Goal: Use online tool/utility: Use online tool/utility

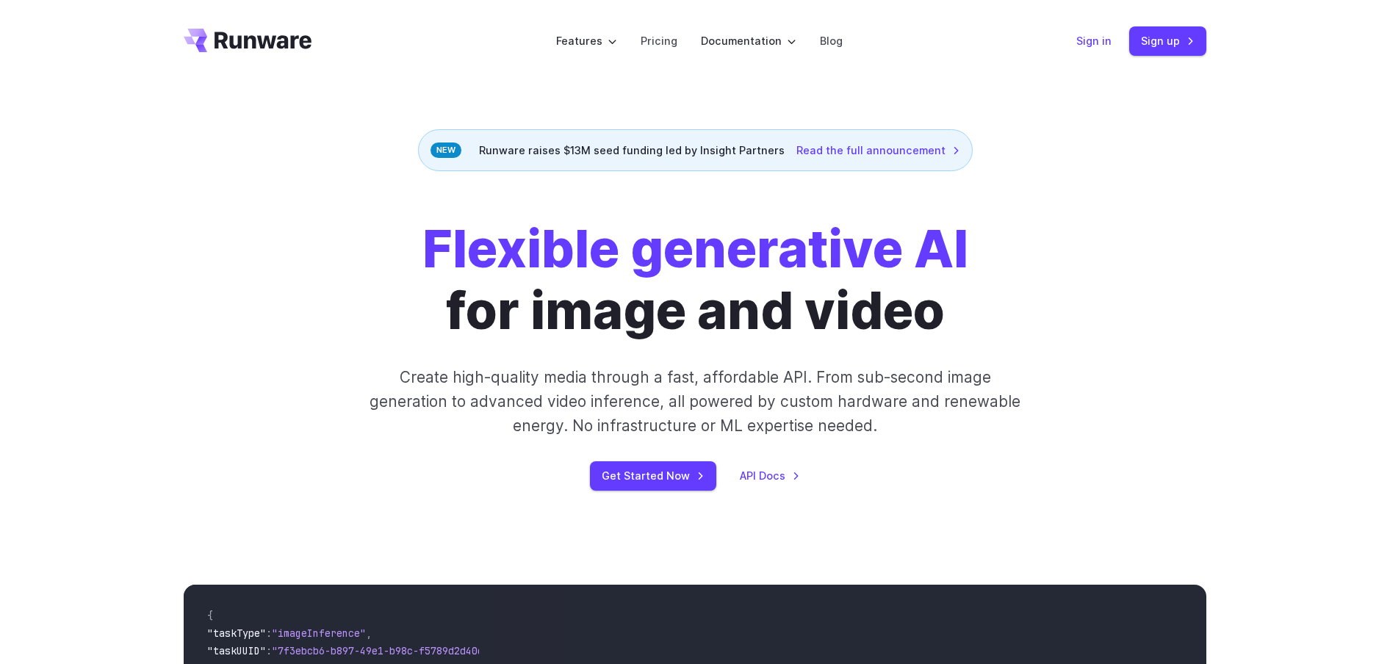
click at [1095, 46] on link "Sign in" at bounding box center [1093, 40] width 35 height 17
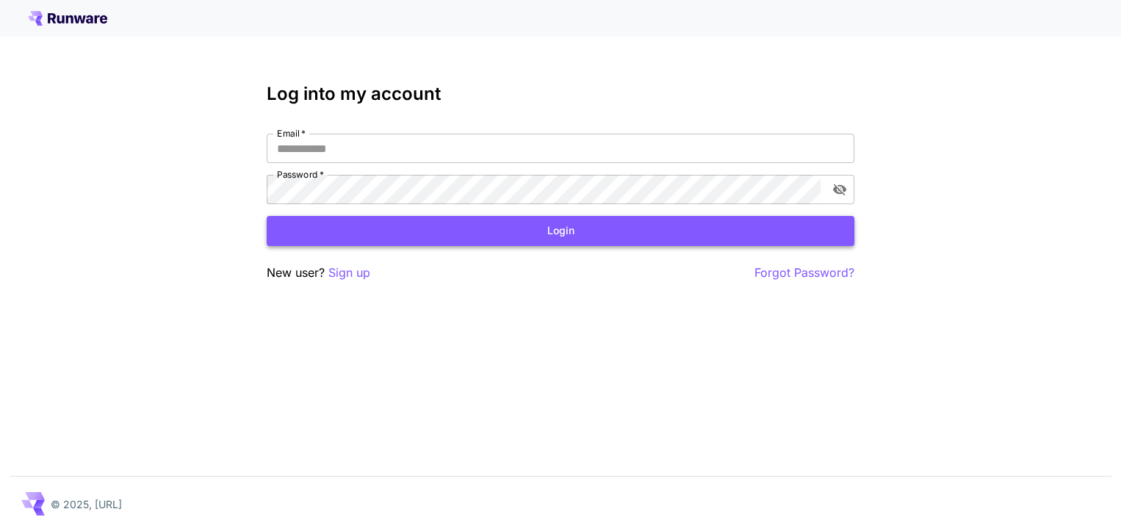
type input "**********"
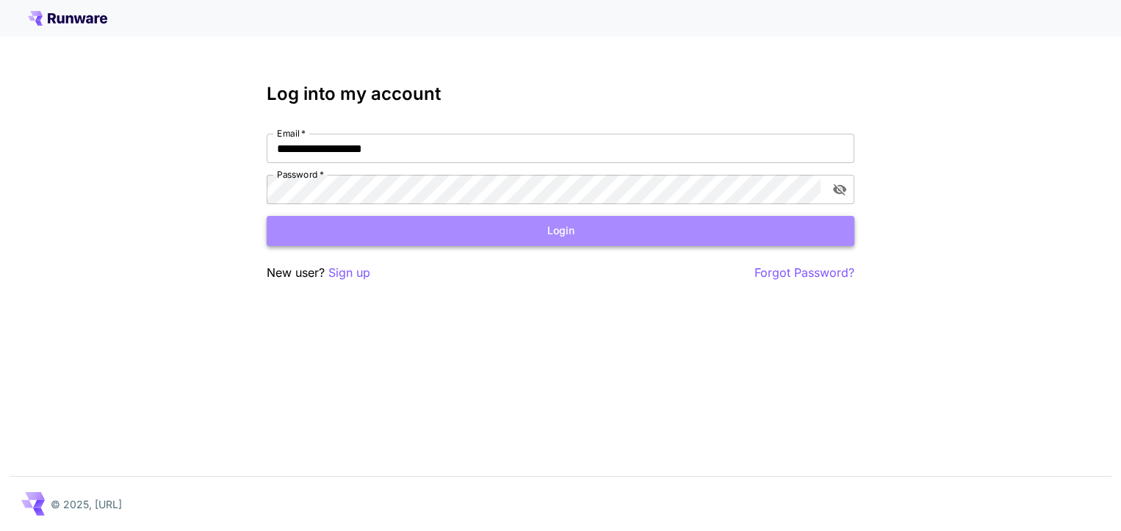
click at [556, 237] on button "Login" at bounding box center [561, 231] width 588 height 30
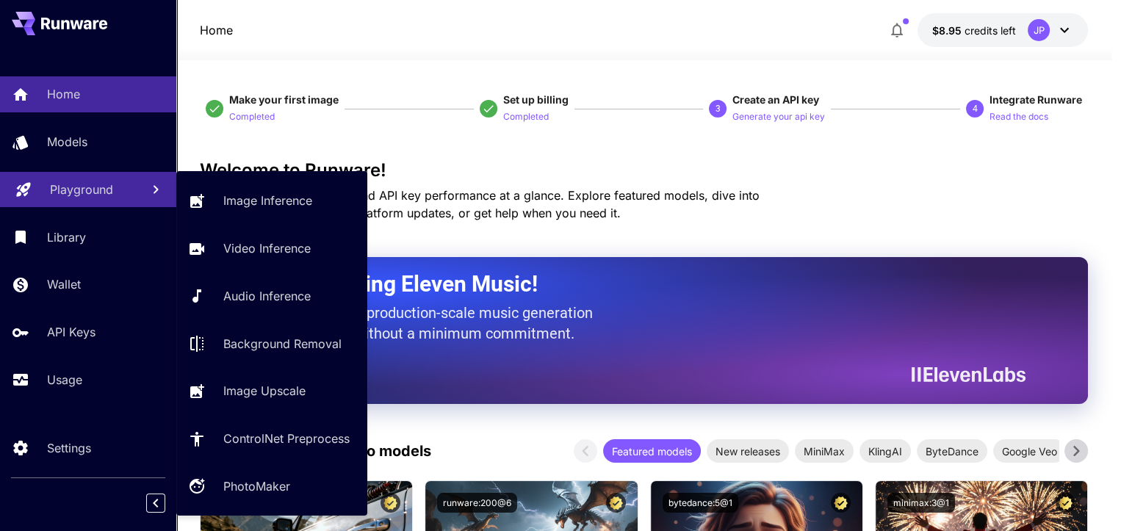
click at [67, 182] on p "Playground" at bounding box center [81, 190] width 63 height 18
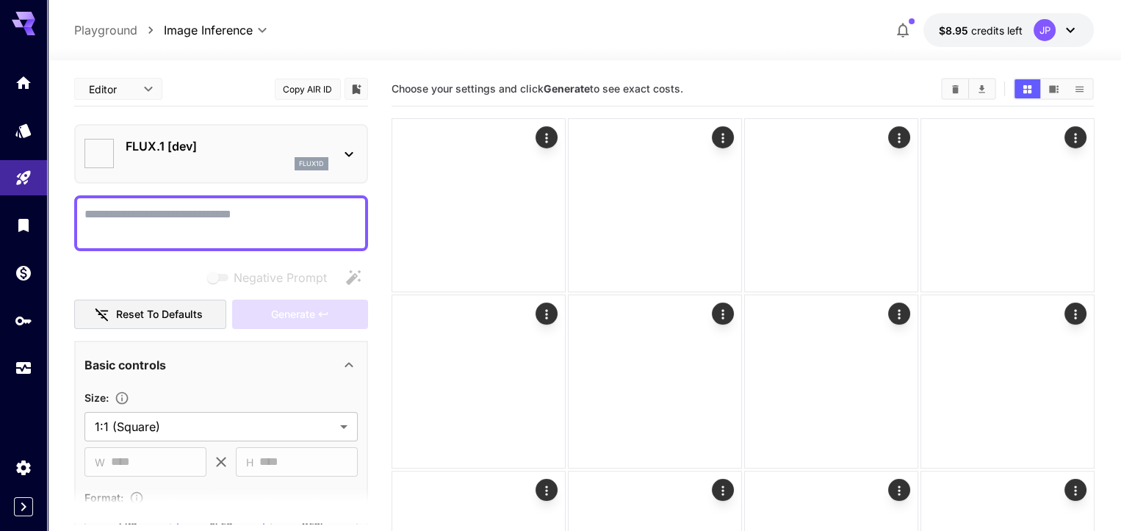
type input "**********"
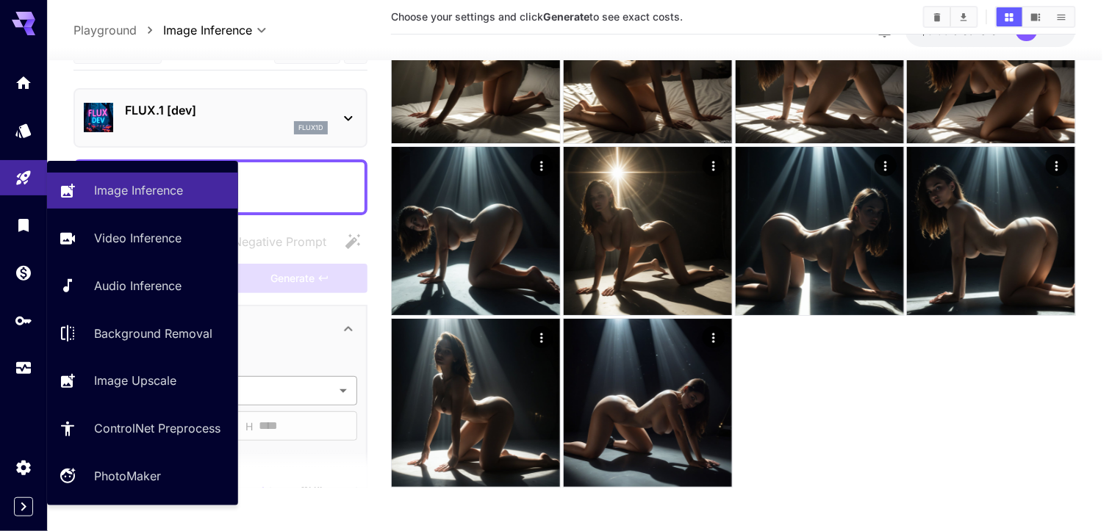
scroll to position [3633, 0]
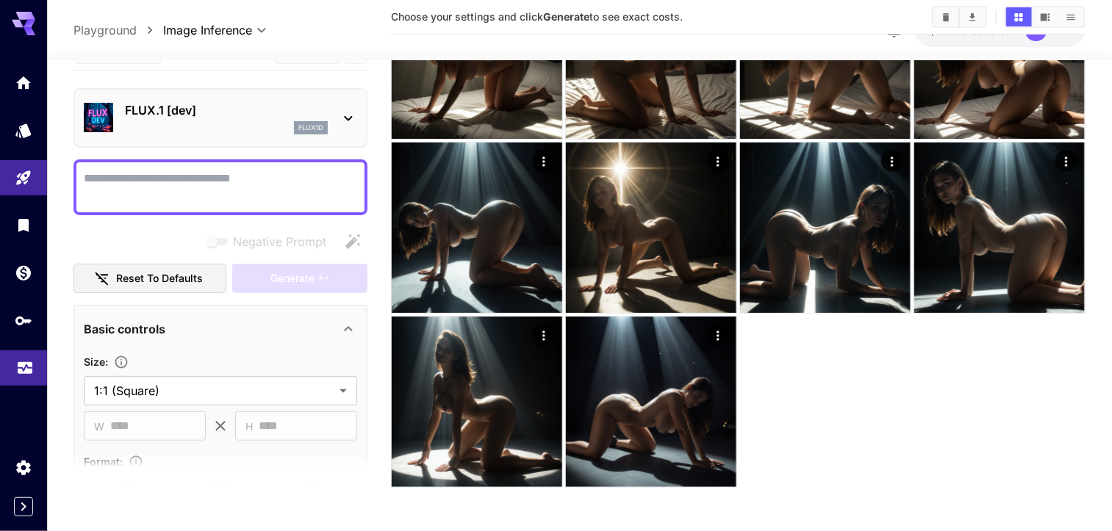
click at [25, 370] on icon "Usage" at bounding box center [25, 364] width 18 height 18
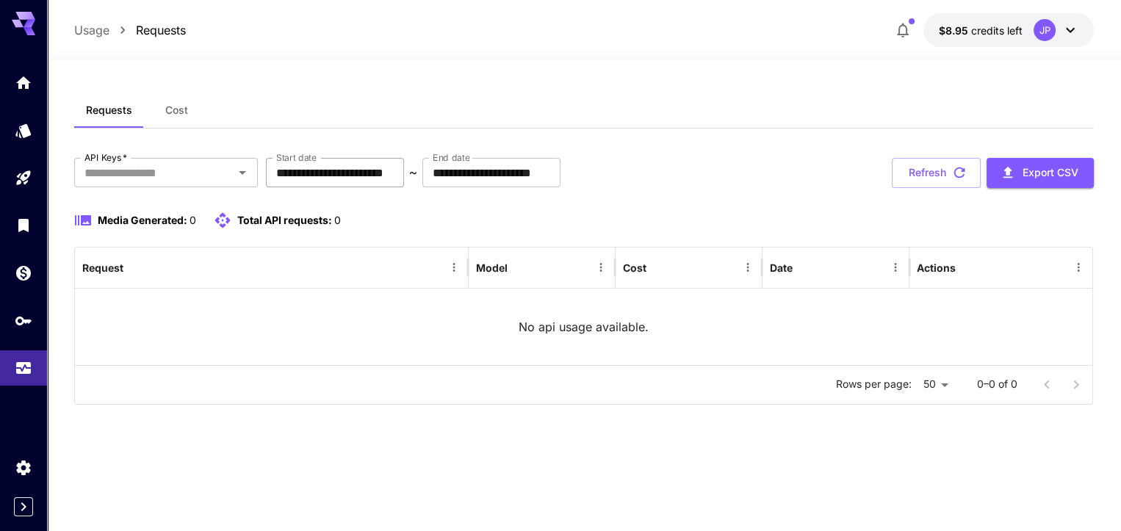
click at [395, 173] on input "**********" at bounding box center [335, 172] width 138 height 29
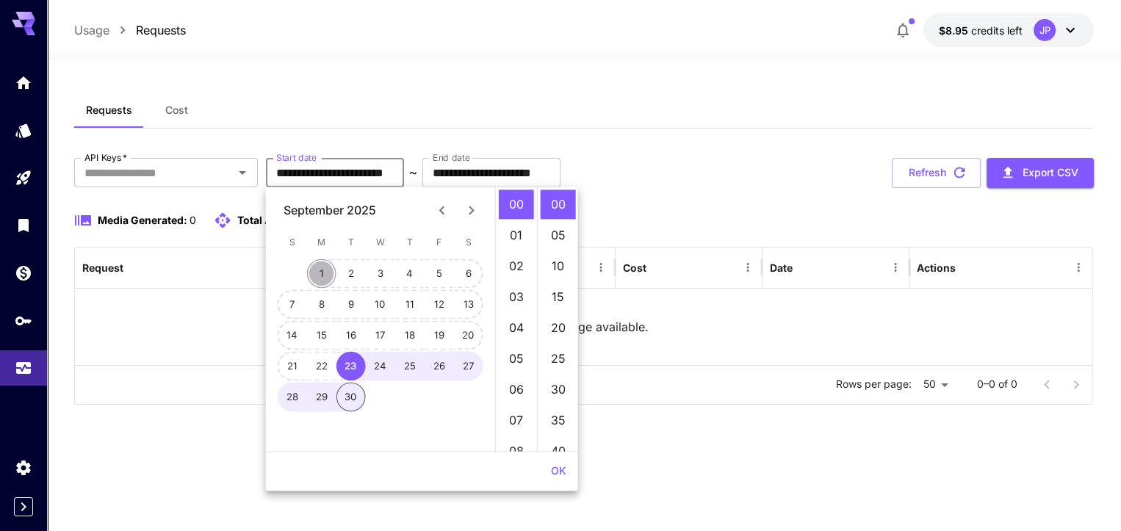
click at [324, 273] on button "1" at bounding box center [321, 273] width 29 height 29
type input "**********"
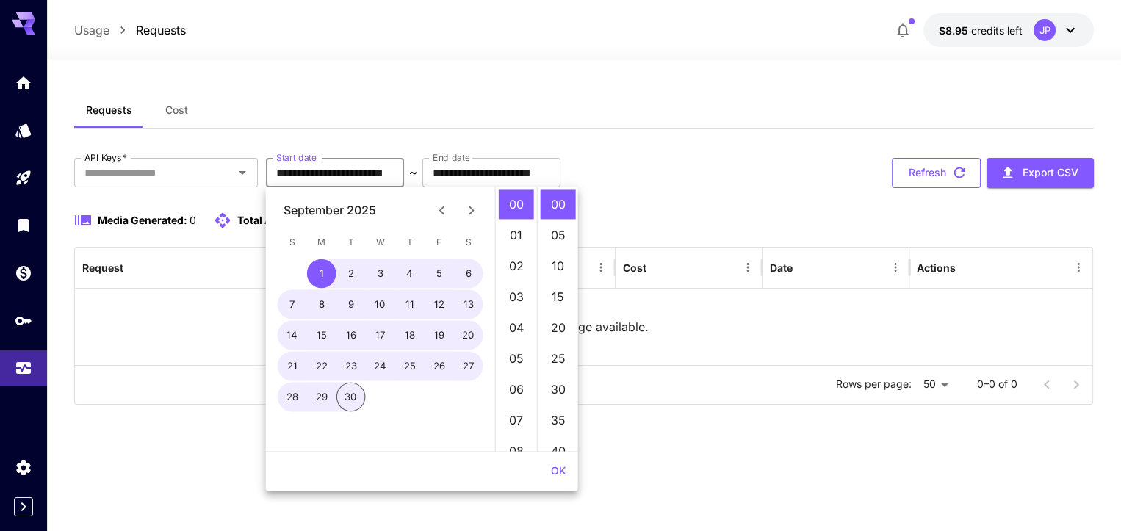
click at [942, 172] on button "Refresh" at bounding box center [936, 173] width 89 height 30
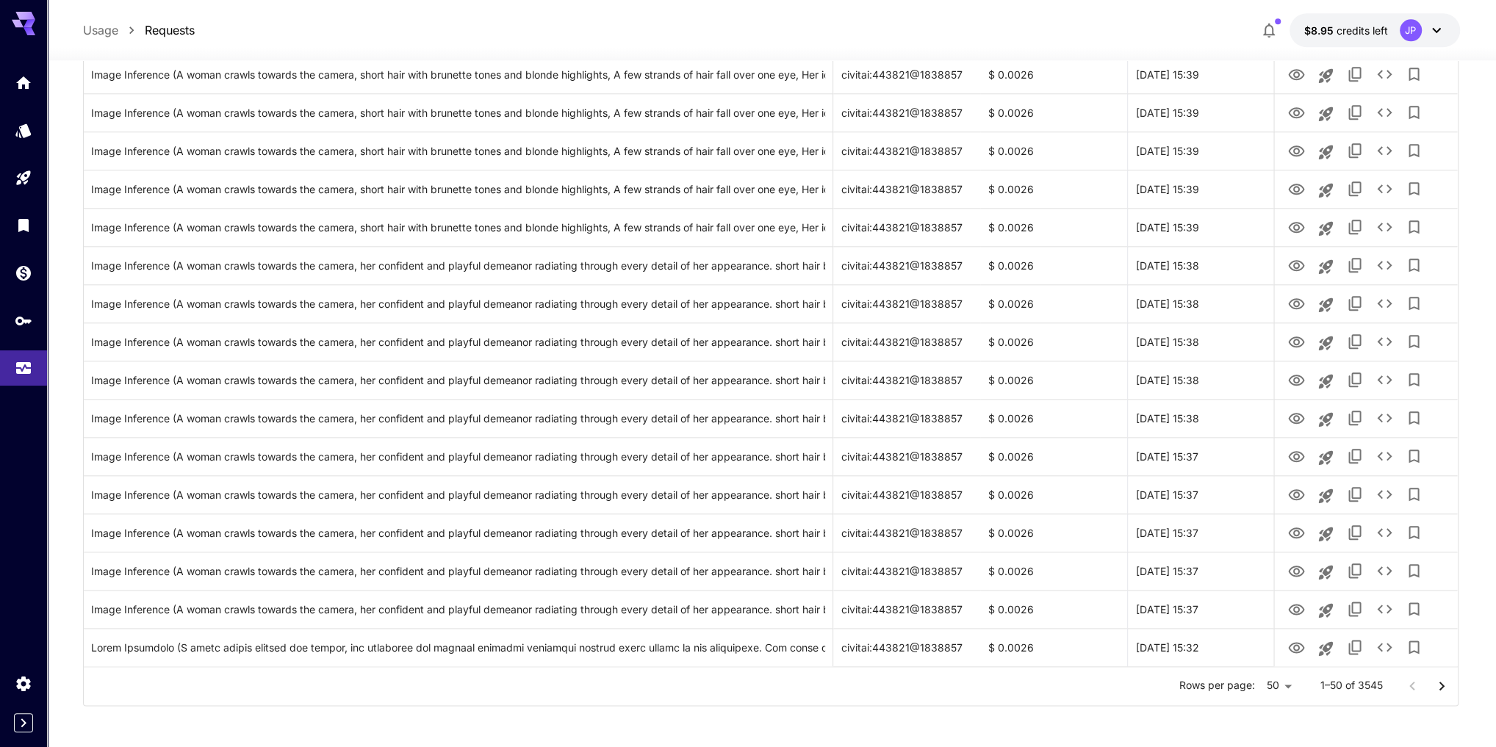
scroll to position [1533, 0]
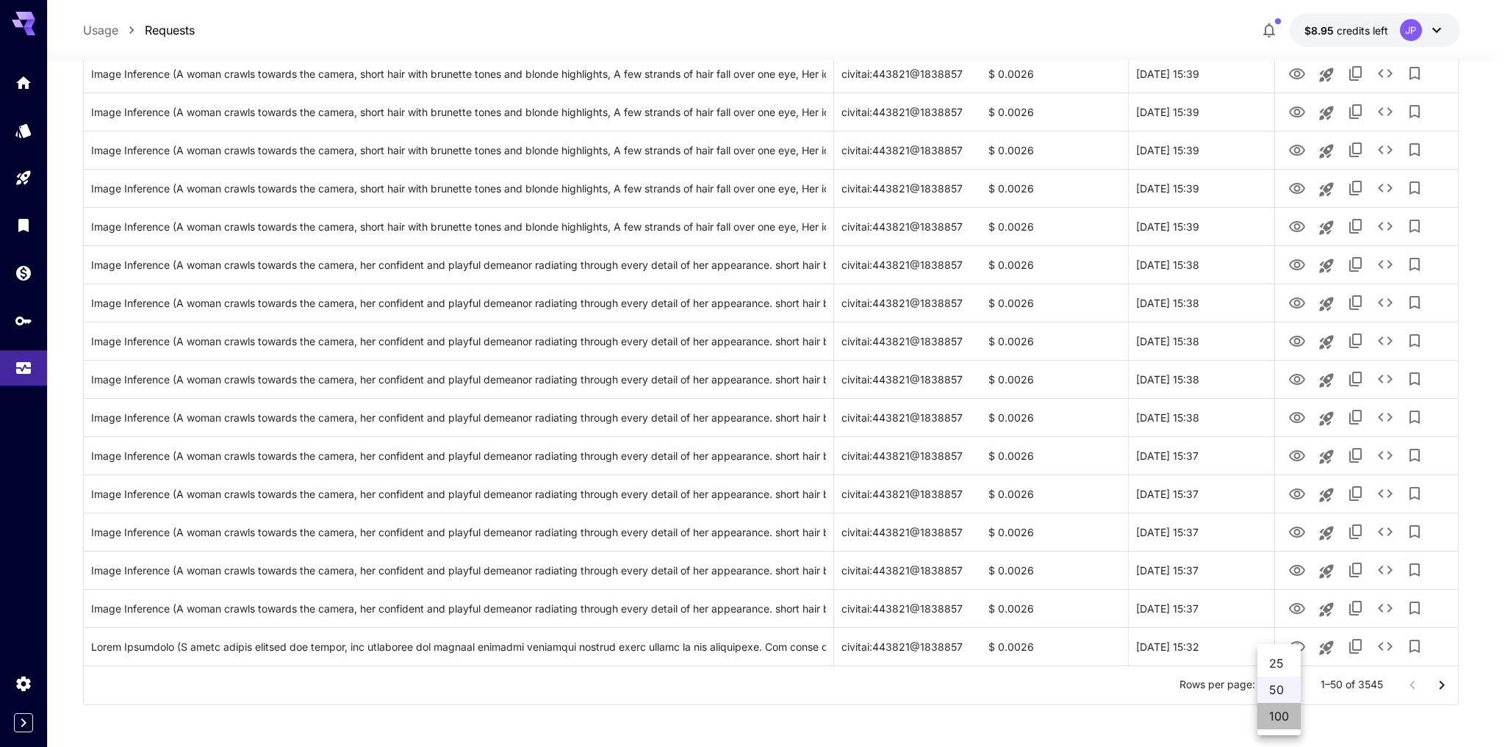
click at [1120, 530] on li "100" at bounding box center [1278, 716] width 43 height 26
type input "***"
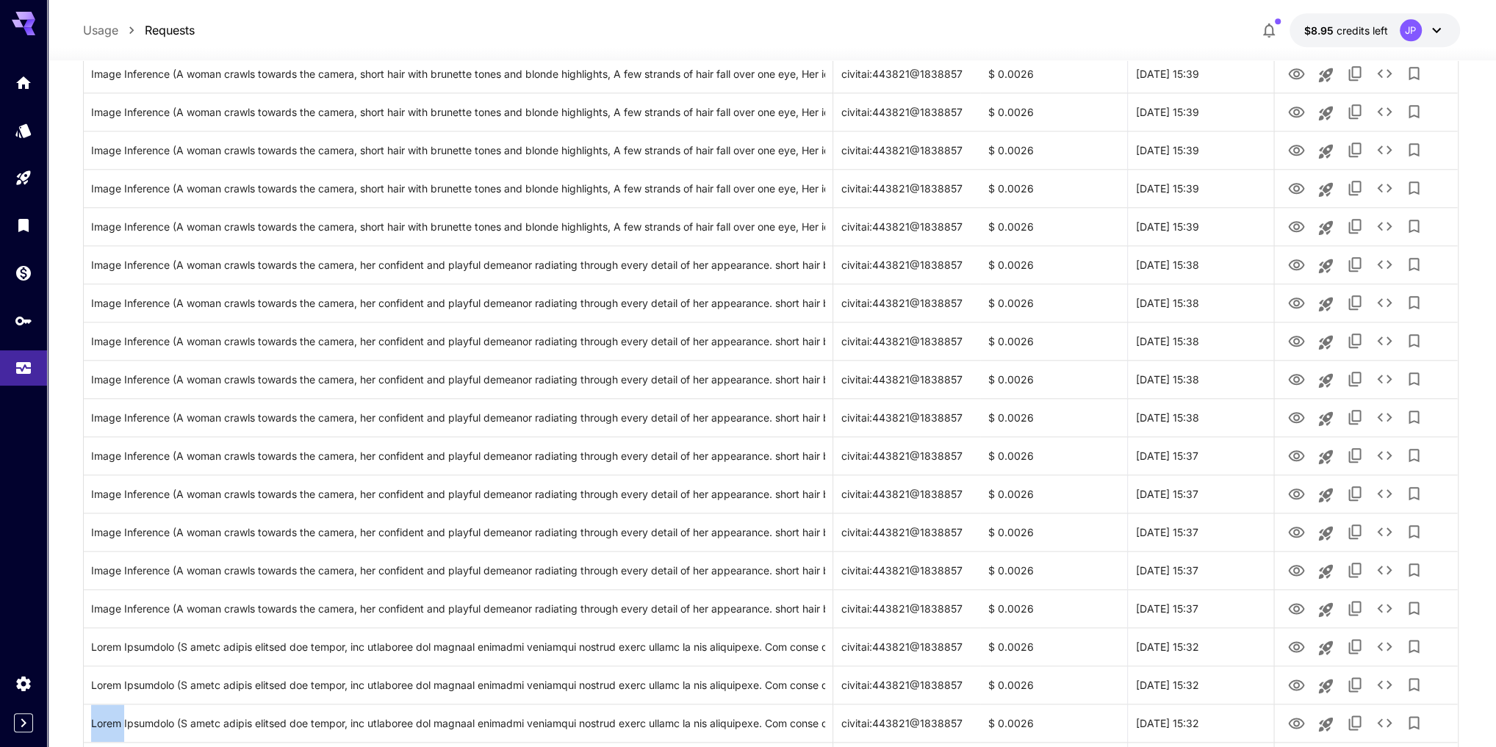
click at [1120, 530] on div at bounding box center [1366, 684] width 168 height 37
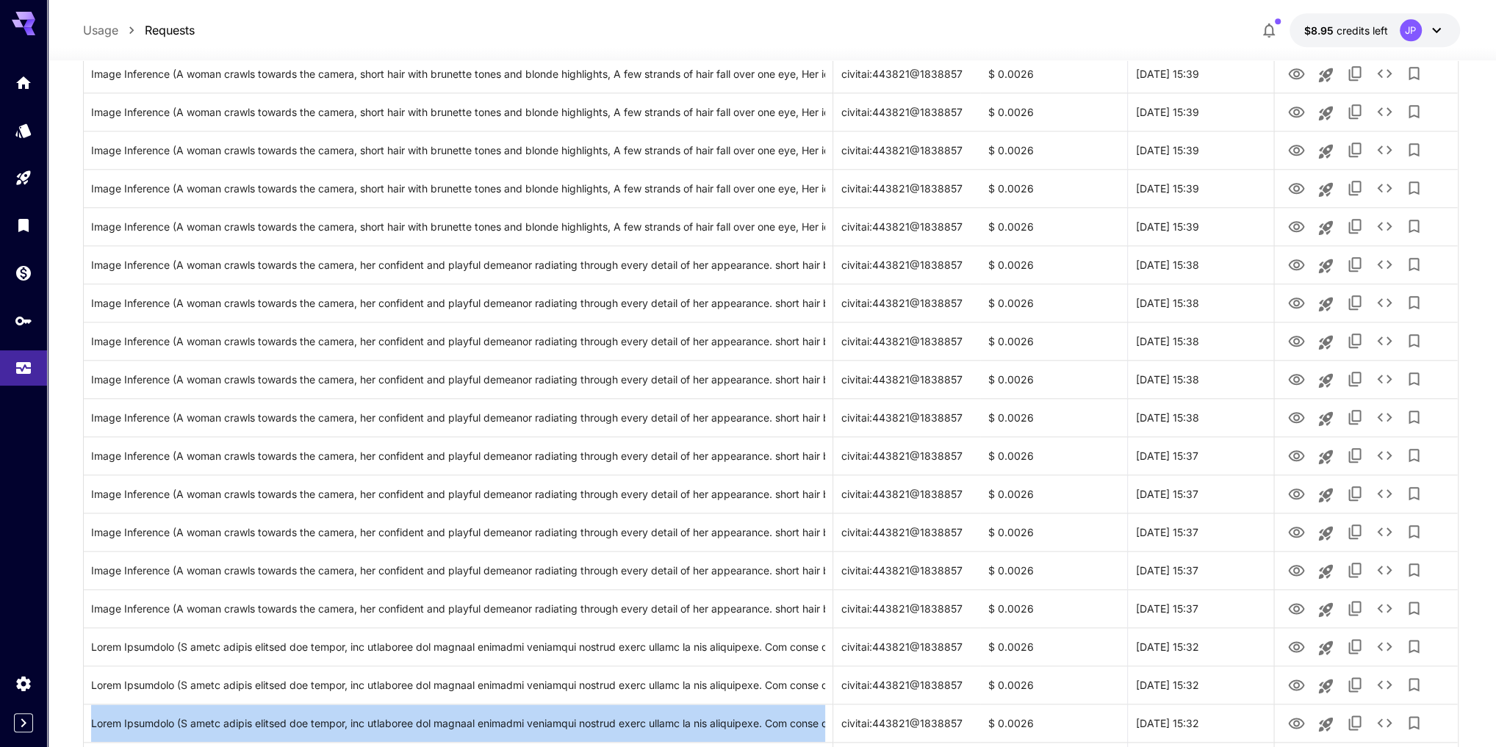
click at [1120, 530] on div at bounding box center [1366, 684] width 168 height 37
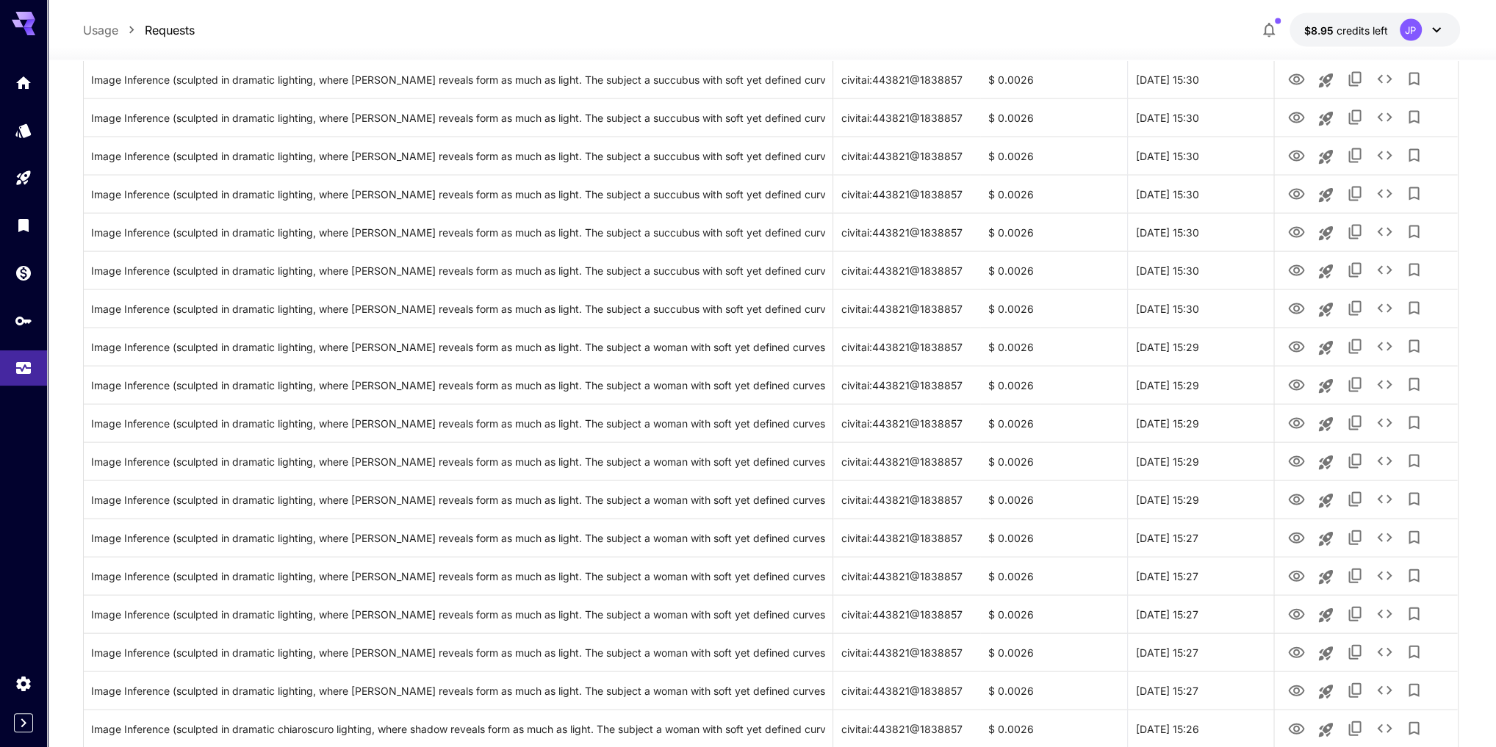
scroll to position [3444, 0]
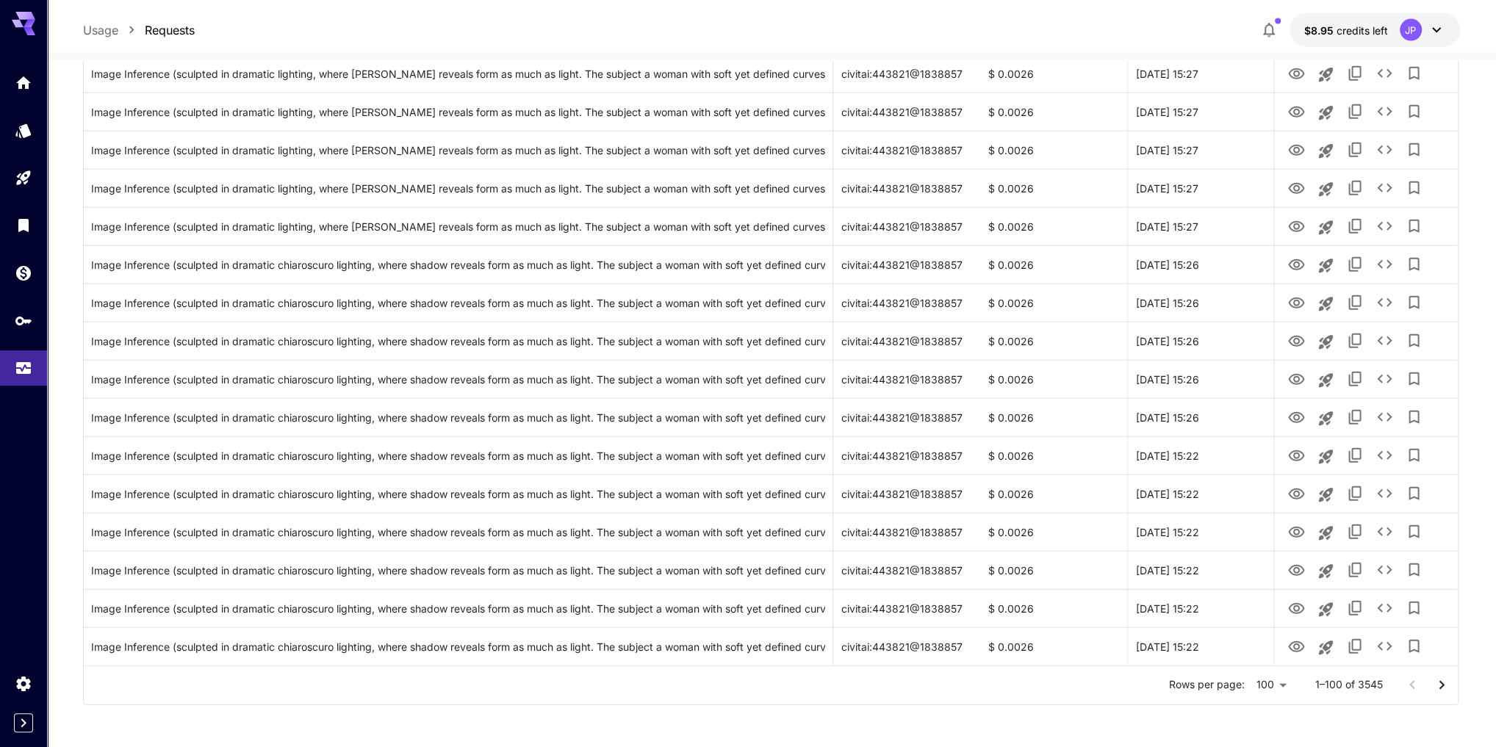
click at [1120, 530] on icon "Go to next page" at bounding box center [1441, 684] width 5 height 9
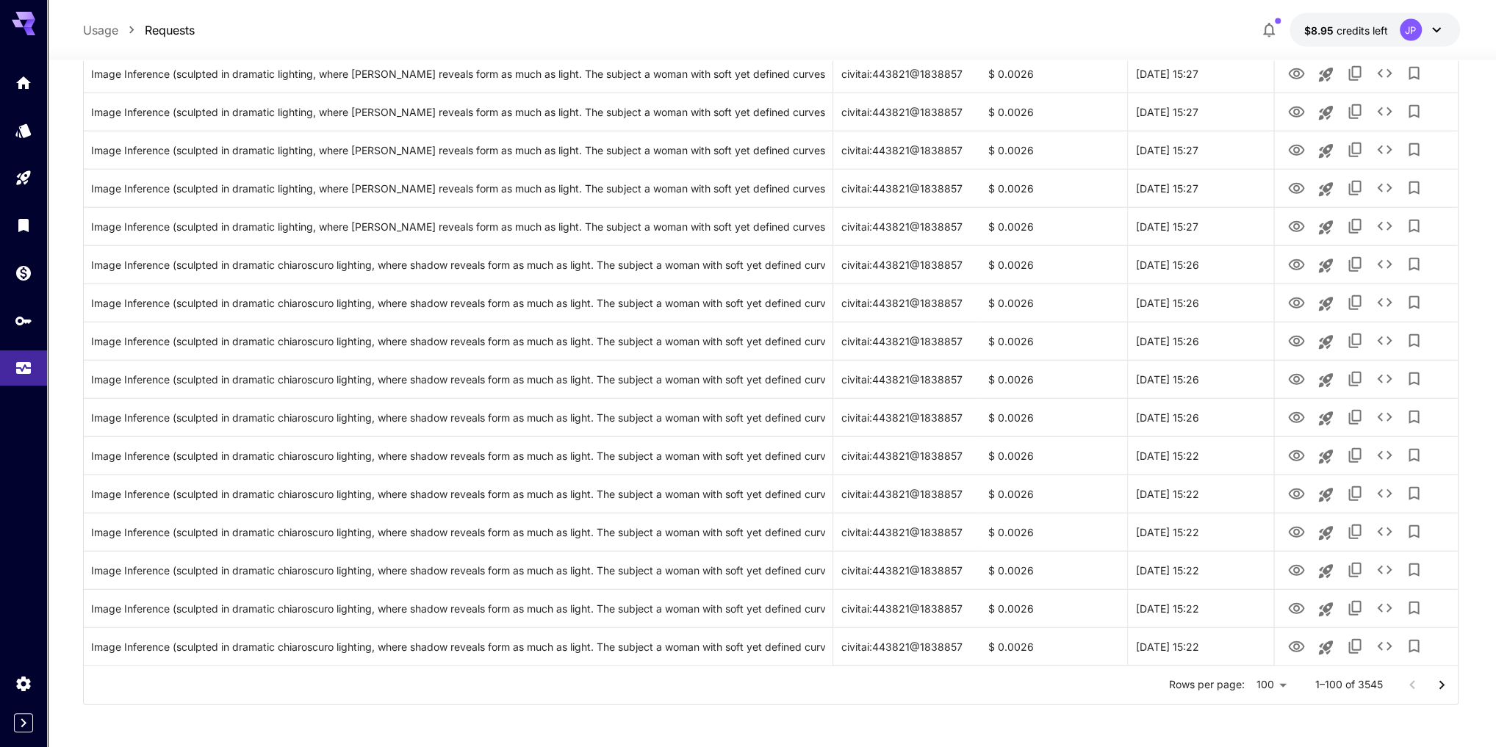
click at [1120, 530] on icon "Go to next page" at bounding box center [1441, 684] width 5 height 9
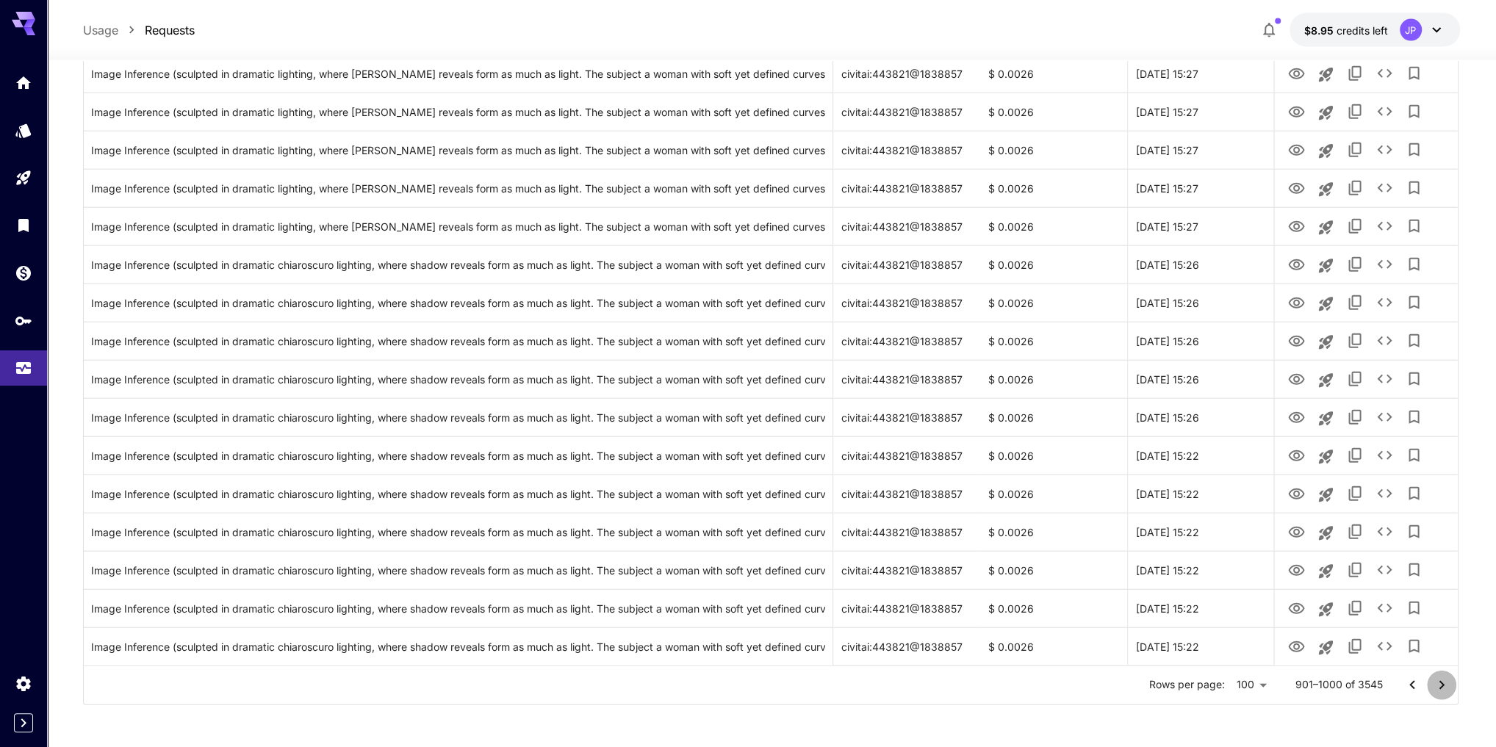
click at [1120, 530] on icon "Go to next page" at bounding box center [1441, 684] width 5 height 9
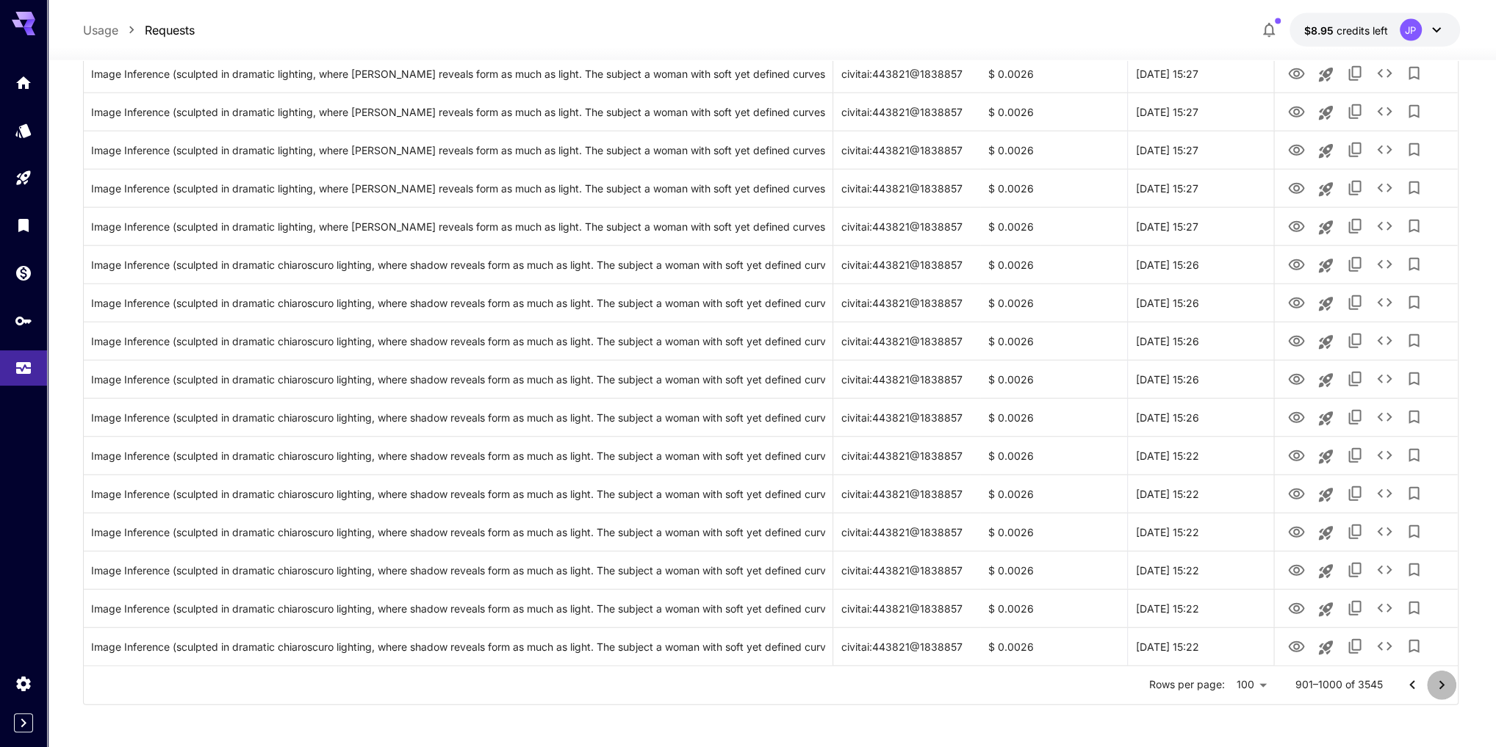
click at [1120, 530] on icon "Go to next page" at bounding box center [1441, 684] width 5 height 9
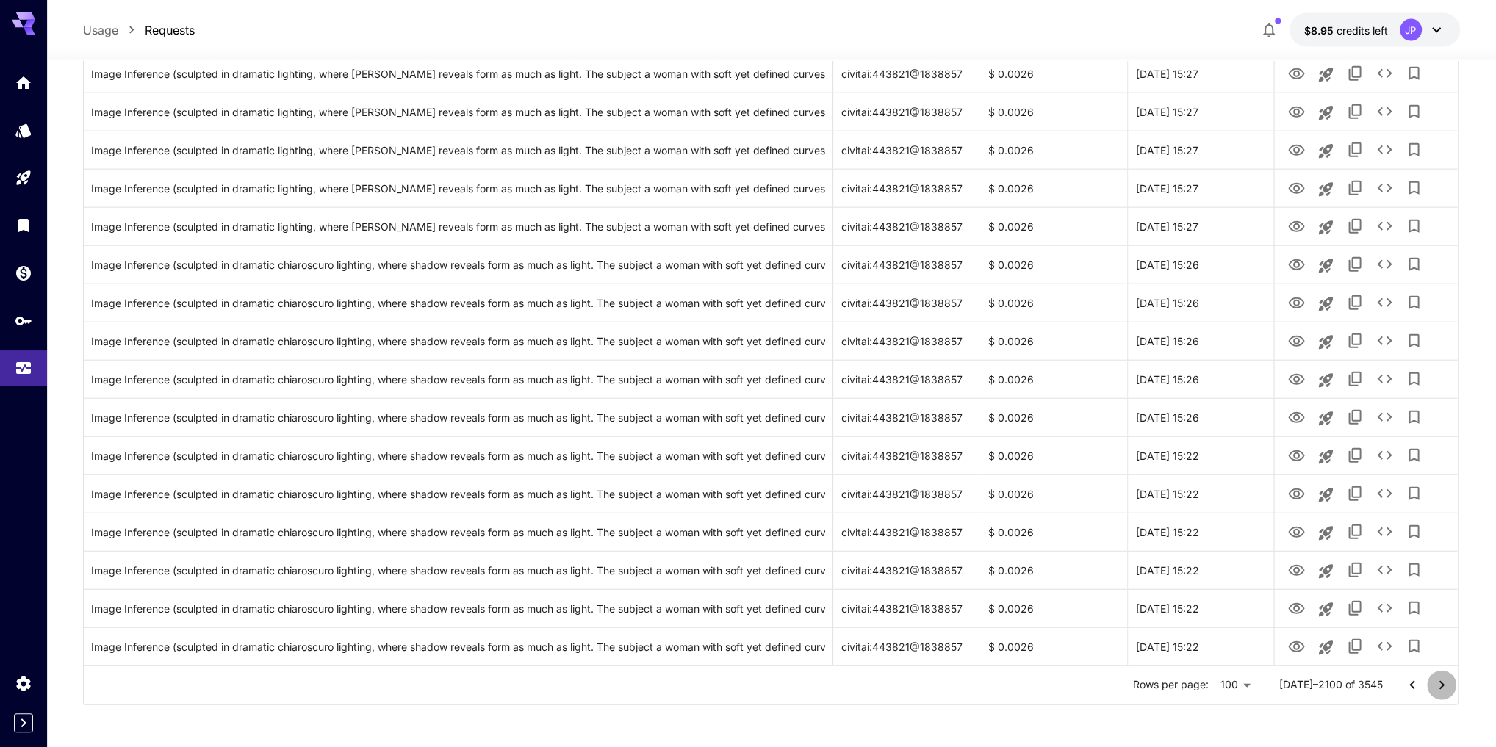
click at [1120, 530] on icon "Go to next page" at bounding box center [1441, 684] width 5 height 9
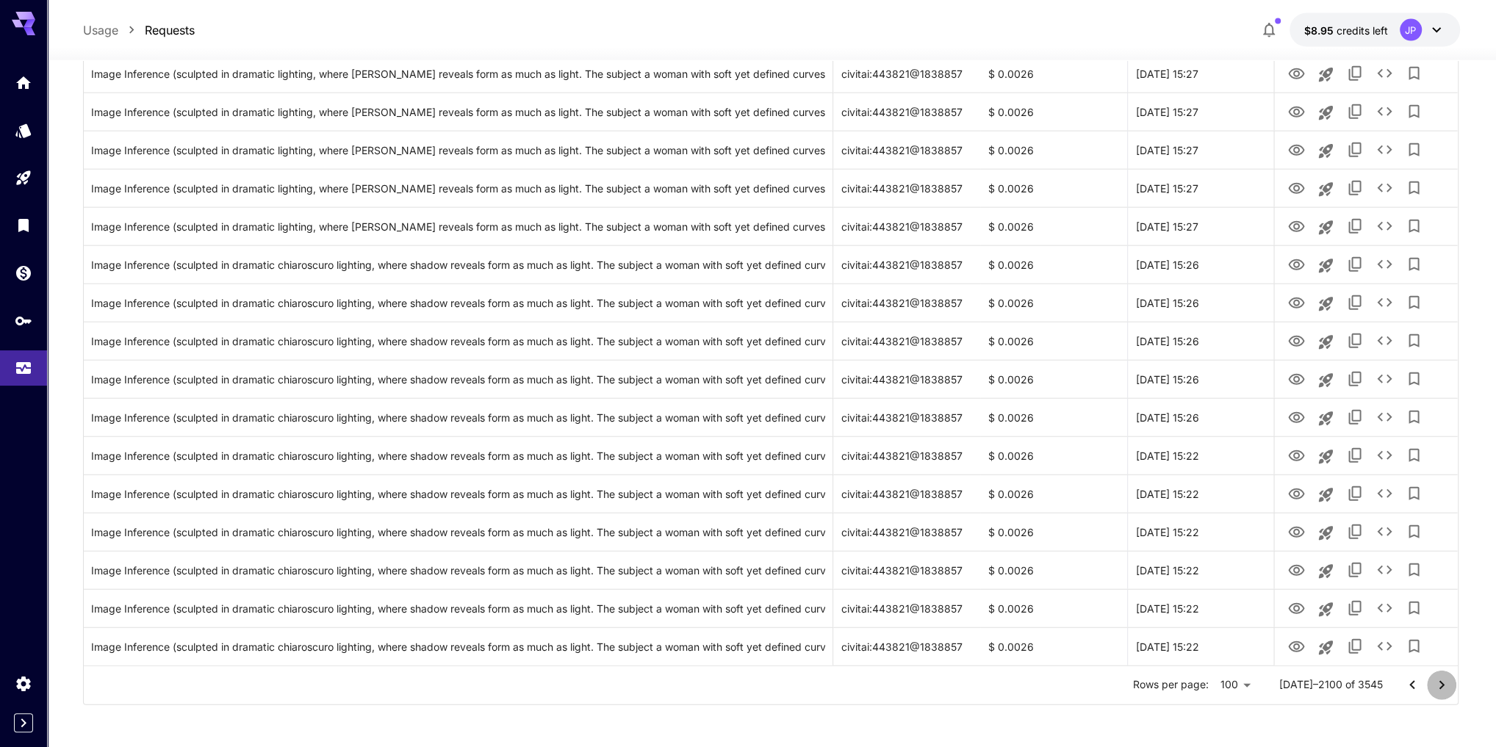
click at [1120, 530] on icon "Go to next page" at bounding box center [1441, 684] width 5 height 9
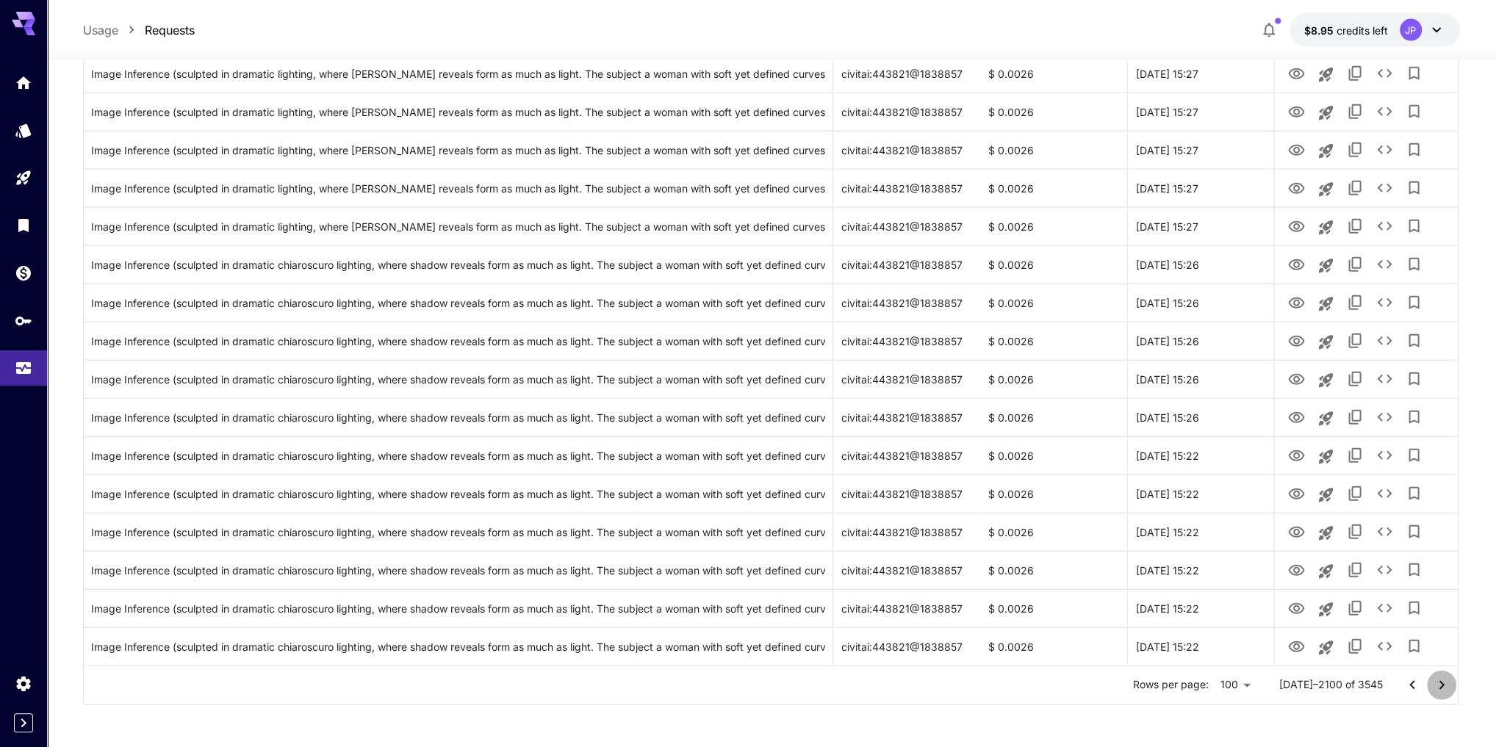
click at [1120, 530] on icon "Go to next page" at bounding box center [1441, 684] width 5 height 9
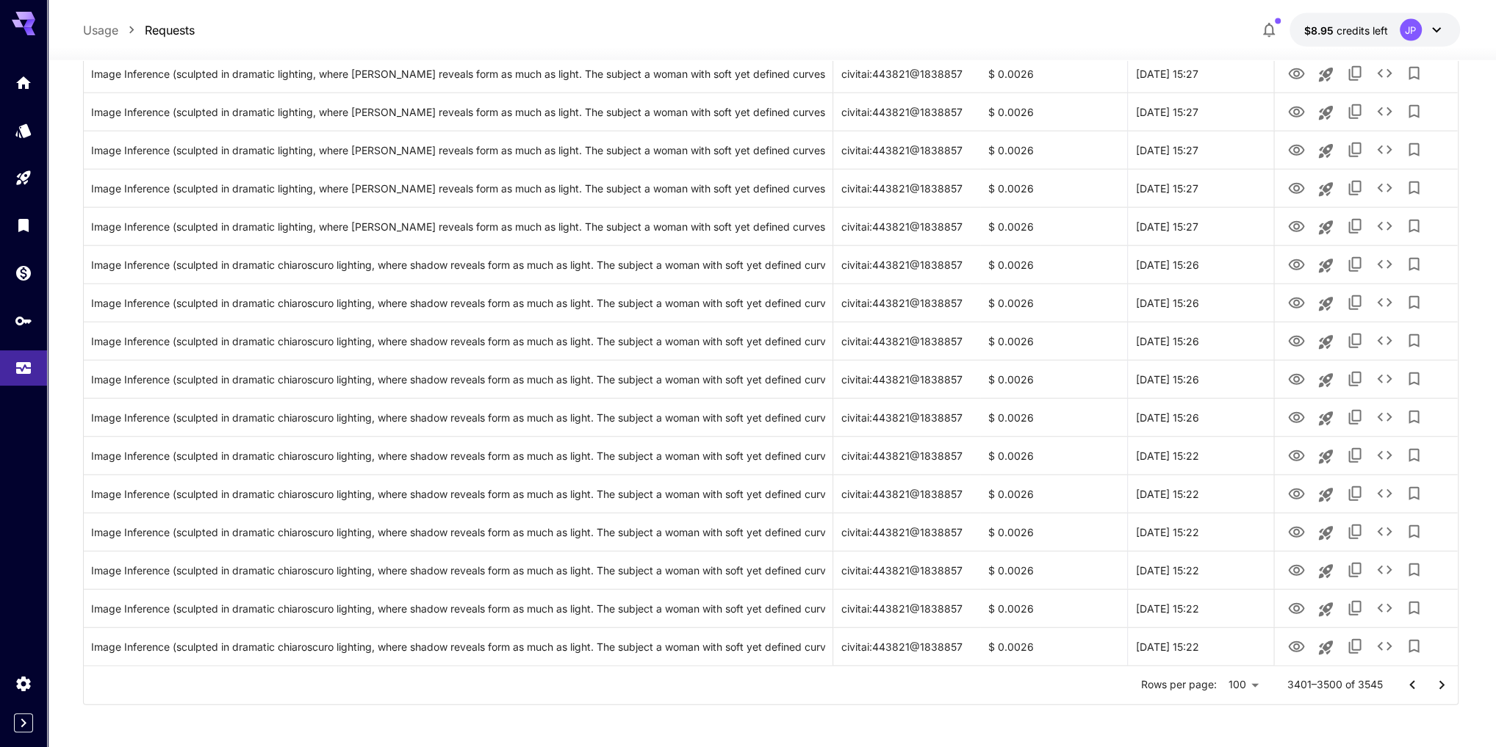
click at [1120, 530] on div at bounding box center [1426, 685] width 59 height 29
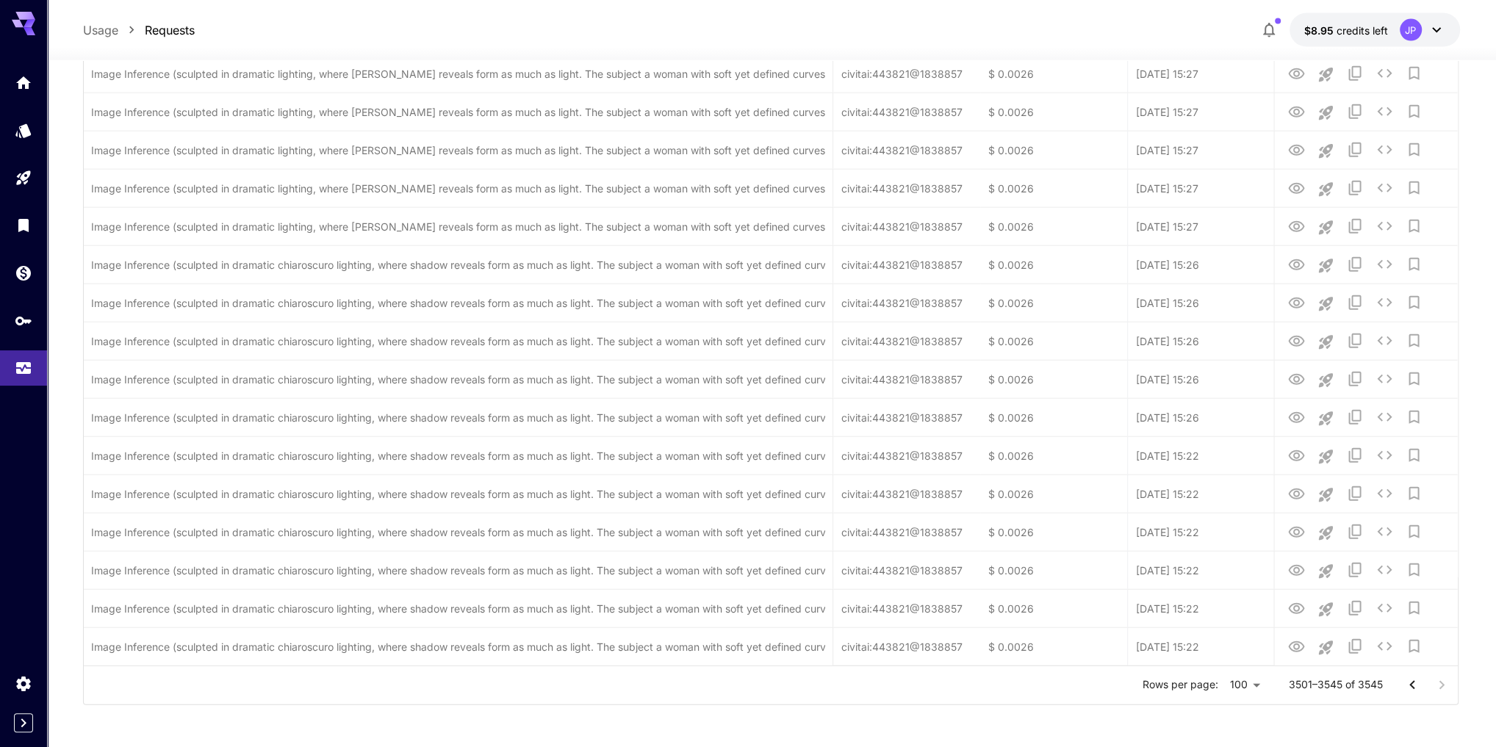
click at [1120, 530] on div at bounding box center [1426, 685] width 59 height 29
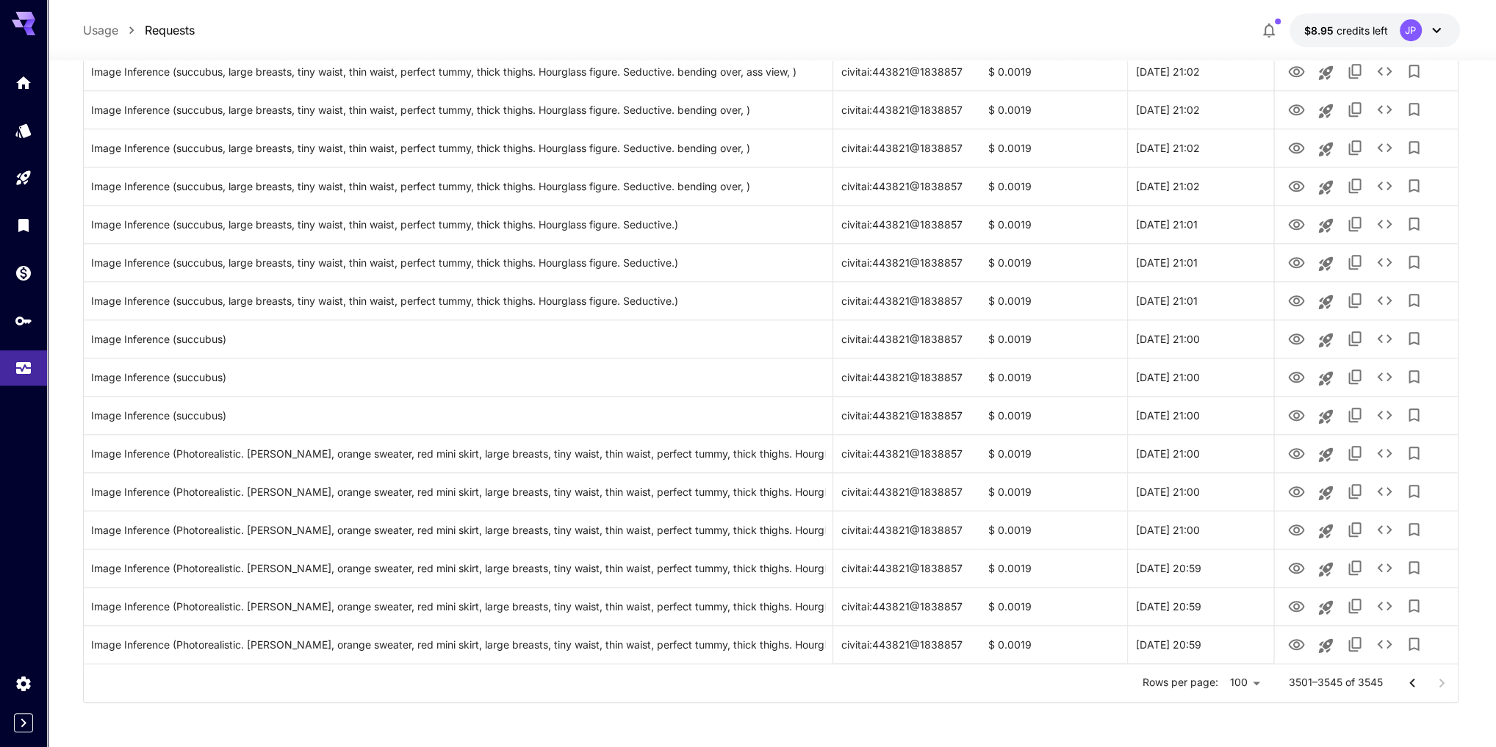
scroll to position [1342, 0]
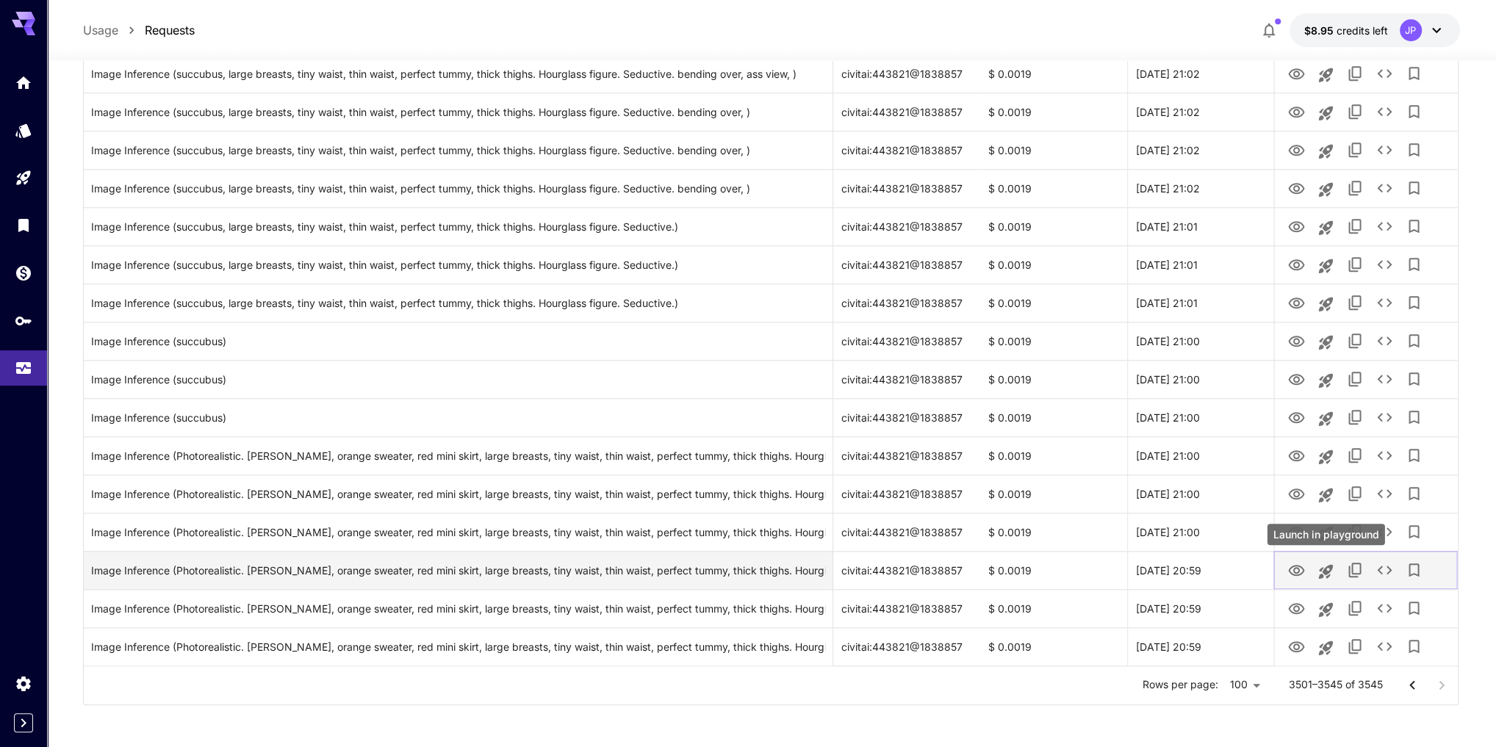
click at [1120, 530] on icon "Launch in playground" at bounding box center [1326, 571] width 14 height 14
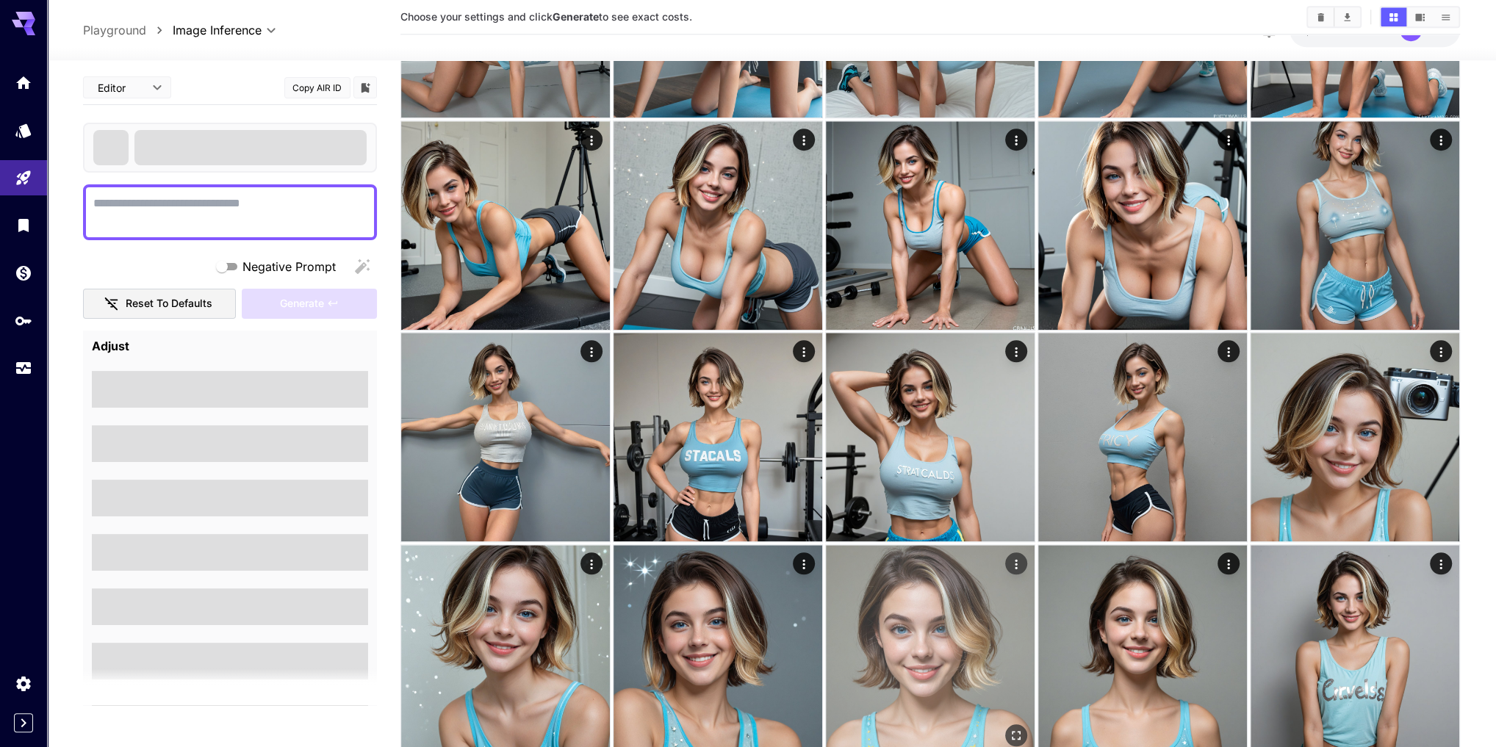
type textarea "**********"
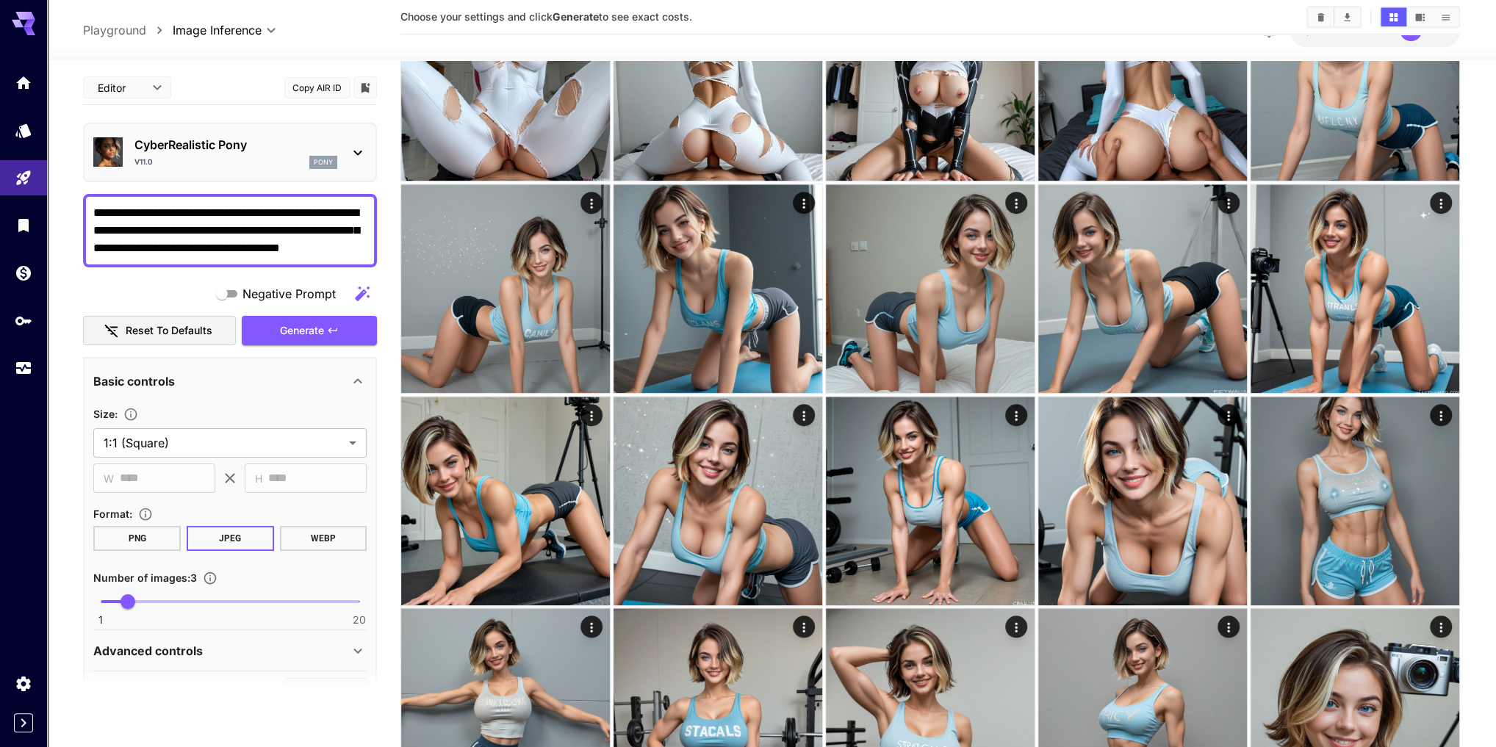
scroll to position [990, 0]
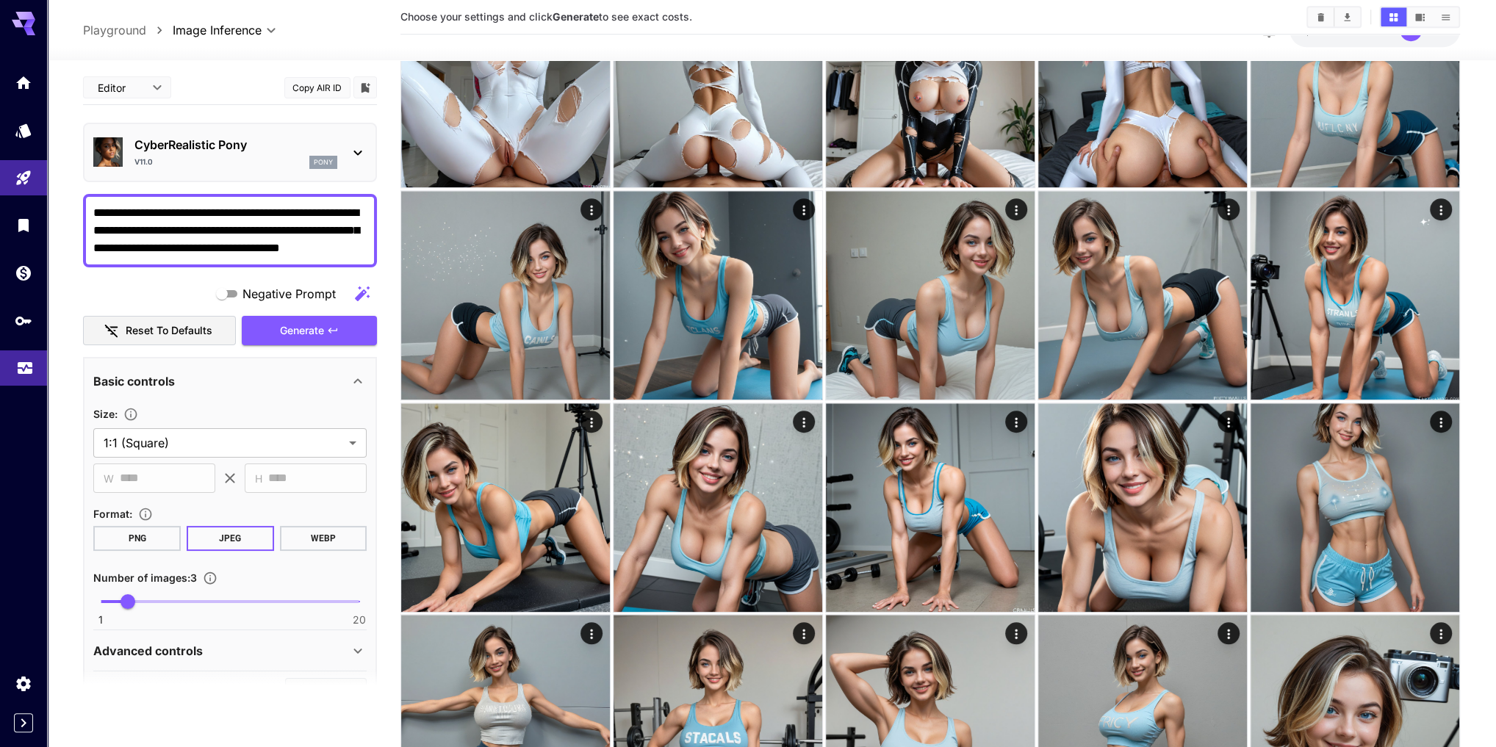
click at [30, 370] on icon "Usage" at bounding box center [25, 366] width 15 height 7
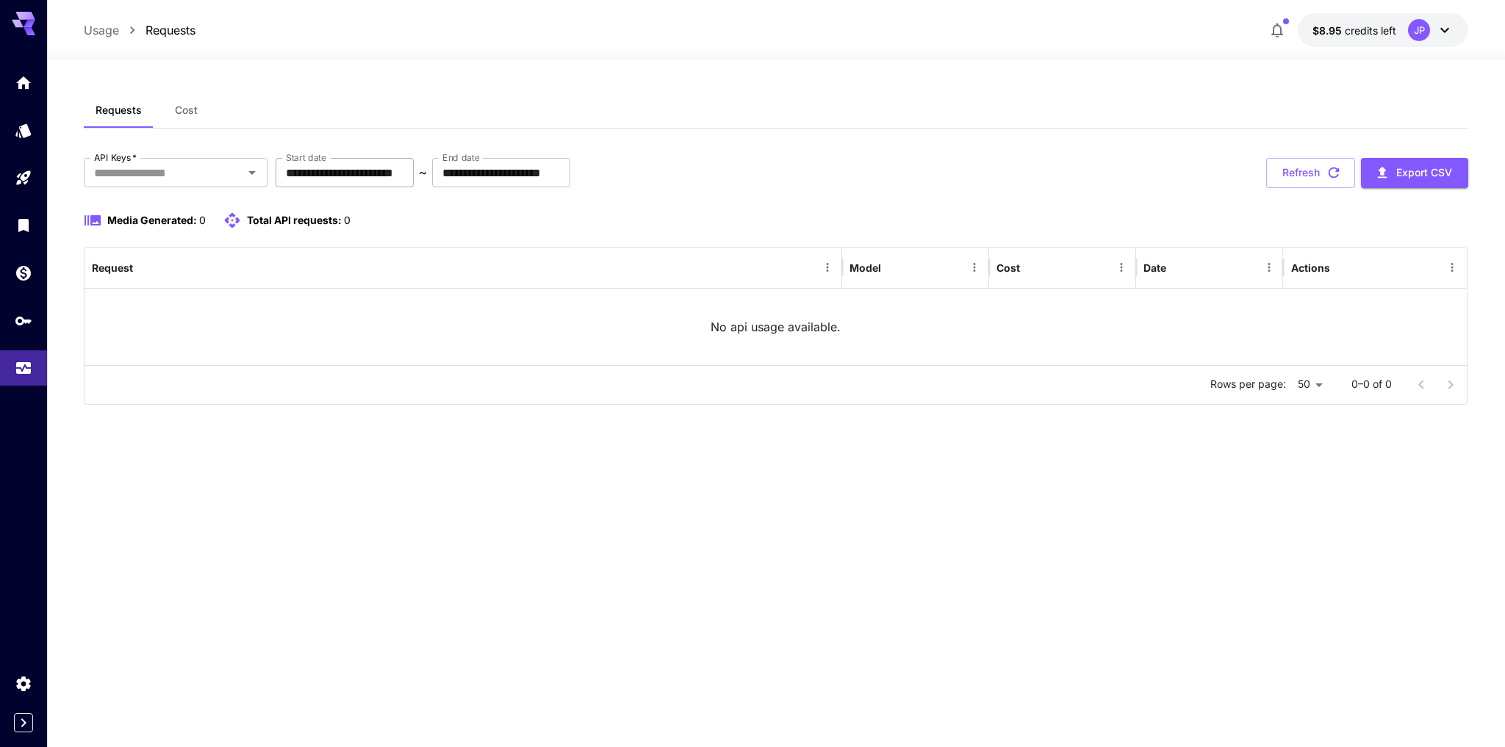
click at [414, 174] on input "**********" at bounding box center [345, 172] width 138 height 29
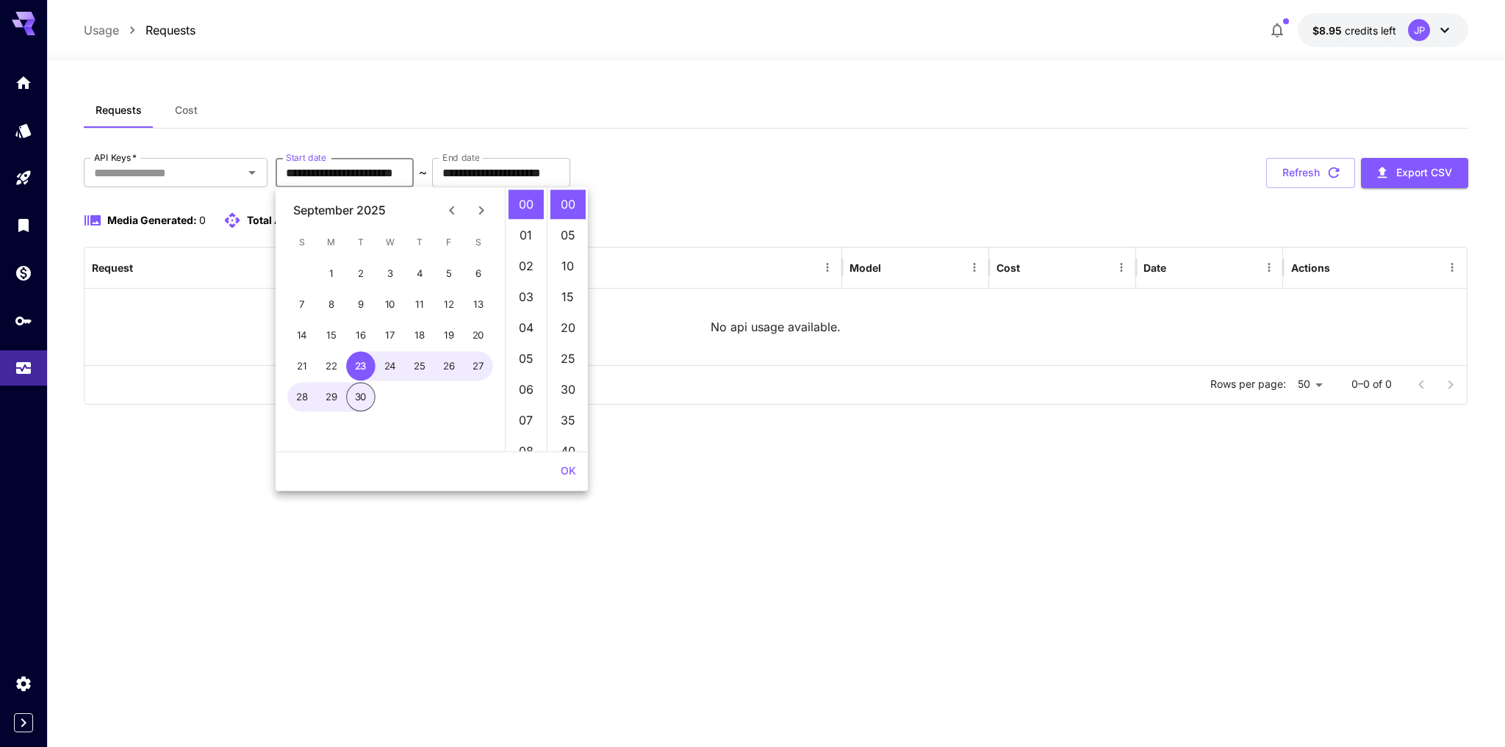
click at [454, 210] on icon "Previous month" at bounding box center [452, 210] width 18 height 18
click at [447, 267] on button "1" at bounding box center [448, 273] width 29 height 29
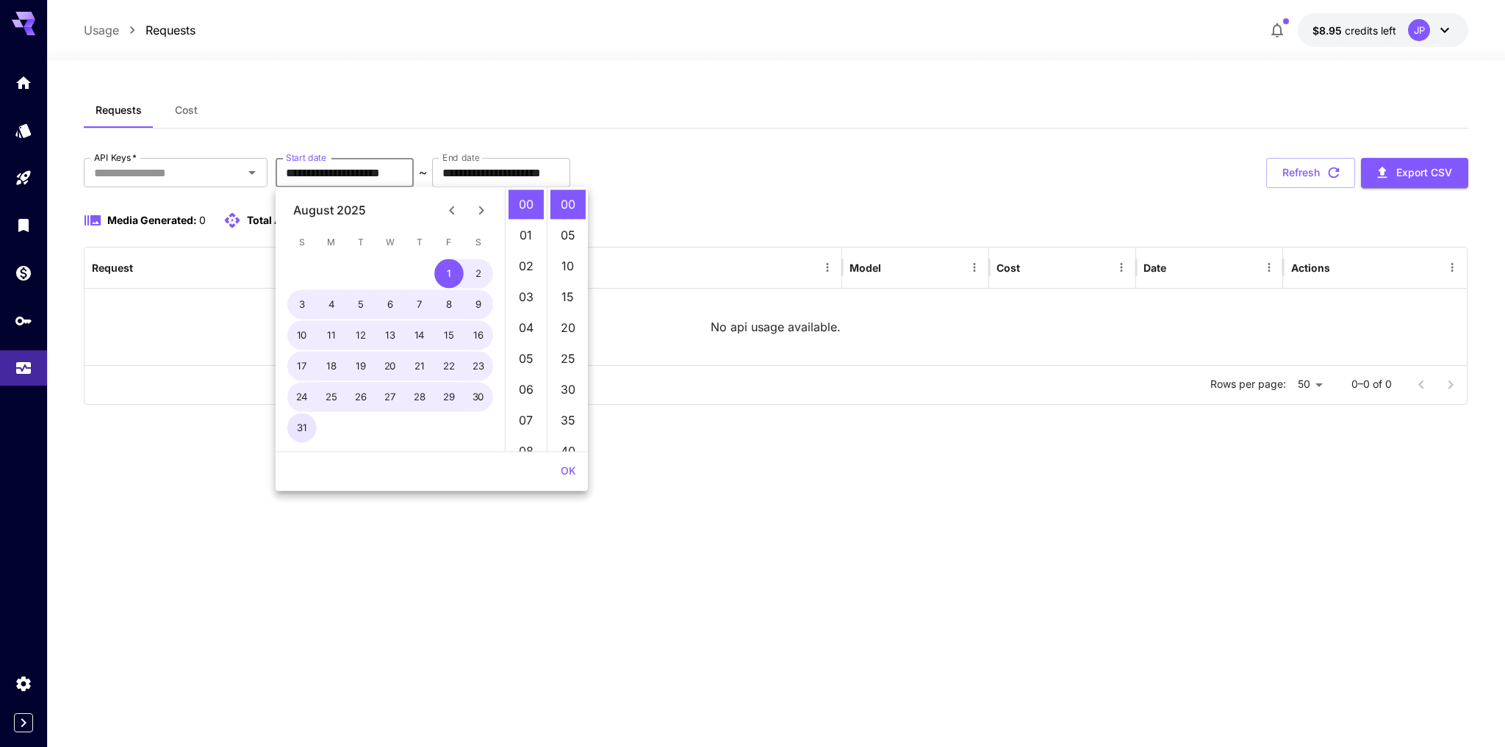
click at [301, 423] on button "31" at bounding box center [301, 428] width 29 height 29
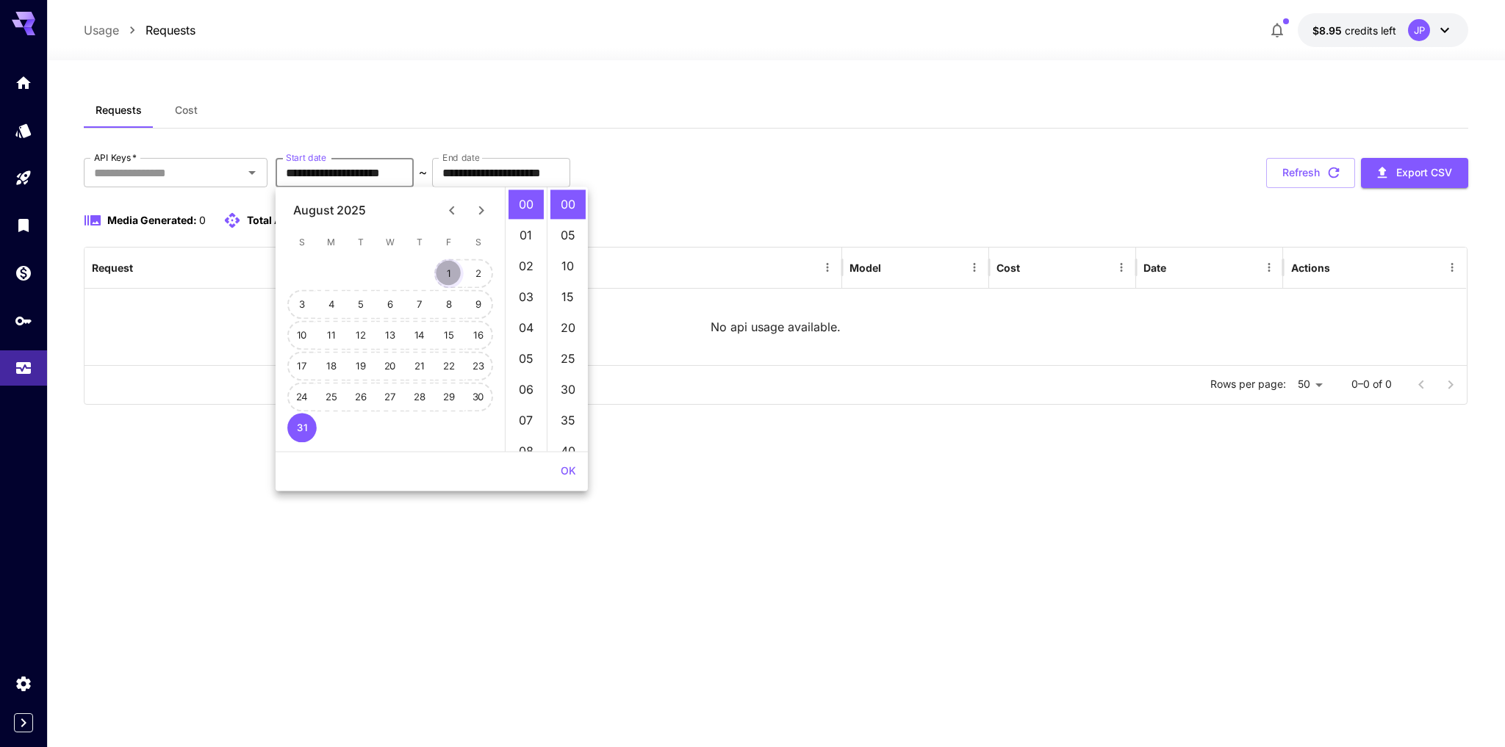
drag, startPoint x: 453, startPoint y: 276, endPoint x: 501, endPoint y: 201, distance: 88.6
click at [453, 276] on button "1" at bounding box center [448, 273] width 29 height 29
type input "**********"
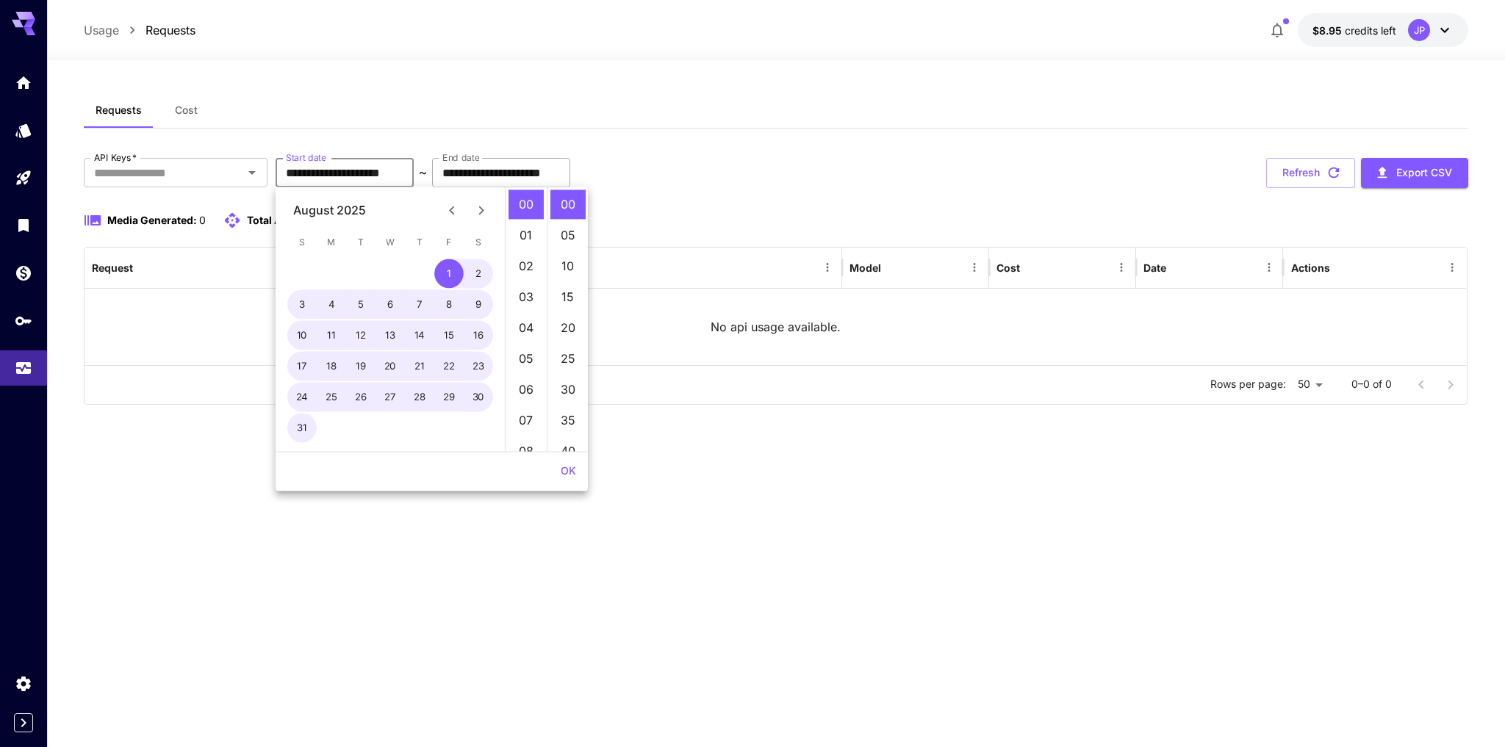
click at [570, 170] on input "**********" at bounding box center [501, 172] width 138 height 29
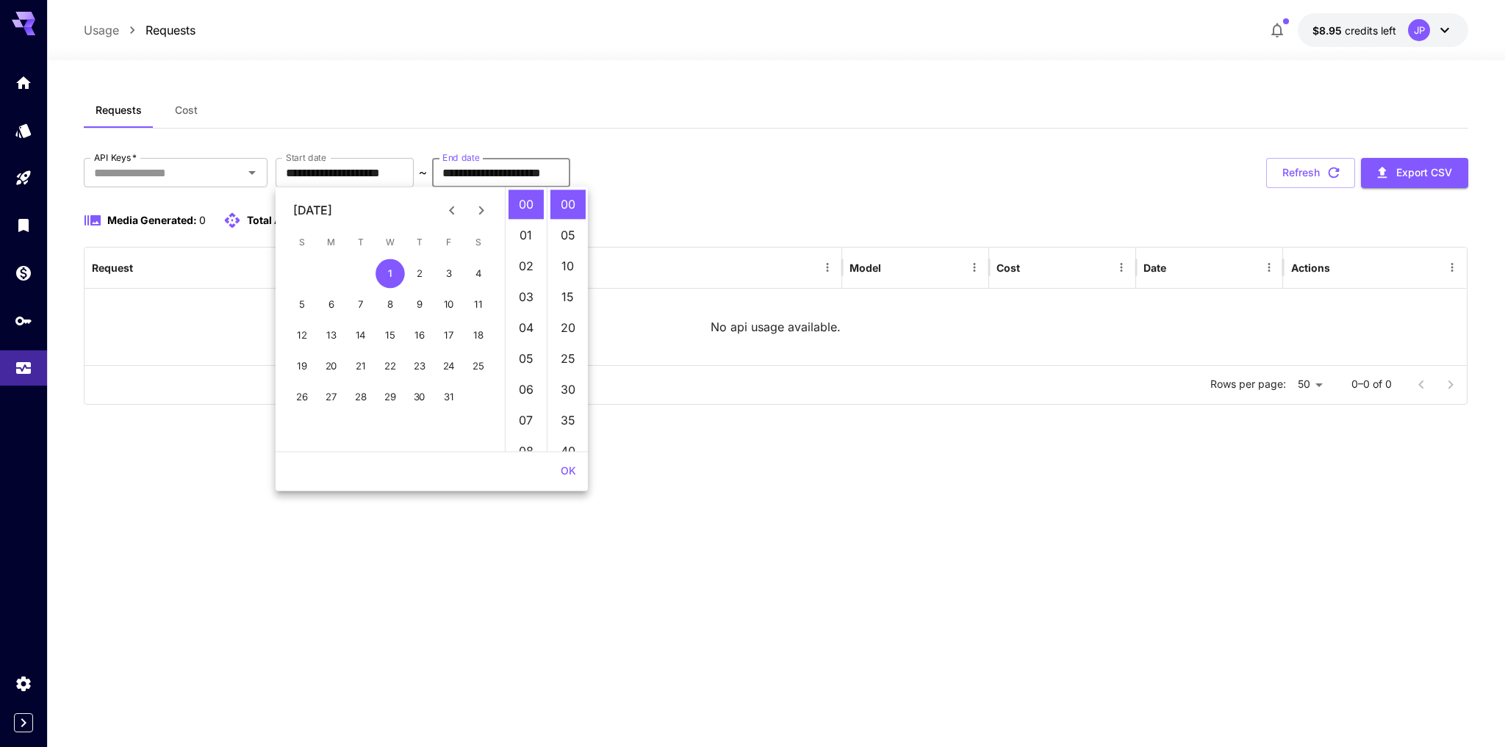
click at [510, 172] on input "**********" at bounding box center [501, 172] width 138 height 29
click at [448, 213] on icon "Previous month" at bounding box center [452, 210] width 18 height 18
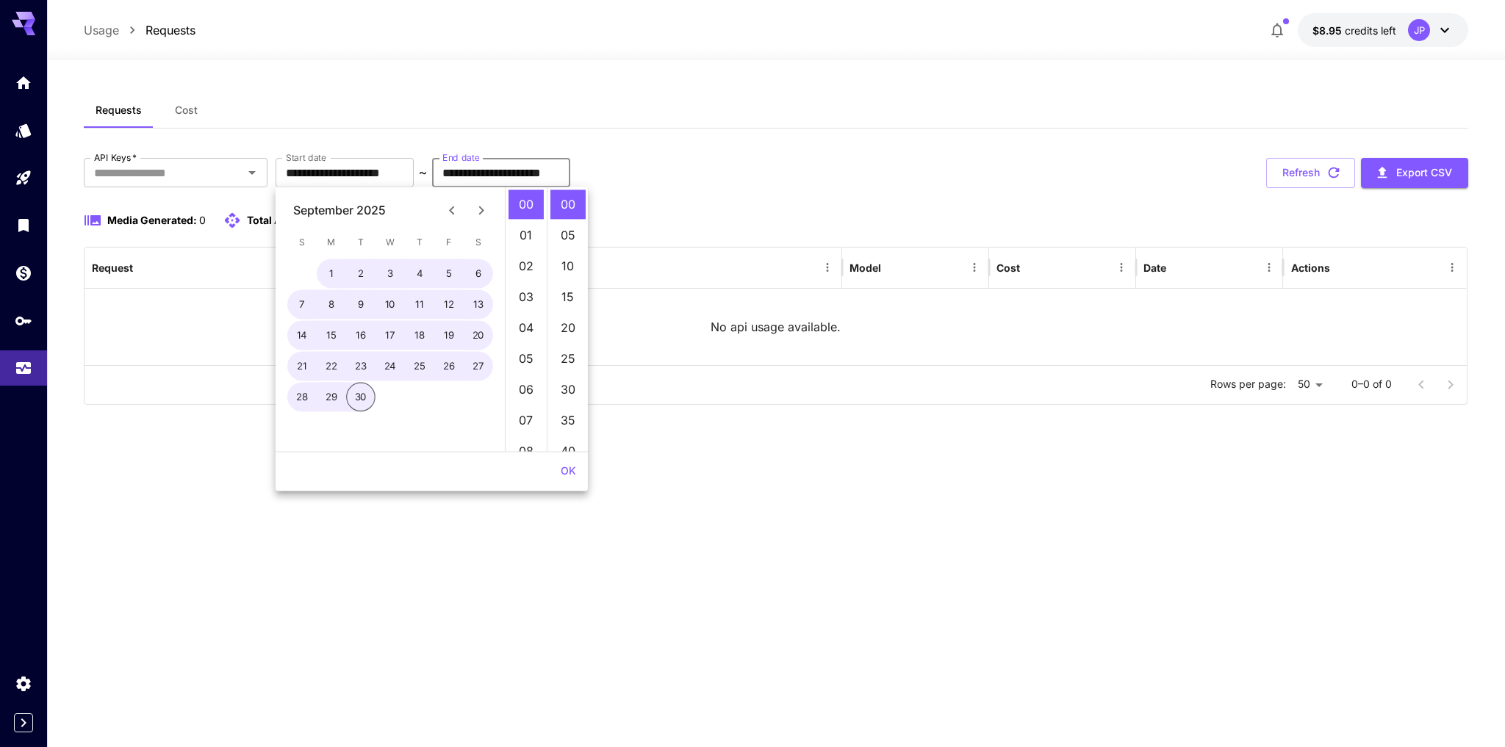
click at [450, 211] on icon "Previous month" at bounding box center [451, 210] width 5 height 9
click at [308, 426] on button "31" at bounding box center [301, 428] width 29 height 29
type input "**********"
click at [1120, 174] on button "Refresh" at bounding box center [1310, 173] width 89 height 30
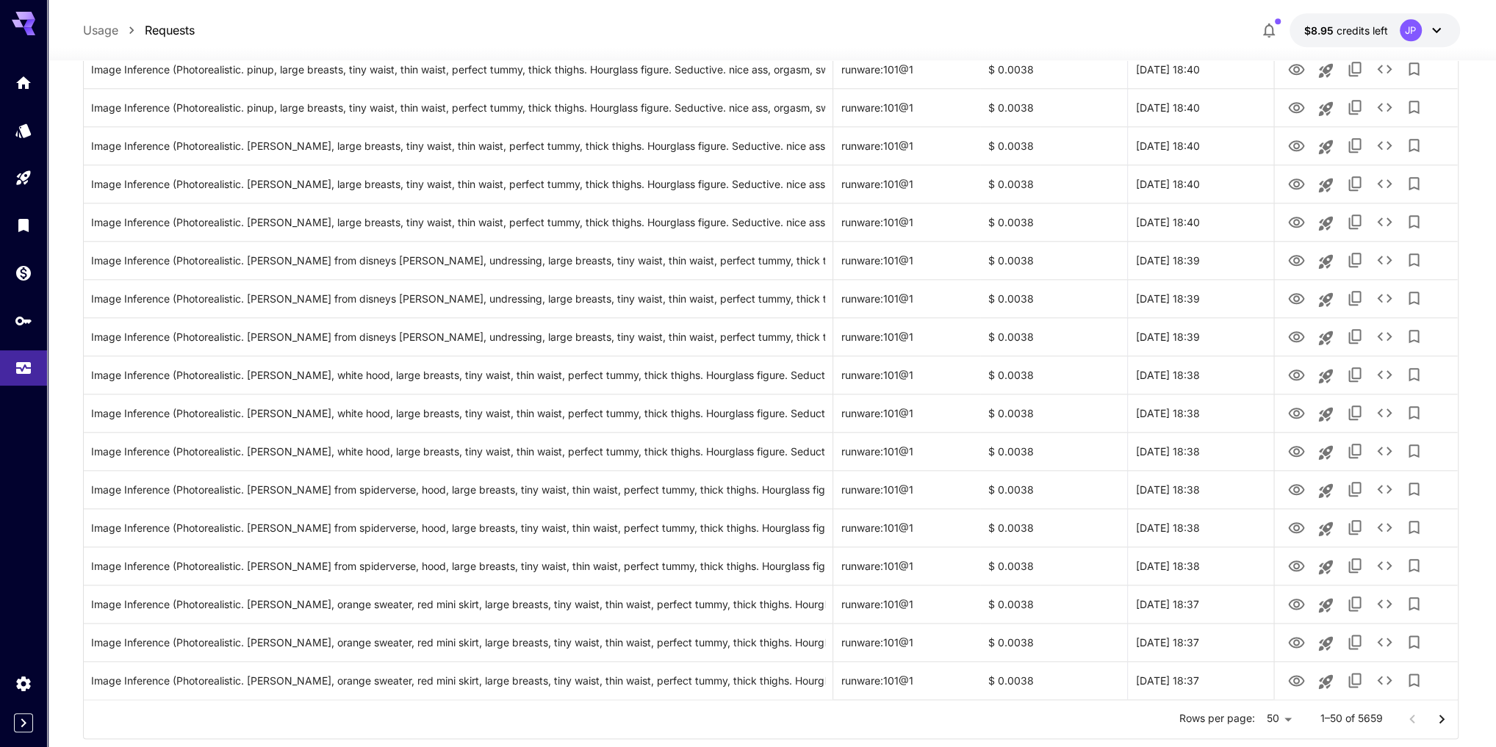
scroll to position [1533, 0]
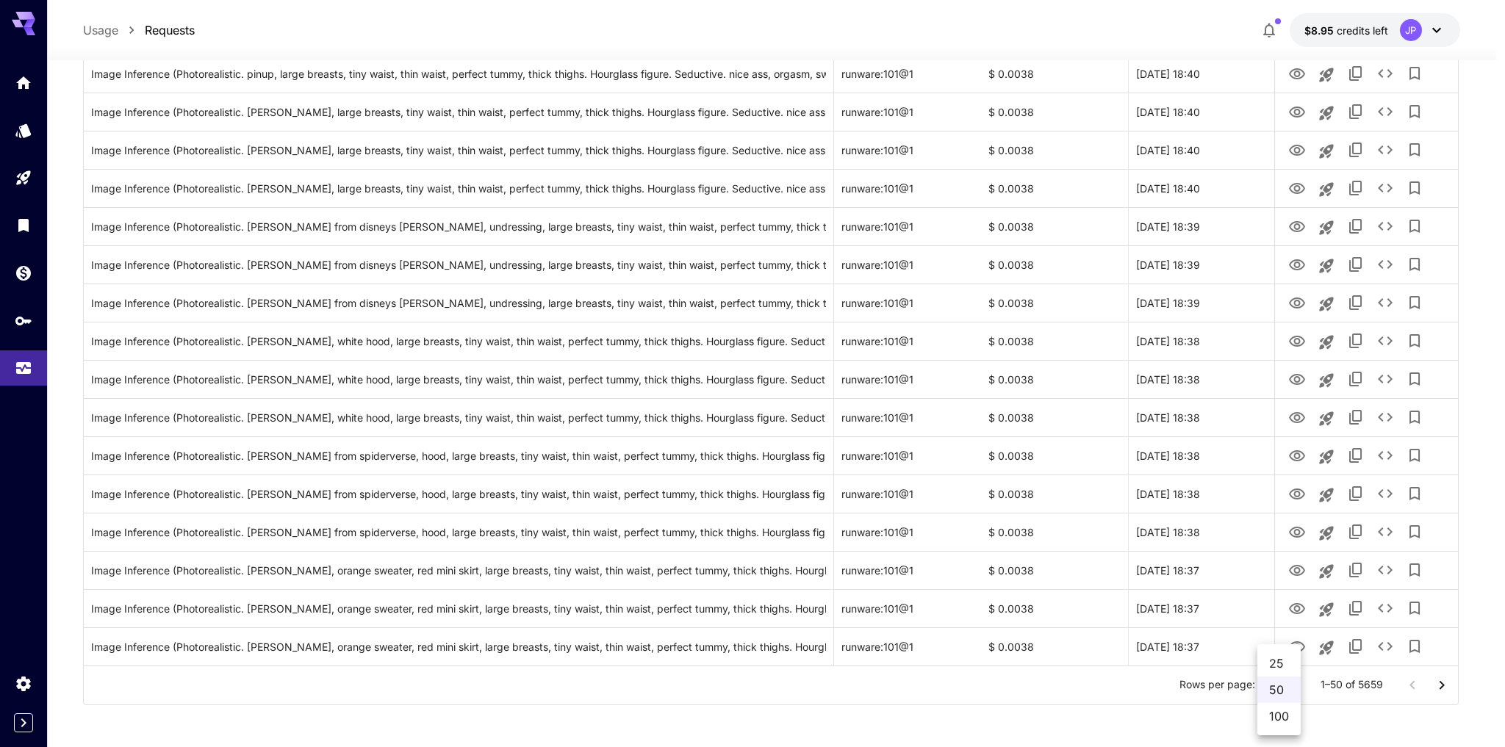
click at [1120, 530] on li "100" at bounding box center [1278, 716] width 43 height 26
type input "***"
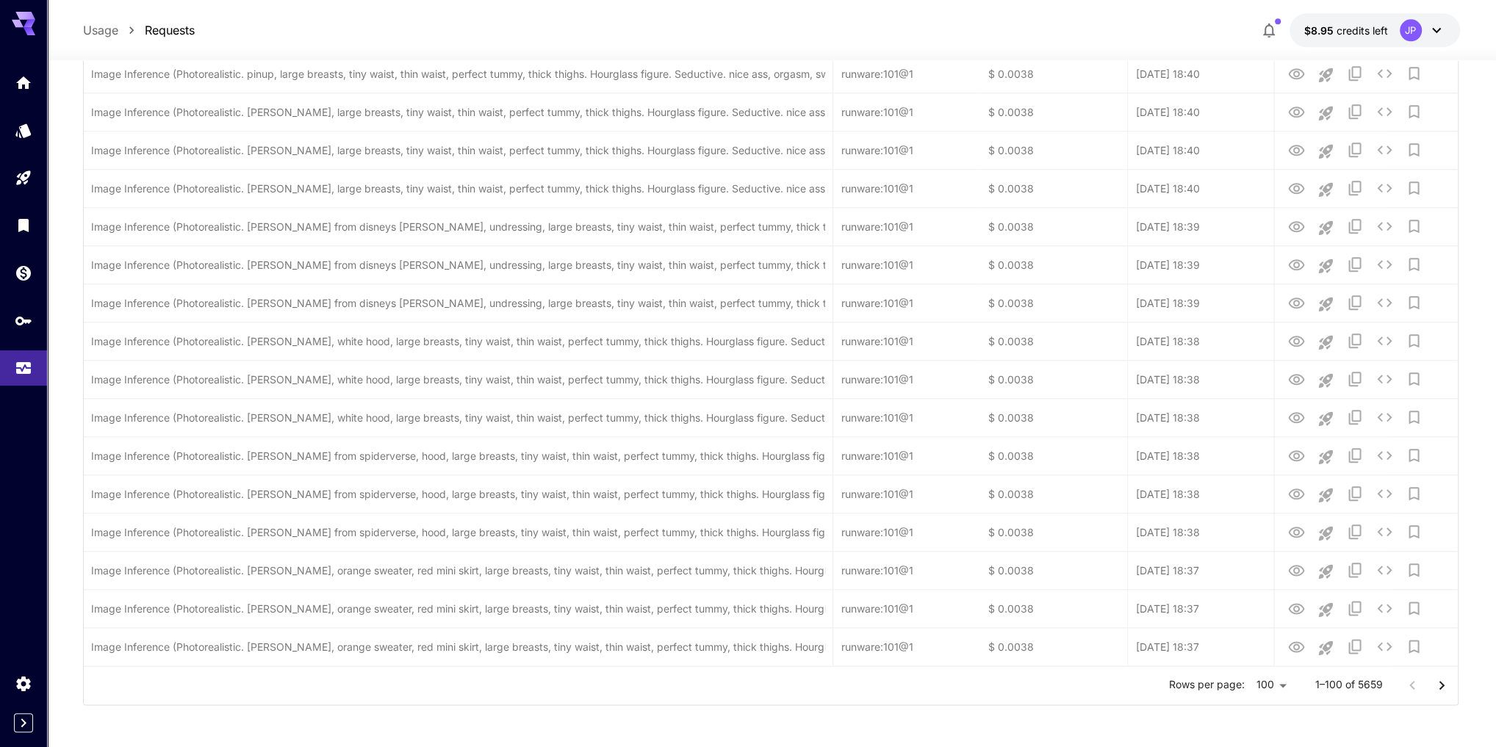
click at [1120, 530] on icon "Go to next page" at bounding box center [1442, 686] width 18 height 18
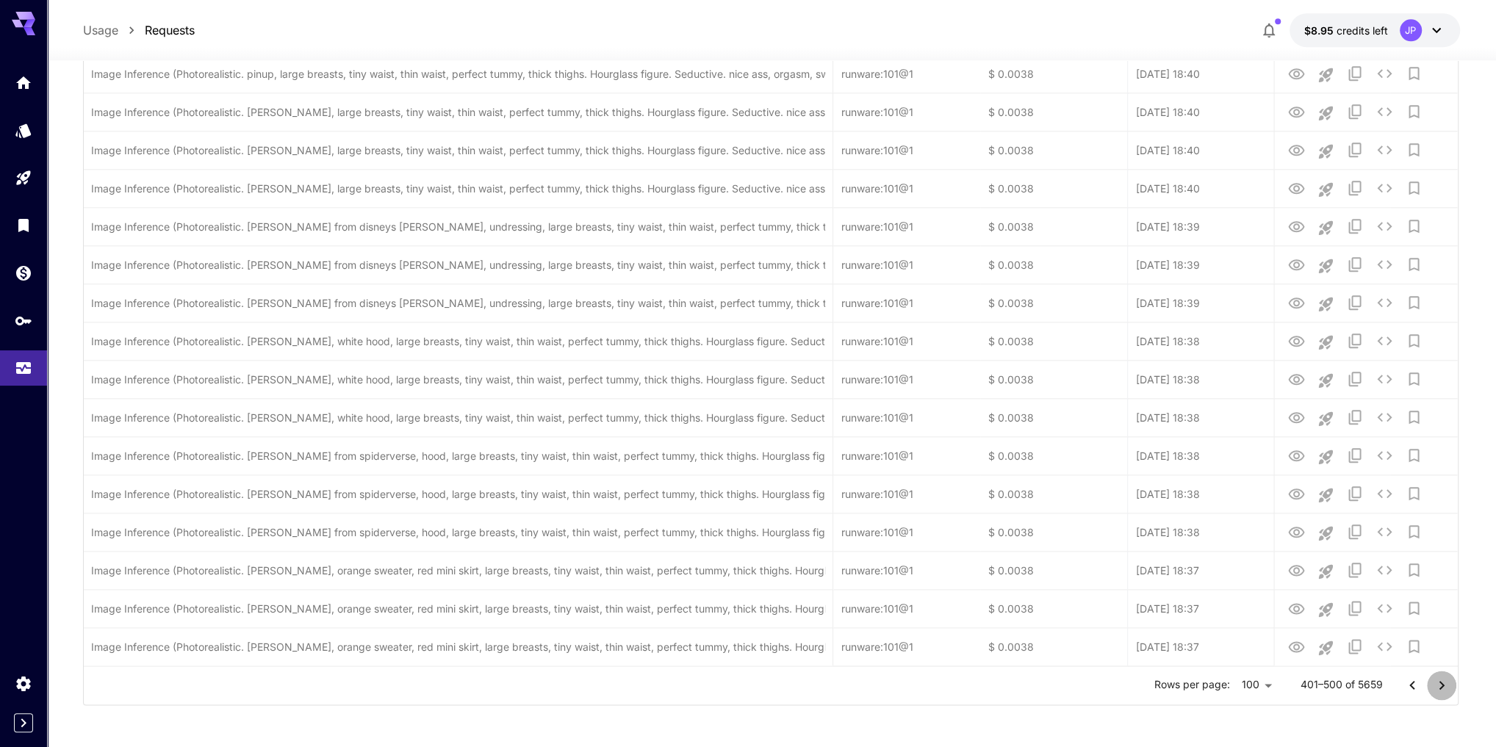
click at [1120, 530] on icon "Go to next page" at bounding box center [1442, 686] width 18 height 18
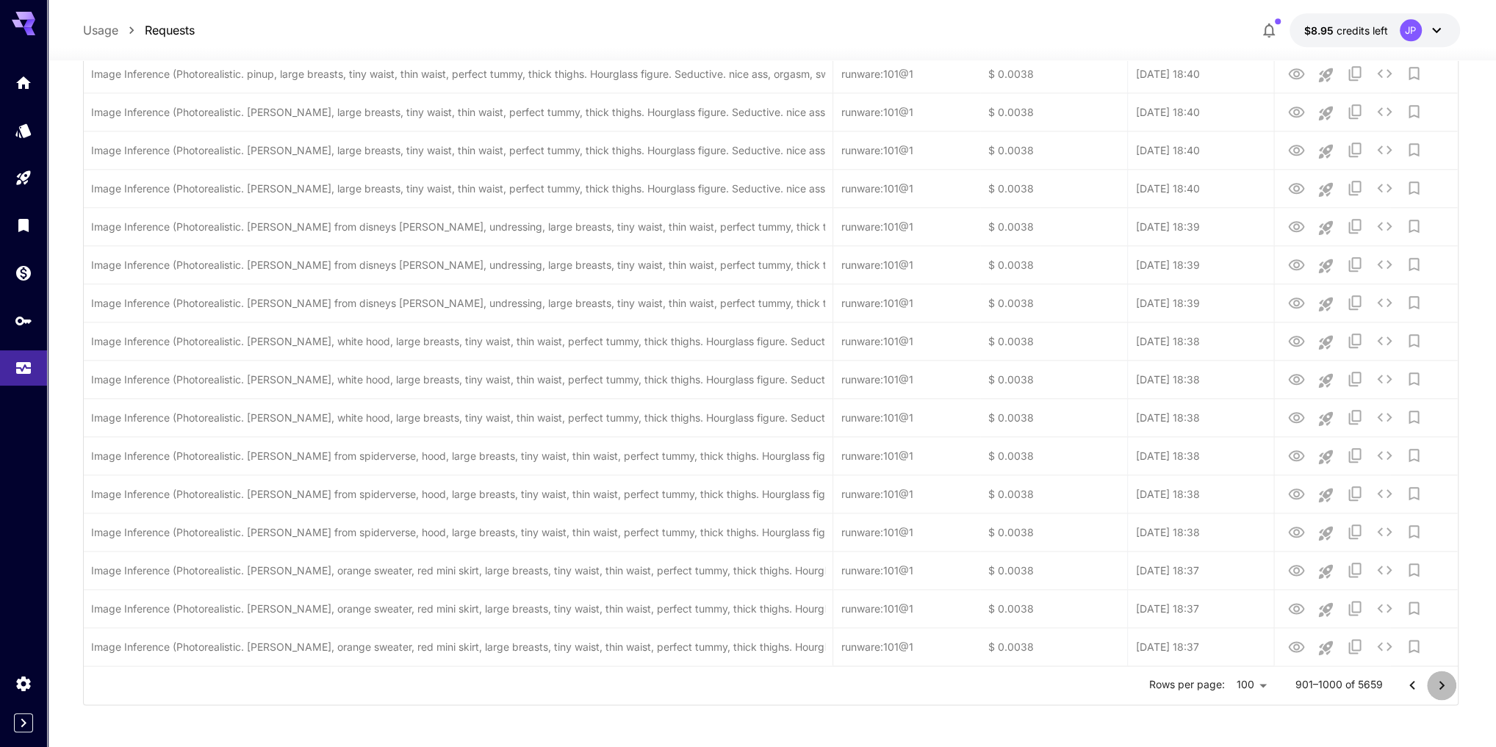
click at [1120, 530] on icon "Go to next page" at bounding box center [1442, 686] width 18 height 18
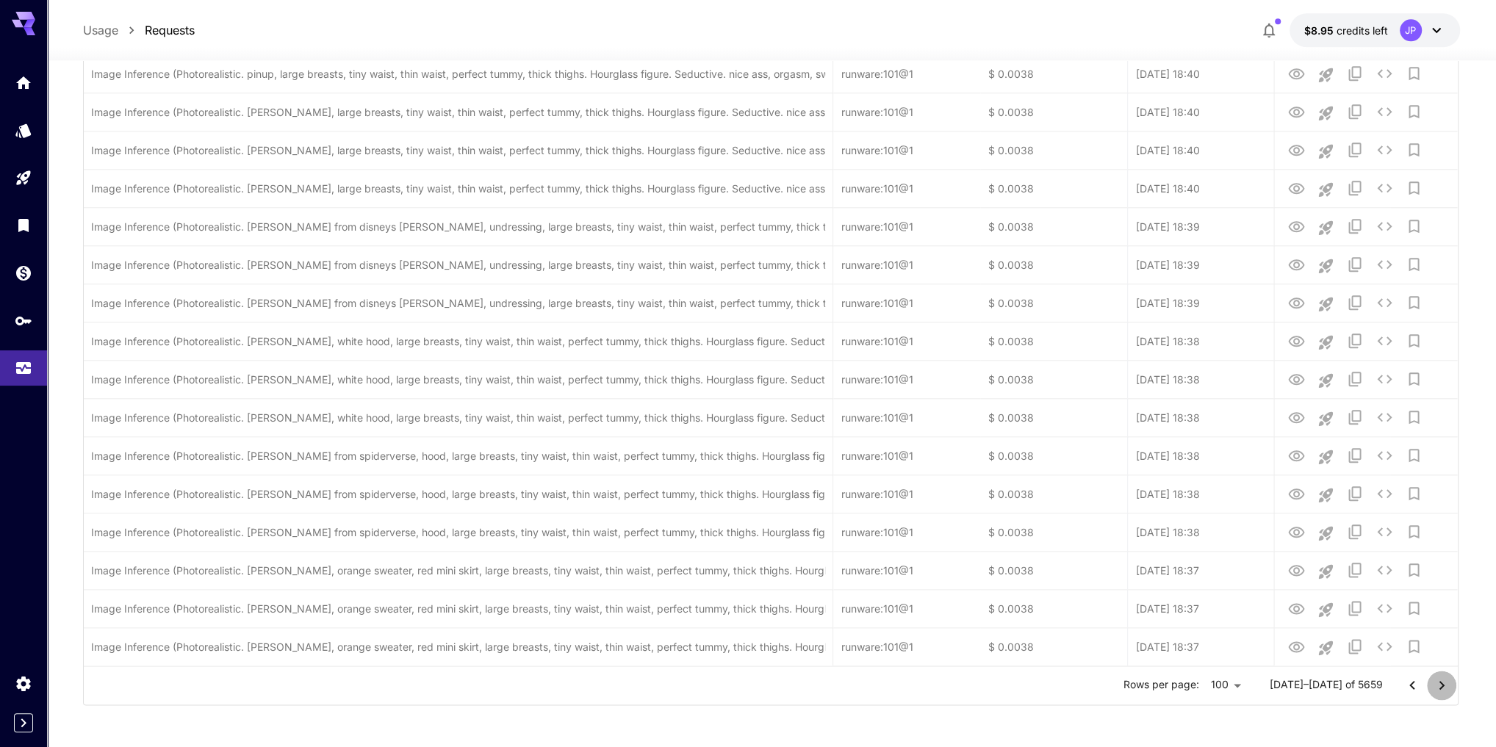
click at [1120, 530] on icon "Go to next page" at bounding box center [1442, 686] width 18 height 18
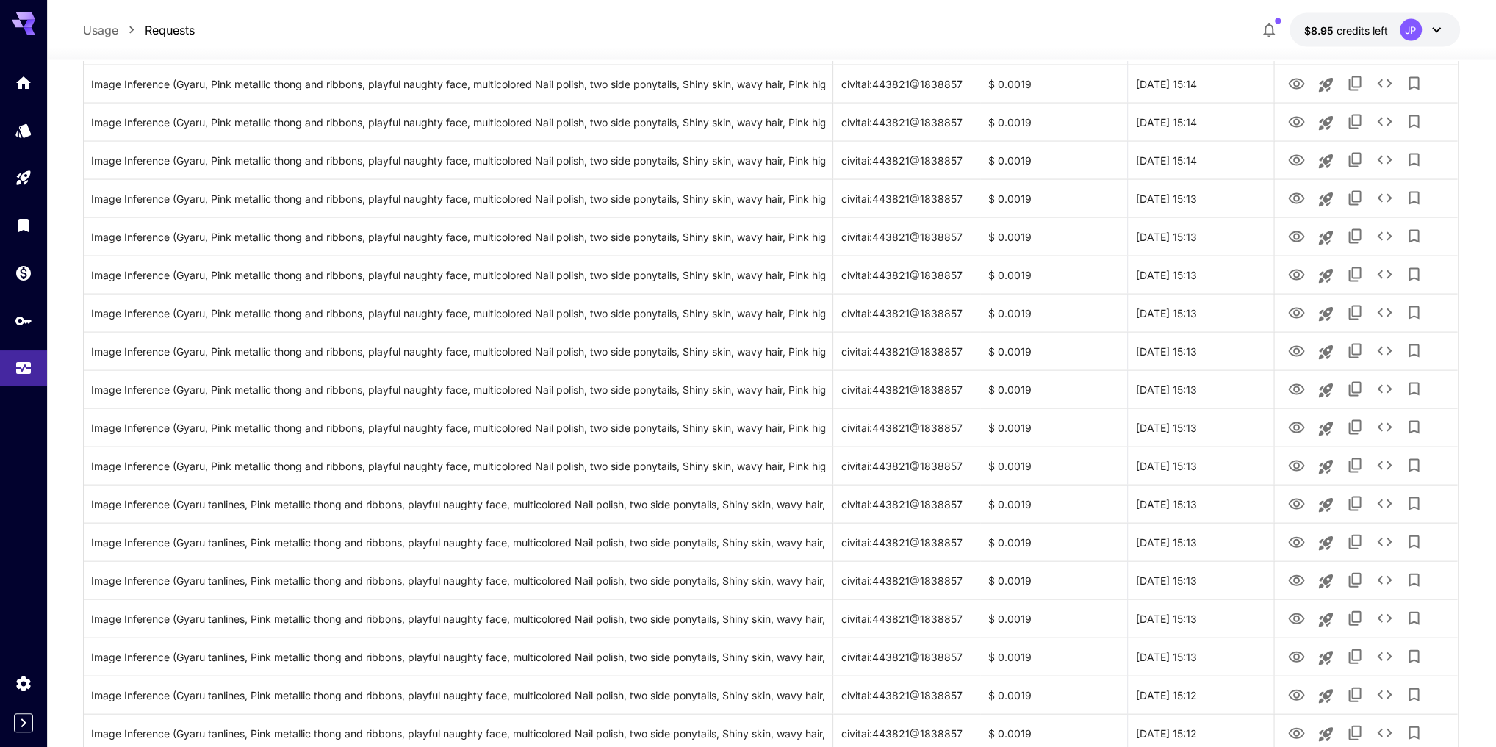
scroll to position [3444, 0]
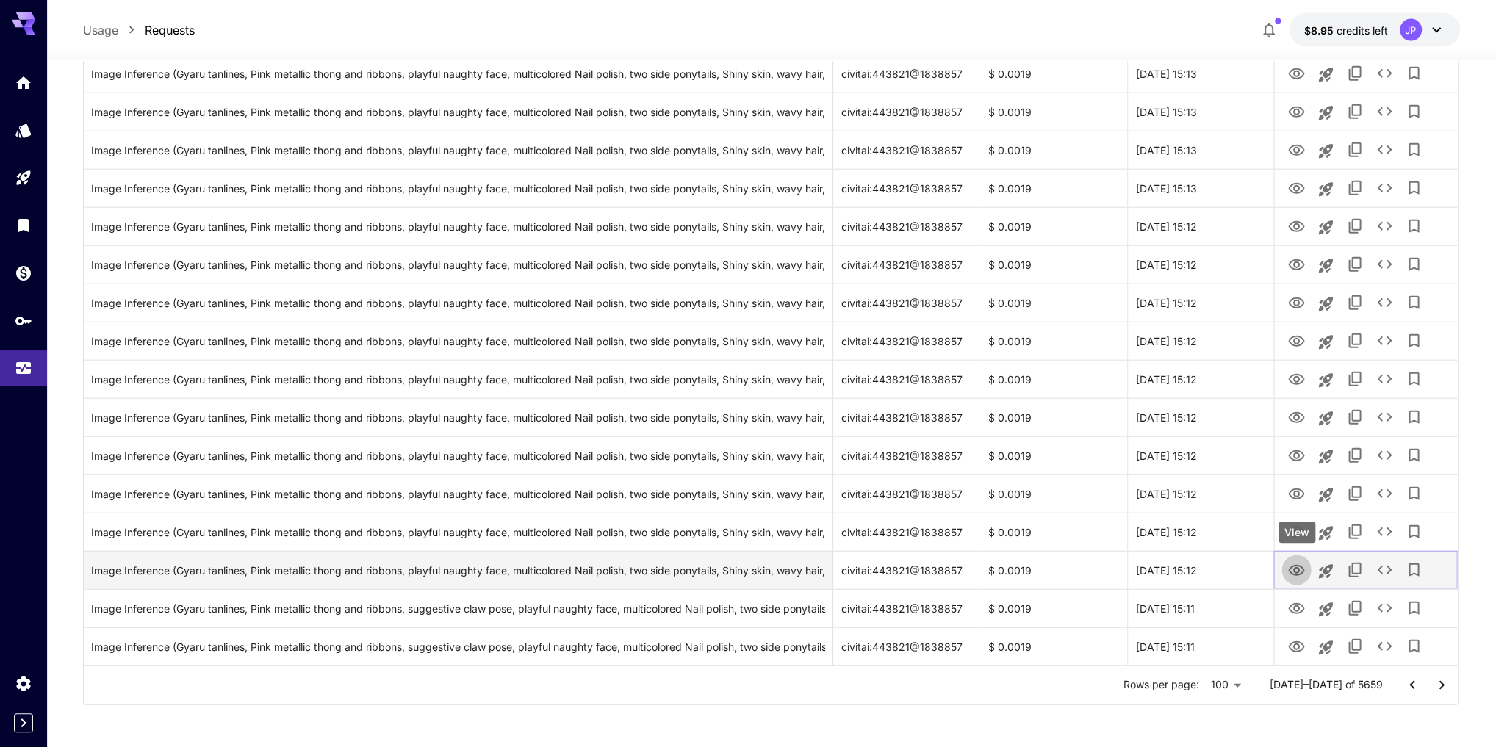
click at [1120, 530] on icon "View" at bounding box center [1297, 571] width 18 height 18
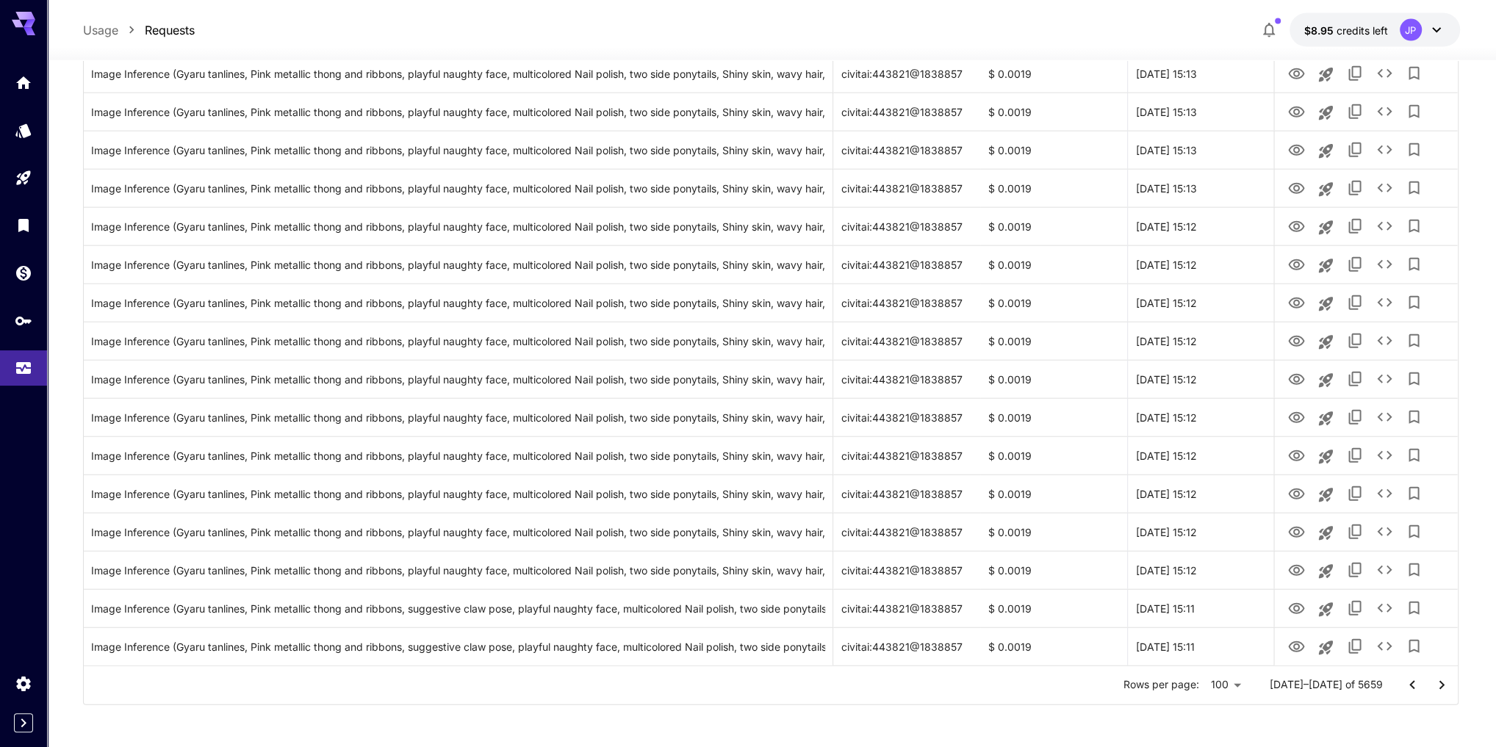
click at [1120, 530] on icon "Go to next page" at bounding box center [1442, 686] width 18 height 18
click at [1120, 530] on icon "Go to next page" at bounding box center [1441, 684] width 5 height 9
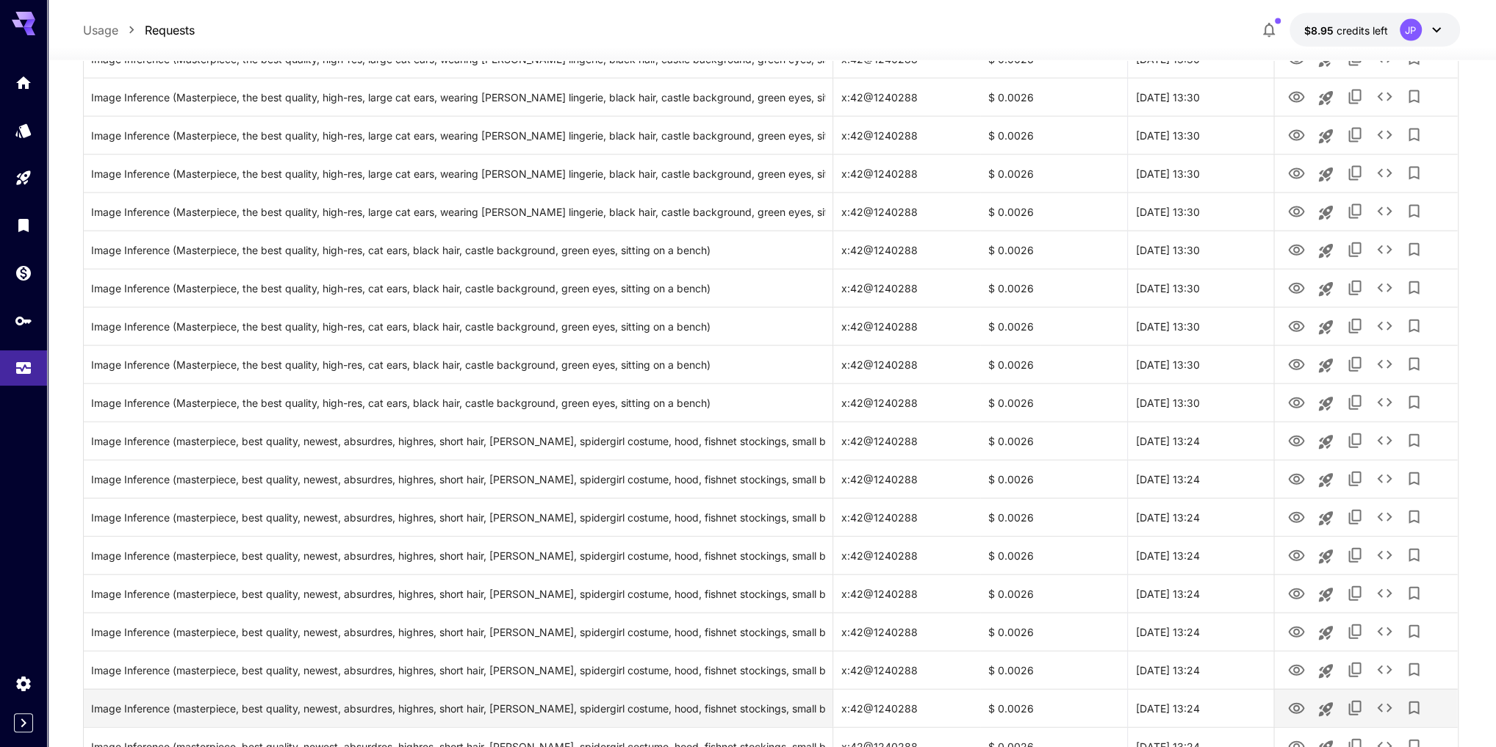
scroll to position [3444, 0]
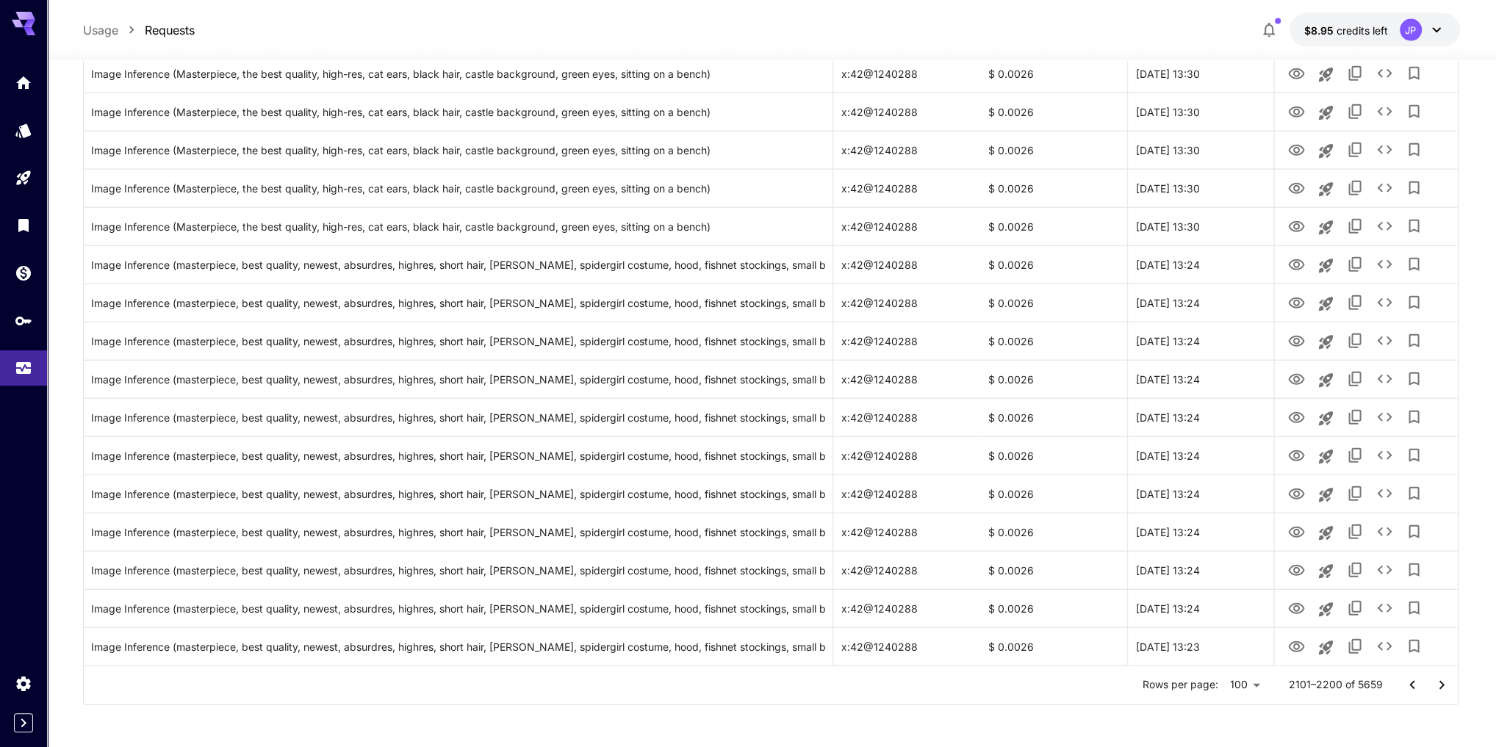
click at [1410, 683] on icon "Go to previous page" at bounding box center [1411, 684] width 5 height 9
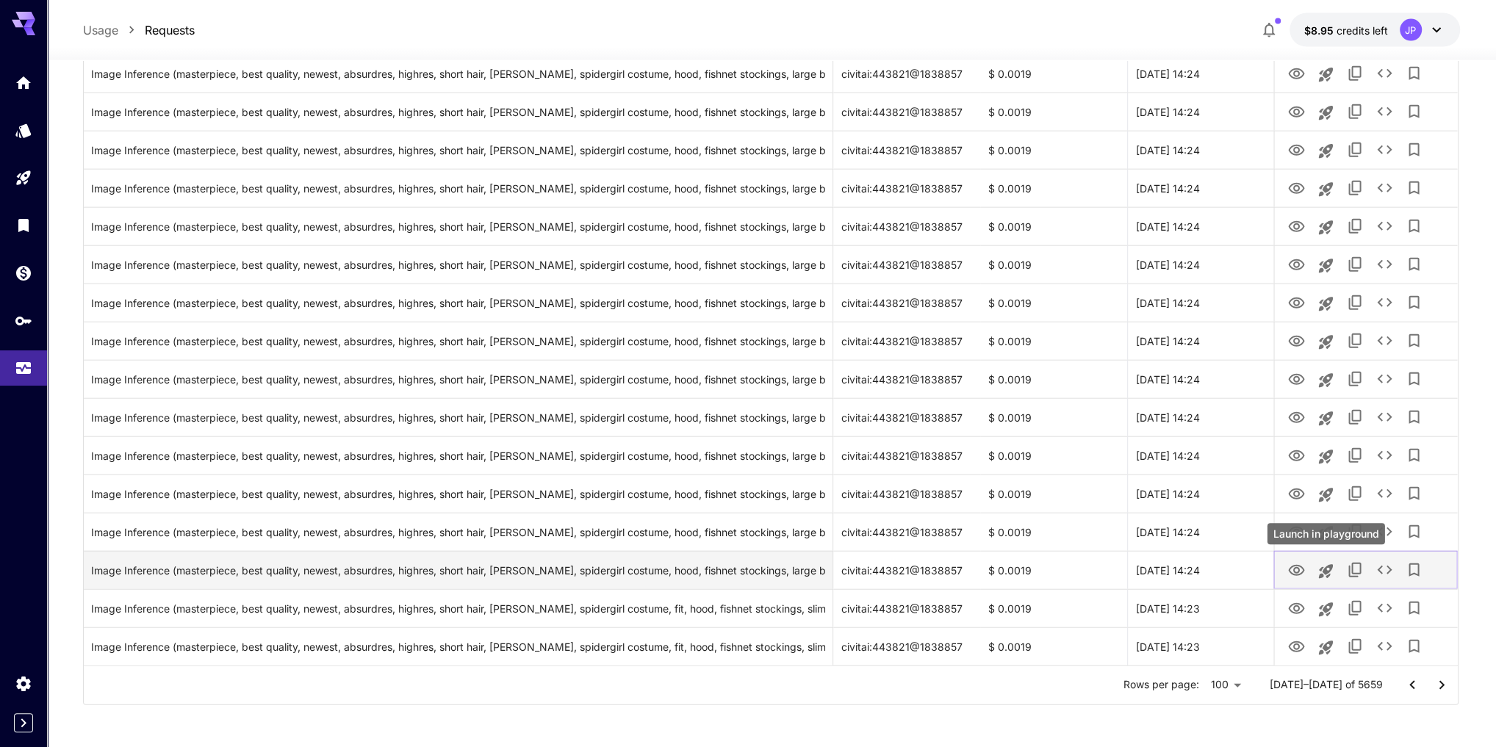
click at [1329, 571] on icon "Launch in playground" at bounding box center [1326, 572] width 18 height 18
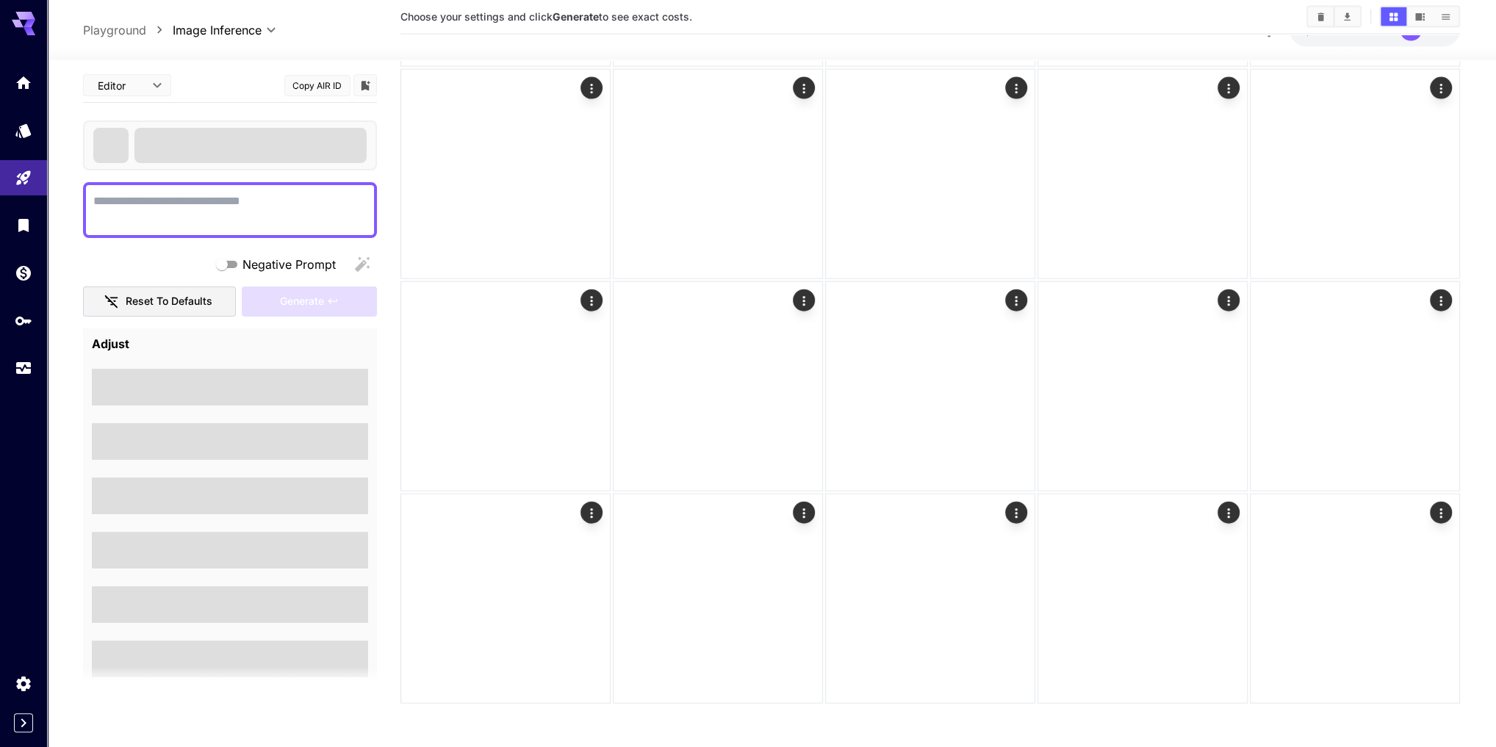
scroll to position [3233, 0]
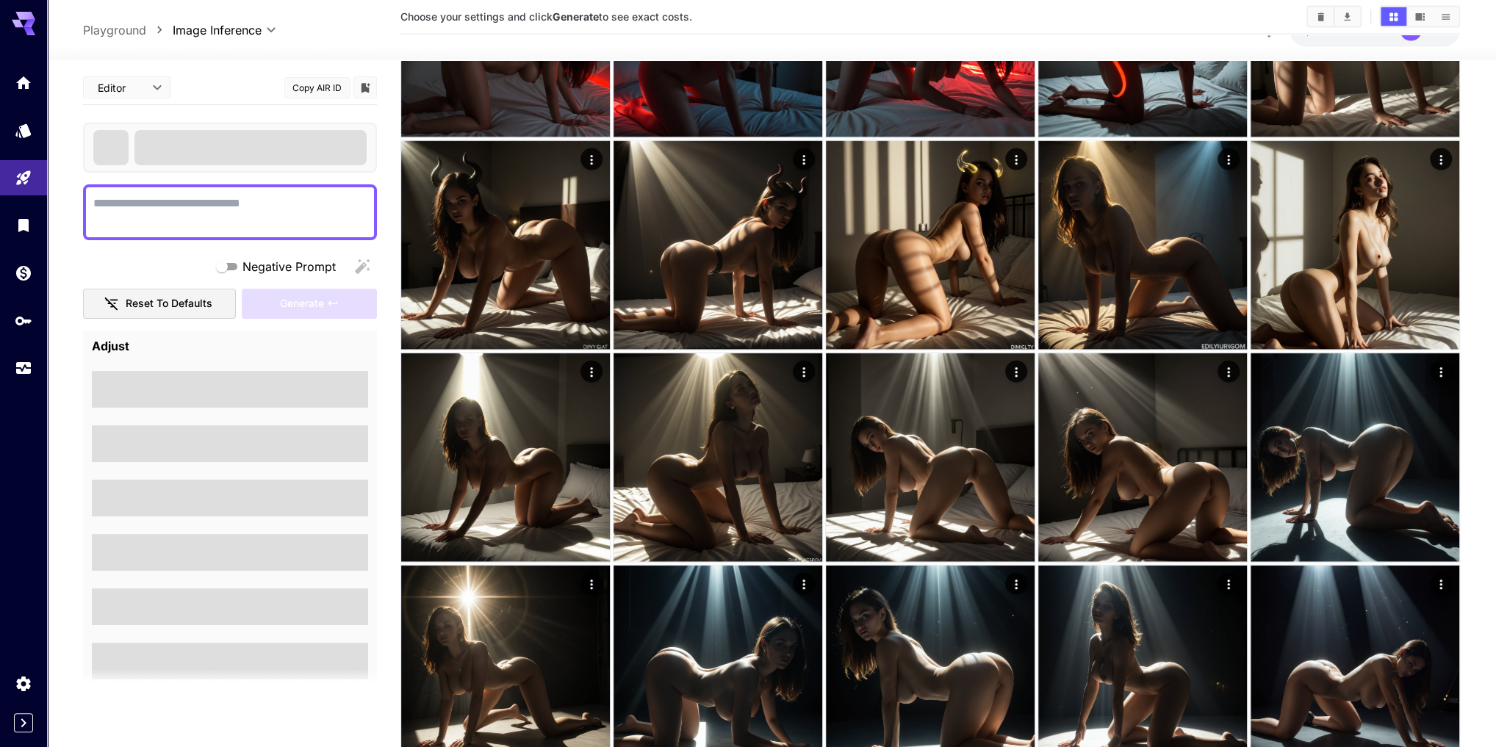
type textarea "**********"
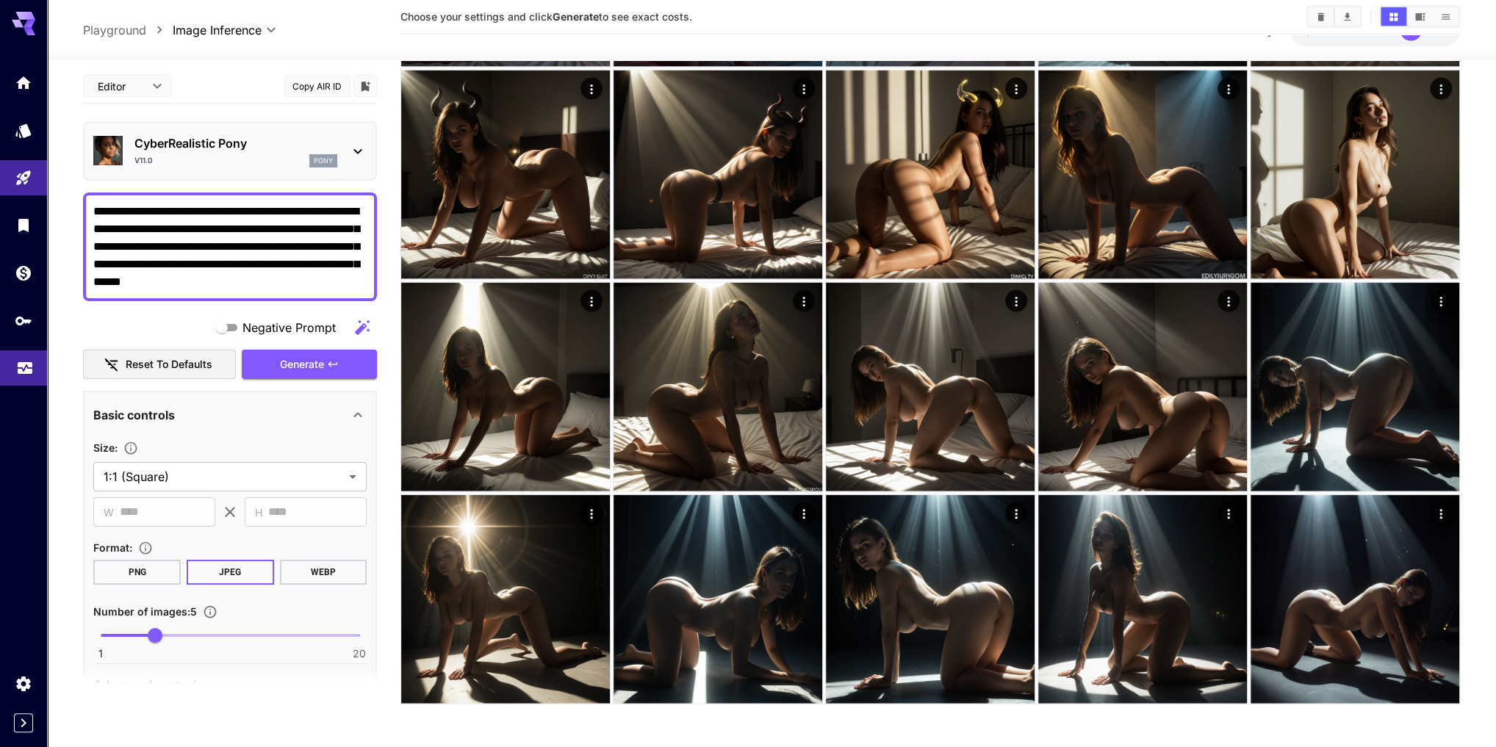
click at [15, 375] on link at bounding box center [23, 368] width 47 height 36
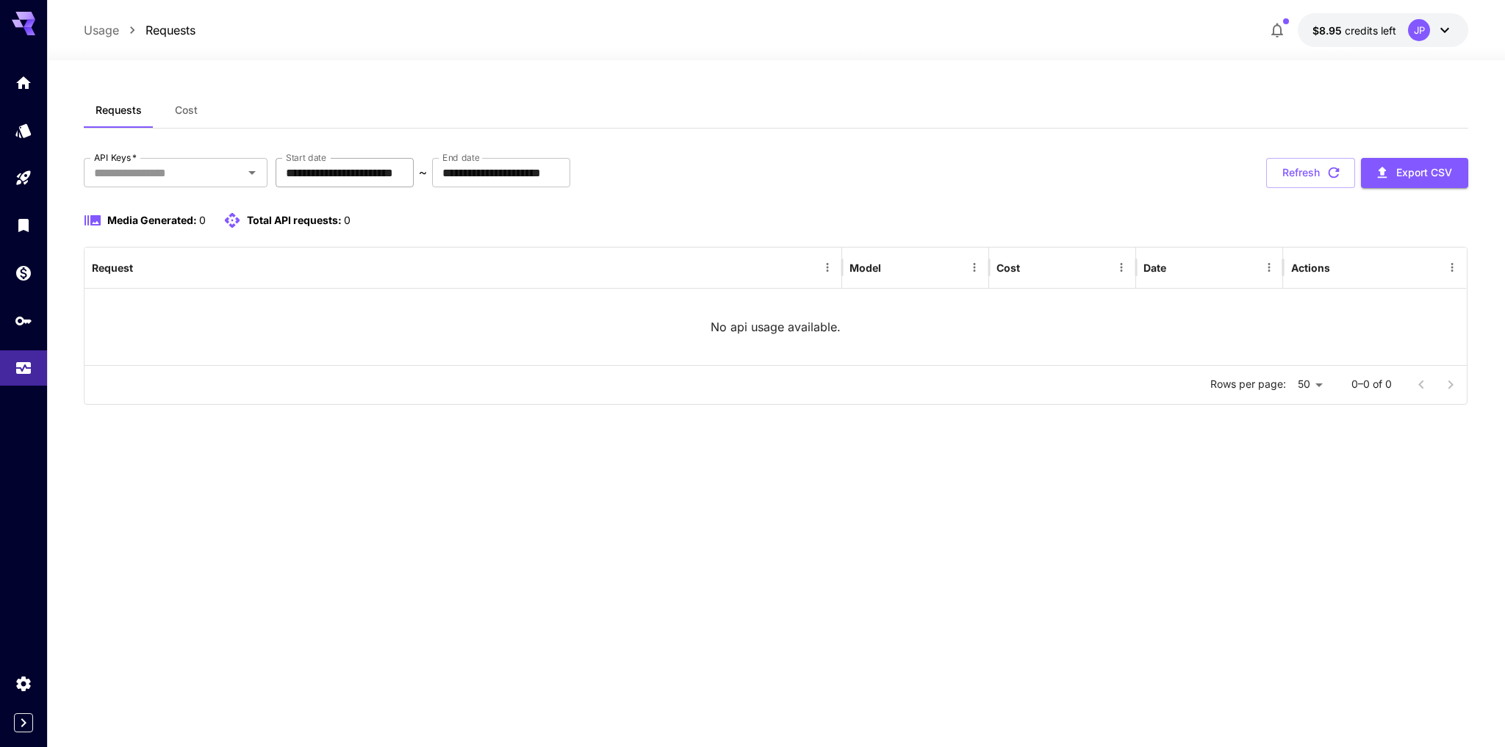
click at [317, 174] on input "**********" at bounding box center [345, 172] width 138 height 29
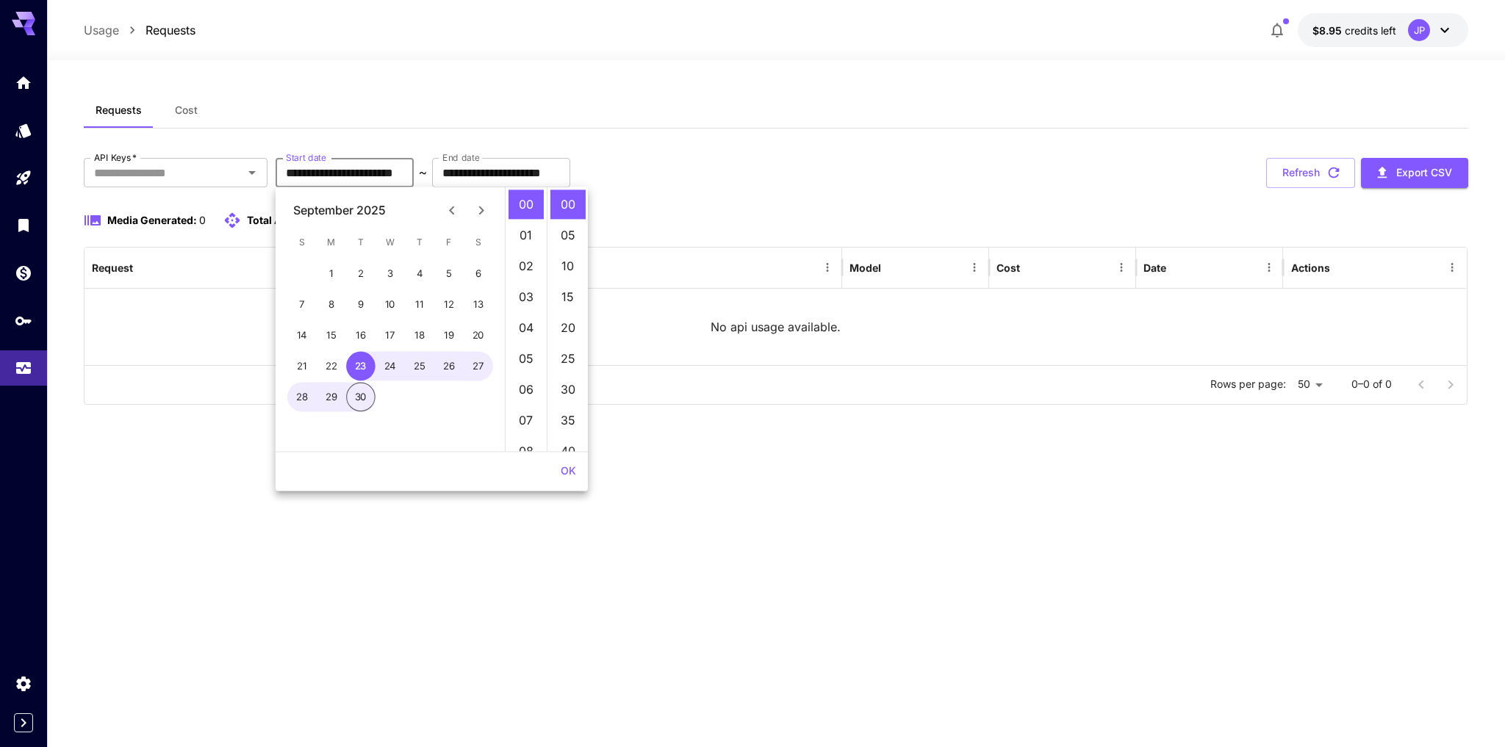
click at [450, 215] on icon "Previous month" at bounding box center [452, 210] width 18 height 18
click at [442, 280] on button "1" at bounding box center [448, 273] width 29 height 29
type input "**********"
click at [547, 168] on input "**********" at bounding box center [501, 172] width 138 height 29
click at [463, 209] on button "Previous month" at bounding box center [451, 209] width 29 height 29
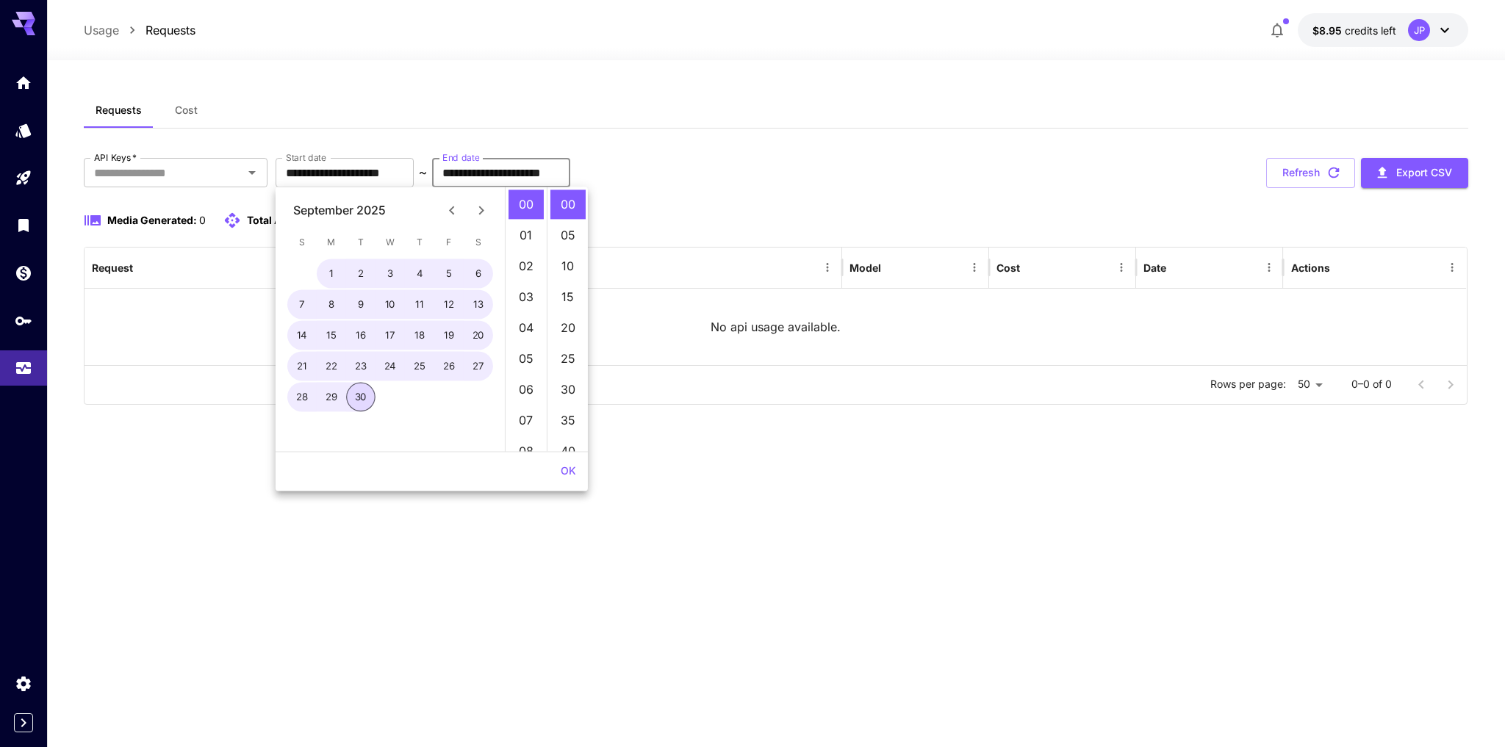
click at [463, 209] on button "Previous month" at bounding box center [451, 209] width 29 height 29
click at [301, 395] on button "24" at bounding box center [301, 397] width 29 height 29
type input "**********"
click at [1309, 174] on button "Refresh" at bounding box center [1310, 173] width 89 height 30
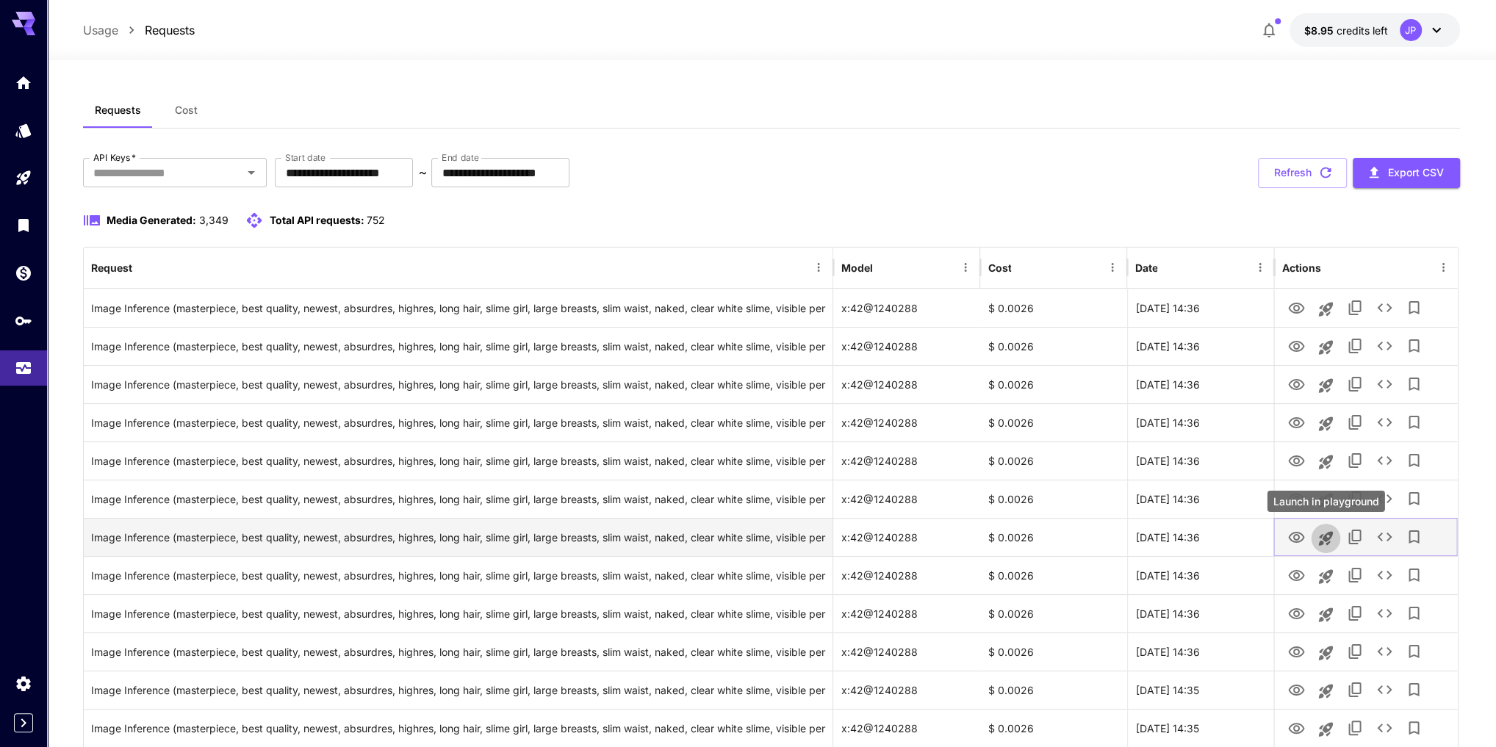
click at [1328, 539] on icon "Launch in playground" at bounding box center [1326, 539] width 18 height 18
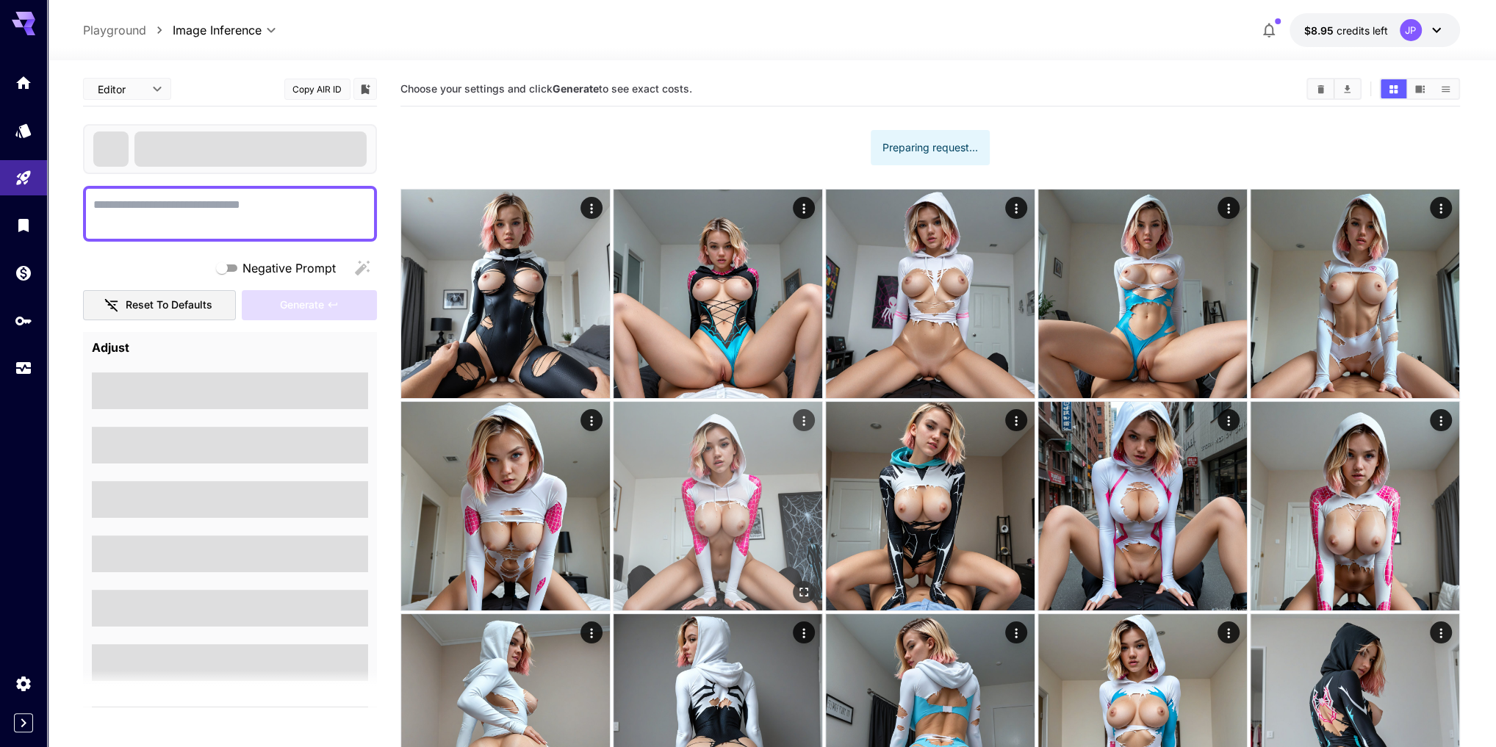
type textarea "**********"
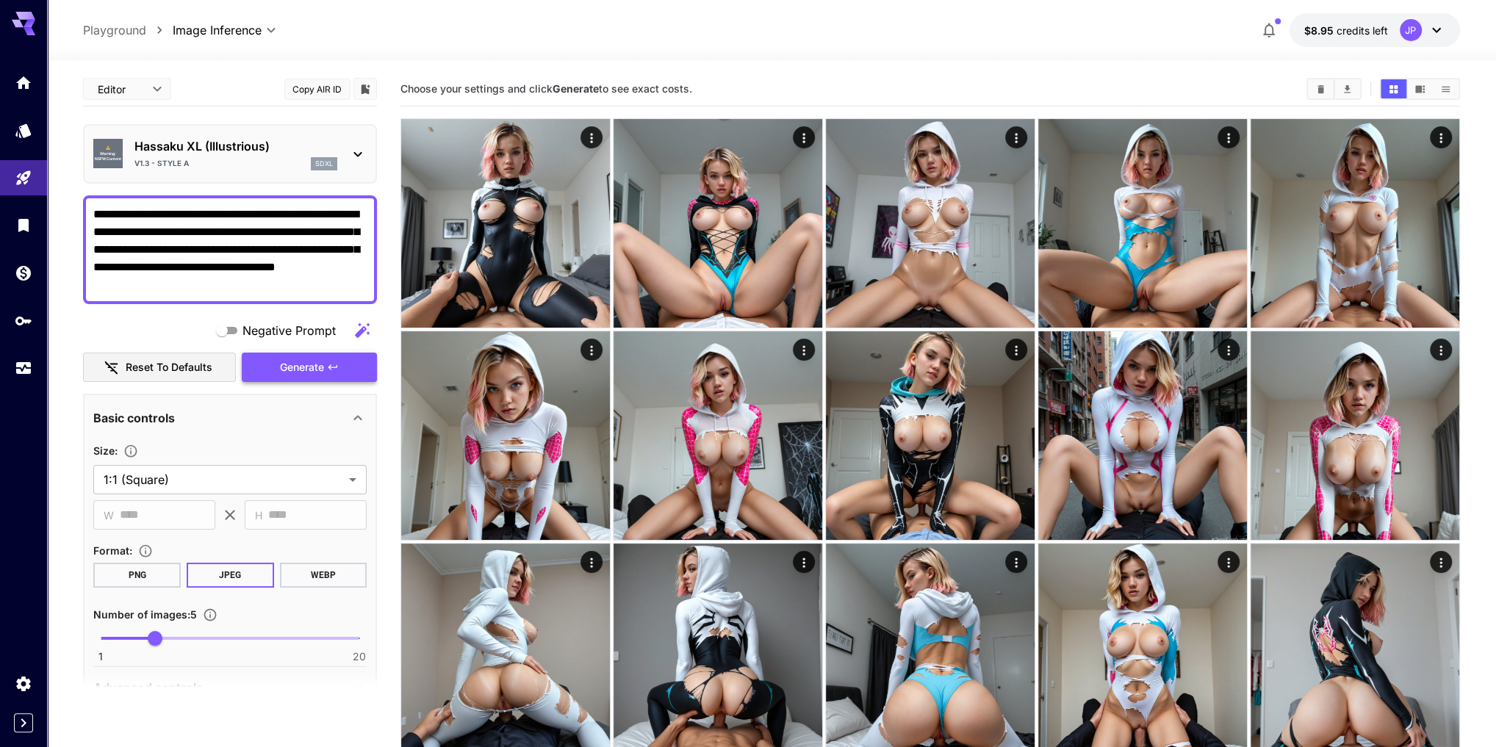
click at [312, 368] on span "Generate" at bounding box center [302, 368] width 44 height 18
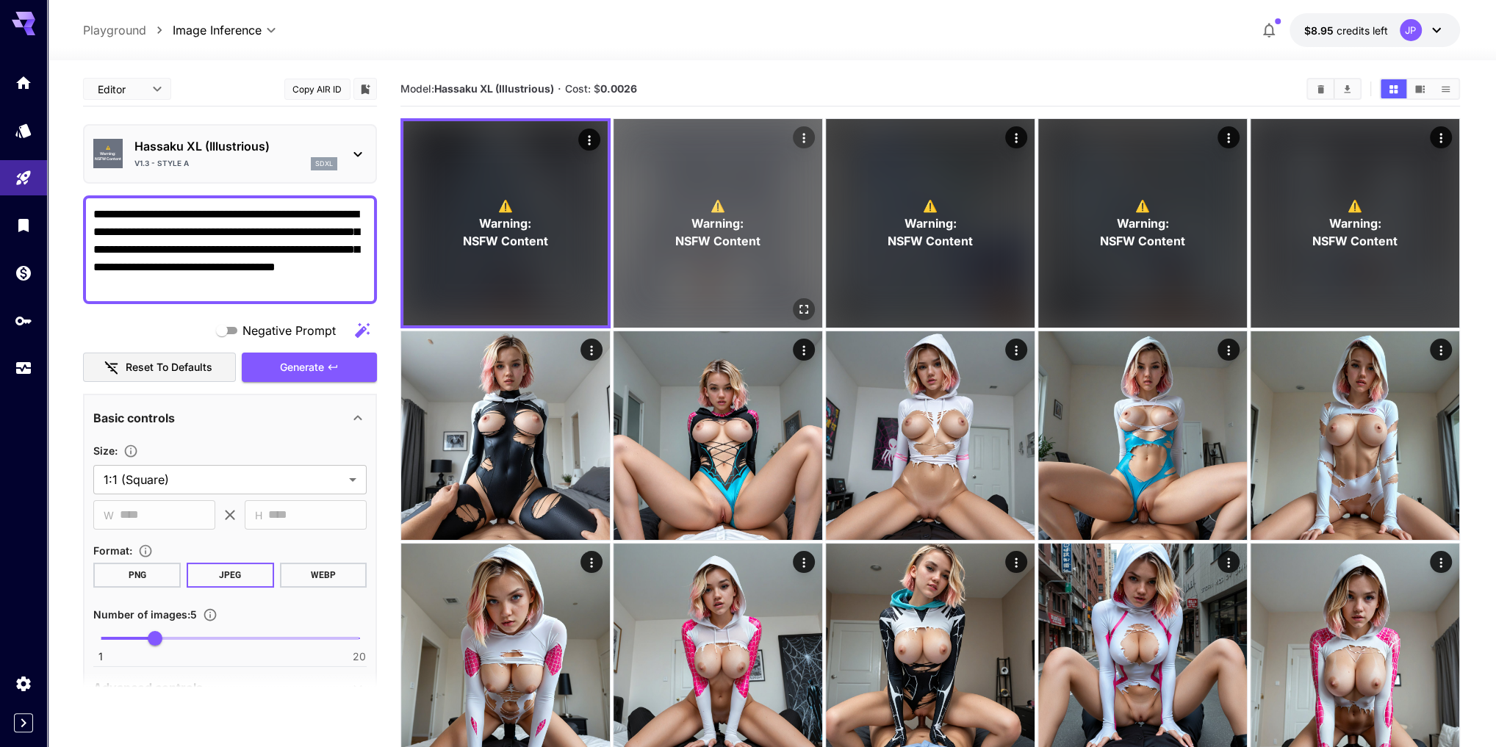
click at [708, 221] on span "Warning:" at bounding box center [718, 224] width 52 height 18
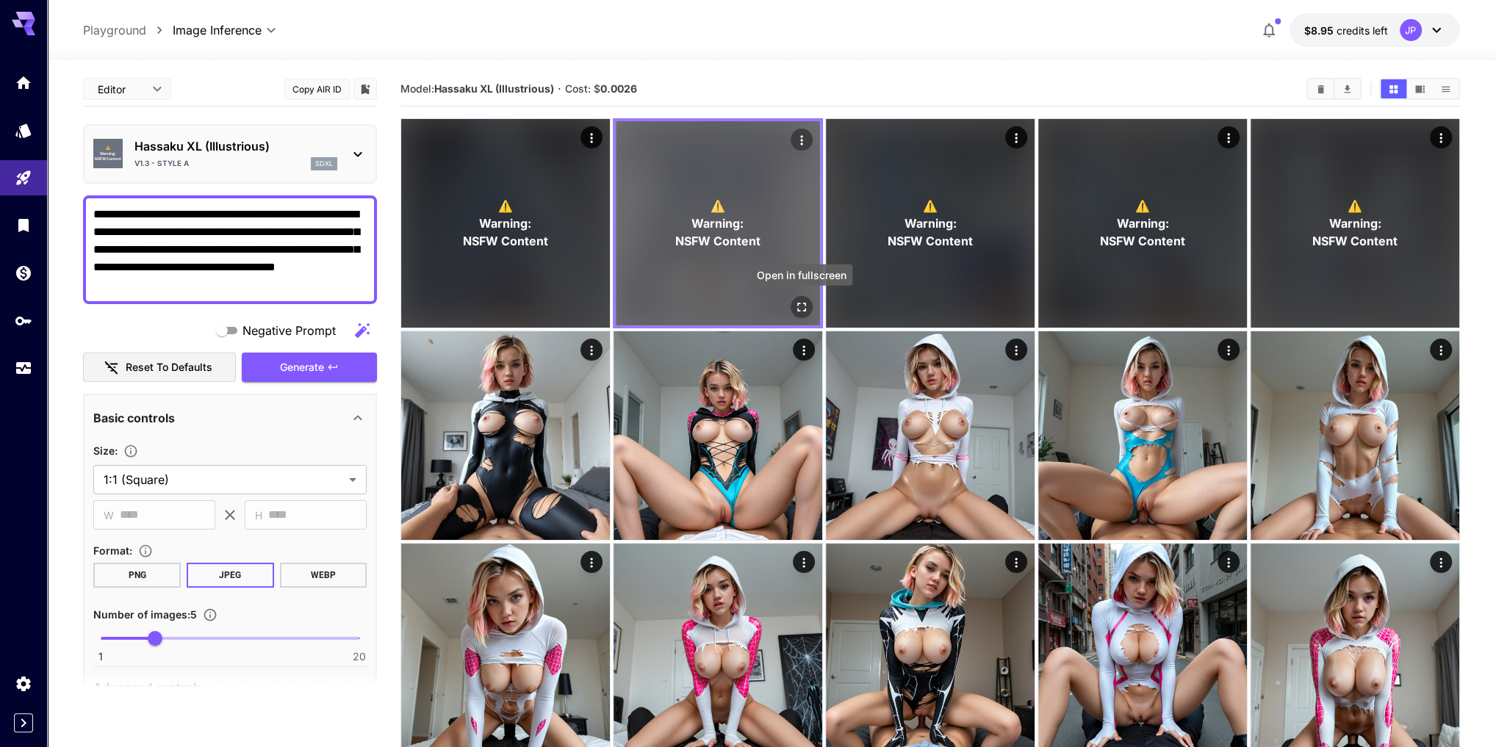
click at [716, 234] on span "NSFW Content" at bounding box center [717, 241] width 85 height 18
click at [796, 146] on icon "Actions" at bounding box center [801, 140] width 15 height 15
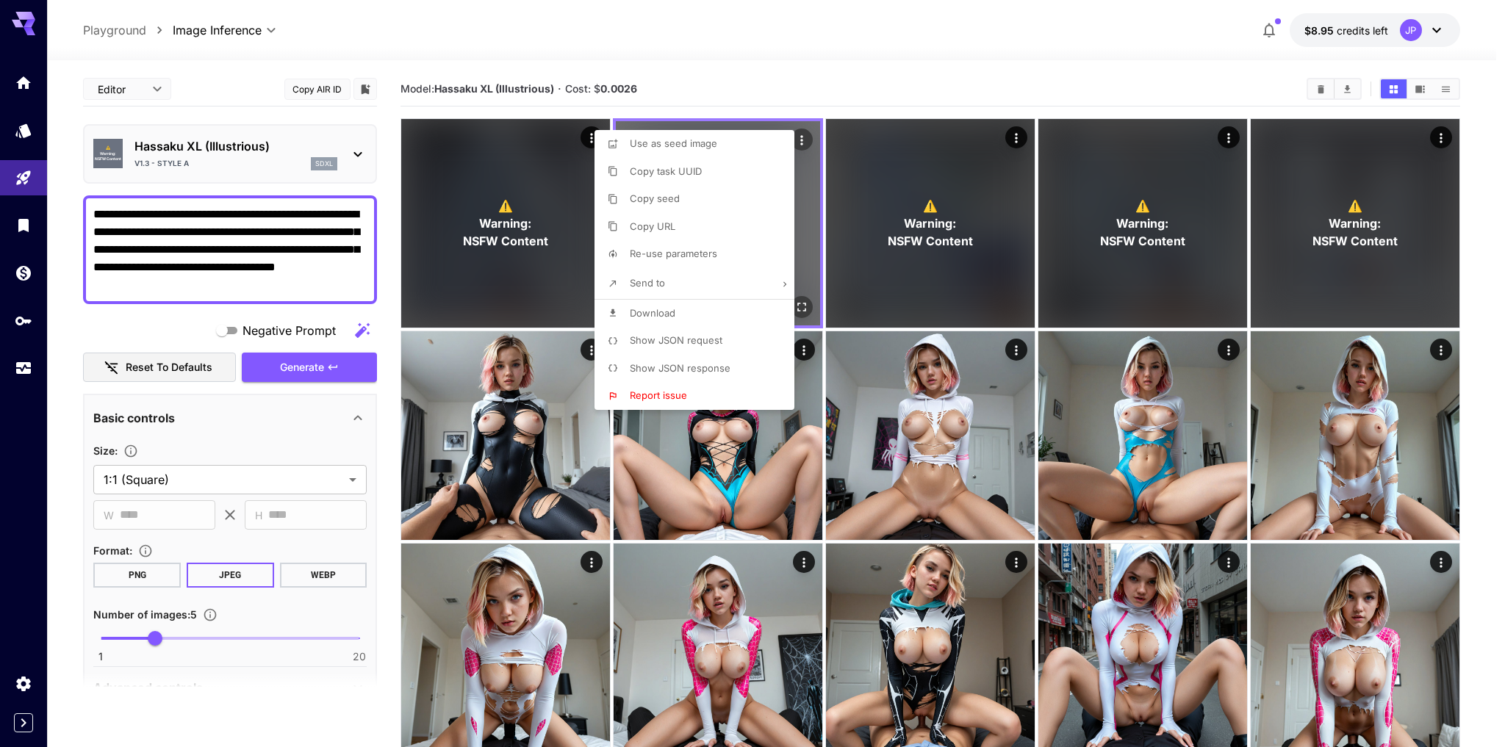
click at [796, 146] on div at bounding box center [752, 373] width 1505 height 747
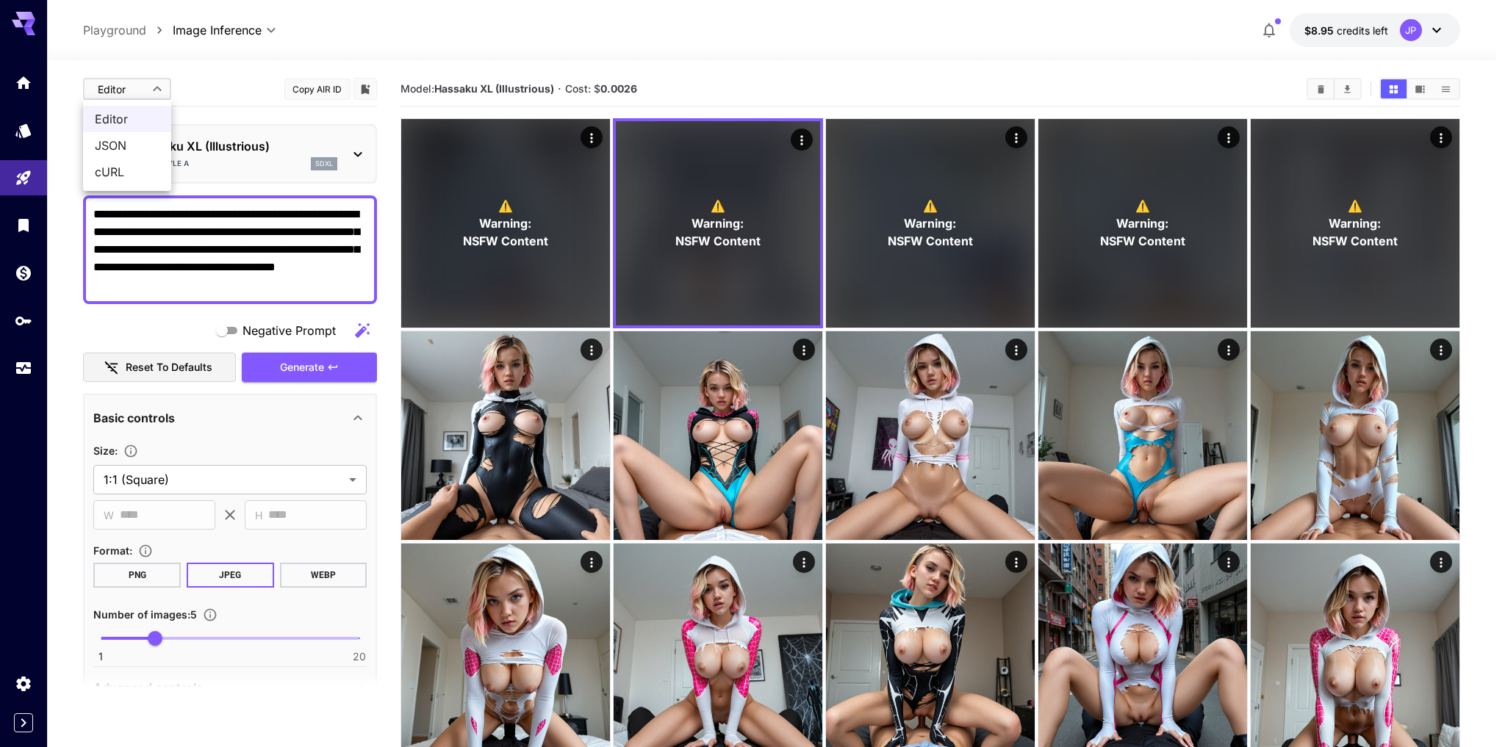
click at [154, 85] on div at bounding box center [752, 373] width 1505 height 747
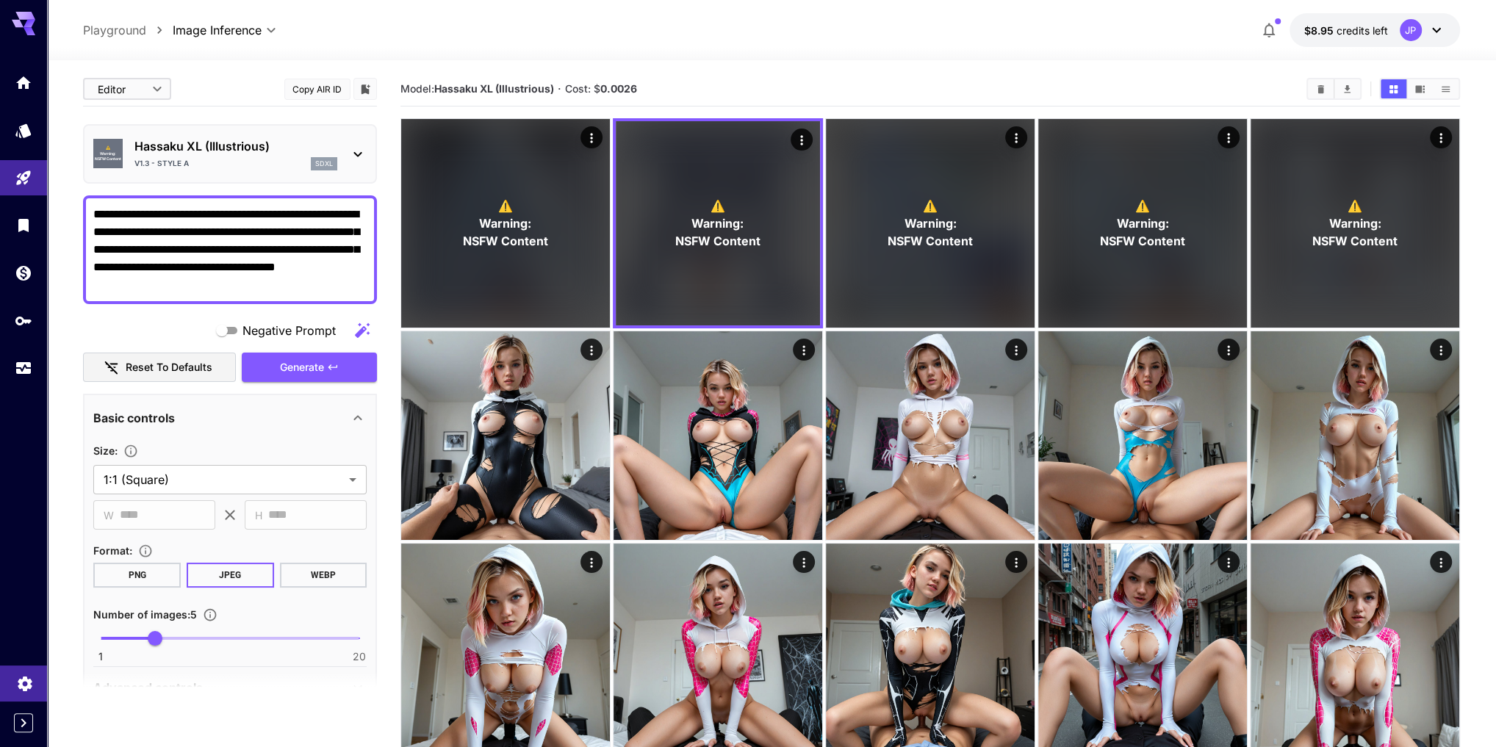
click at [22, 682] on icon "Settings" at bounding box center [25, 679] width 14 height 15
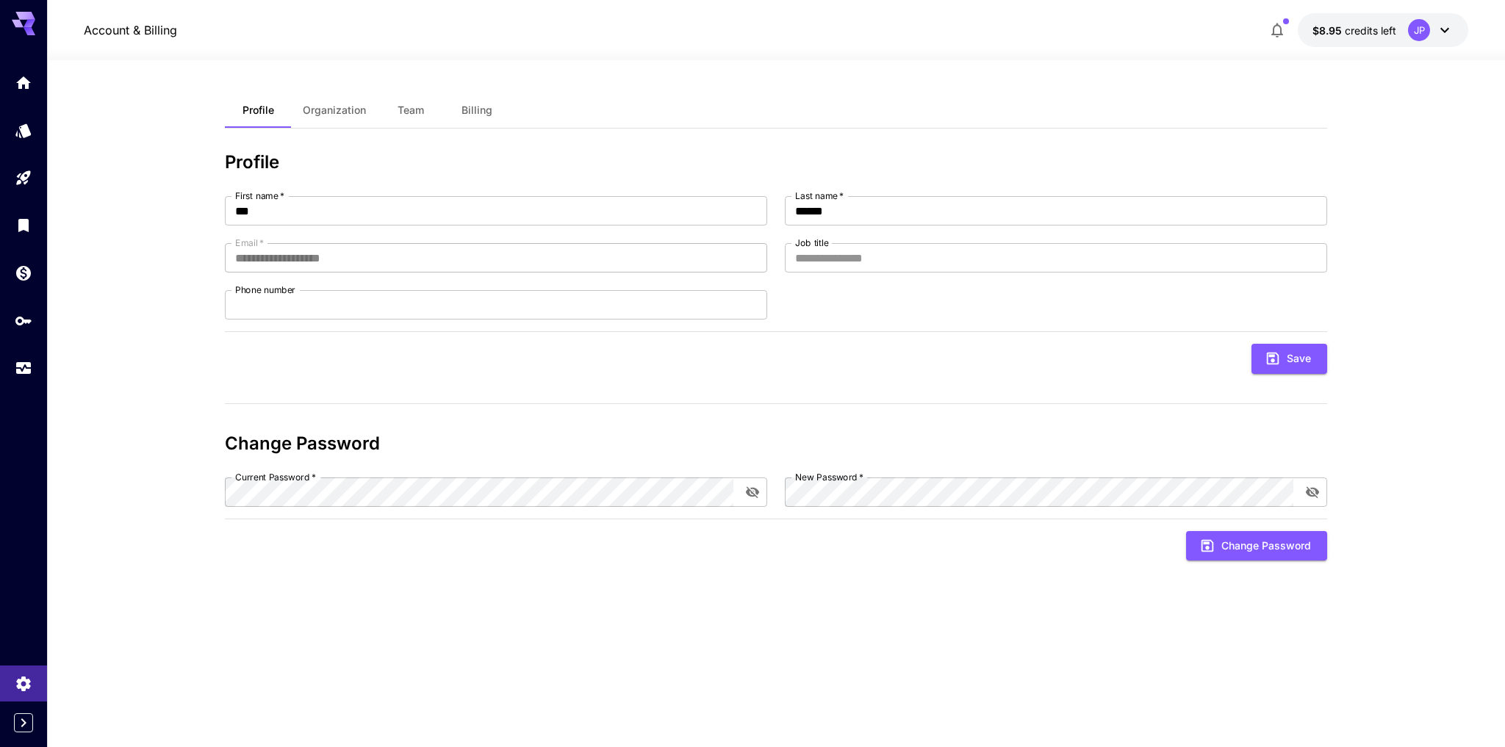
click at [339, 110] on span "Organization" at bounding box center [334, 110] width 63 height 13
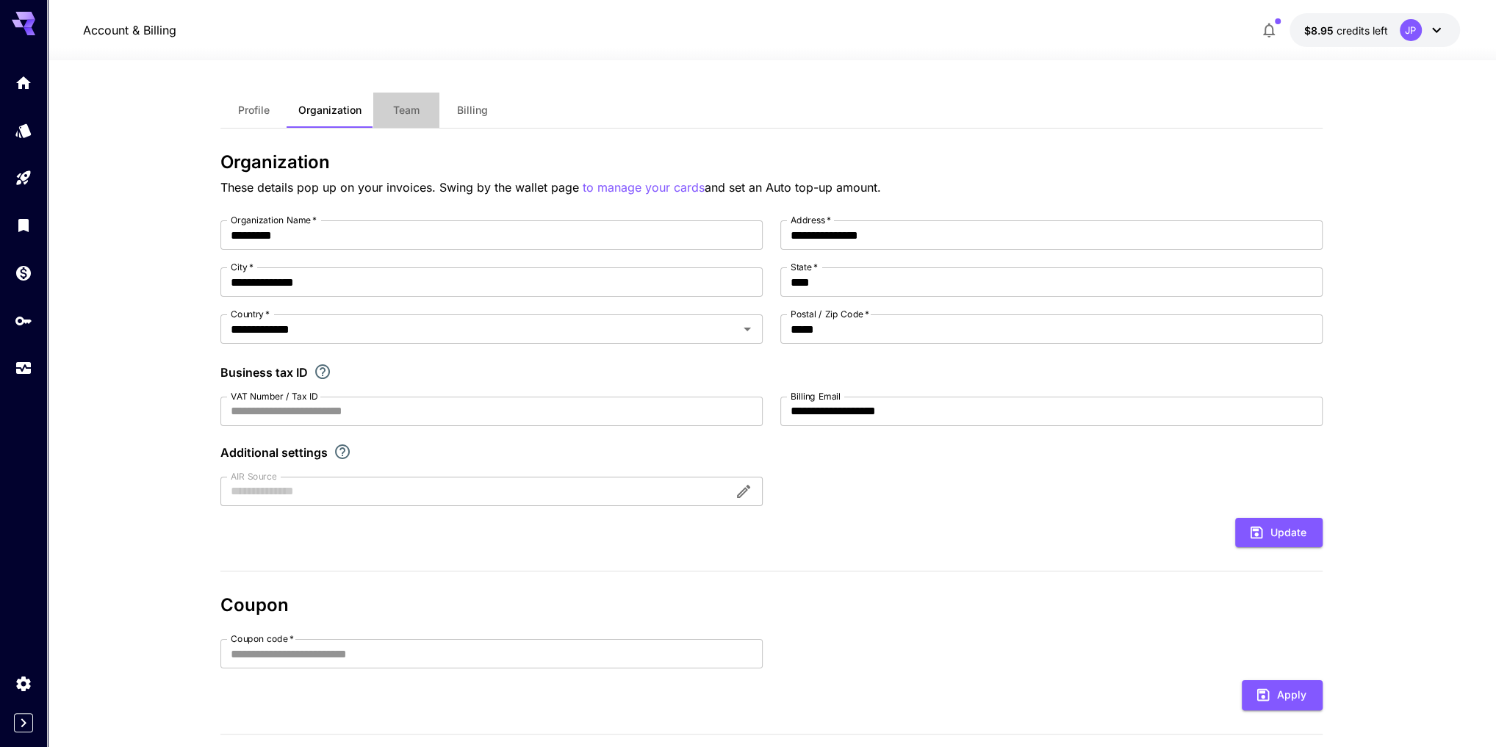
click at [395, 111] on span "Team" at bounding box center [406, 110] width 26 height 13
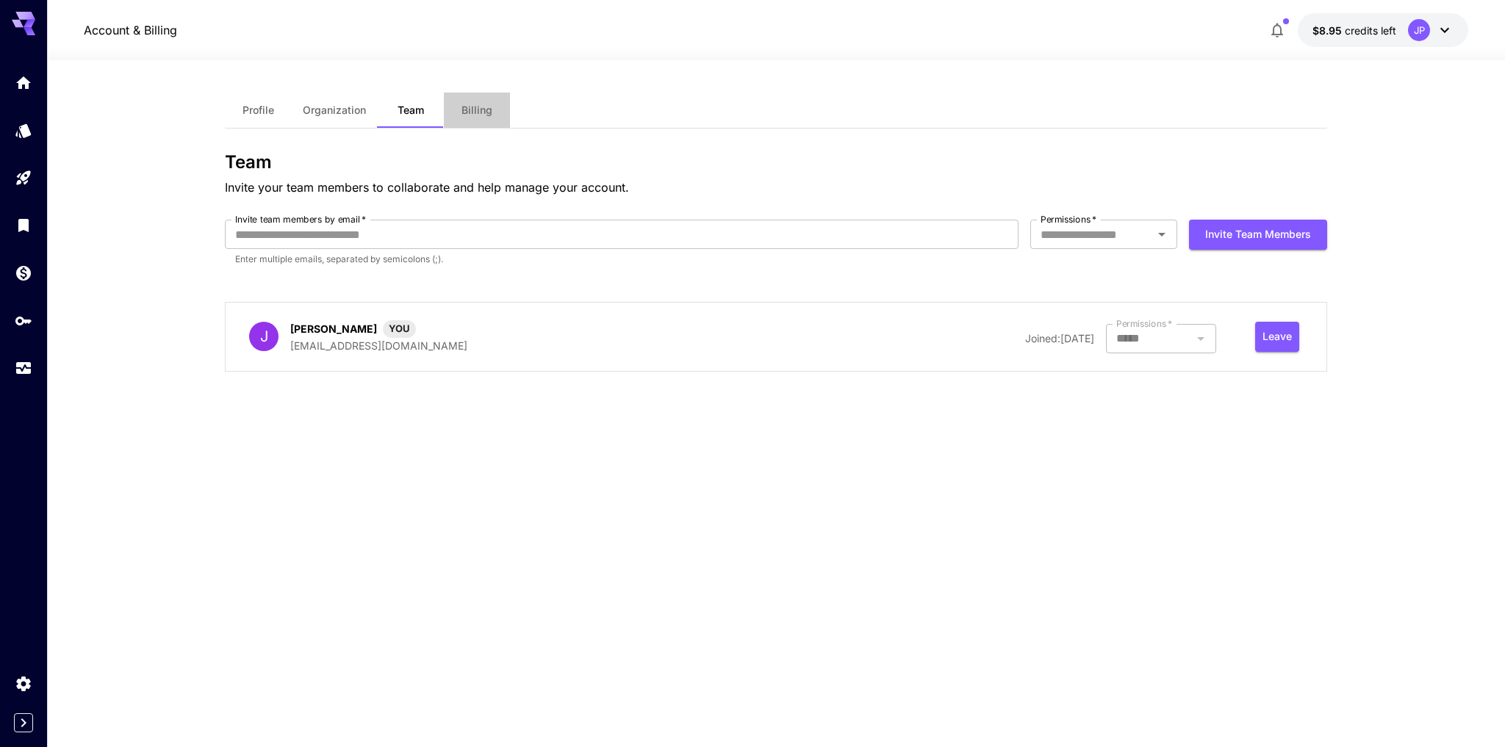
click at [468, 111] on span "Billing" at bounding box center [476, 110] width 31 height 13
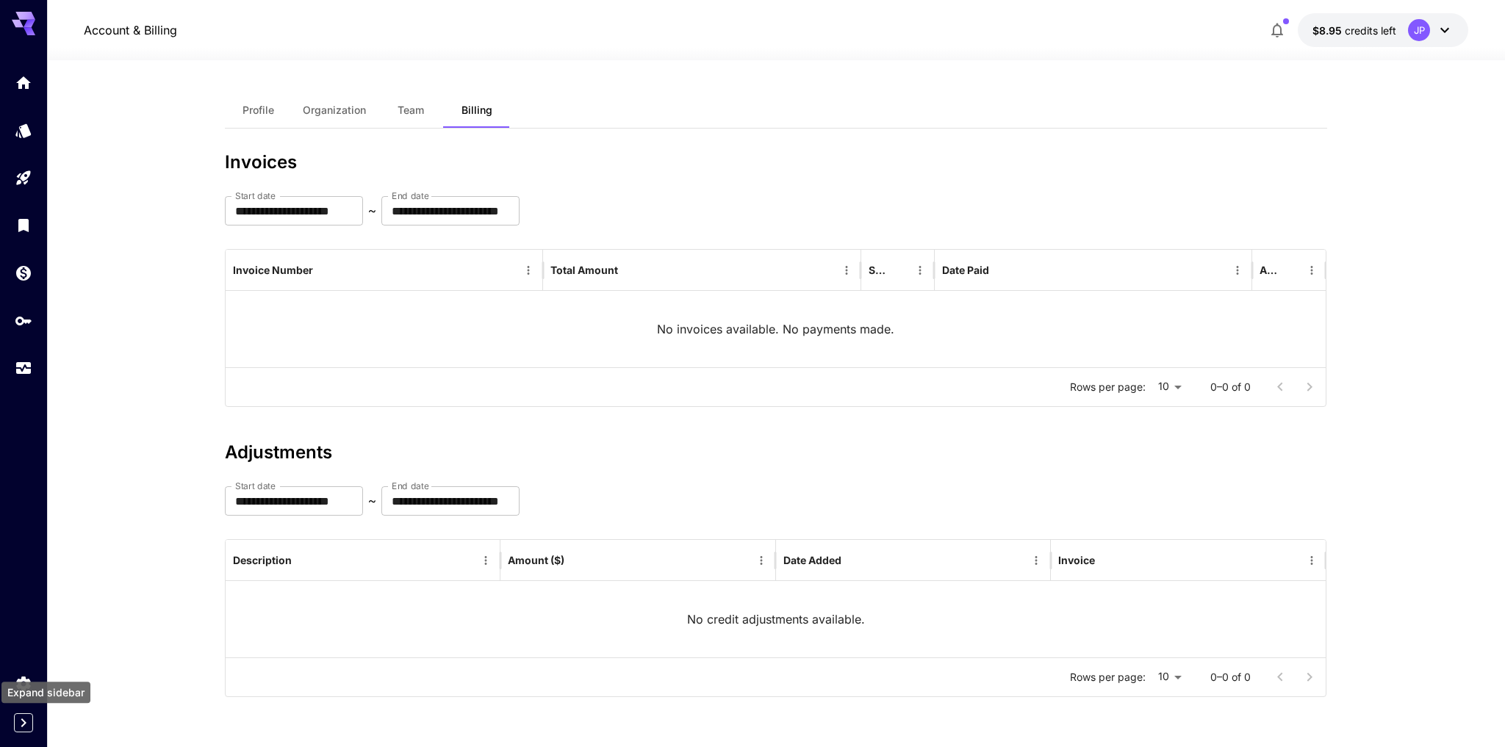
click at [26, 728] on icon "Expand sidebar" at bounding box center [24, 723] width 18 height 18
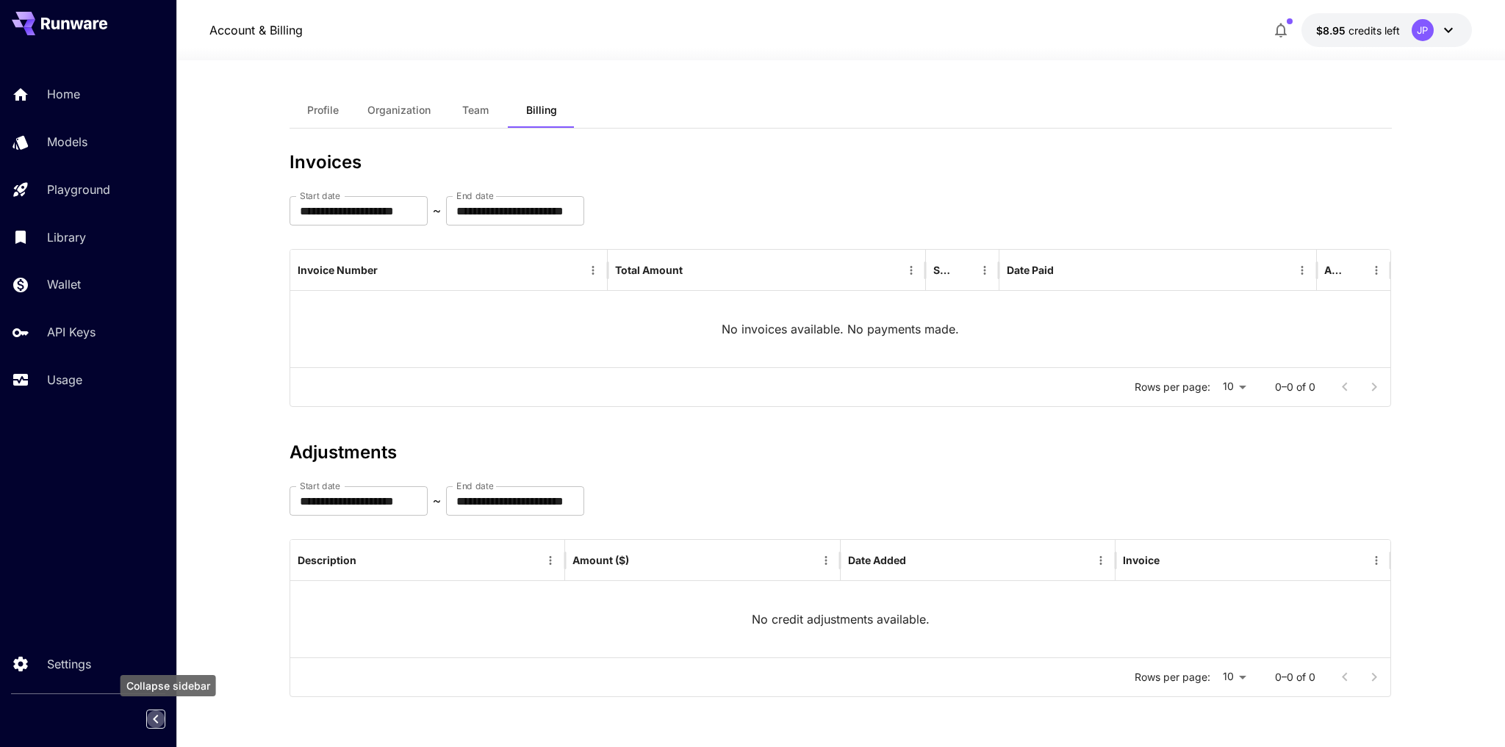
click at [157, 719] on icon "Collapse sidebar" at bounding box center [156, 719] width 18 height 18
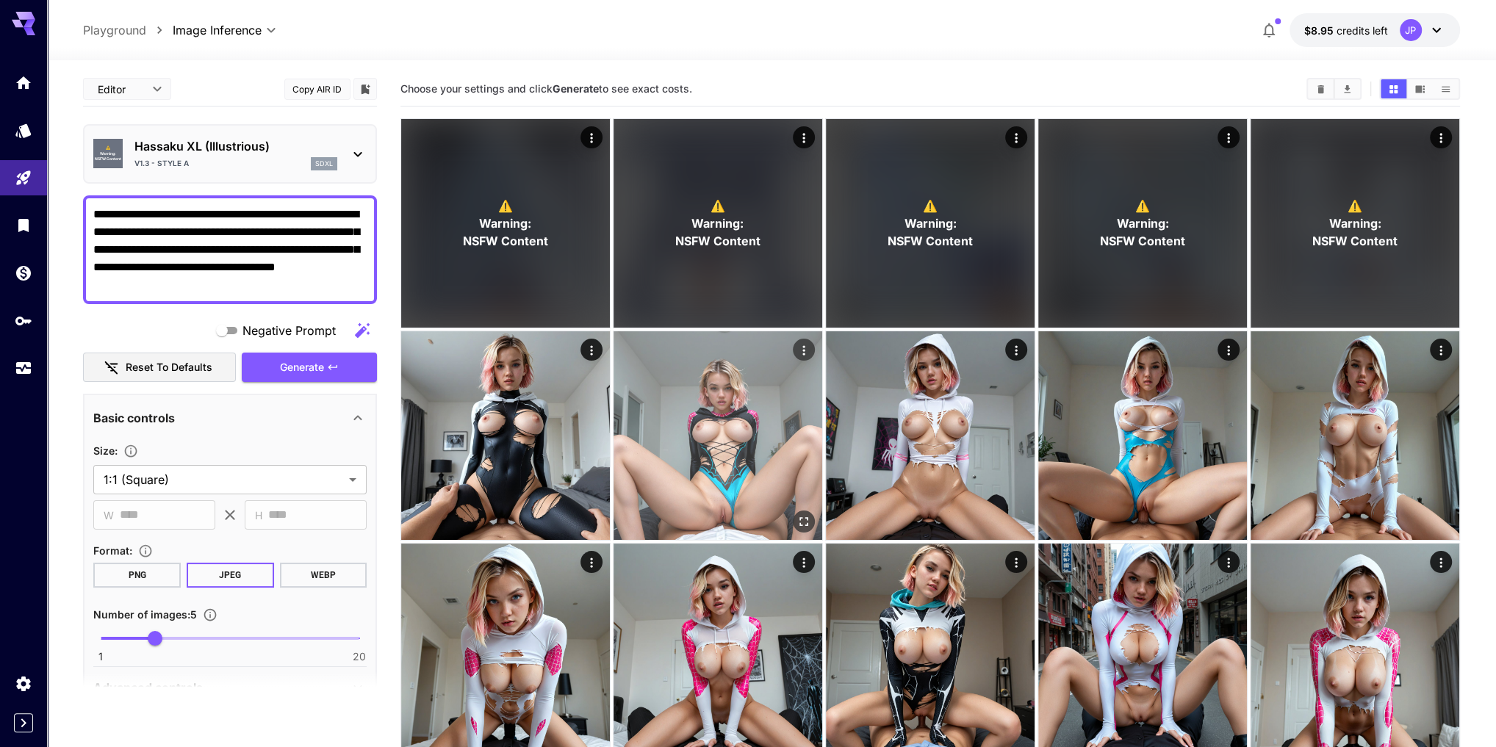
type input "*******"
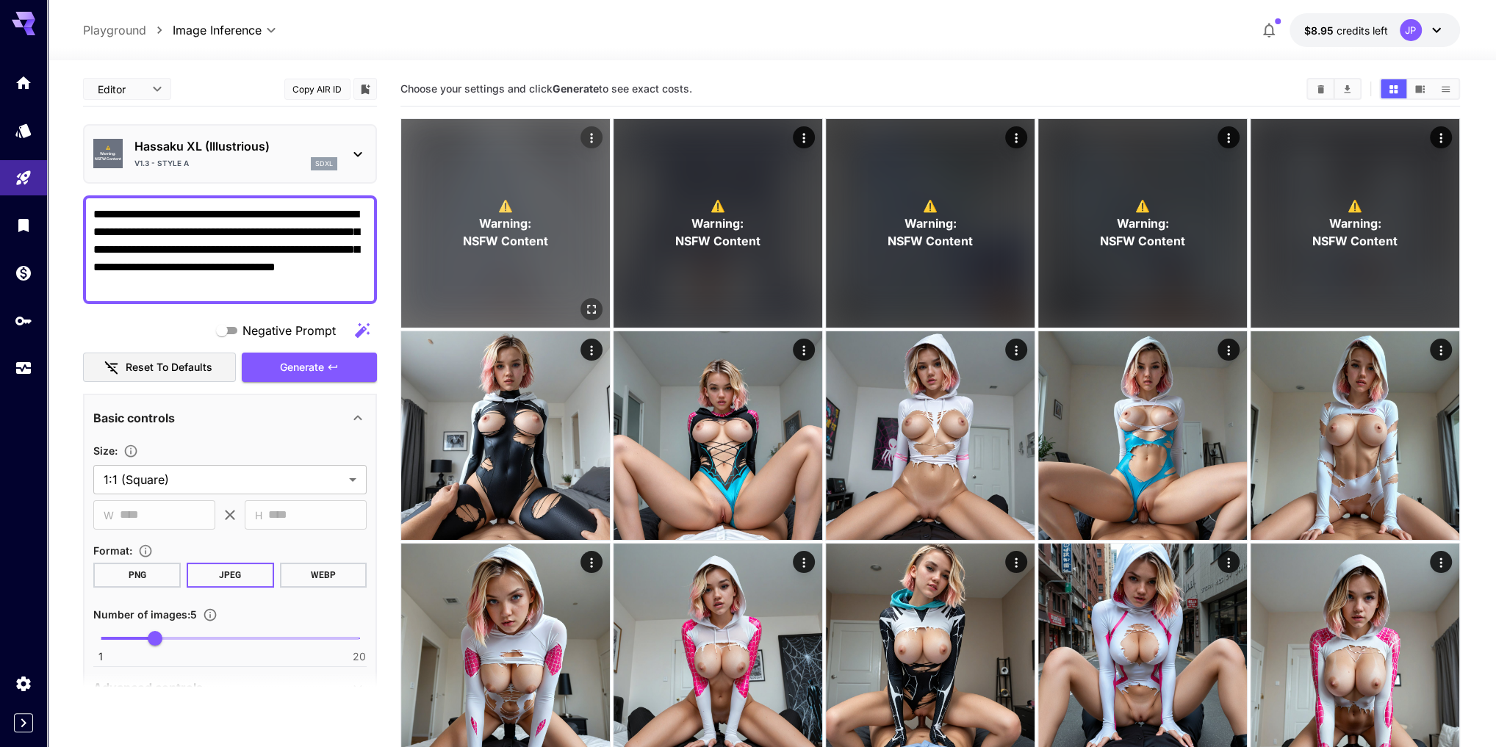
click at [465, 231] on p "⚠️ Warning: NSFW Content" at bounding box center [505, 223] width 85 height 53
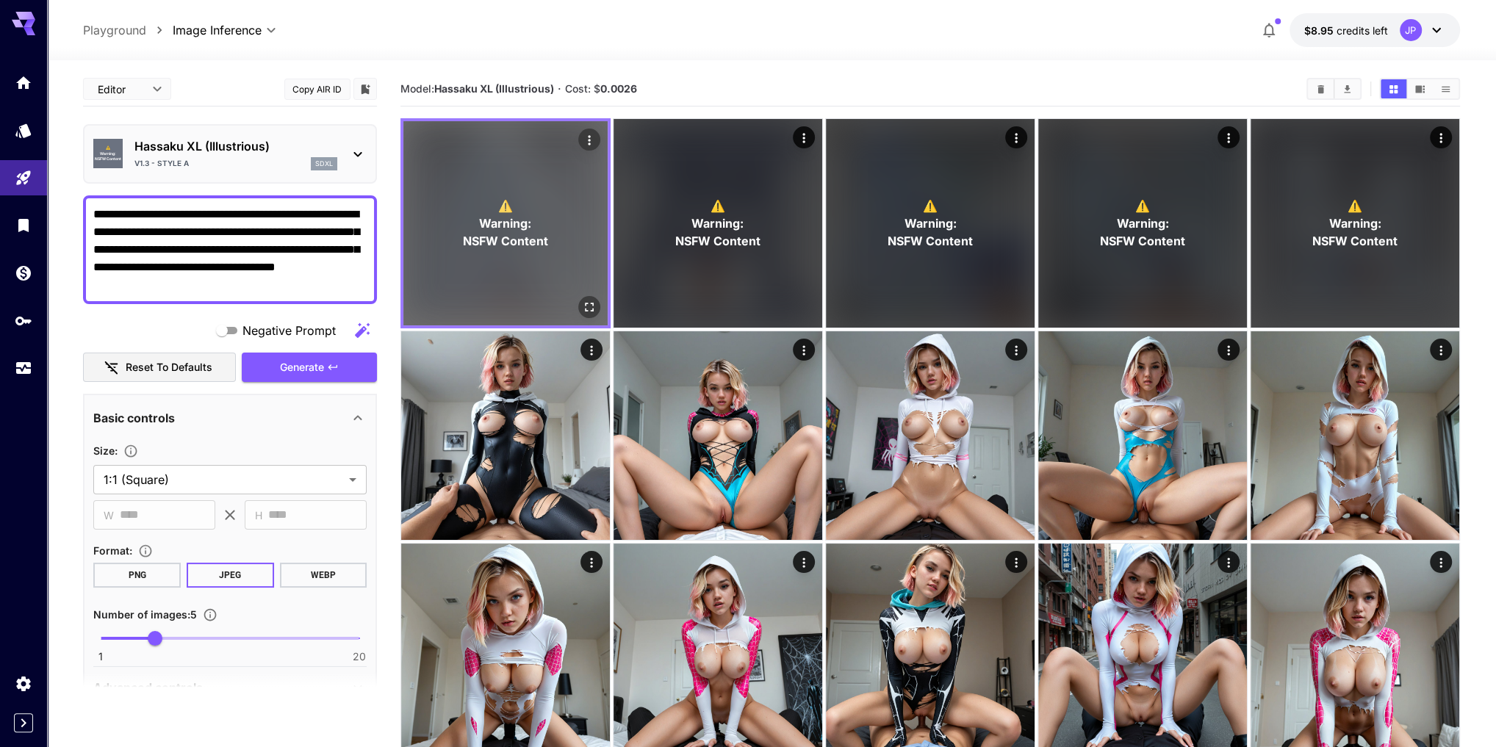
click at [475, 230] on p "⚠️ Warning: NSFW Content" at bounding box center [505, 223] width 85 height 53
click at [480, 230] on span "Warning:" at bounding box center [506, 224] width 52 height 18
click at [591, 298] on button "Open in fullscreen" at bounding box center [589, 307] width 22 height 22
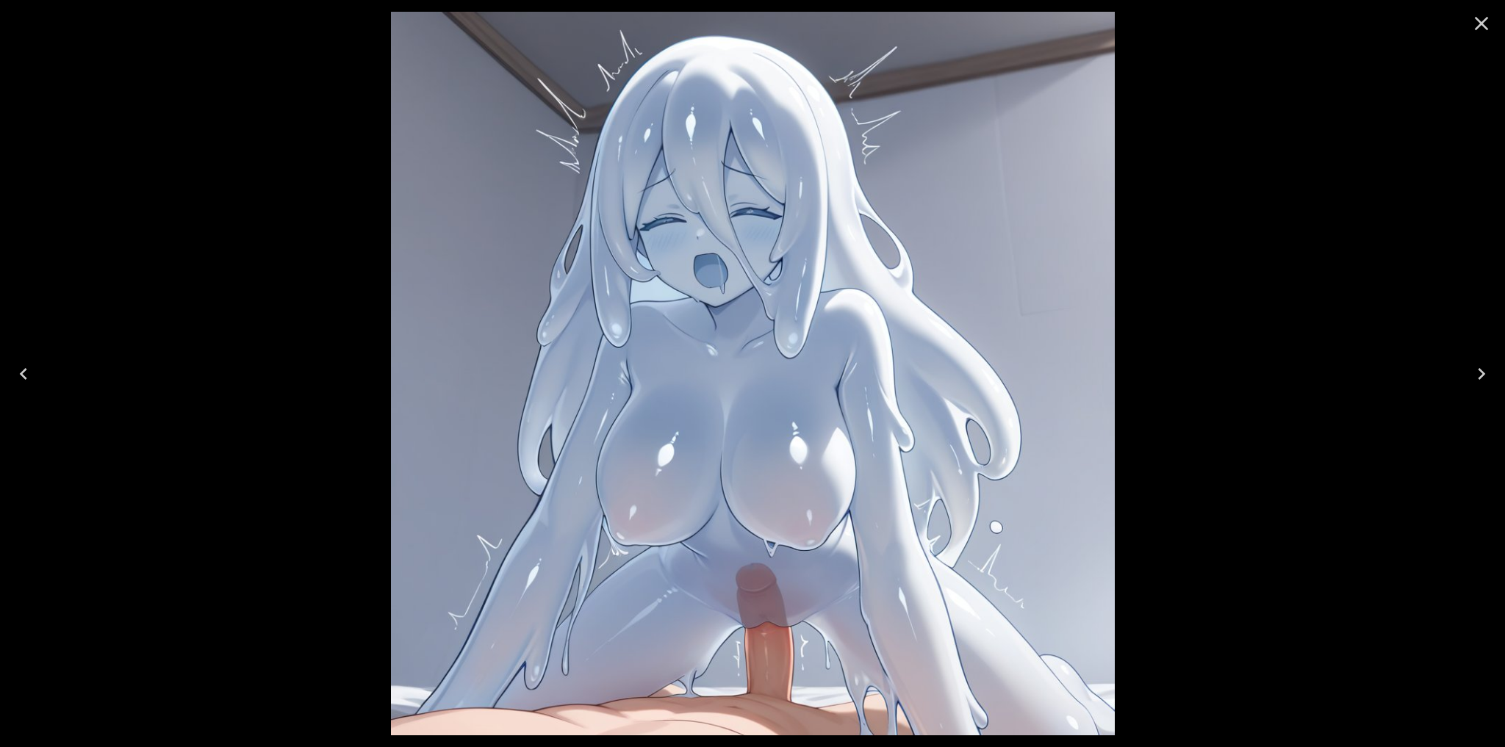
click at [1483, 380] on icon "Next" at bounding box center [1481, 374] width 24 height 24
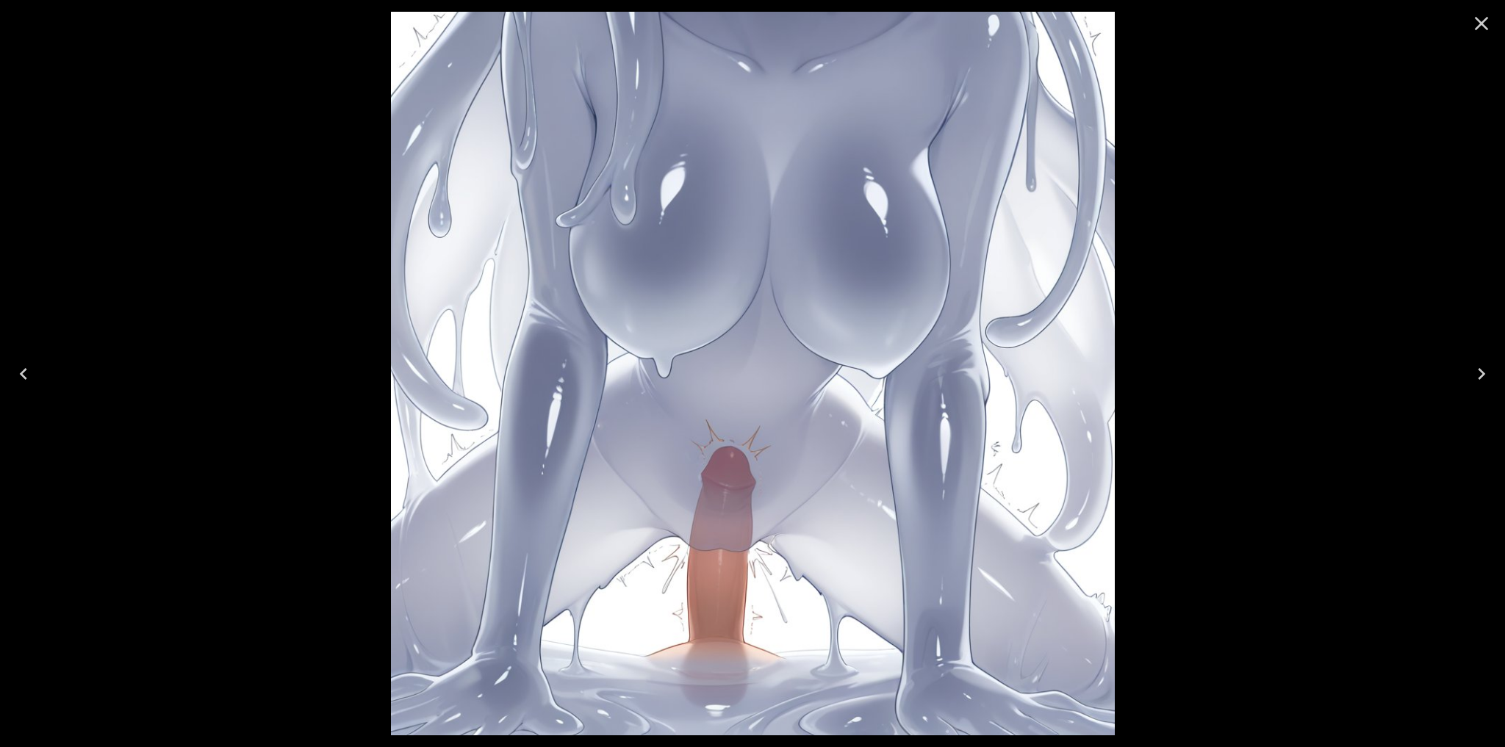
click at [1483, 380] on icon "Next" at bounding box center [1481, 374] width 24 height 24
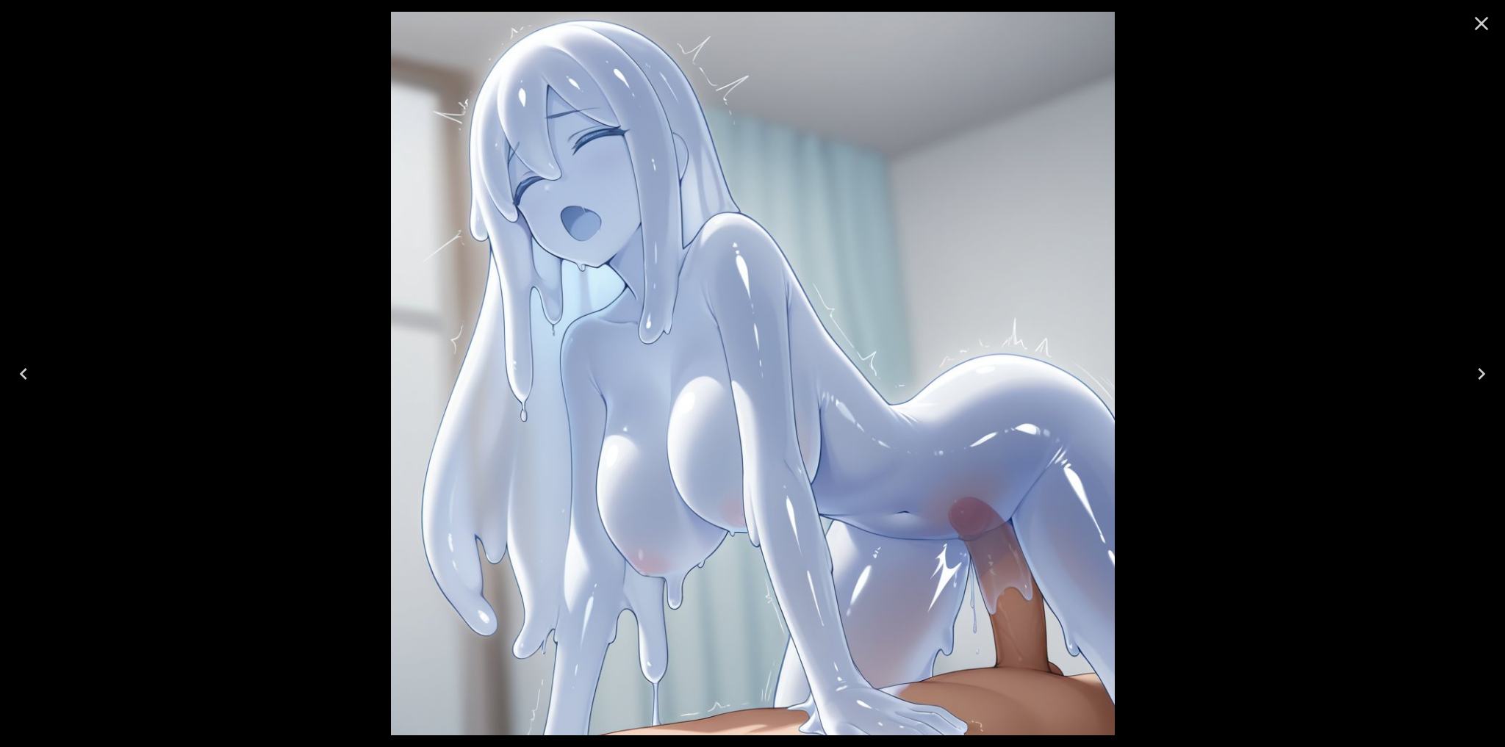
click at [1483, 380] on icon "Next" at bounding box center [1481, 374] width 24 height 24
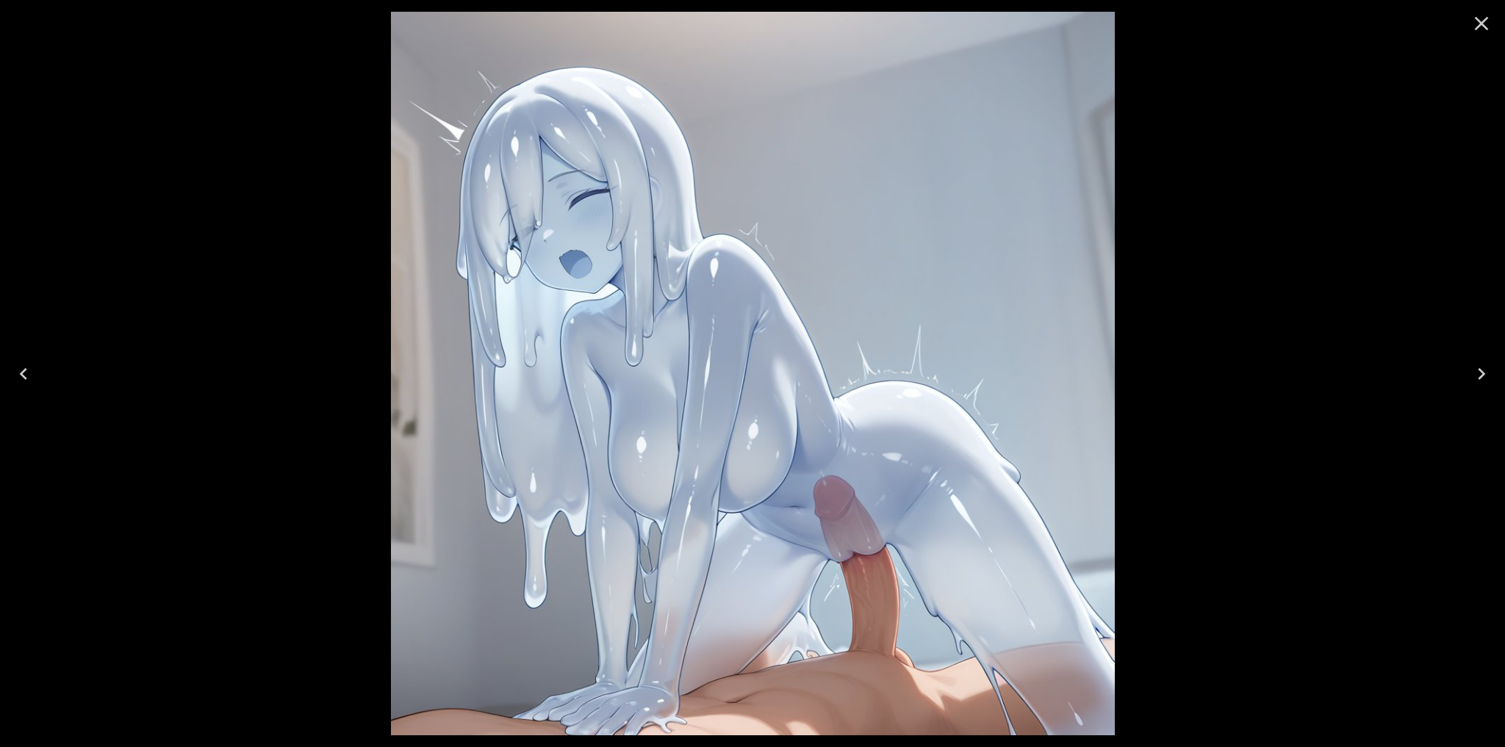
click at [1483, 380] on icon "Next" at bounding box center [1481, 374] width 24 height 24
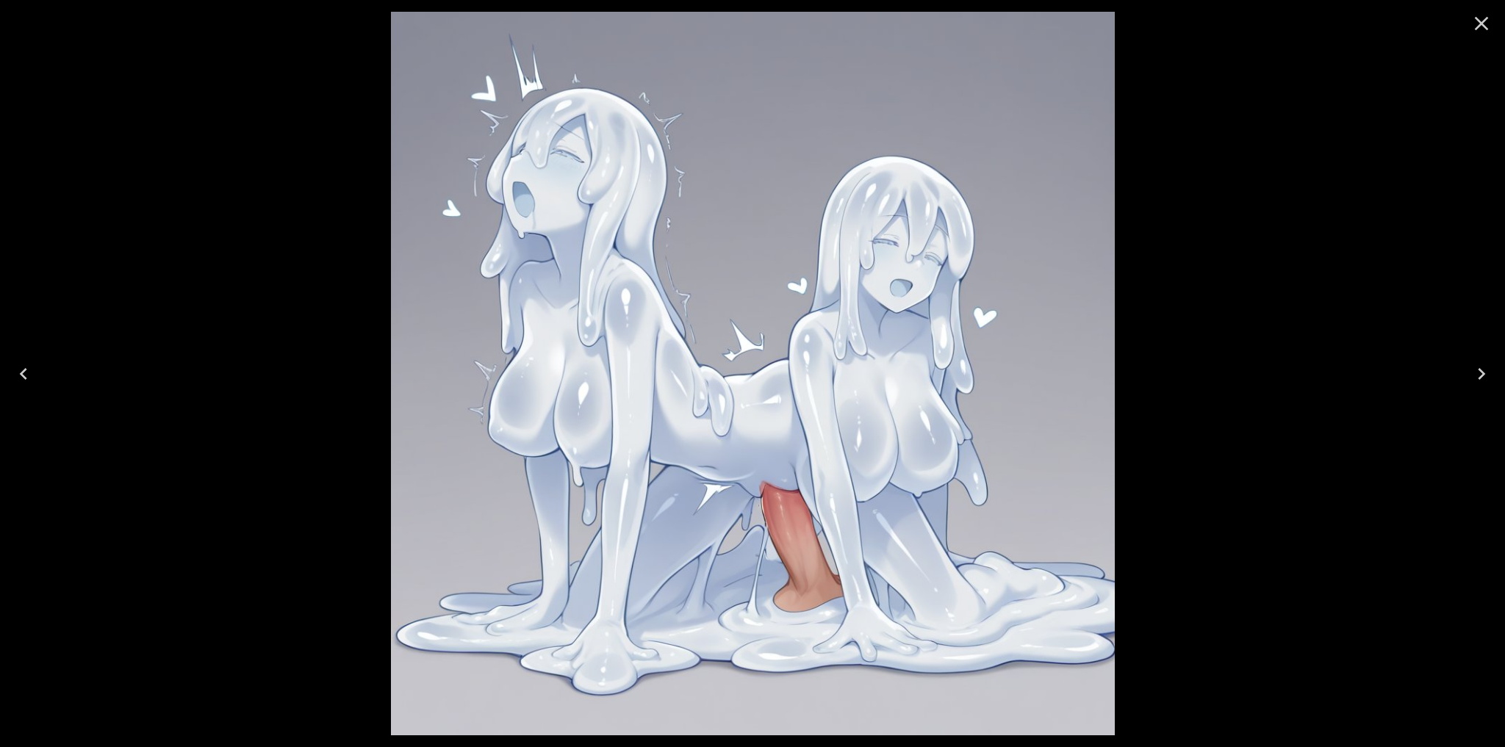
click at [1483, 380] on icon "Next" at bounding box center [1481, 374] width 24 height 24
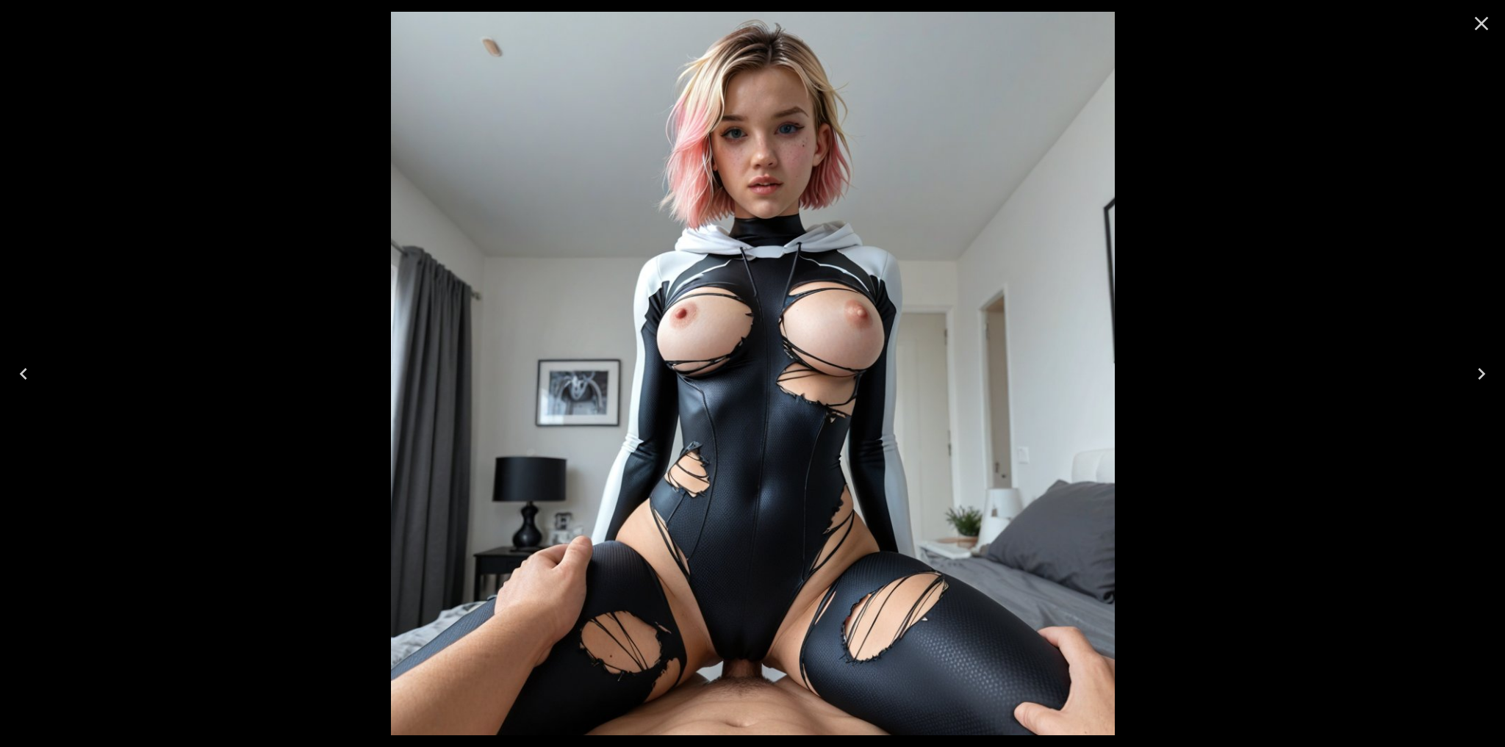
click at [1480, 32] on icon "Close" at bounding box center [1481, 24] width 24 height 24
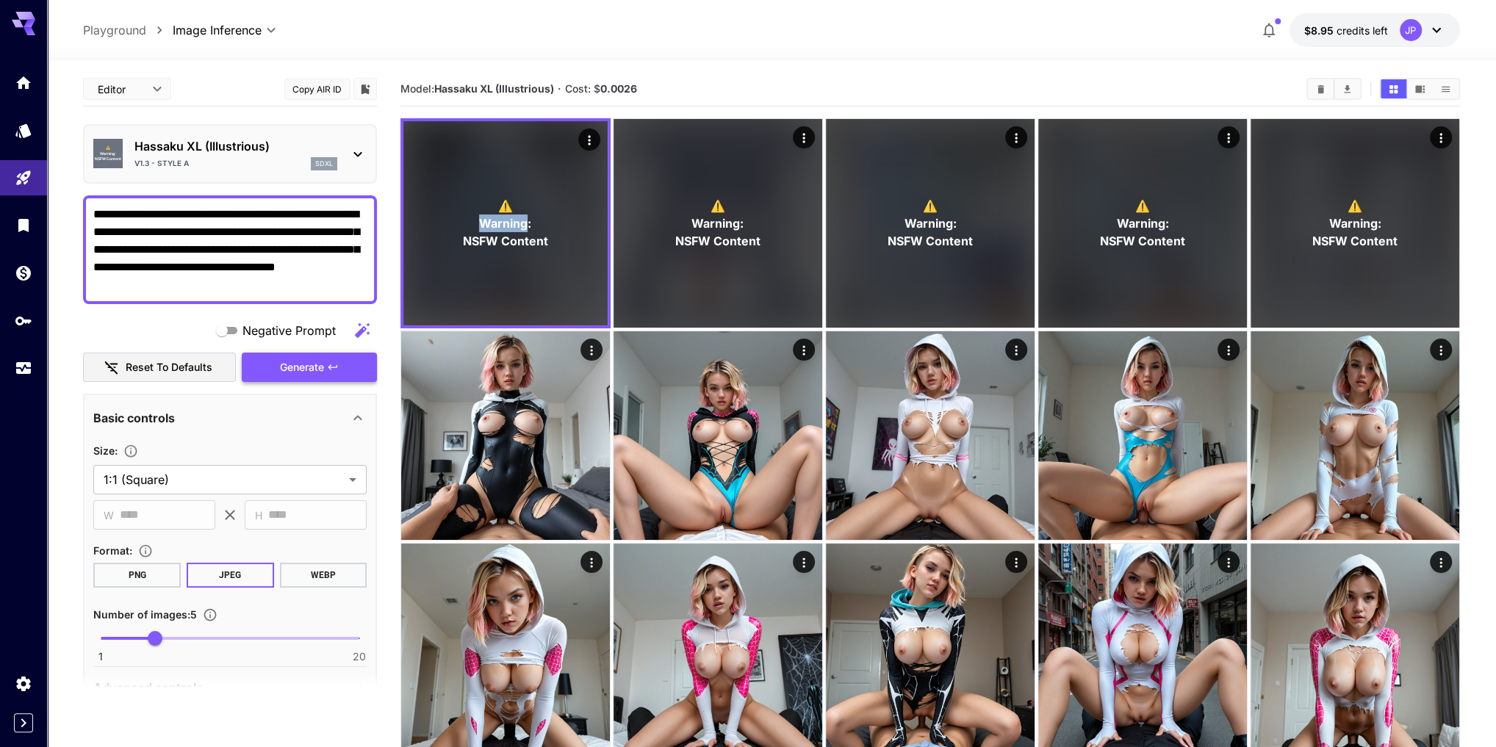
click at [333, 373] on button "Generate" at bounding box center [309, 368] width 135 height 30
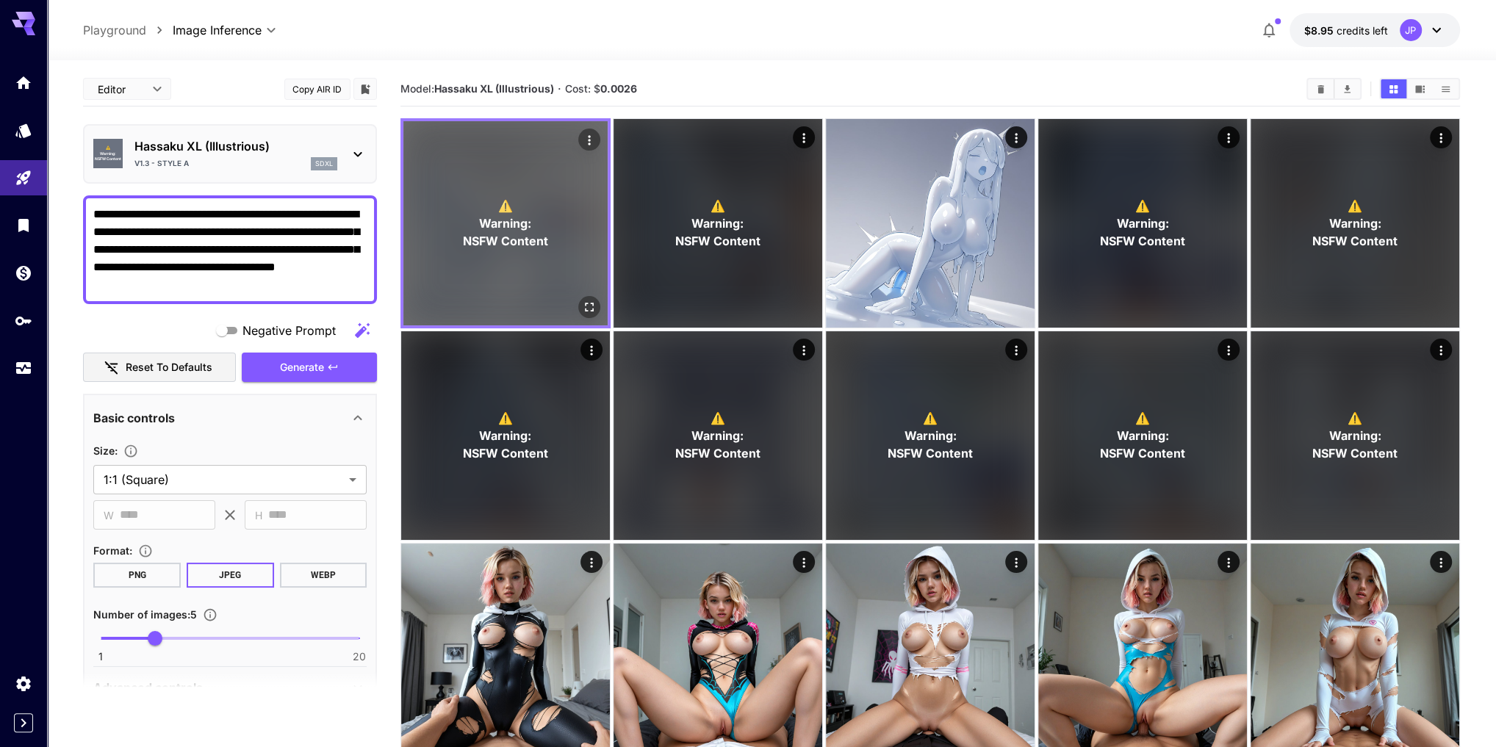
click at [505, 208] on span "⚠️" at bounding box center [505, 206] width 15 height 18
click at [594, 306] on icon "Open in fullscreen" at bounding box center [589, 307] width 15 height 15
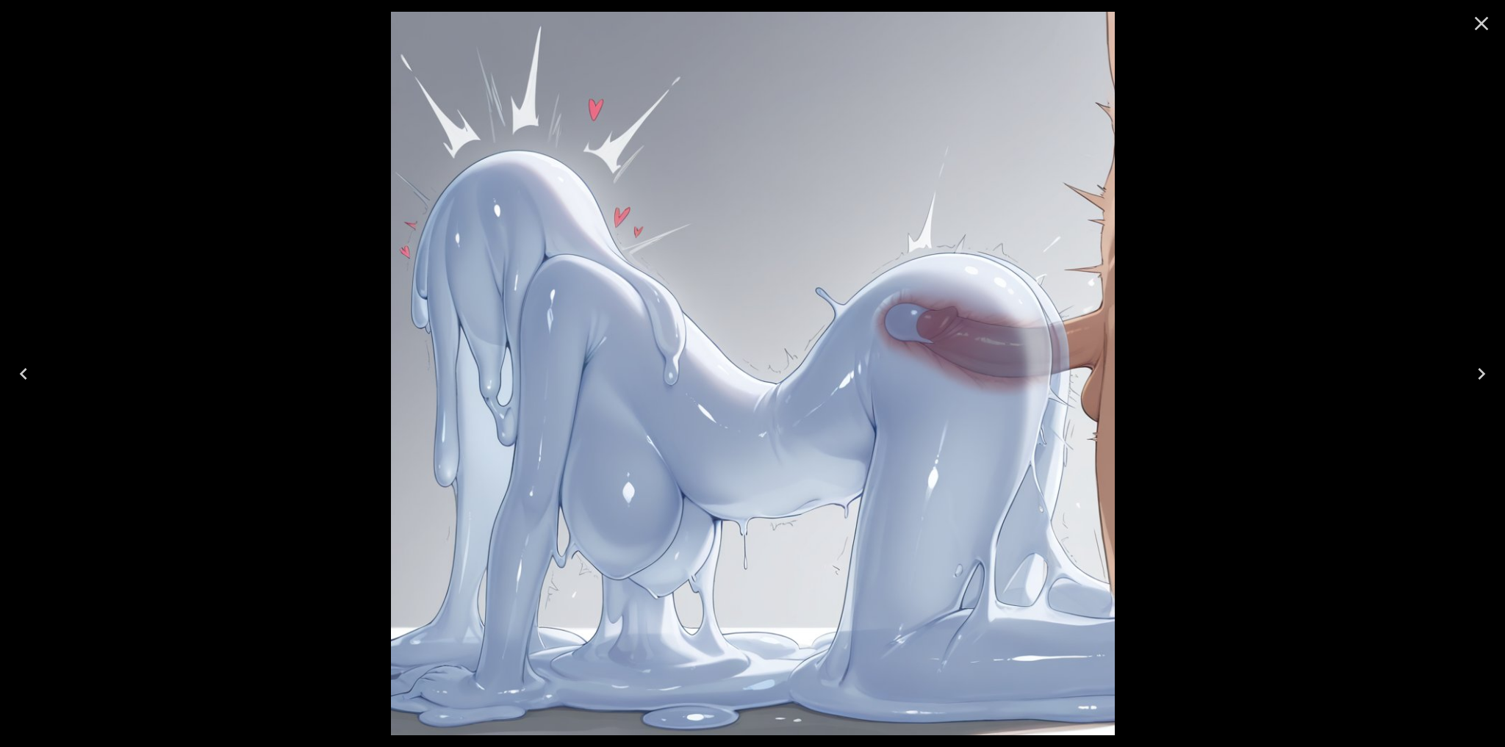
click at [1486, 376] on icon "Next" at bounding box center [1481, 374] width 24 height 24
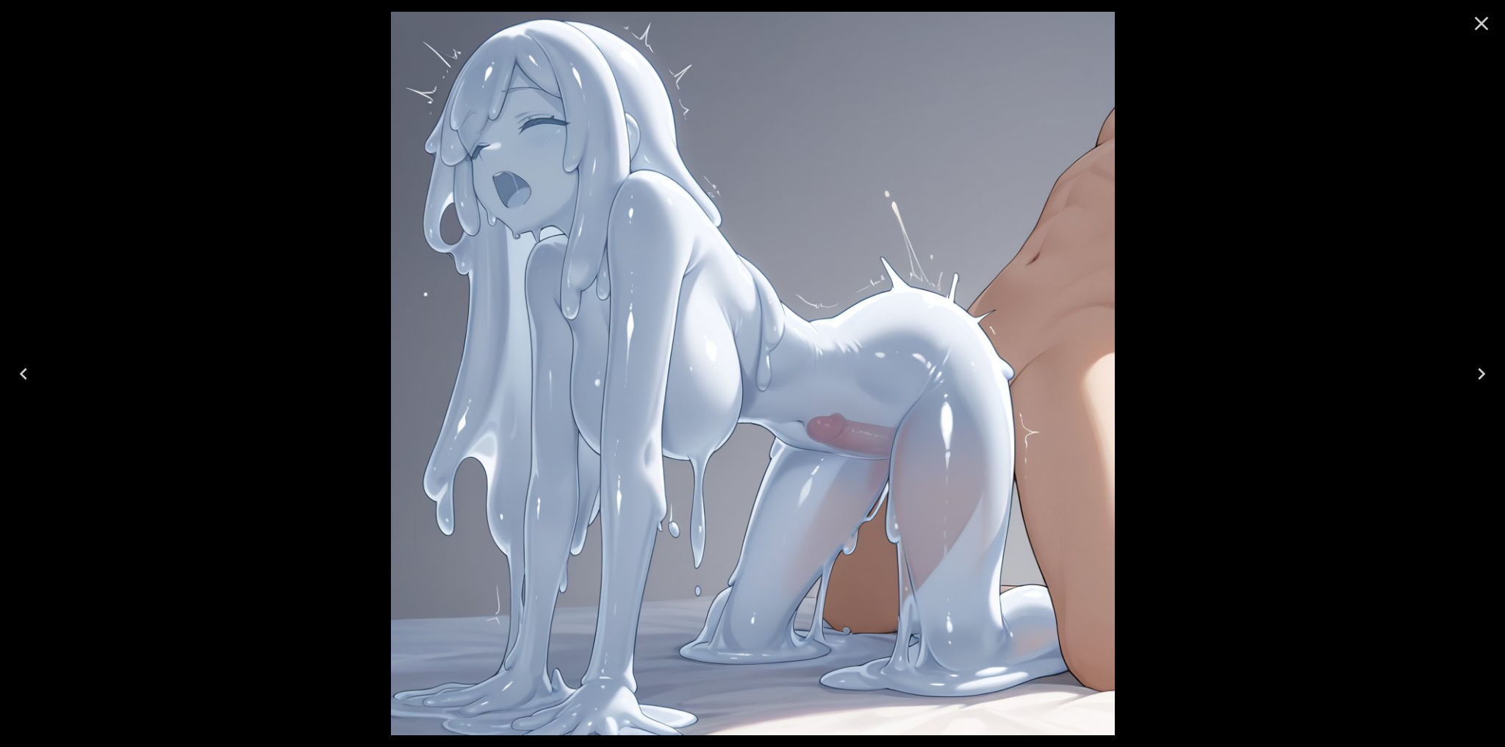
click at [1486, 375] on icon "Next" at bounding box center [1481, 374] width 24 height 24
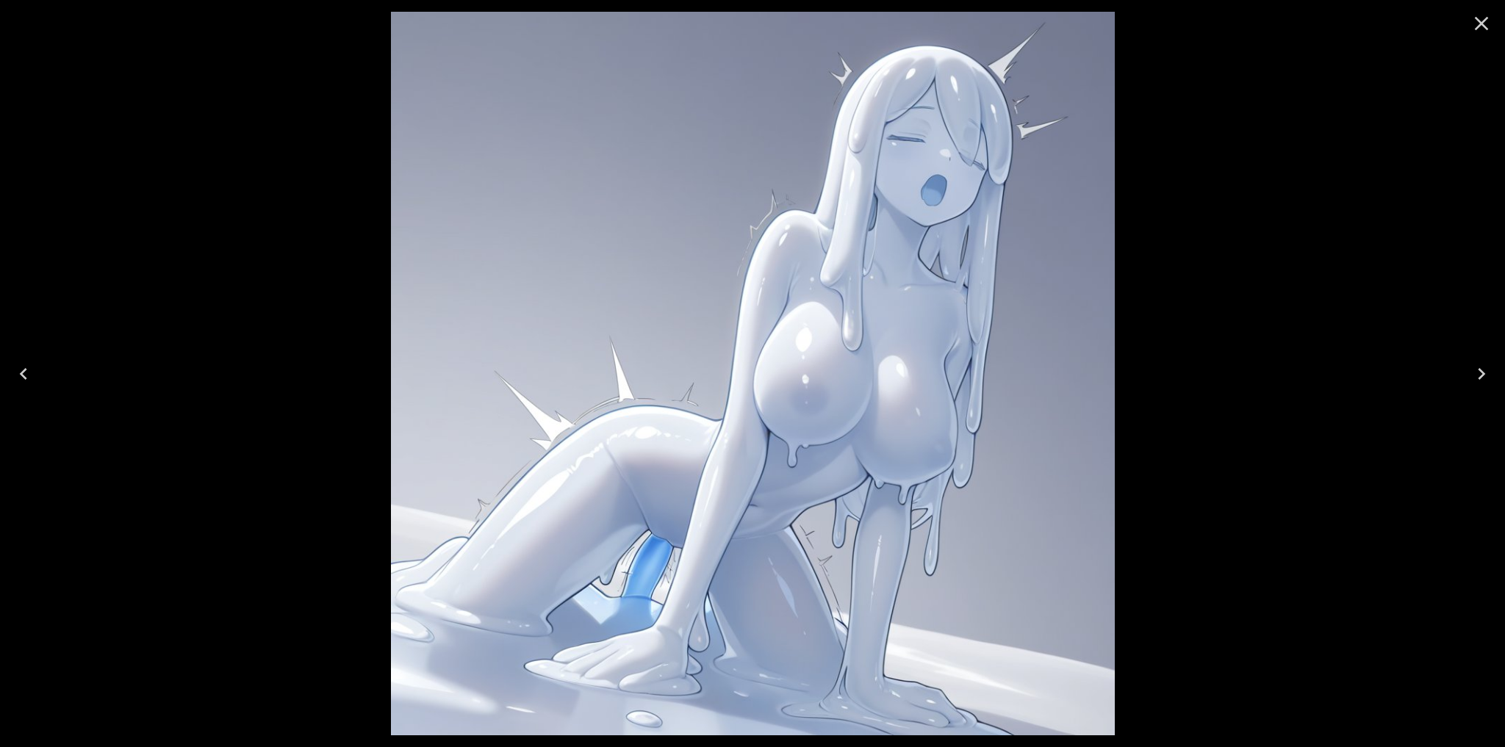
click at [1483, 374] on icon "Next" at bounding box center [1480, 374] width 7 height 12
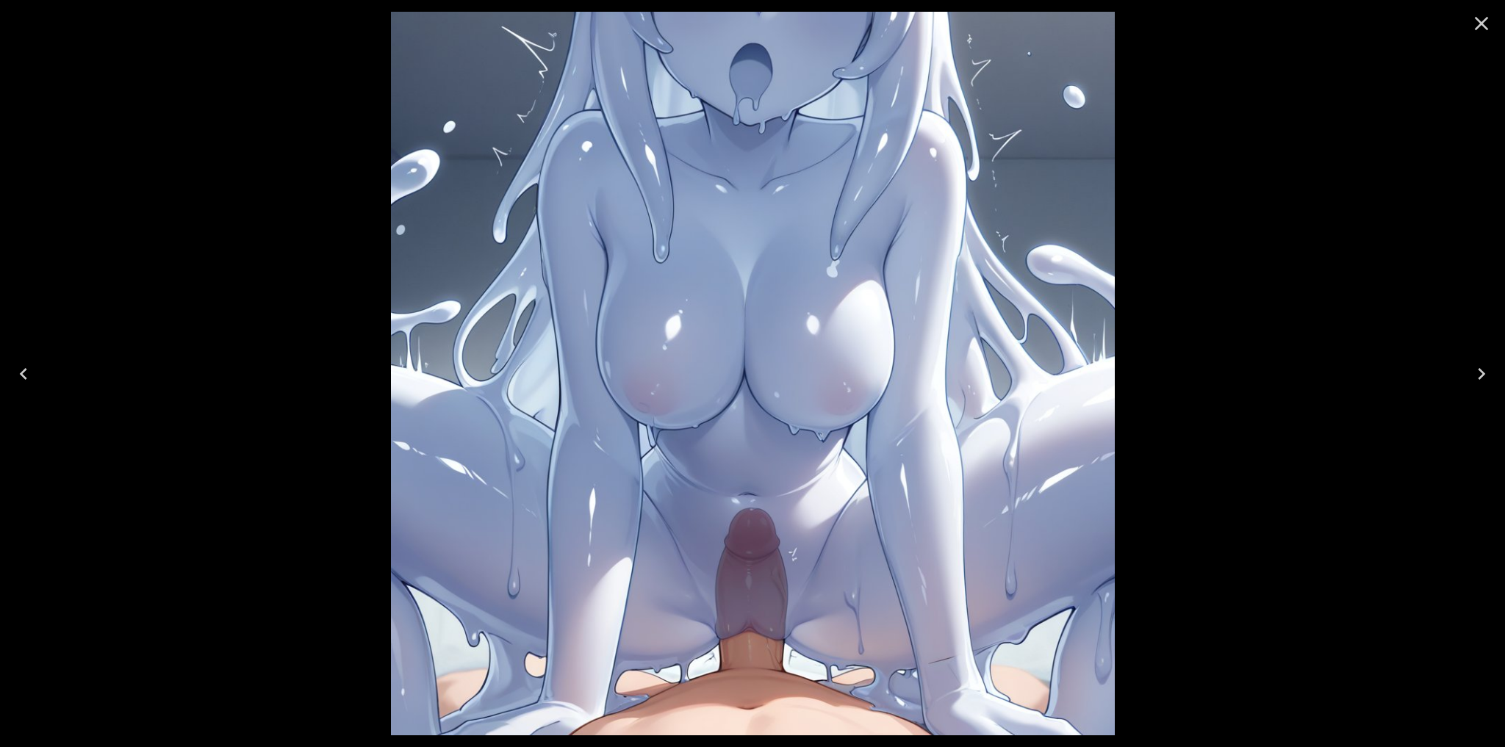
click at [1483, 374] on icon "Next" at bounding box center [1480, 374] width 7 height 12
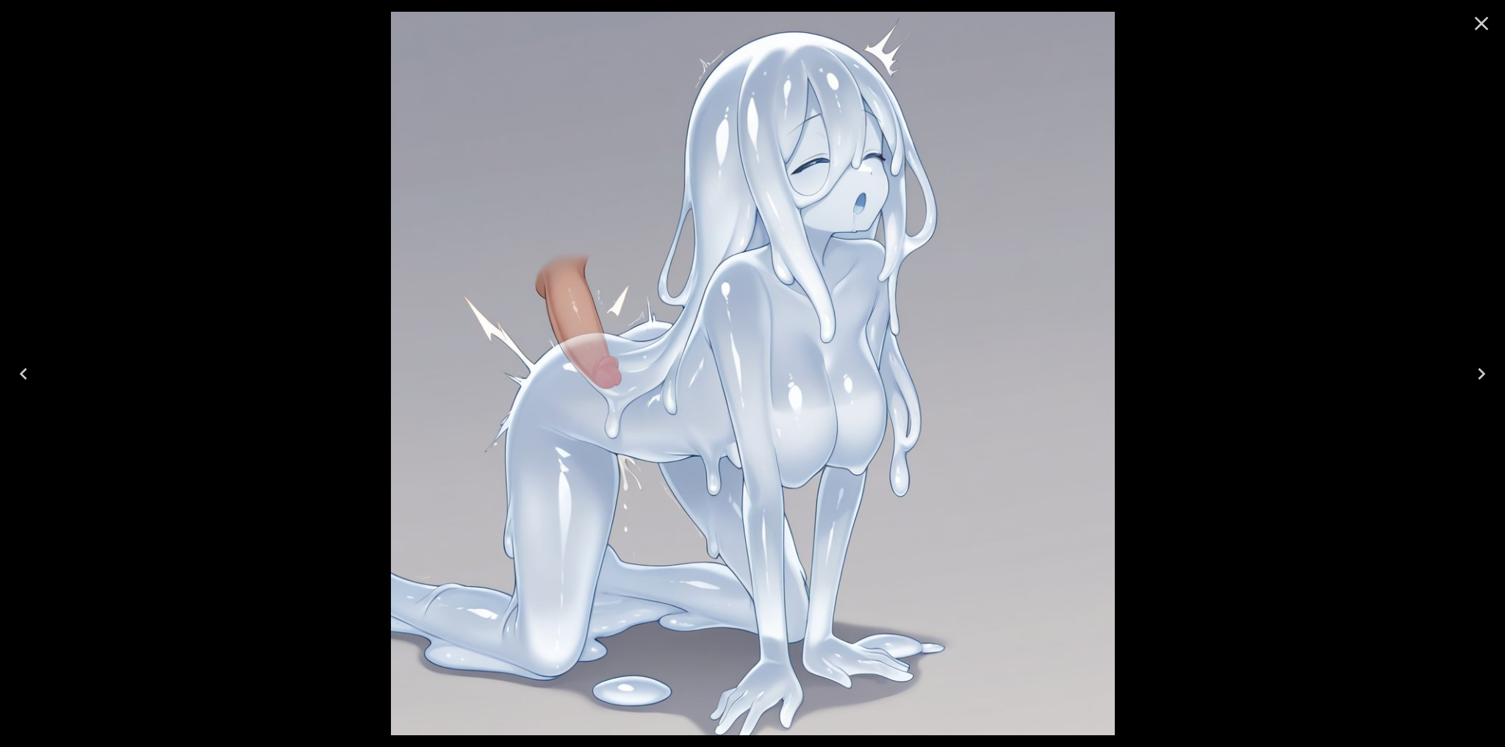
click at [1483, 374] on icon "Next" at bounding box center [1480, 374] width 7 height 12
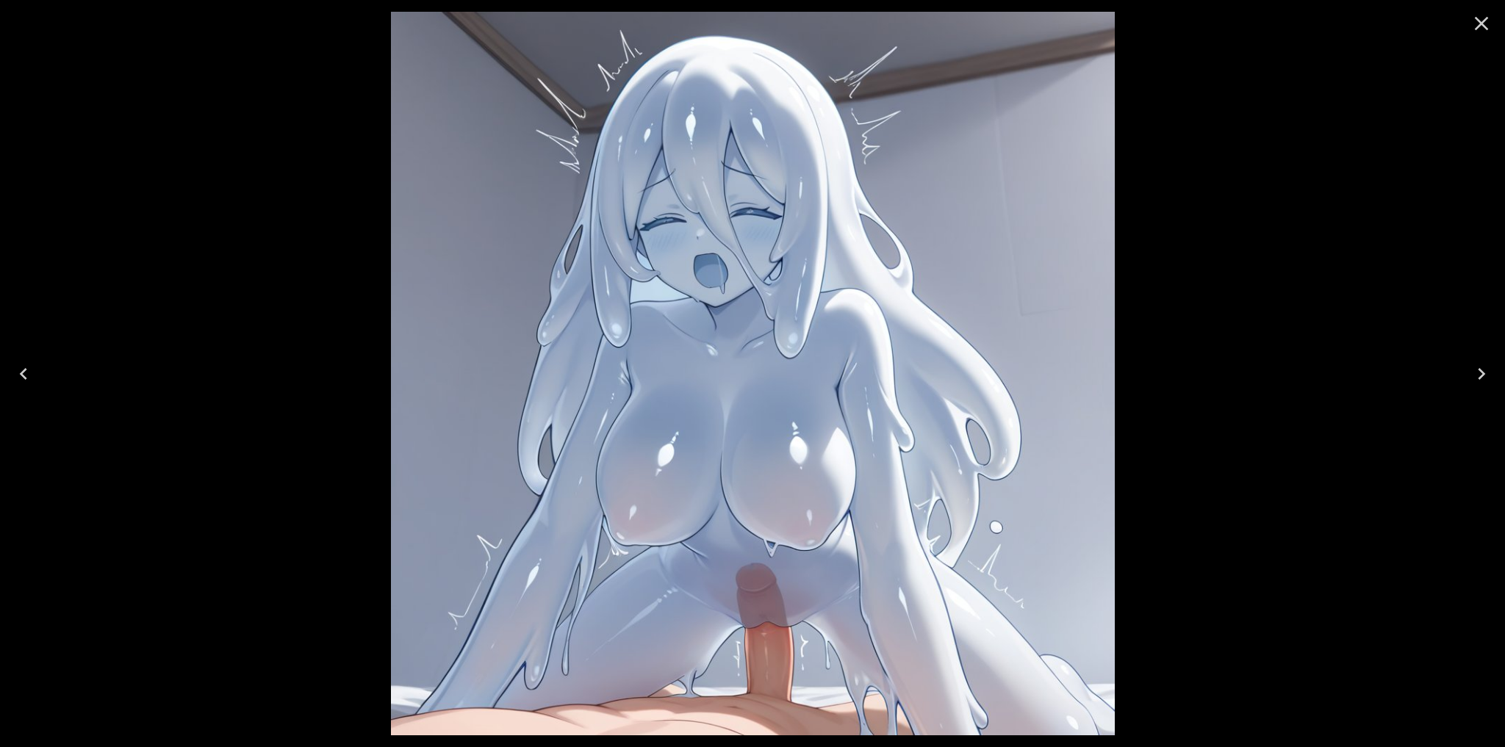
click at [1483, 374] on icon "Next" at bounding box center [1480, 374] width 7 height 12
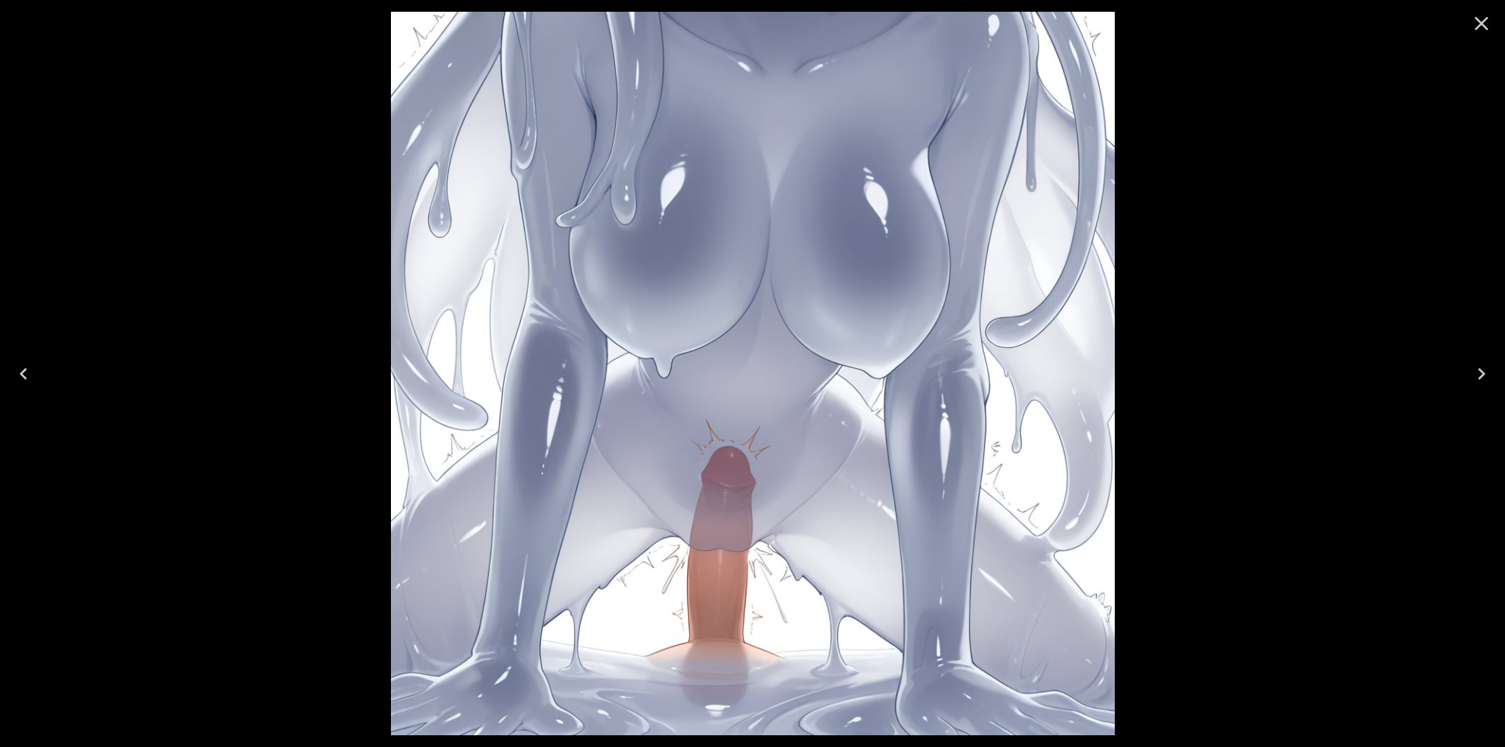
click at [1483, 374] on icon "Next" at bounding box center [1480, 374] width 7 height 12
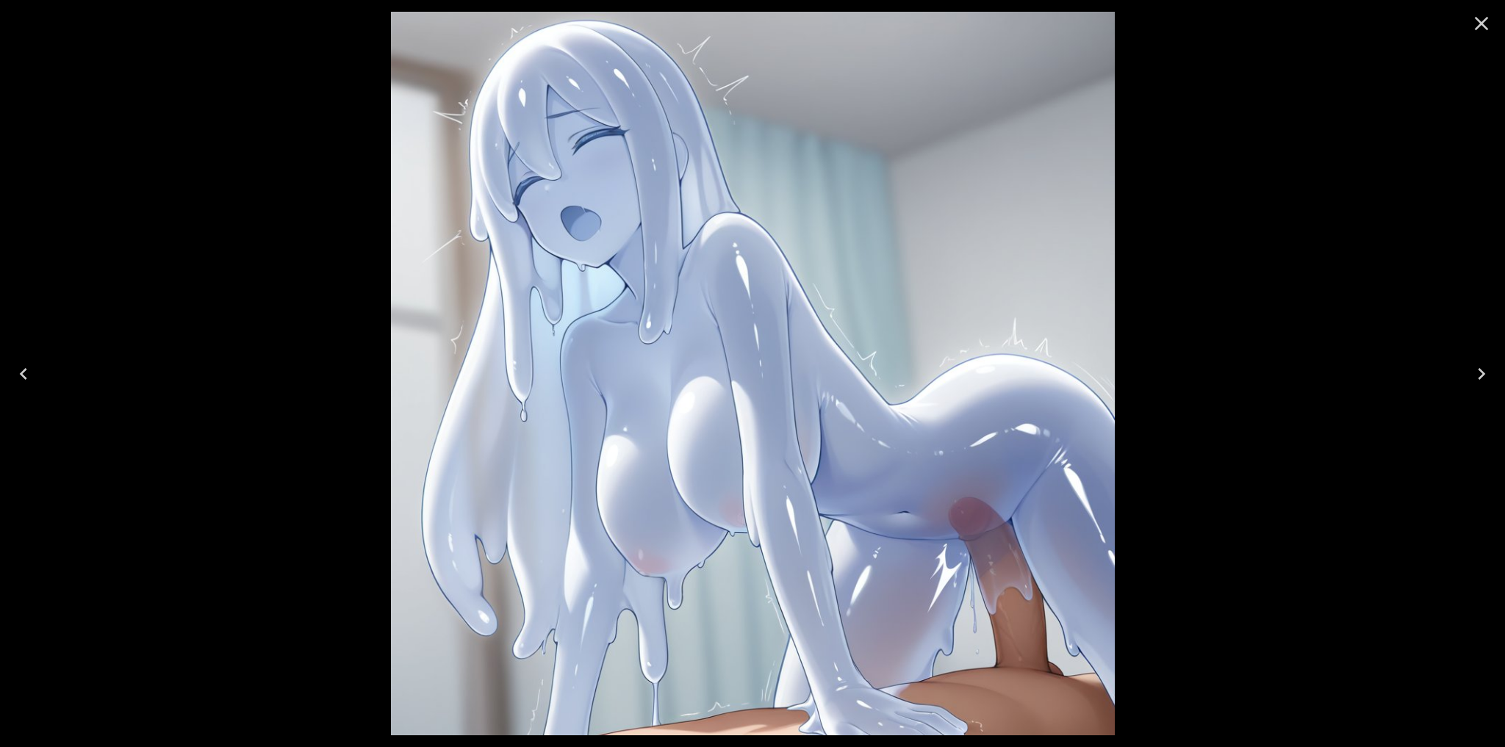
click at [1483, 374] on icon "Next" at bounding box center [1480, 374] width 7 height 12
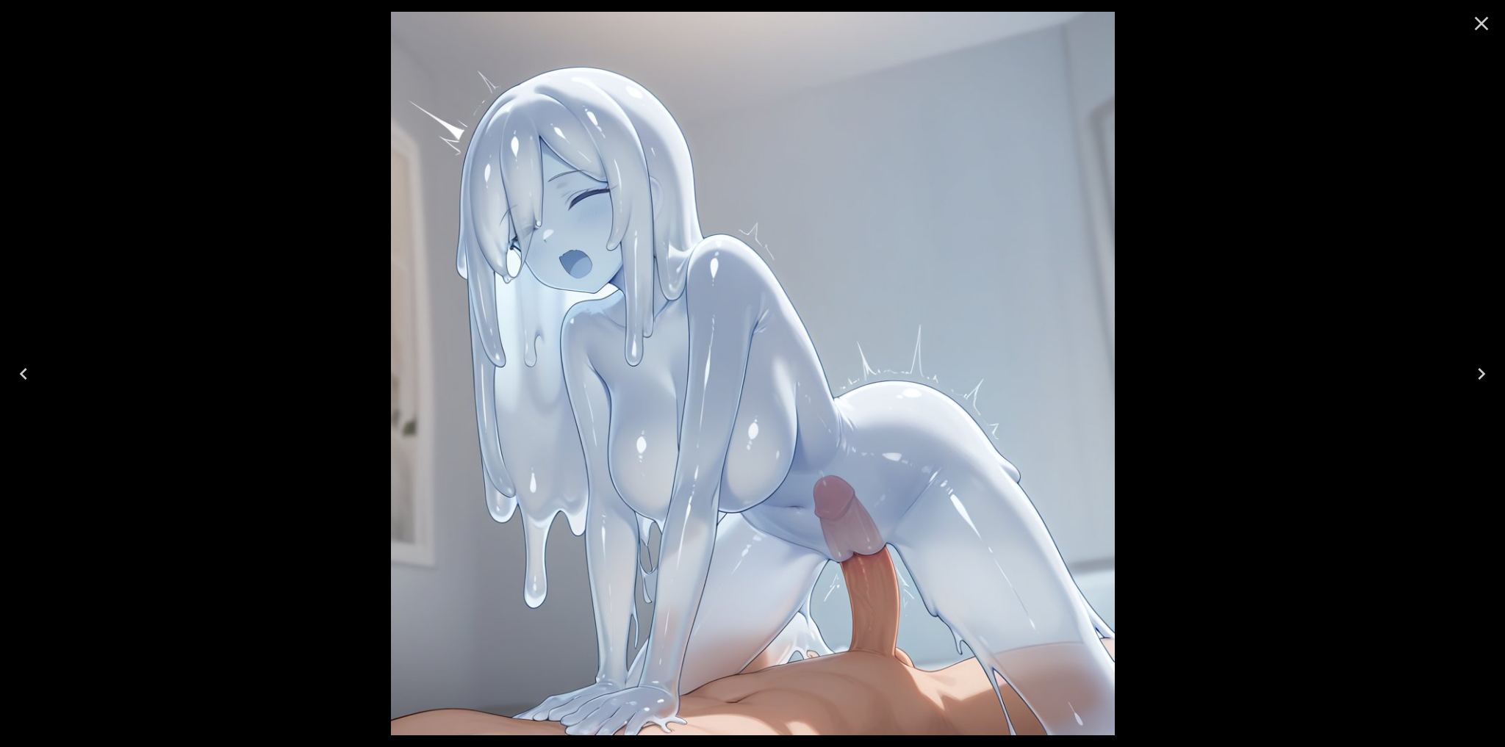
click at [1483, 374] on icon "Next" at bounding box center [1480, 374] width 7 height 12
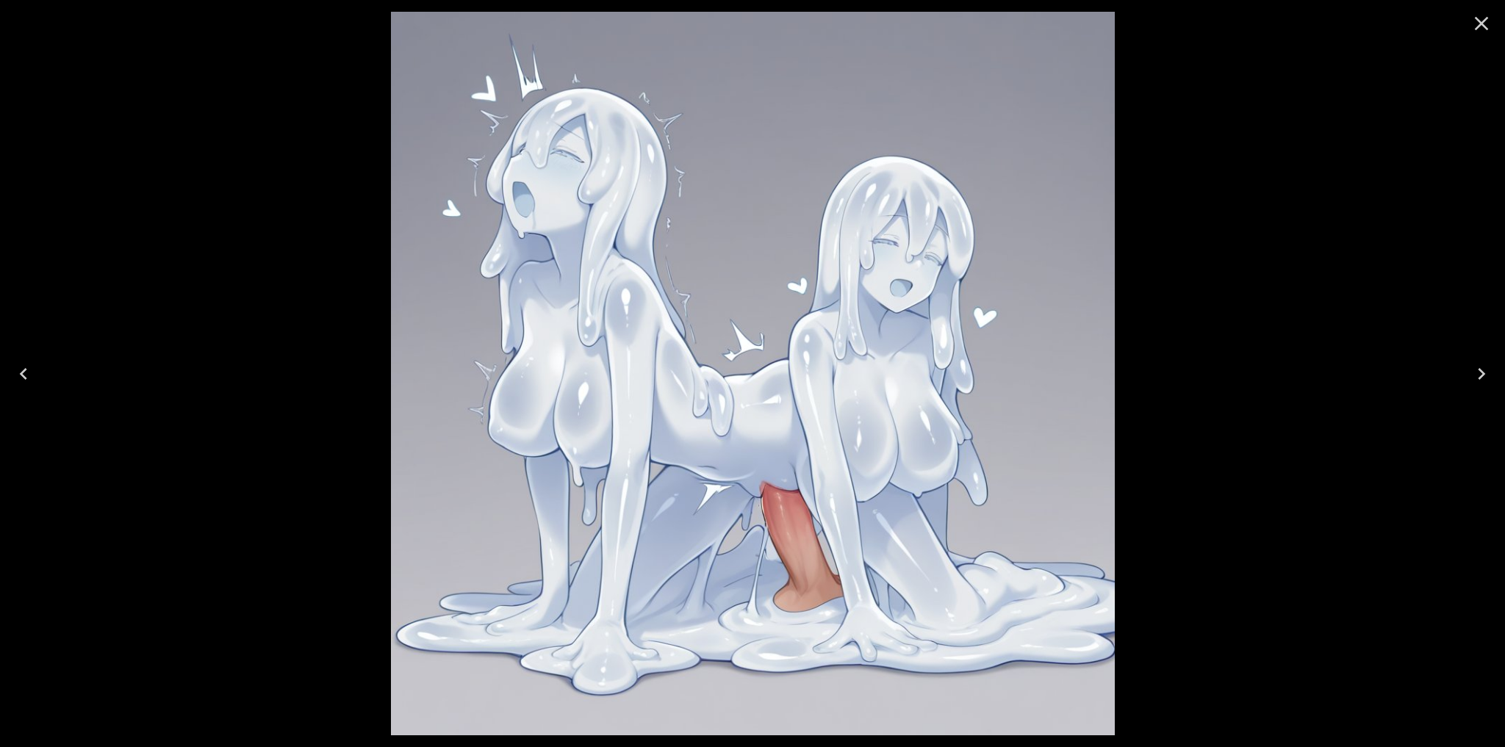
click at [1483, 374] on icon "Next" at bounding box center [1480, 374] width 7 height 12
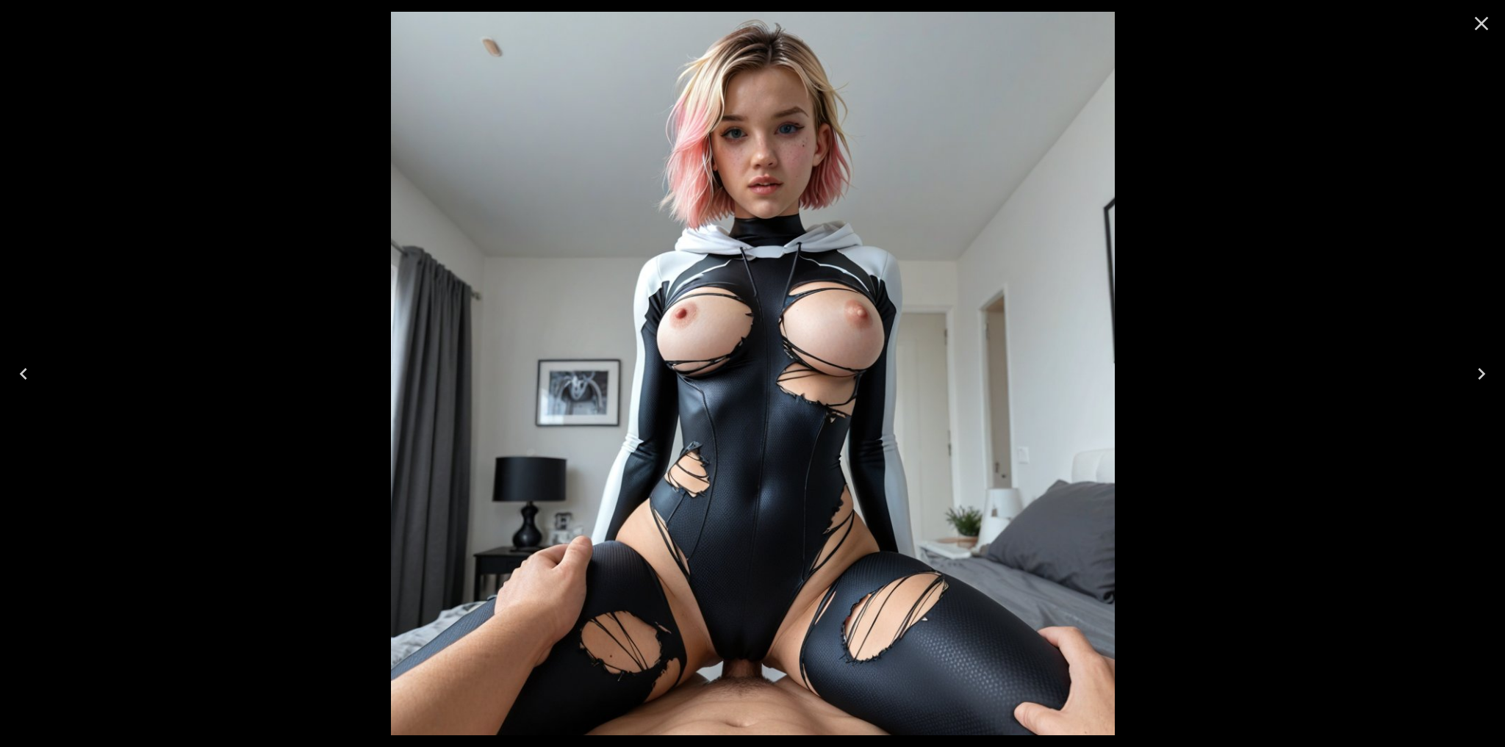
click at [1480, 22] on icon "Close" at bounding box center [1482, 24] width 14 height 14
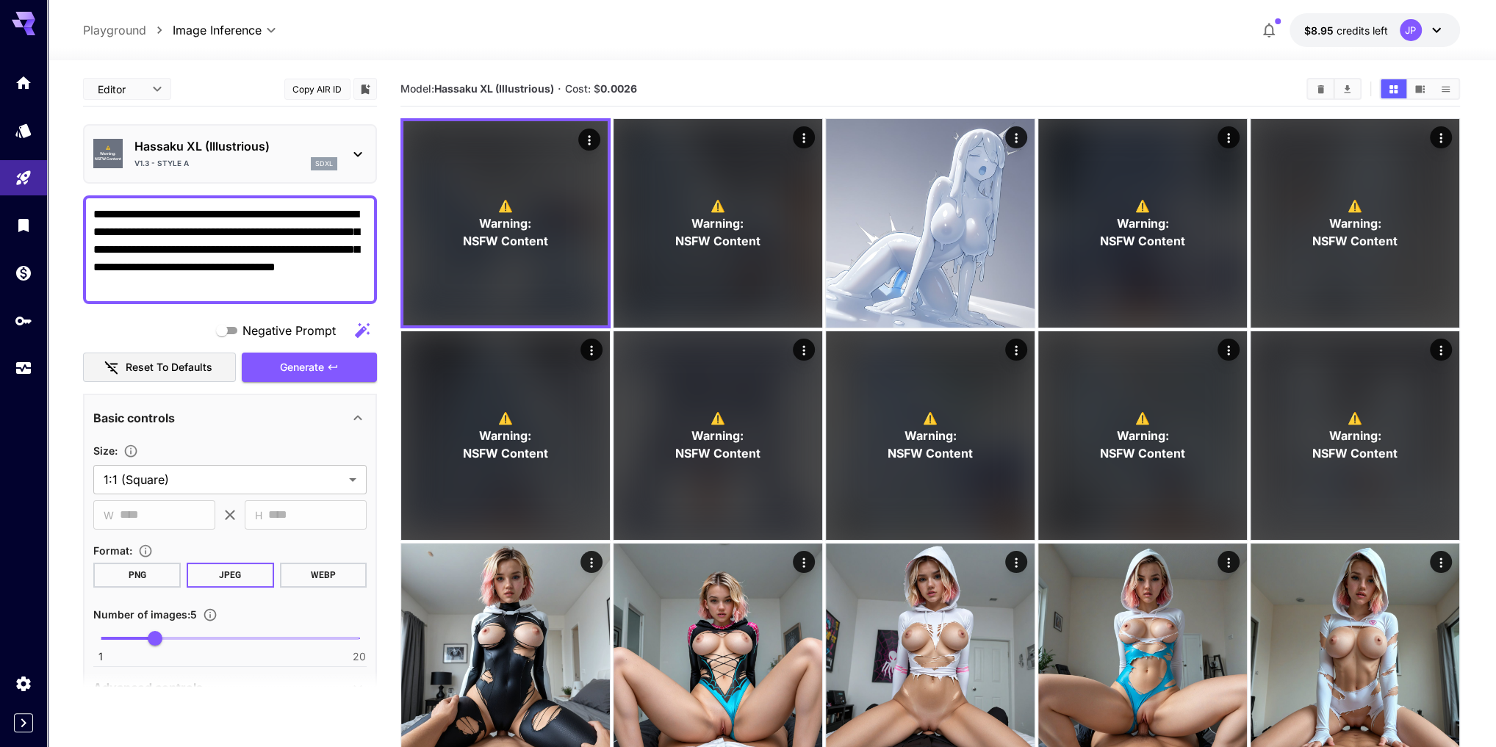
drag, startPoint x: 166, startPoint y: 251, endPoint x: 218, endPoint y: 250, distance: 52.2
click at [218, 250] on textarea "**********" at bounding box center [230, 250] width 274 height 88
type textarea "**********"
click at [325, 366] on button "Generate" at bounding box center [309, 368] width 135 height 30
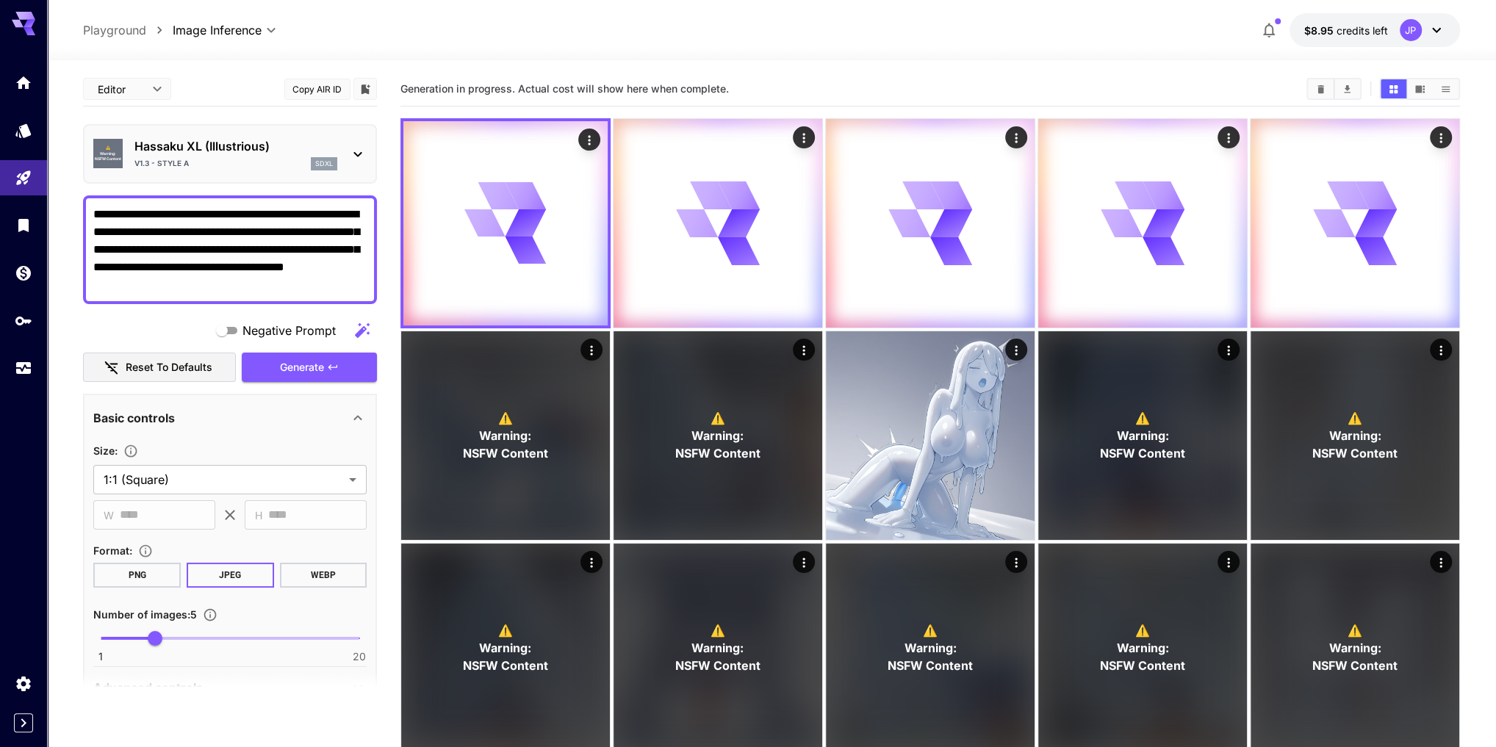
click at [163, 245] on textarea "**********" at bounding box center [230, 250] width 274 height 88
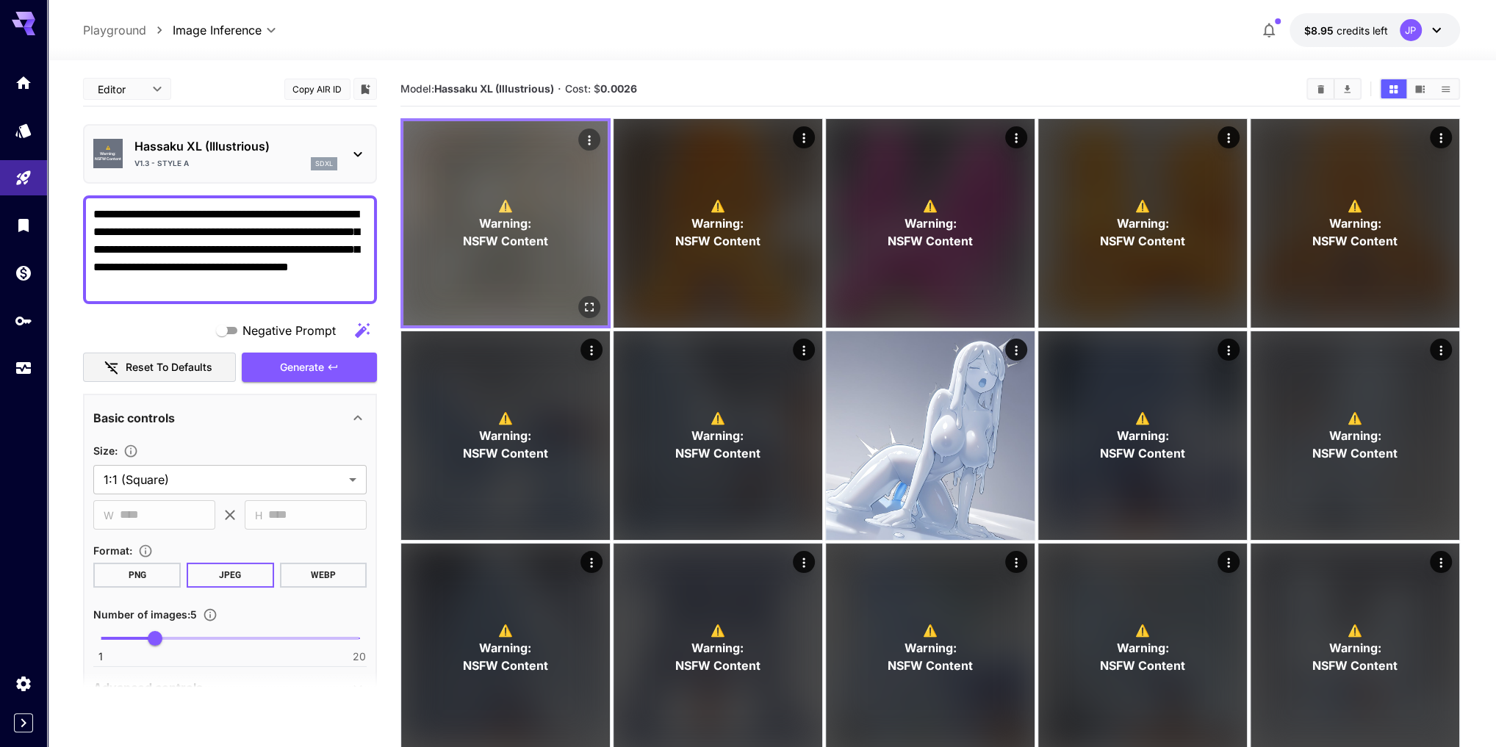
click at [488, 275] on div "⚠️ Warning: NSFW Content" at bounding box center [505, 223] width 204 height 204
click at [591, 305] on icon "Open in fullscreen" at bounding box center [589, 307] width 15 height 15
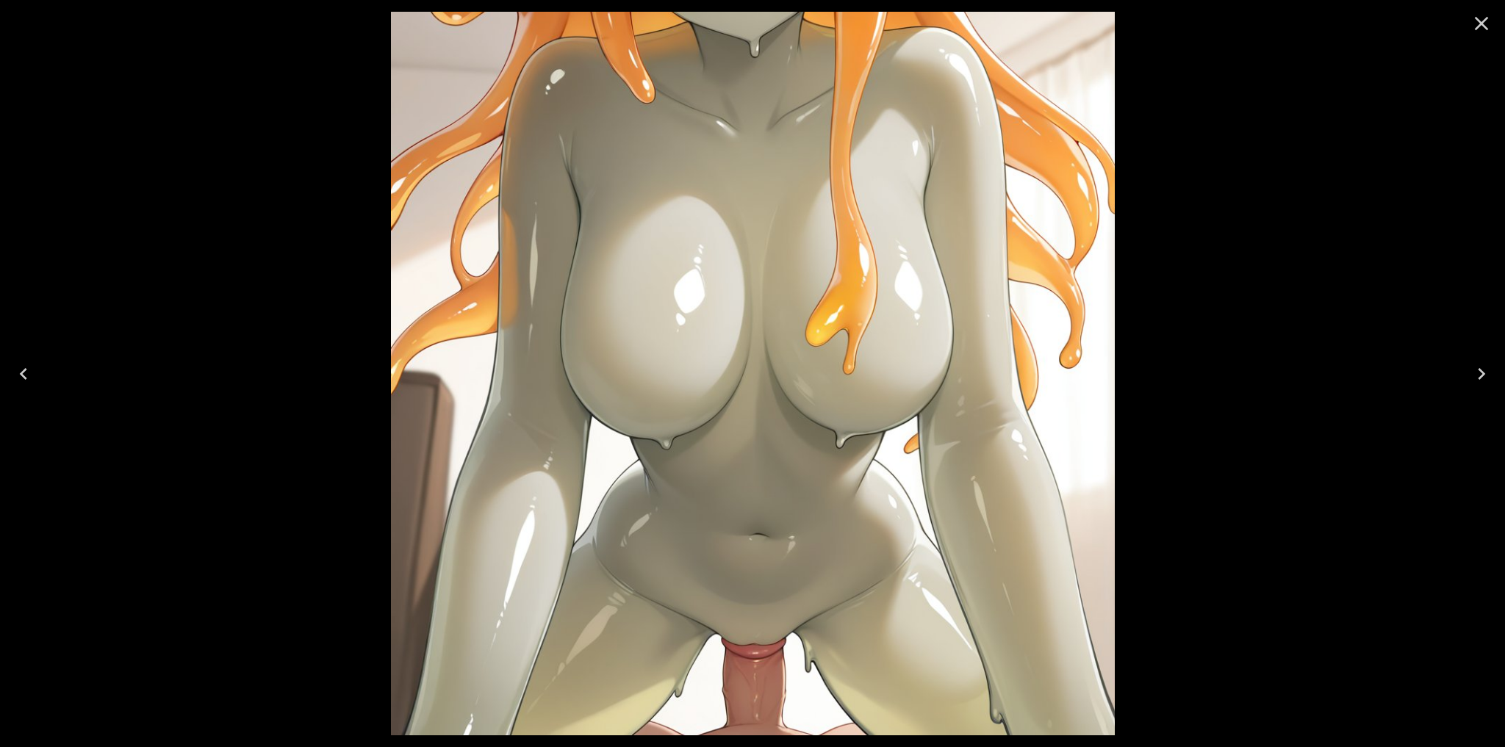
click at [1483, 376] on icon "Next" at bounding box center [1481, 374] width 24 height 24
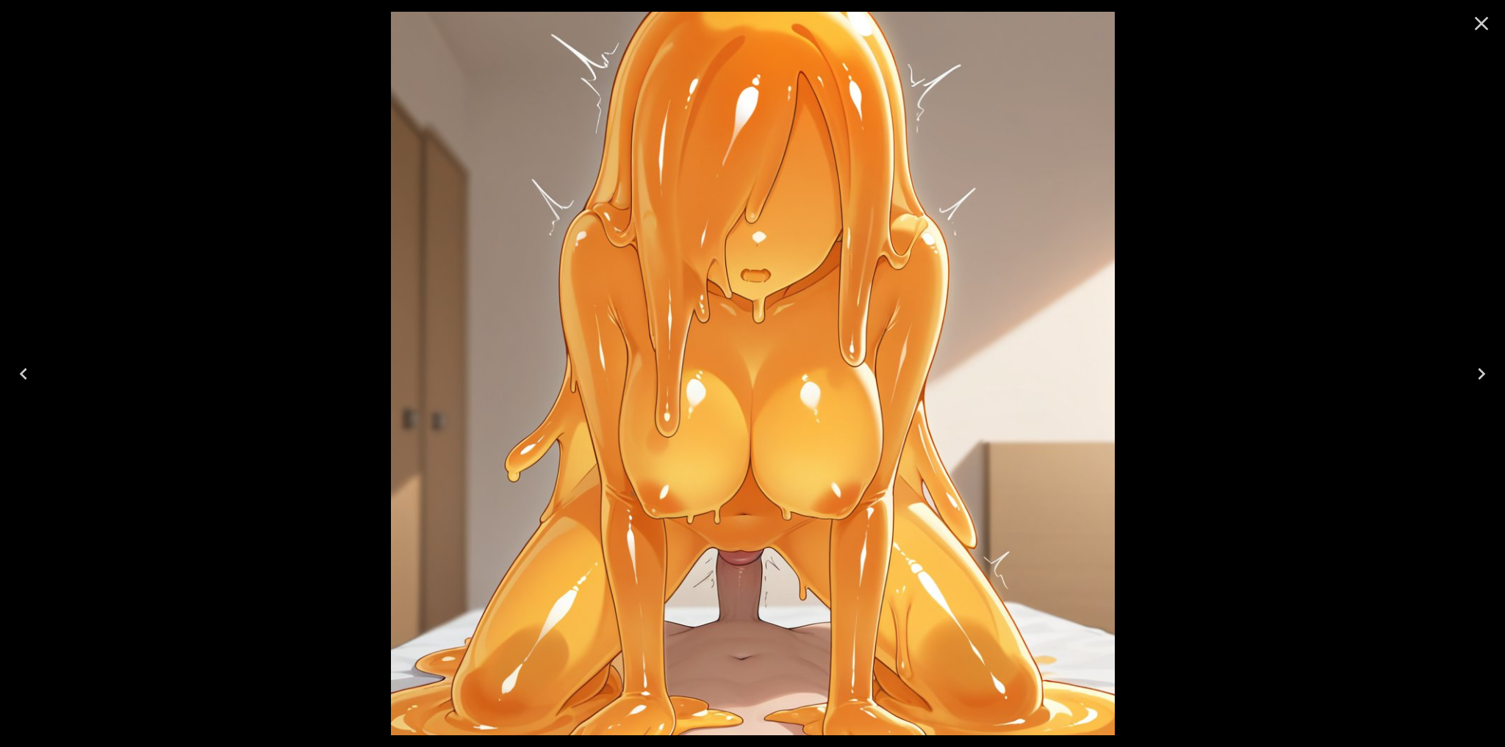
click at [1483, 376] on icon "Next" at bounding box center [1481, 374] width 24 height 24
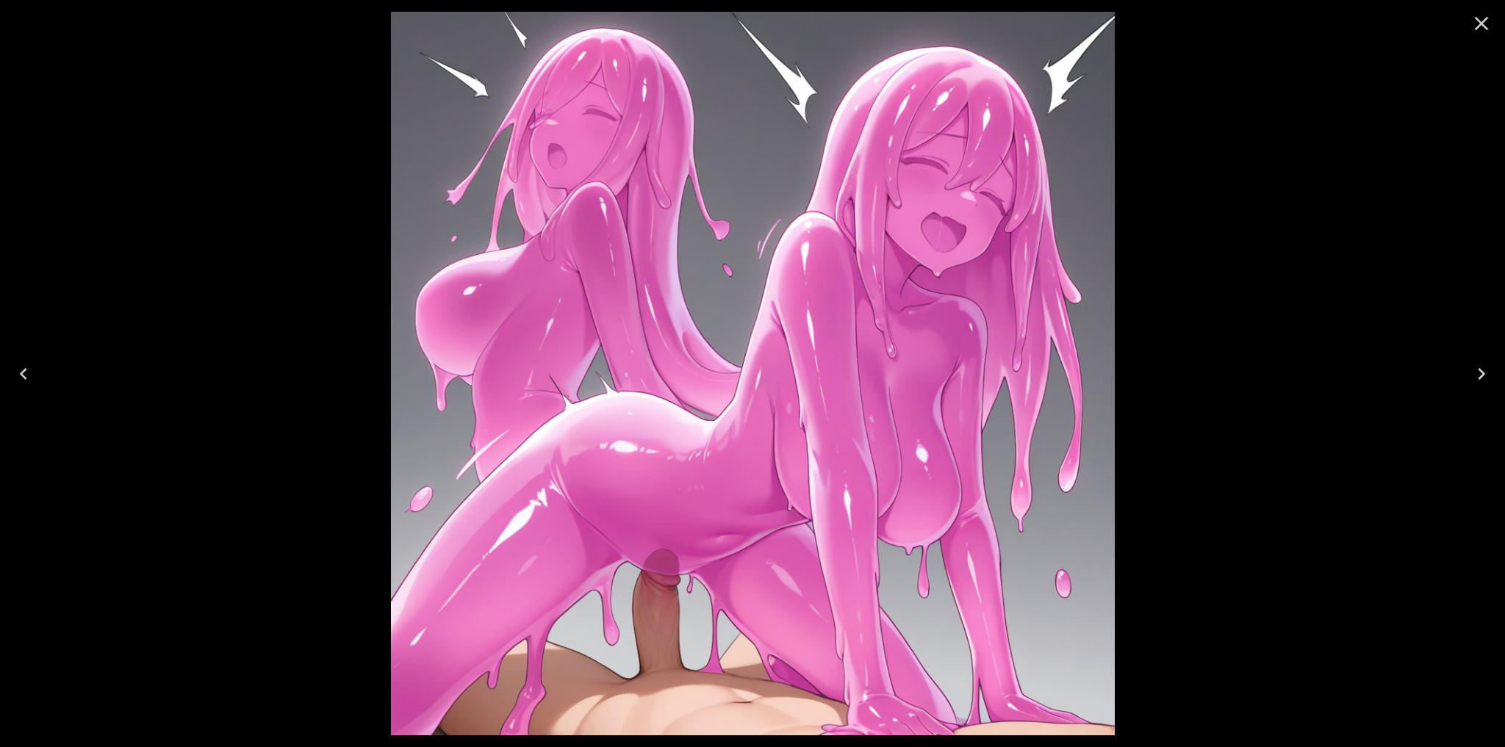
click at [1483, 376] on icon "Next" at bounding box center [1481, 374] width 24 height 24
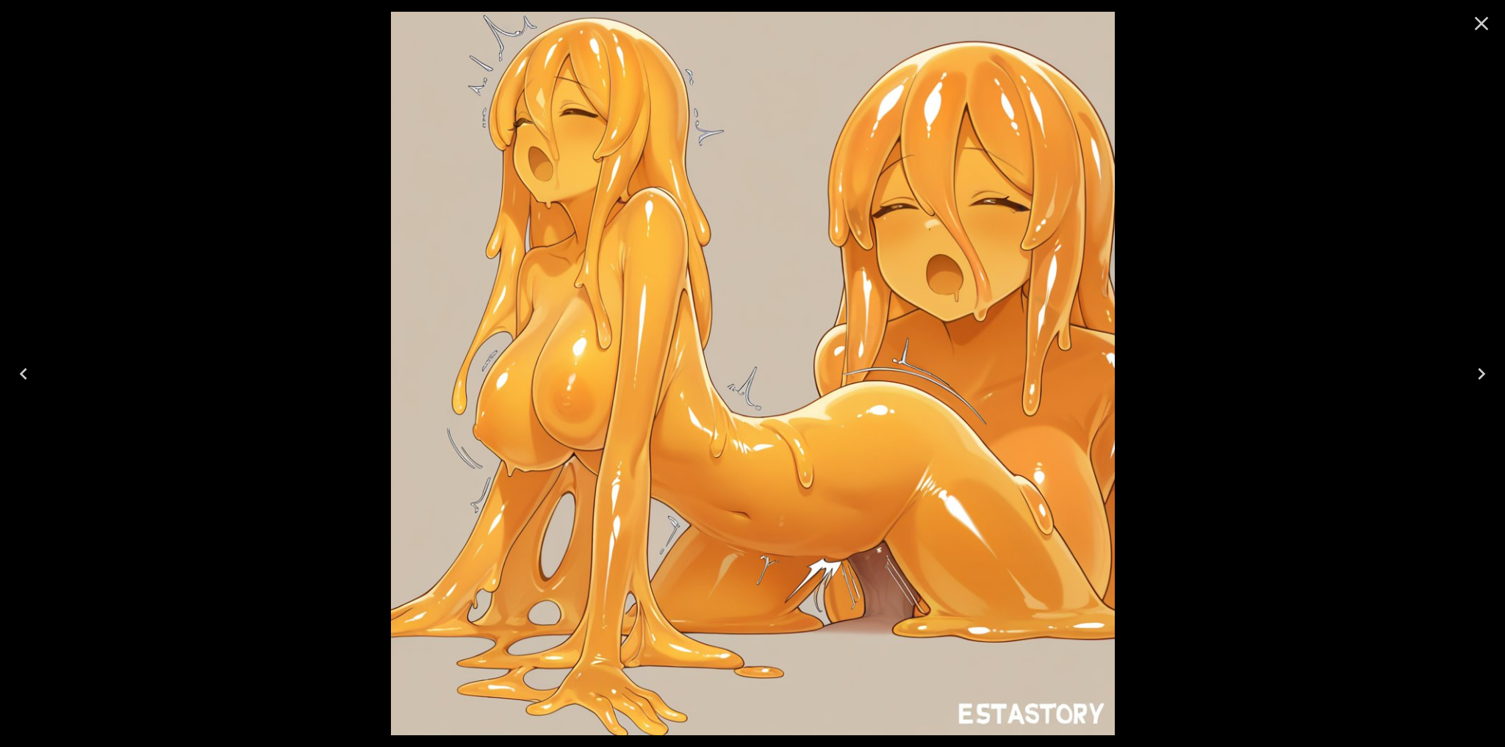
click at [1483, 376] on icon "Next" at bounding box center [1481, 374] width 24 height 24
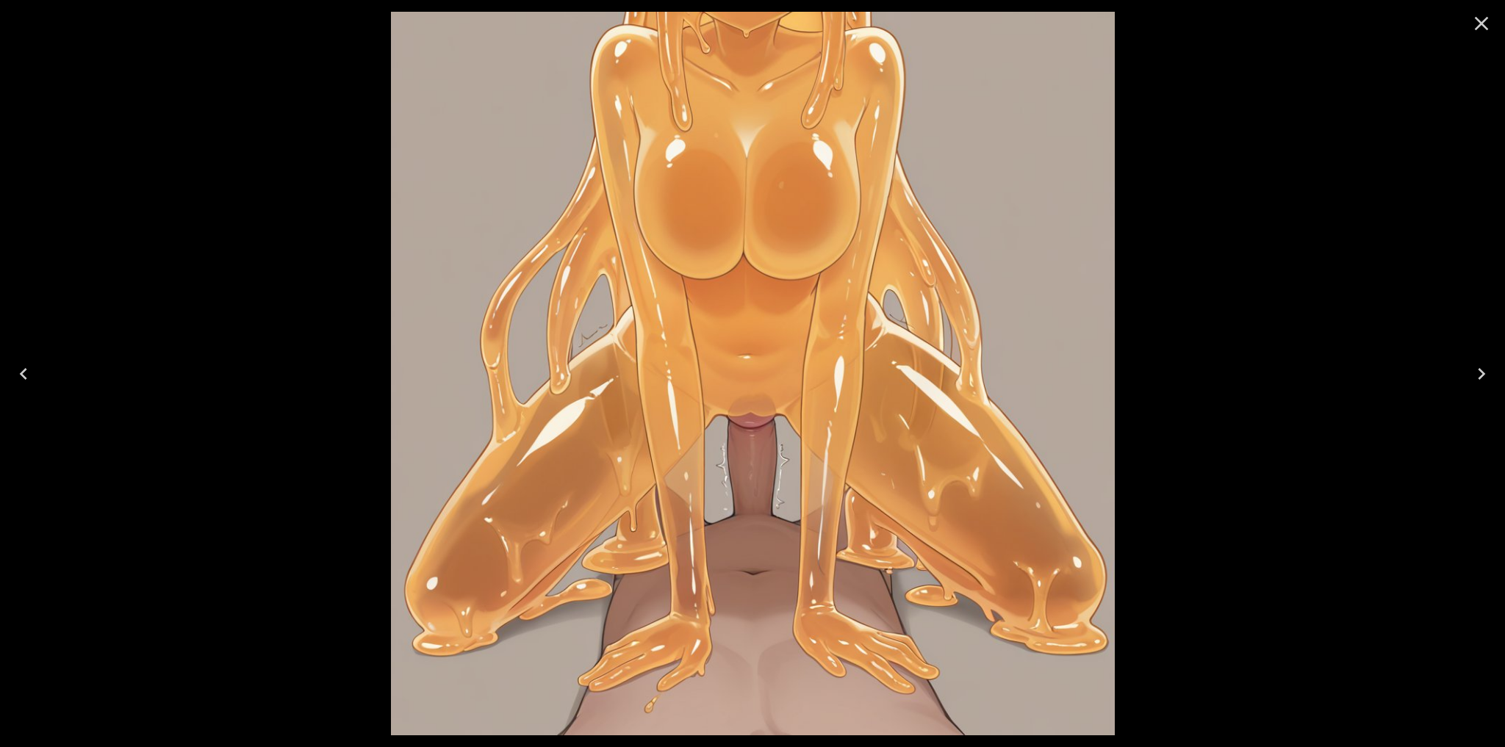
click at [1483, 376] on icon "Next" at bounding box center [1481, 374] width 24 height 24
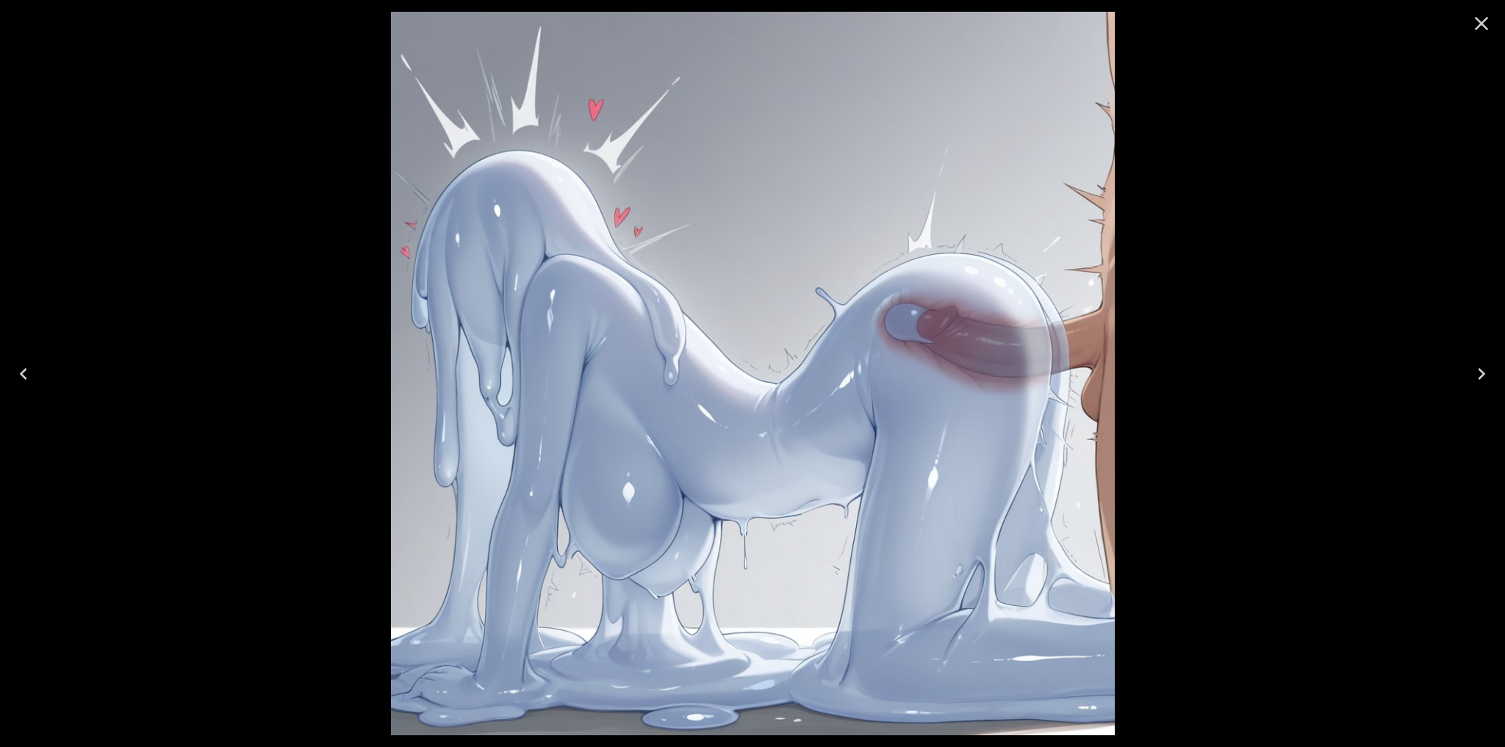
click at [1479, 24] on icon "Close" at bounding box center [1482, 24] width 14 height 14
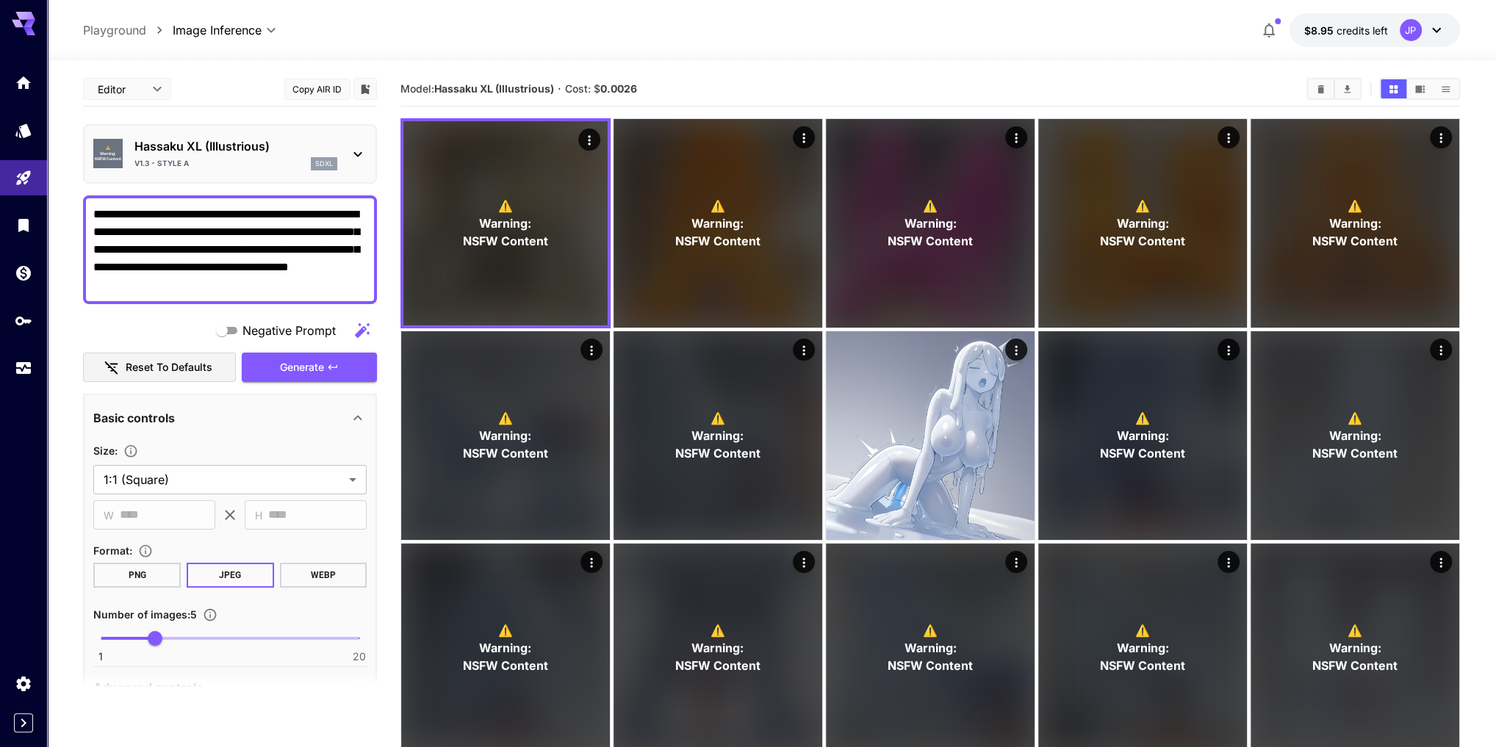
drag, startPoint x: 219, startPoint y: 233, endPoint x: 233, endPoint y: 233, distance: 14.0
click at [233, 233] on textarea "**********" at bounding box center [230, 250] width 274 height 88
drag, startPoint x: 175, startPoint y: 268, endPoint x: 235, endPoint y: 269, distance: 60.3
click at [235, 269] on textarea "**********" at bounding box center [230, 250] width 274 height 88
type textarea "**********"
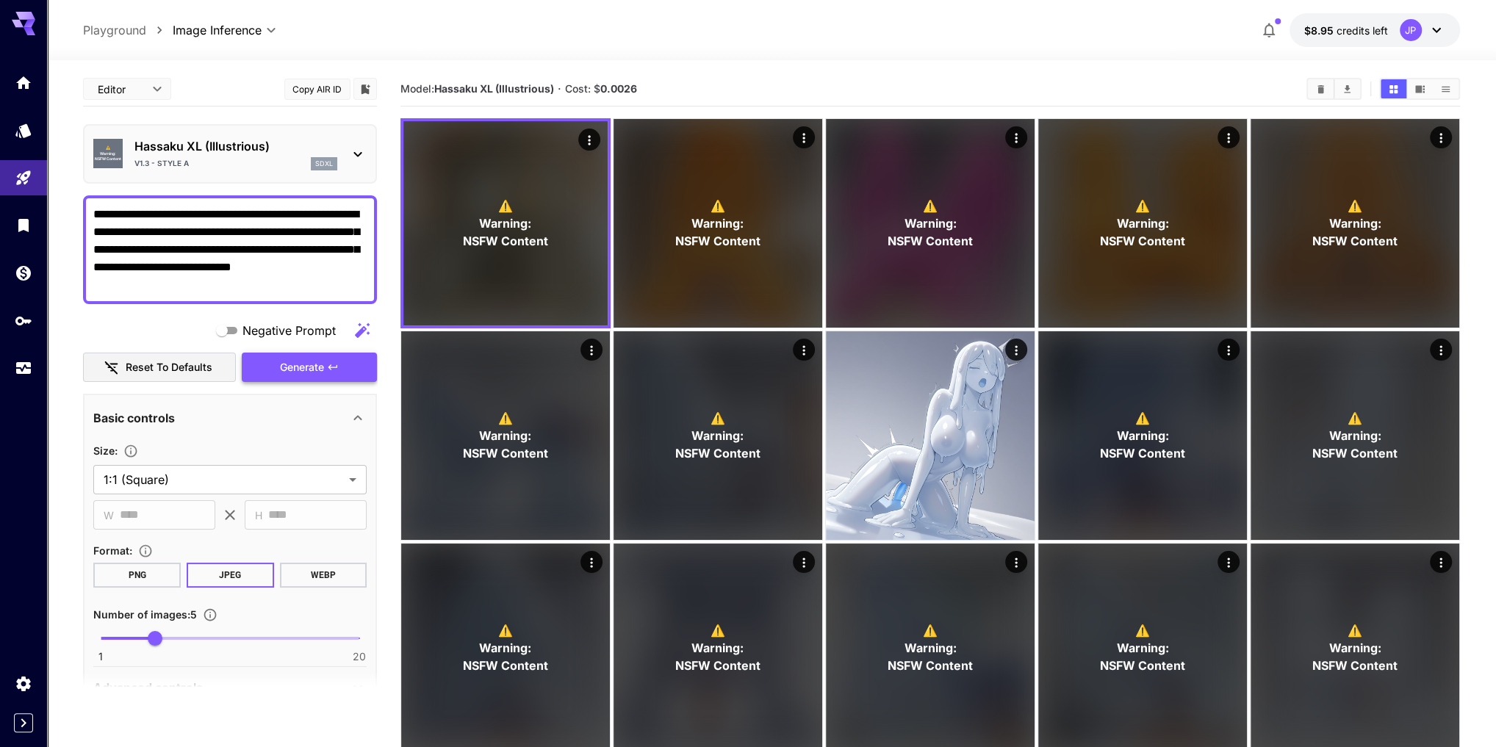
click at [331, 364] on icon "button" at bounding box center [332, 366] width 9 height 5
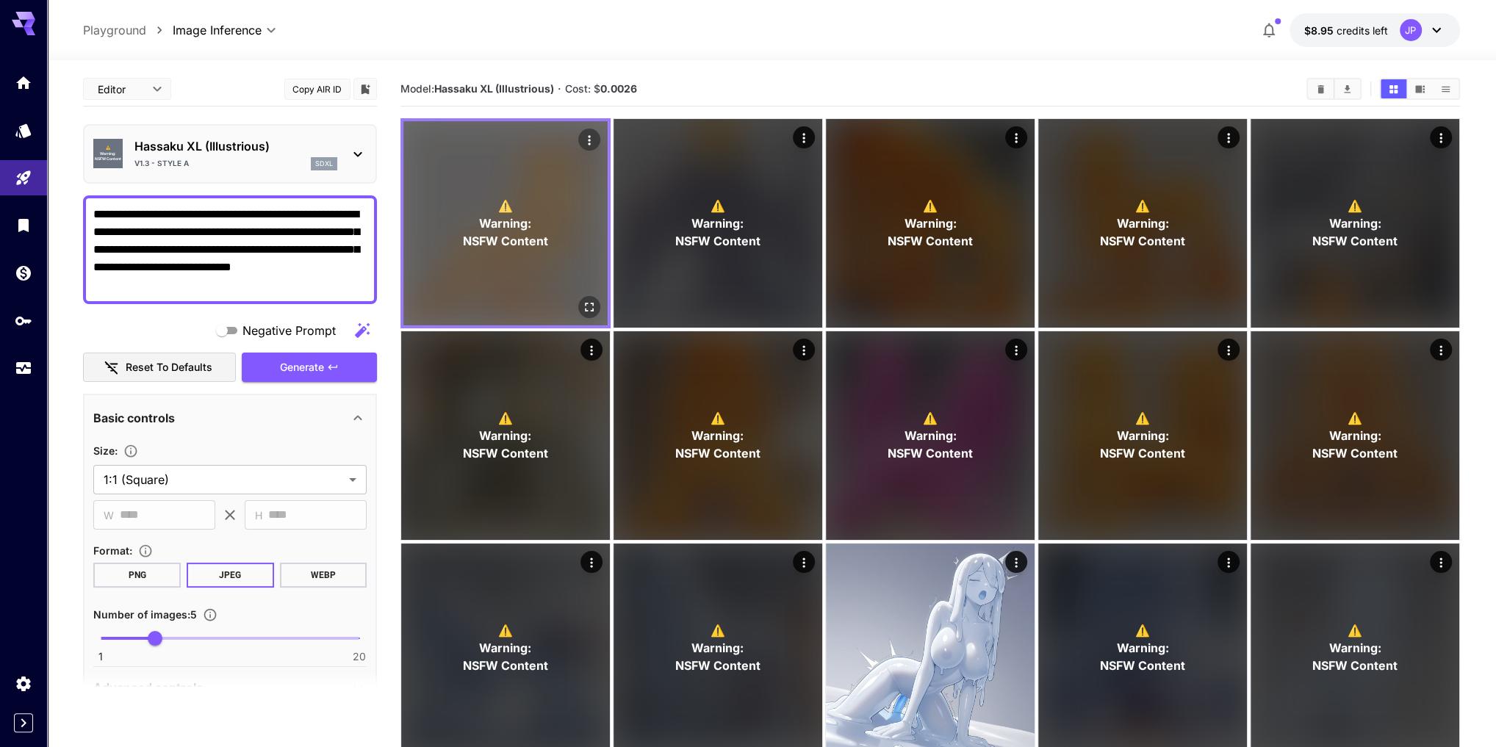
click at [432, 206] on div "⚠️ Warning: NSFW Content" at bounding box center [505, 223] width 204 height 204
click at [596, 311] on icon "Open in fullscreen" at bounding box center [589, 307] width 15 height 15
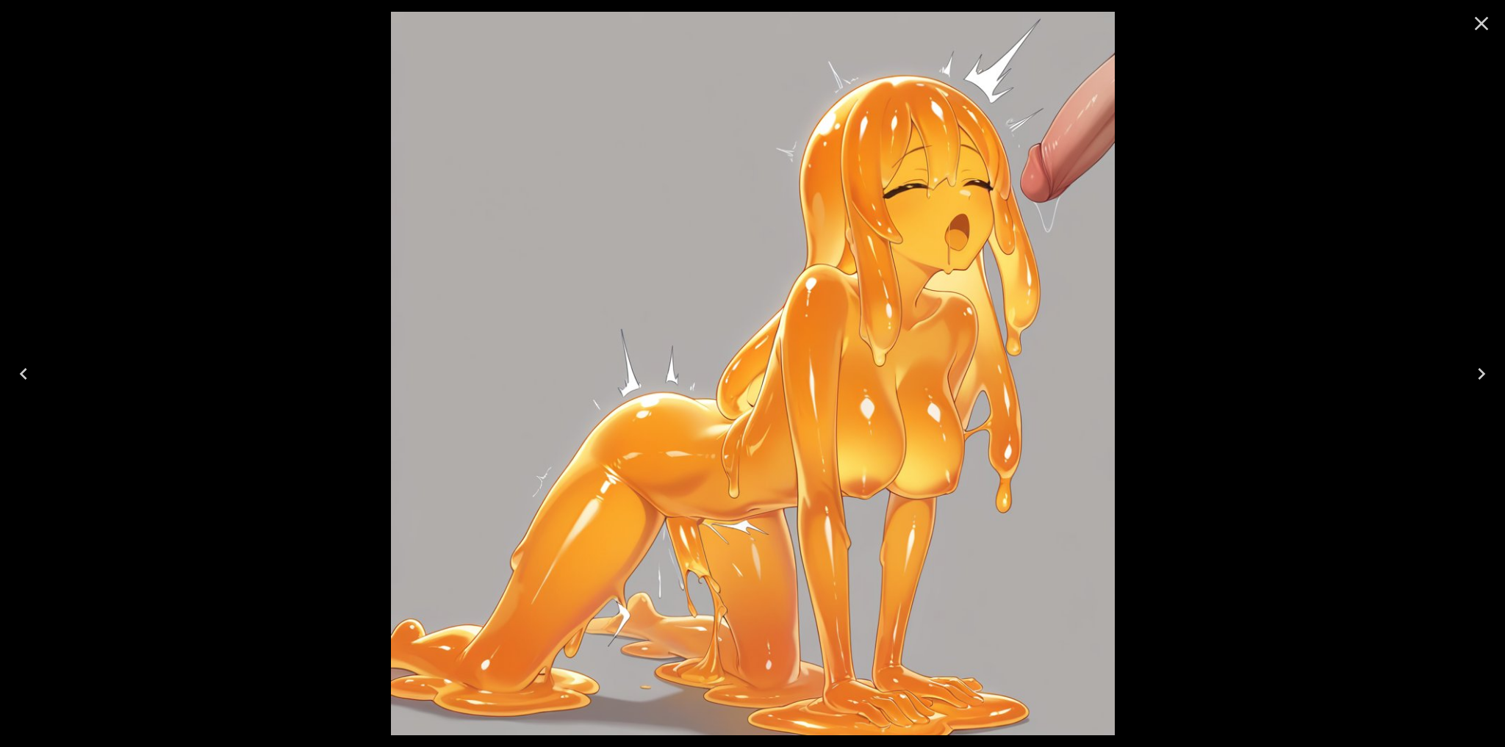
click at [1483, 370] on icon "Next" at bounding box center [1481, 374] width 24 height 24
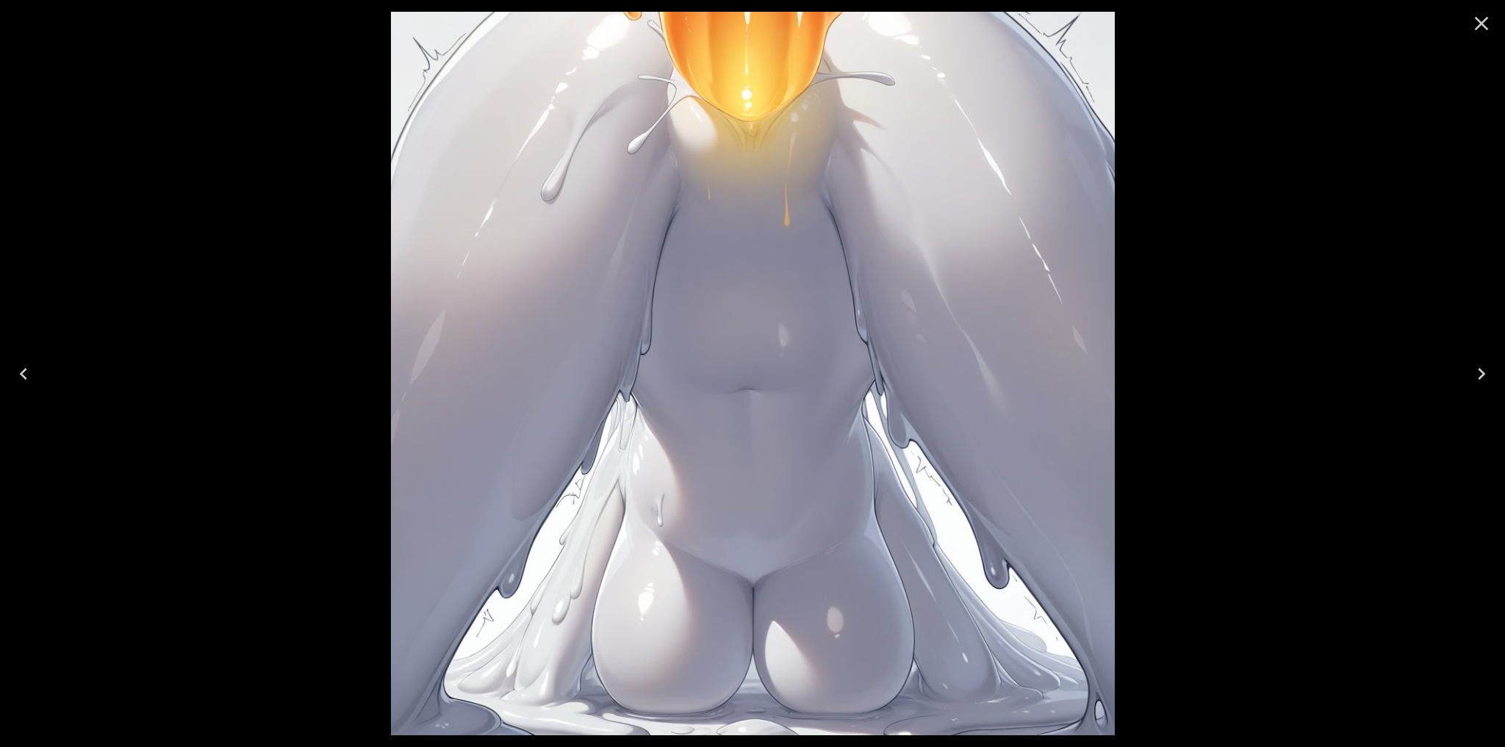
click at [1483, 370] on icon "Next" at bounding box center [1481, 374] width 24 height 24
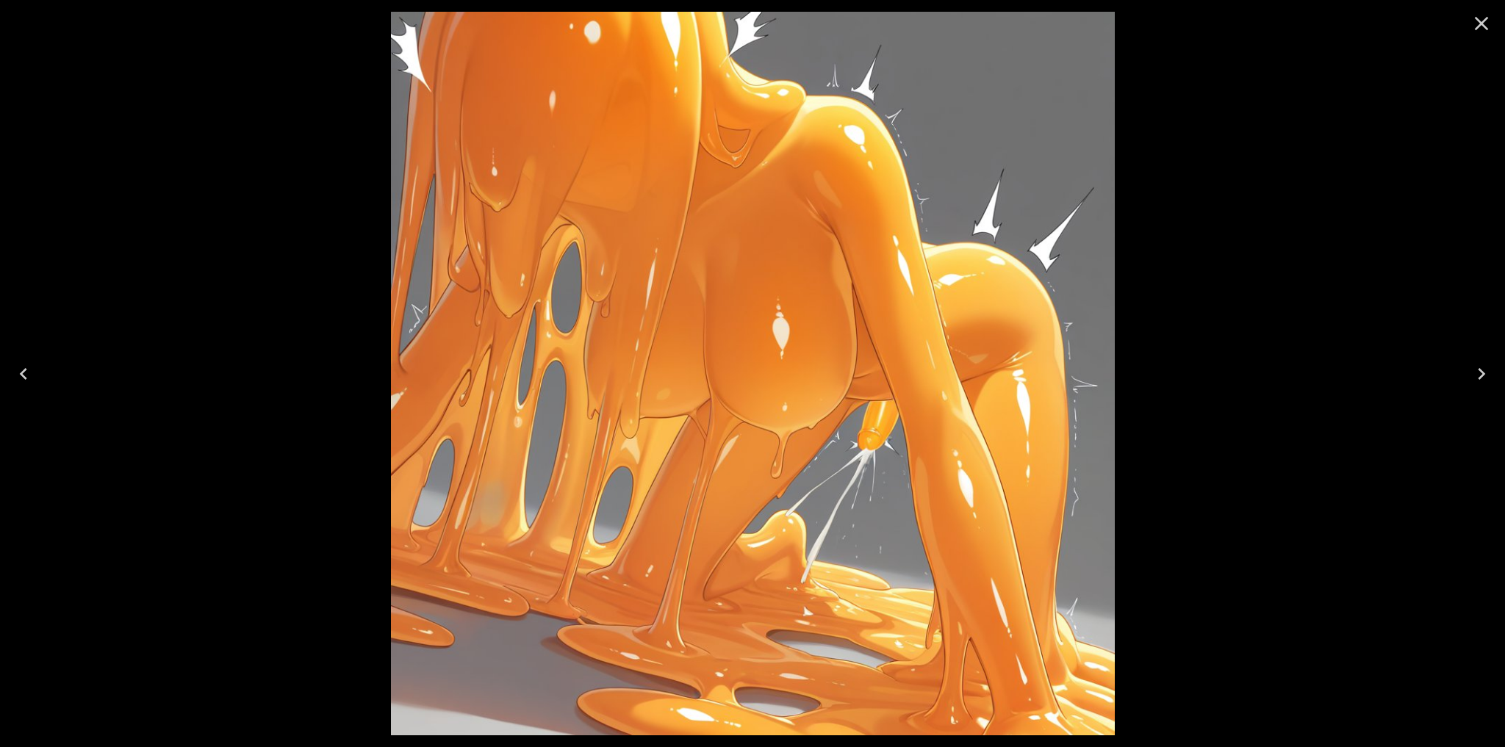
click at [1483, 370] on icon "Next" at bounding box center [1481, 374] width 24 height 24
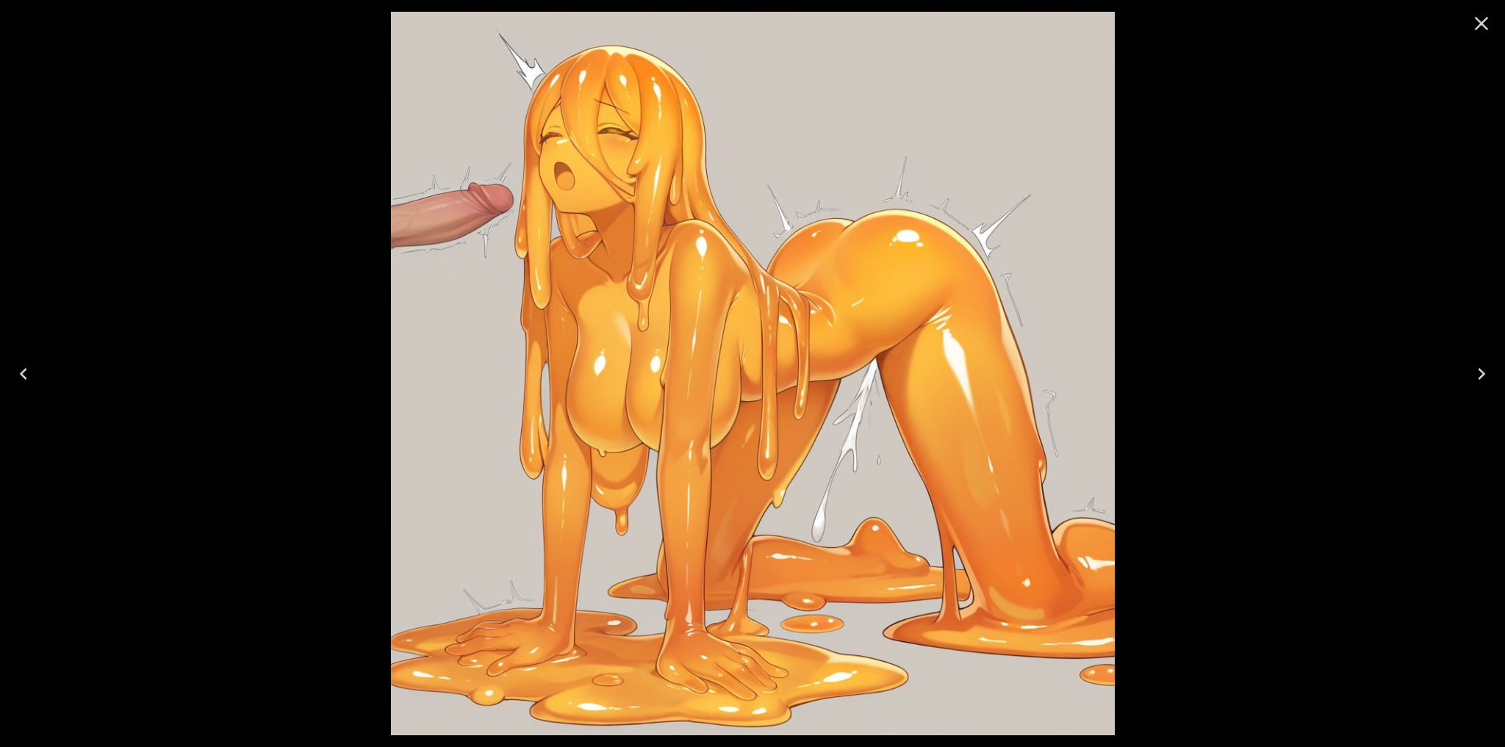
click at [1483, 370] on icon "Next" at bounding box center [1481, 374] width 24 height 24
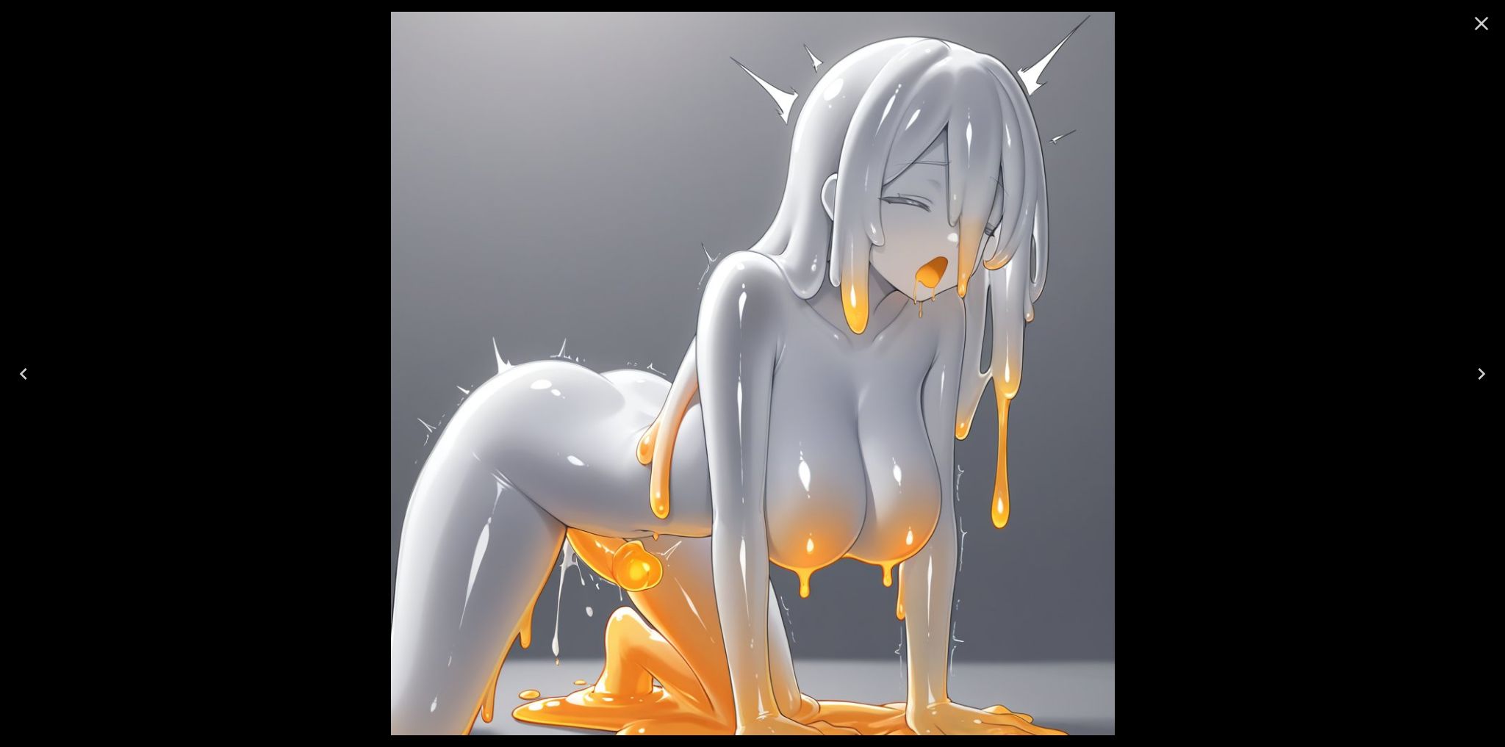
click at [1483, 370] on icon "Next" at bounding box center [1481, 374] width 24 height 24
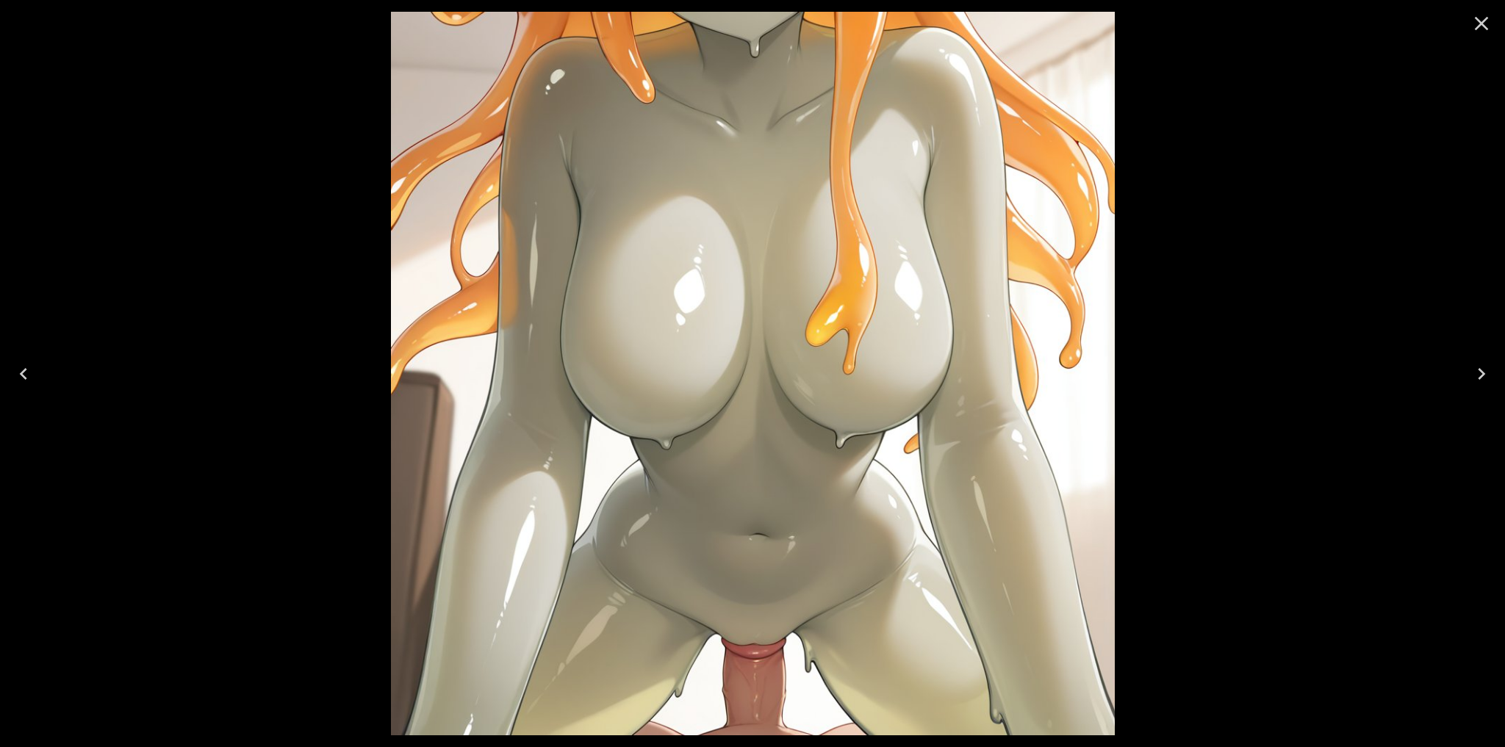
click at [1483, 370] on icon "Next" at bounding box center [1481, 374] width 24 height 24
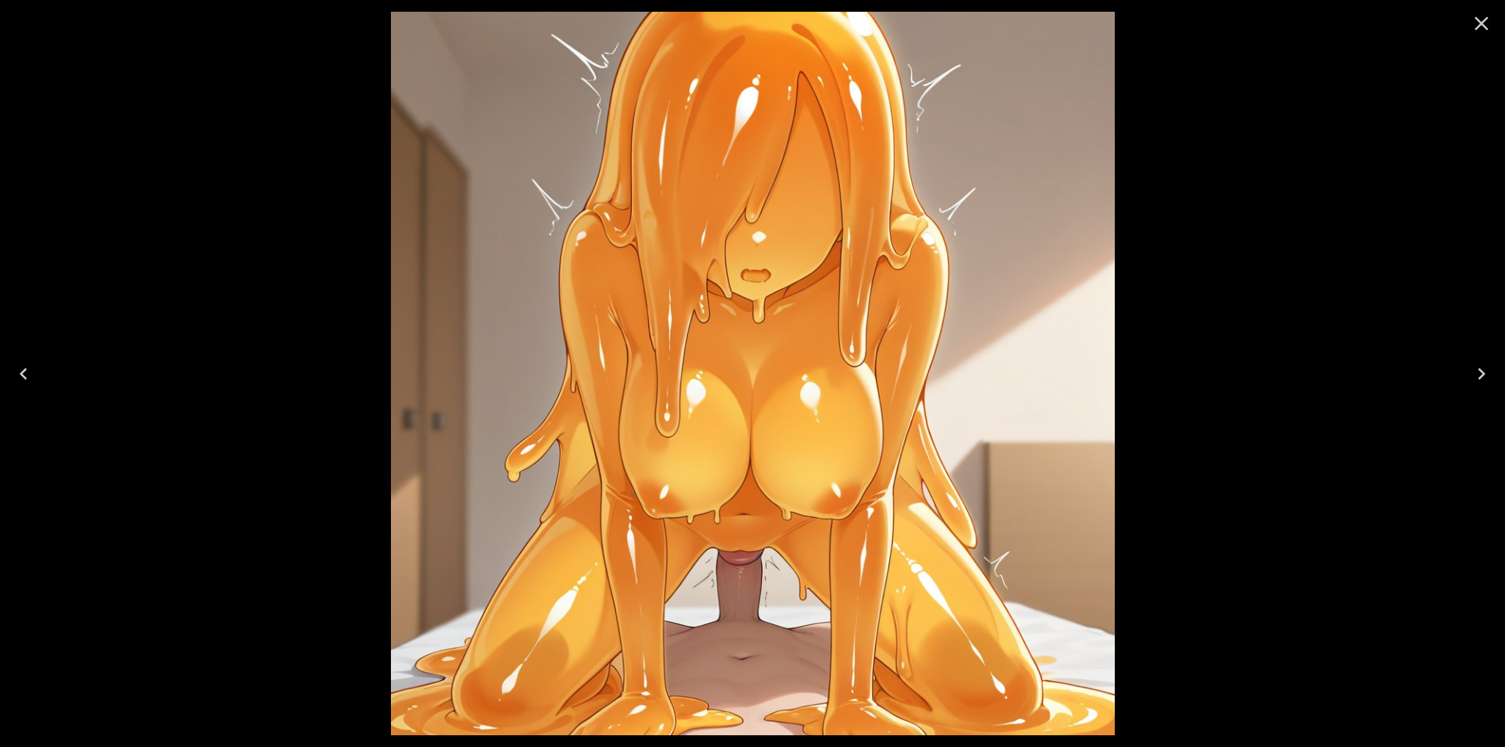
click at [1486, 26] on icon "Close" at bounding box center [1481, 24] width 24 height 24
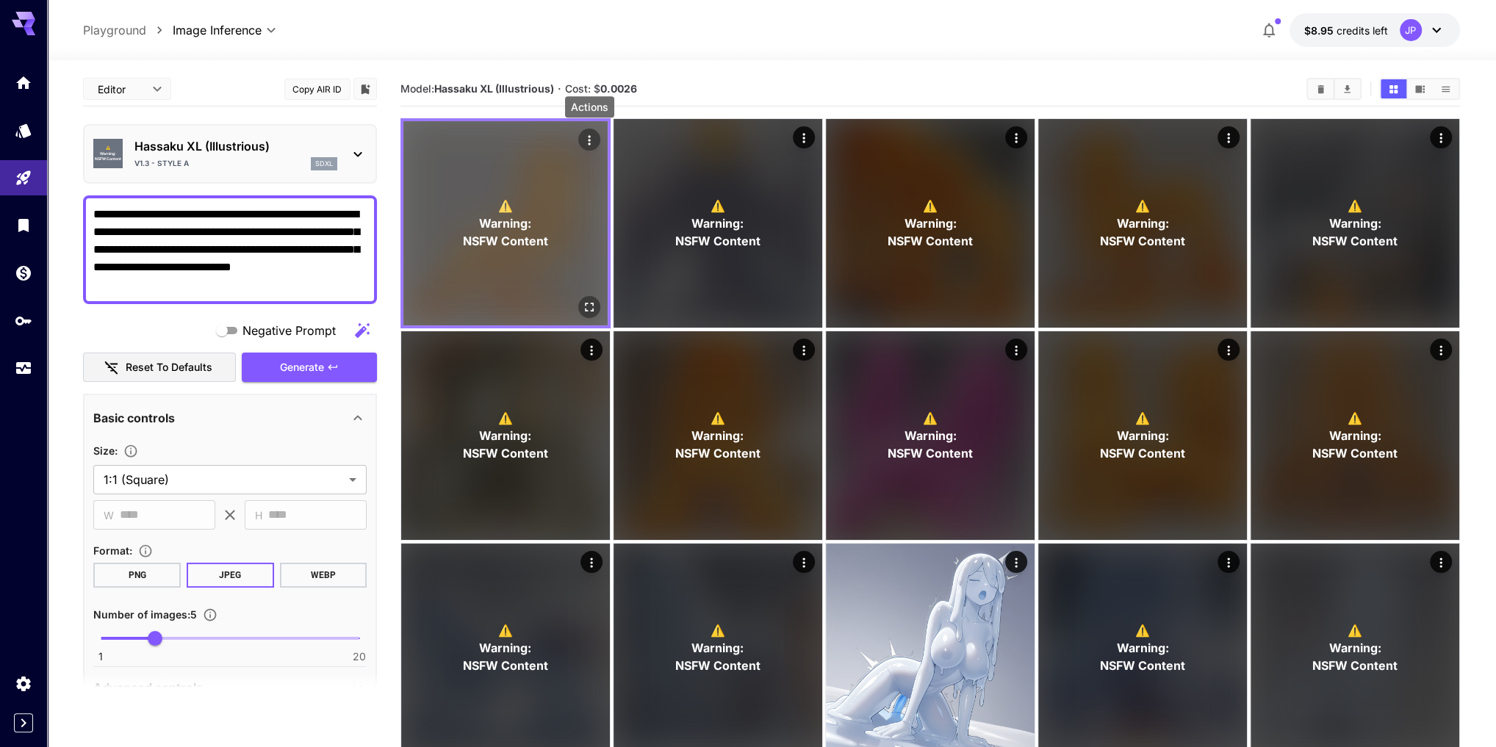
drag, startPoint x: 506, startPoint y: 183, endPoint x: 585, endPoint y: 134, distance: 92.8
click at [585, 134] on icon "Actions" at bounding box center [589, 140] width 15 height 15
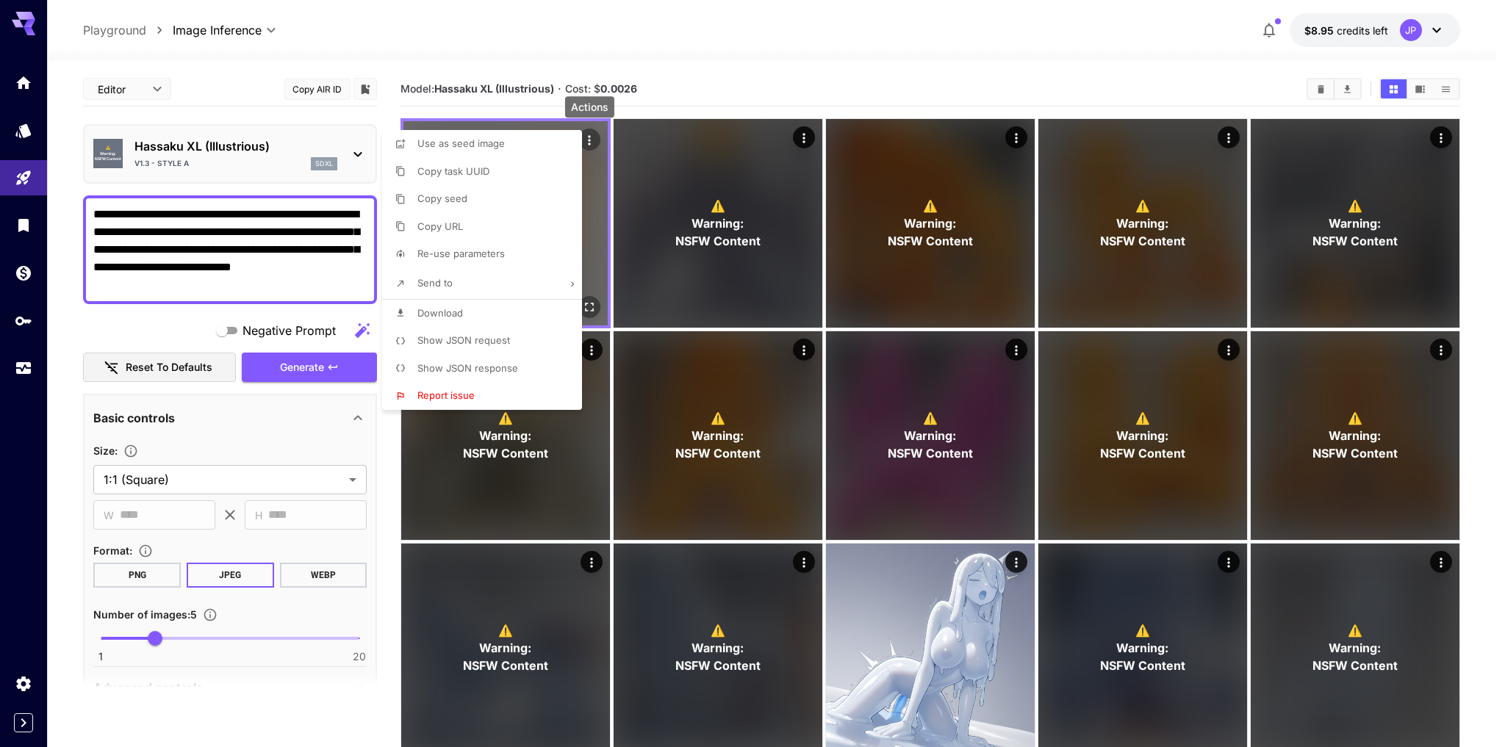
click at [585, 134] on div at bounding box center [752, 373] width 1505 height 747
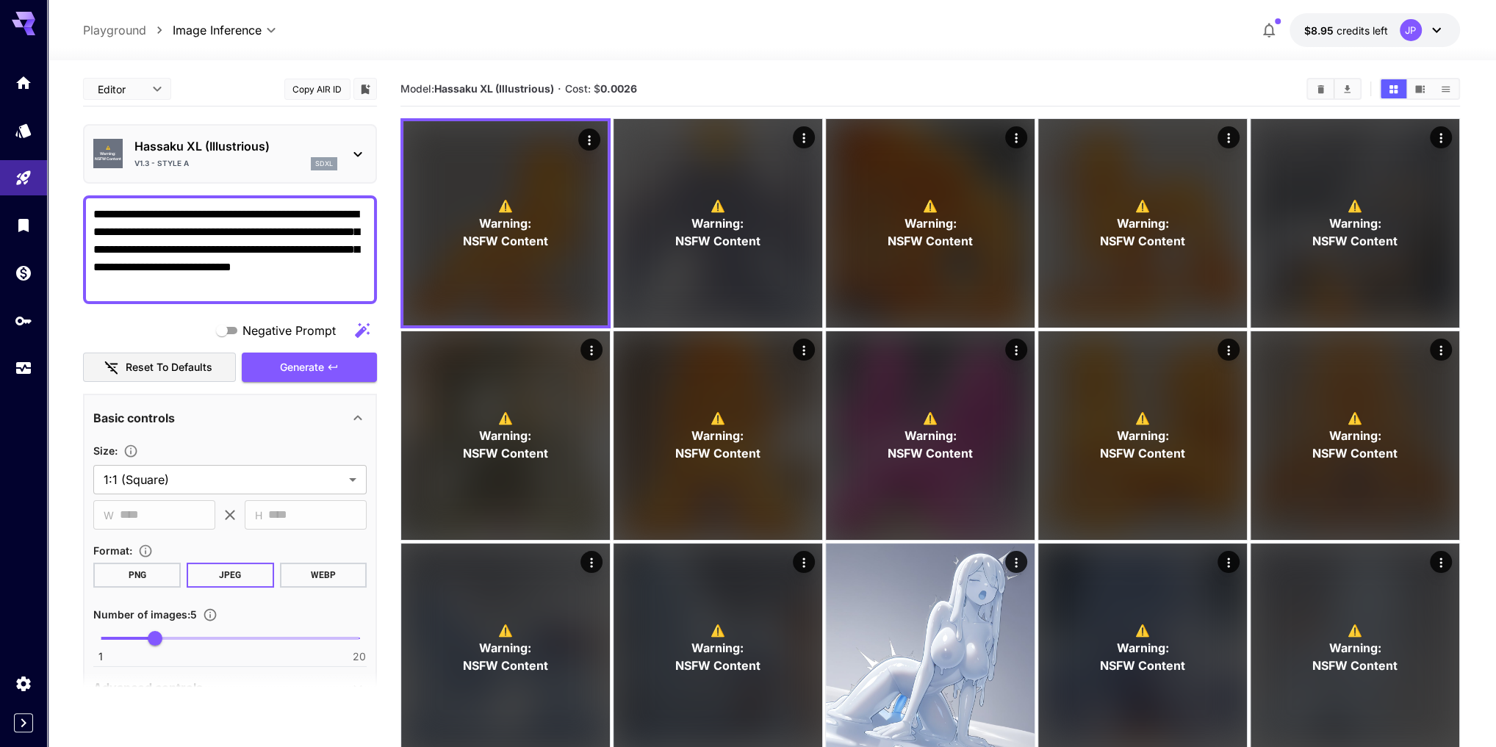
drag, startPoint x: 137, startPoint y: 233, endPoint x: 270, endPoint y: 280, distance: 141.1
click at [270, 280] on textarea "**********" at bounding box center [230, 250] width 274 height 88
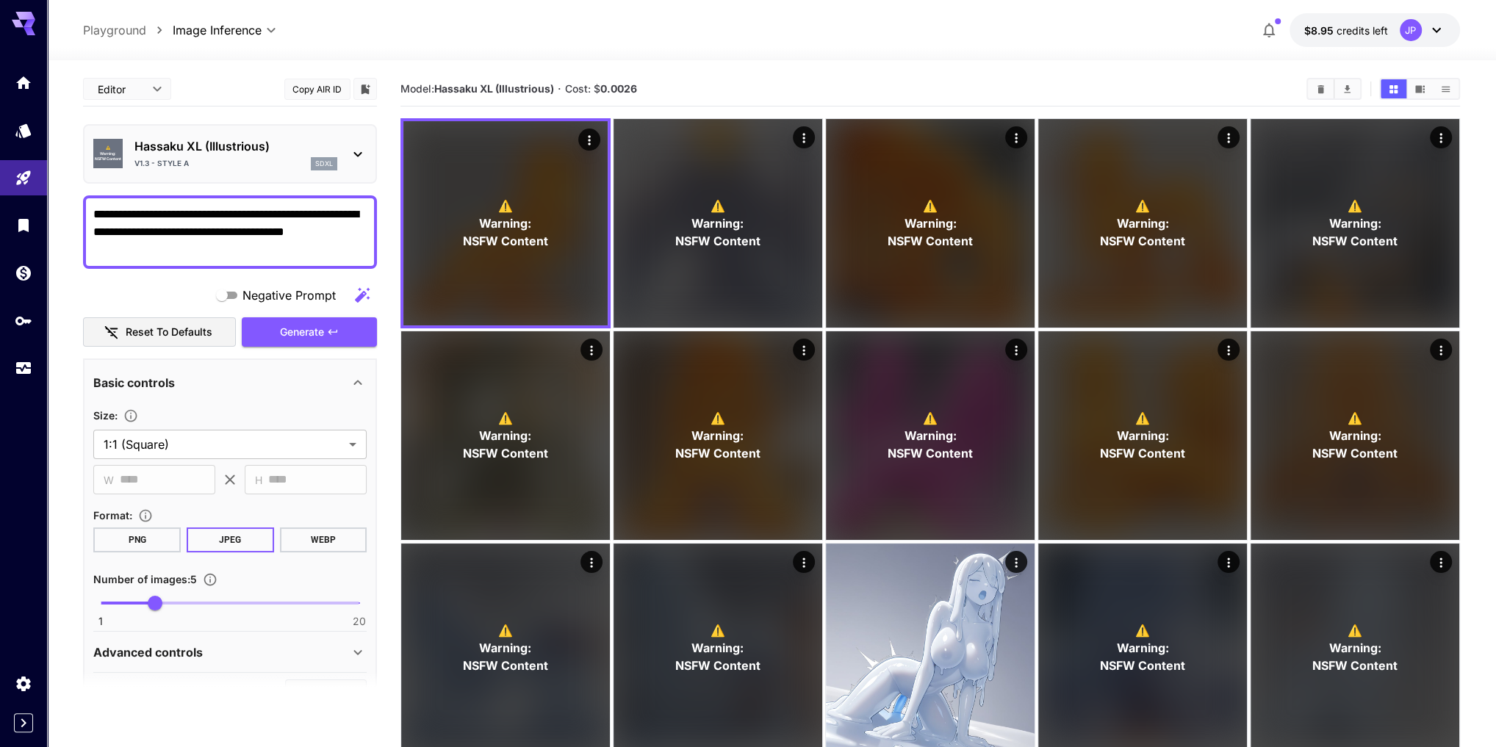
click at [173, 252] on textarea "**********" at bounding box center [230, 232] width 274 height 53
type textarea "**********"
click at [95, 252] on textarea "**********" at bounding box center [230, 232] width 274 height 53
click at [241, 251] on textarea "**********" at bounding box center [230, 232] width 274 height 53
click at [321, 334] on span "Generate" at bounding box center [302, 332] width 44 height 18
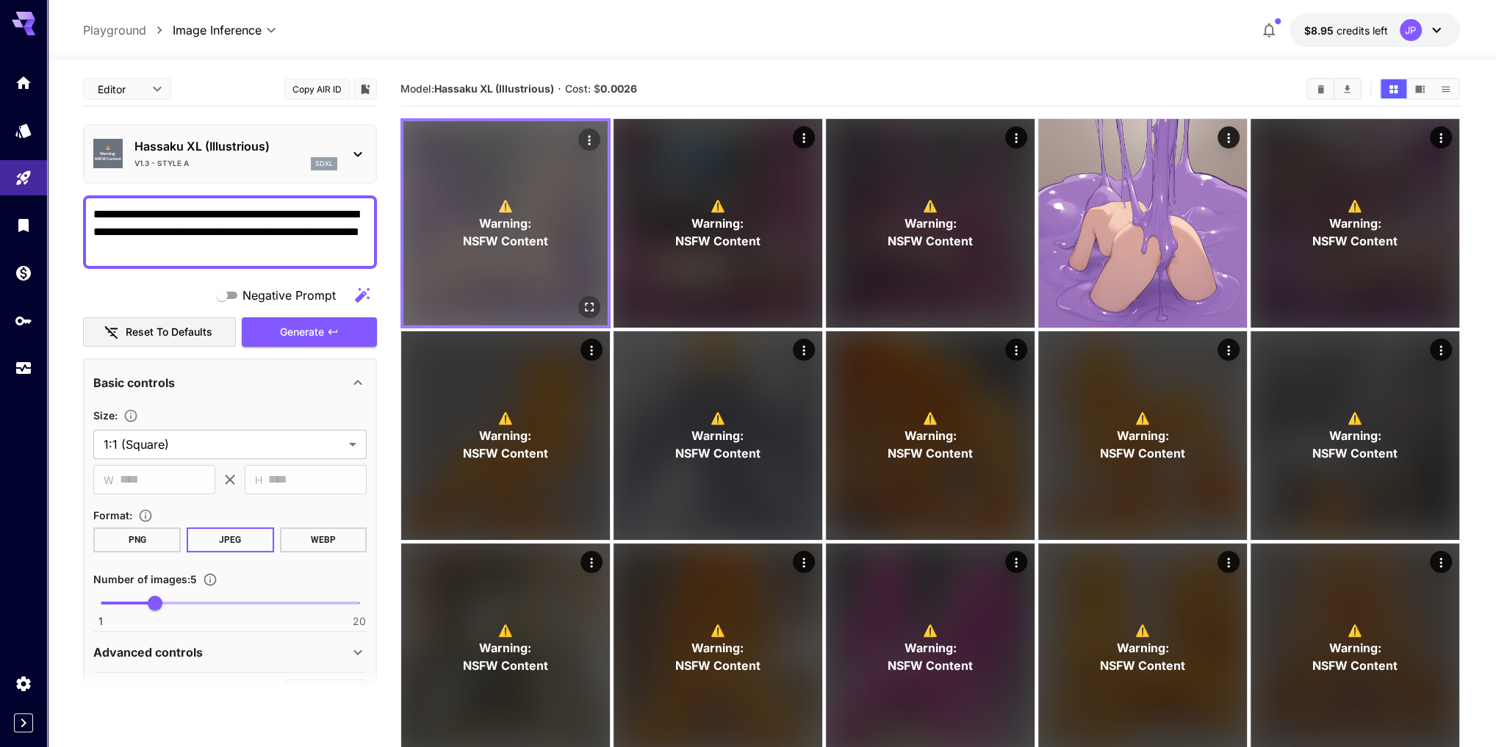
click at [534, 256] on div "⚠️ Warning: NSFW Content" at bounding box center [505, 223] width 204 height 204
drag, startPoint x: 589, startPoint y: 140, endPoint x: 527, endPoint y: 198, distance: 84.7
click at [528, 185] on div "⚠️ Warning: NSFW Content" at bounding box center [505, 223] width 210 height 210
click at [596, 315] on div "Open in fullscreen" at bounding box center [589, 307] width 22 height 22
click at [591, 312] on icon "Open in fullscreen" at bounding box center [589, 307] width 15 height 15
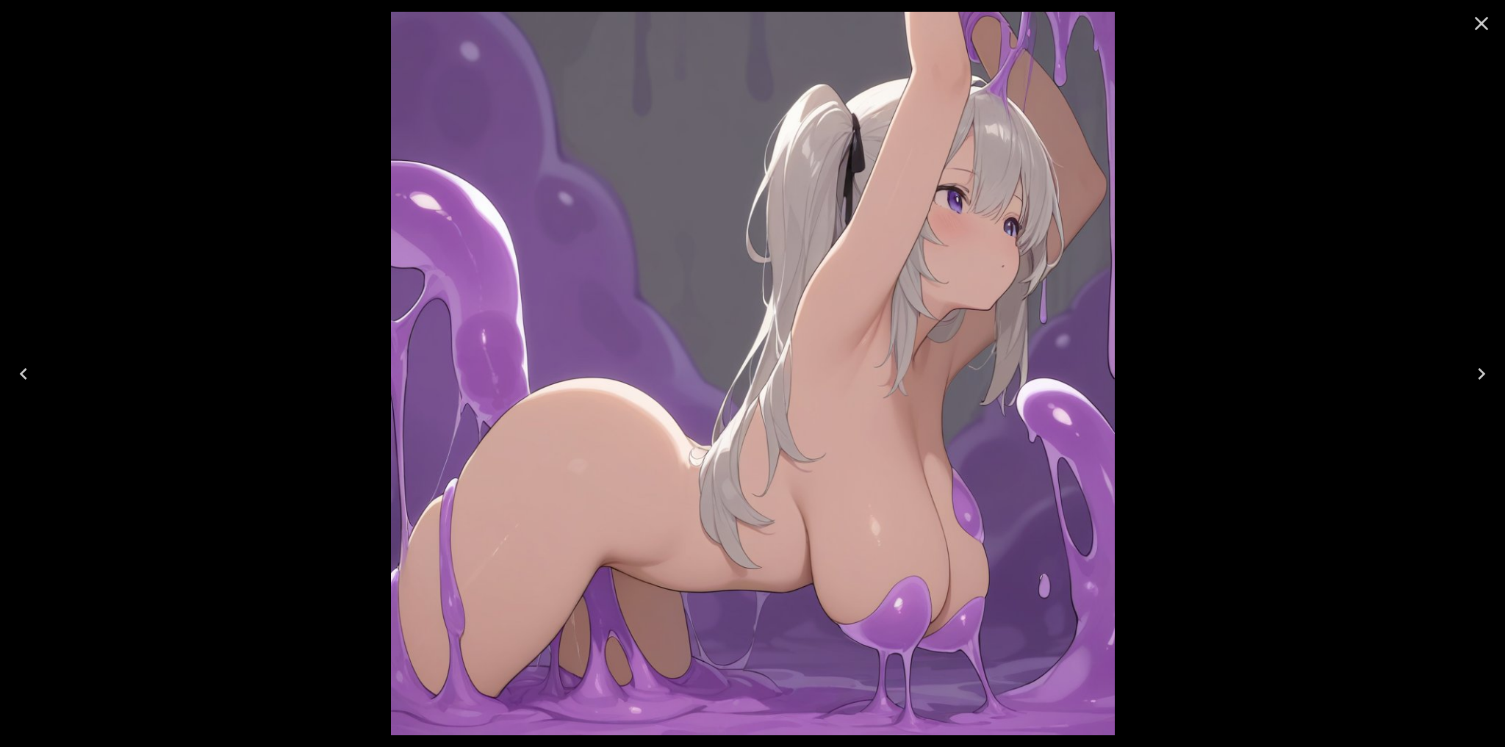
click at [1484, 382] on icon "Next" at bounding box center [1481, 374] width 24 height 24
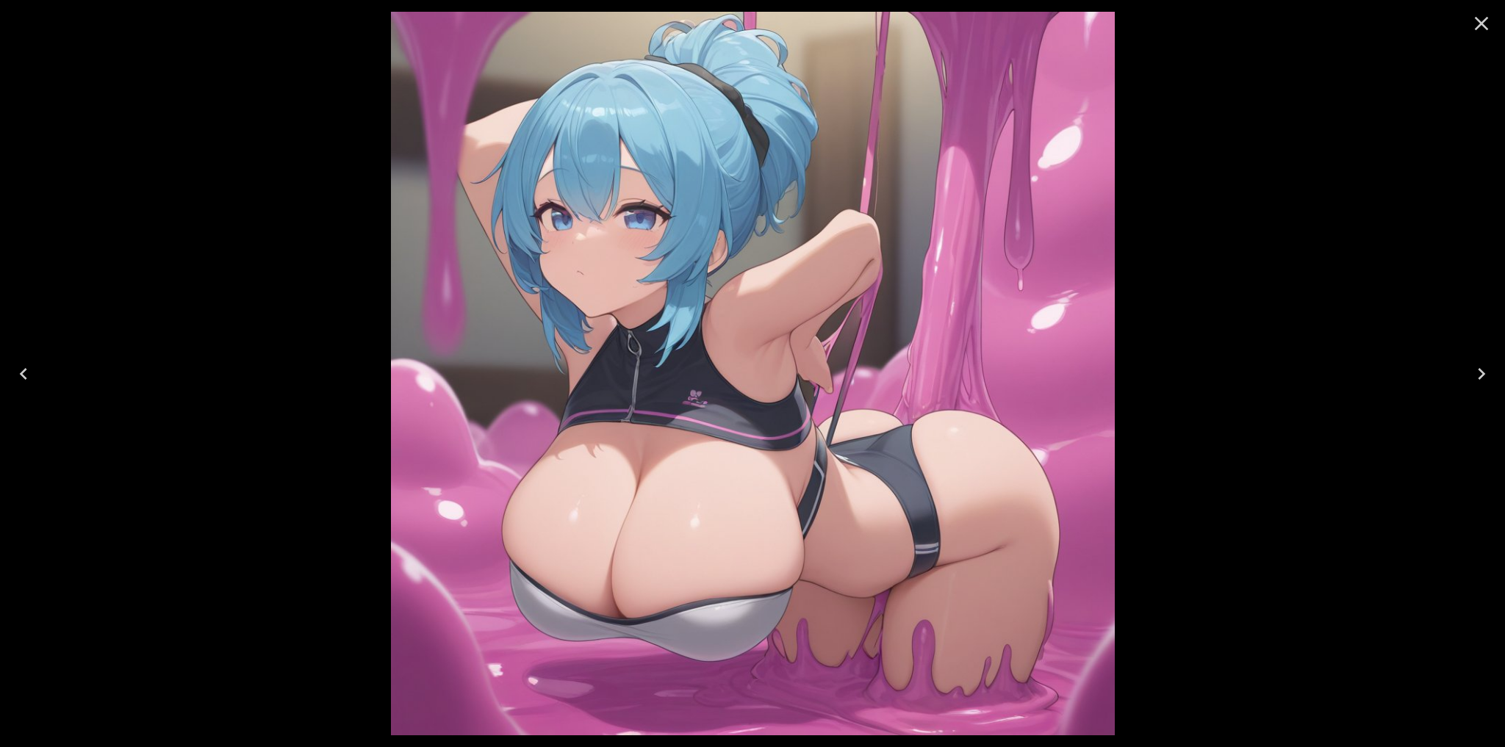
click at [1484, 382] on icon "Next" at bounding box center [1481, 374] width 24 height 24
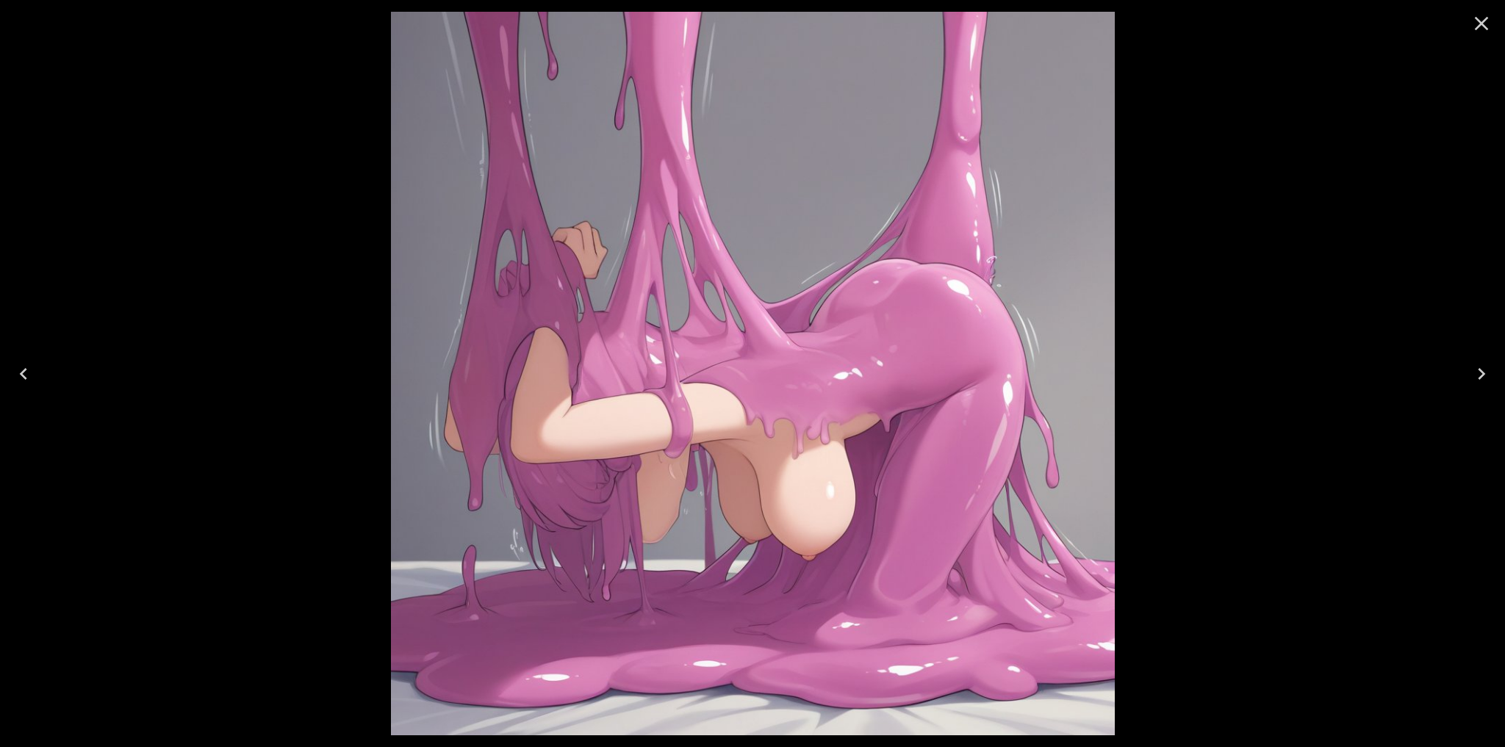
click at [1484, 382] on icon "Next" at bounding box center [1481, 374] width 24 height 24
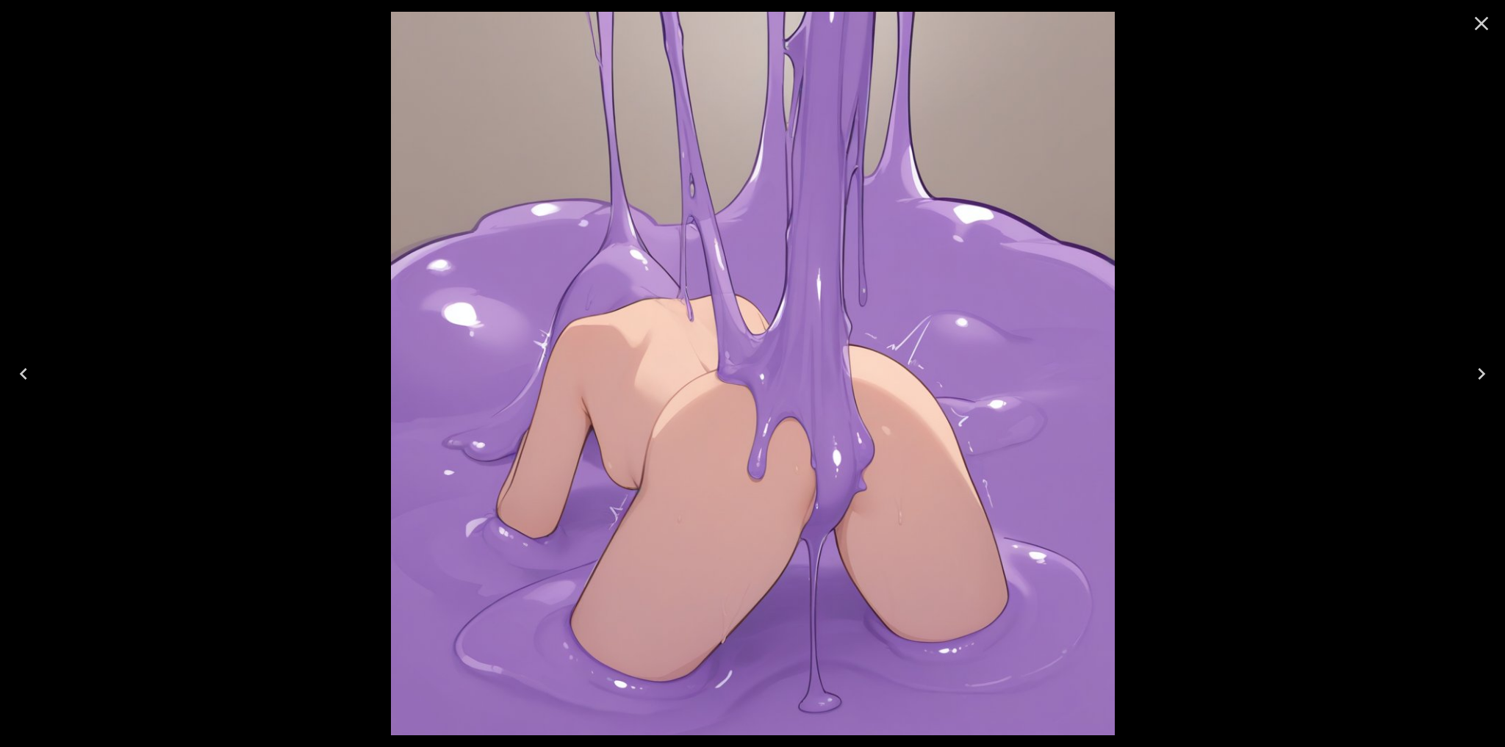
click at [1484, 382] on icon "Next" at bounding box center [1481, 374] width 24 height 24
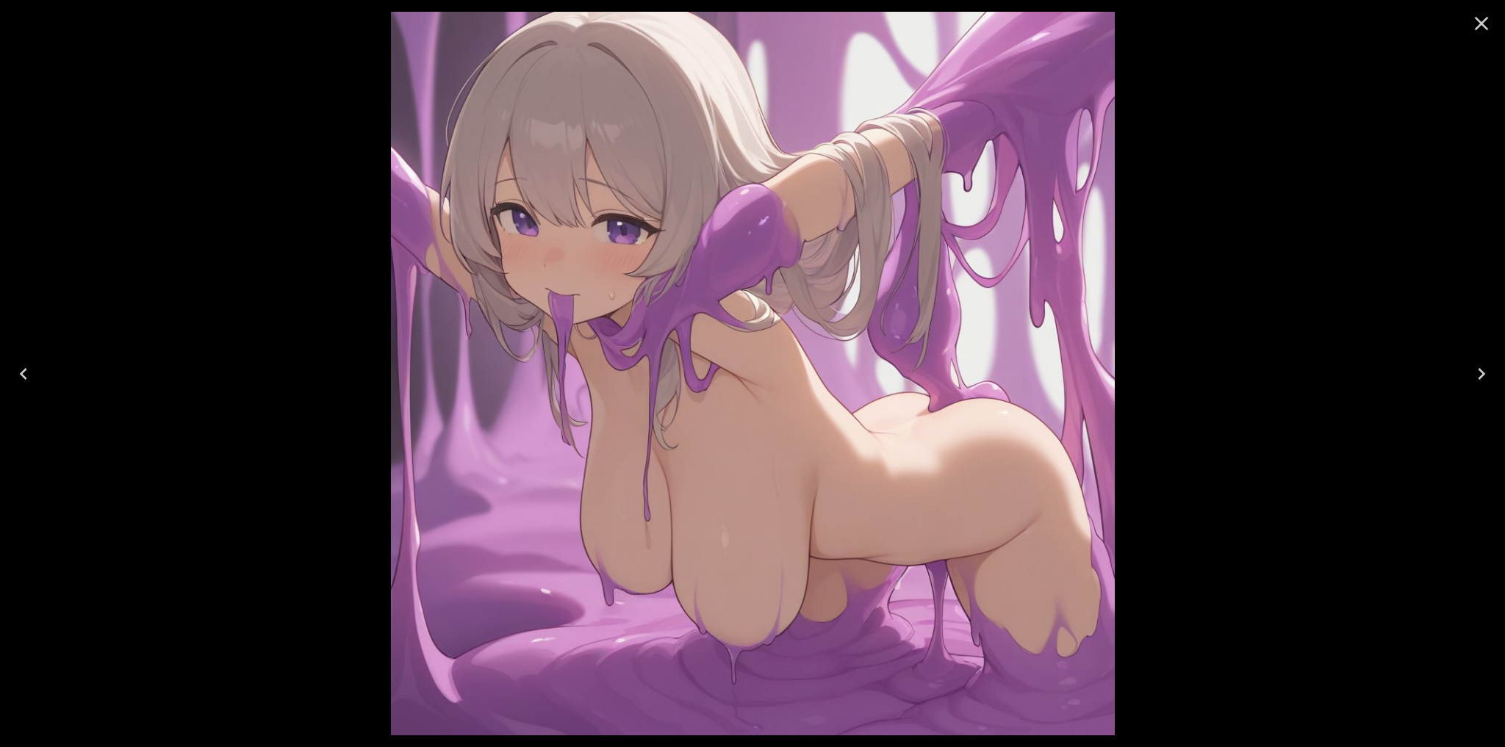
click at [1484, 382] on icon "Next" at bounding box center [1481, 374] width 24 height 24
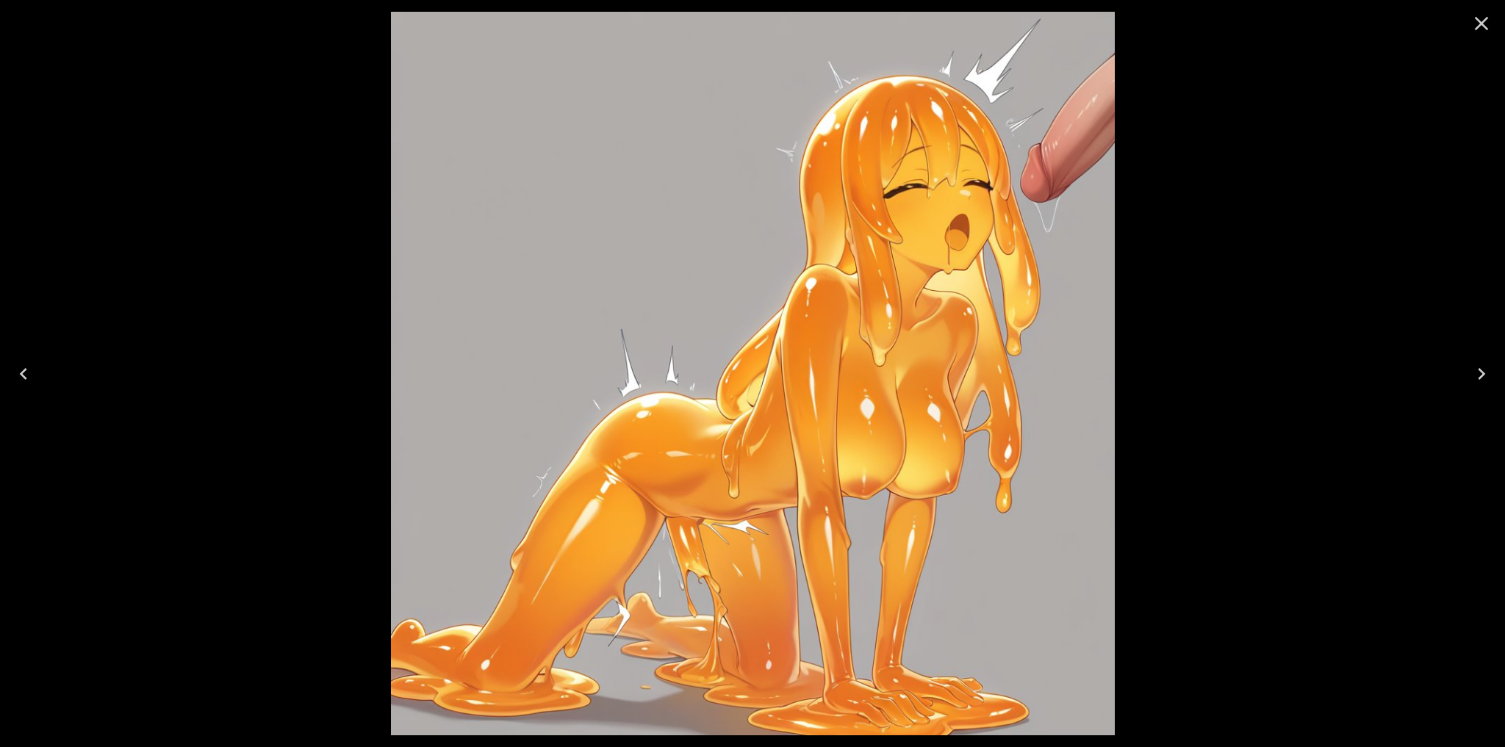
click at [1483, 25] on icon "Close" at bounding box center [1482, 24] width 14 height 14
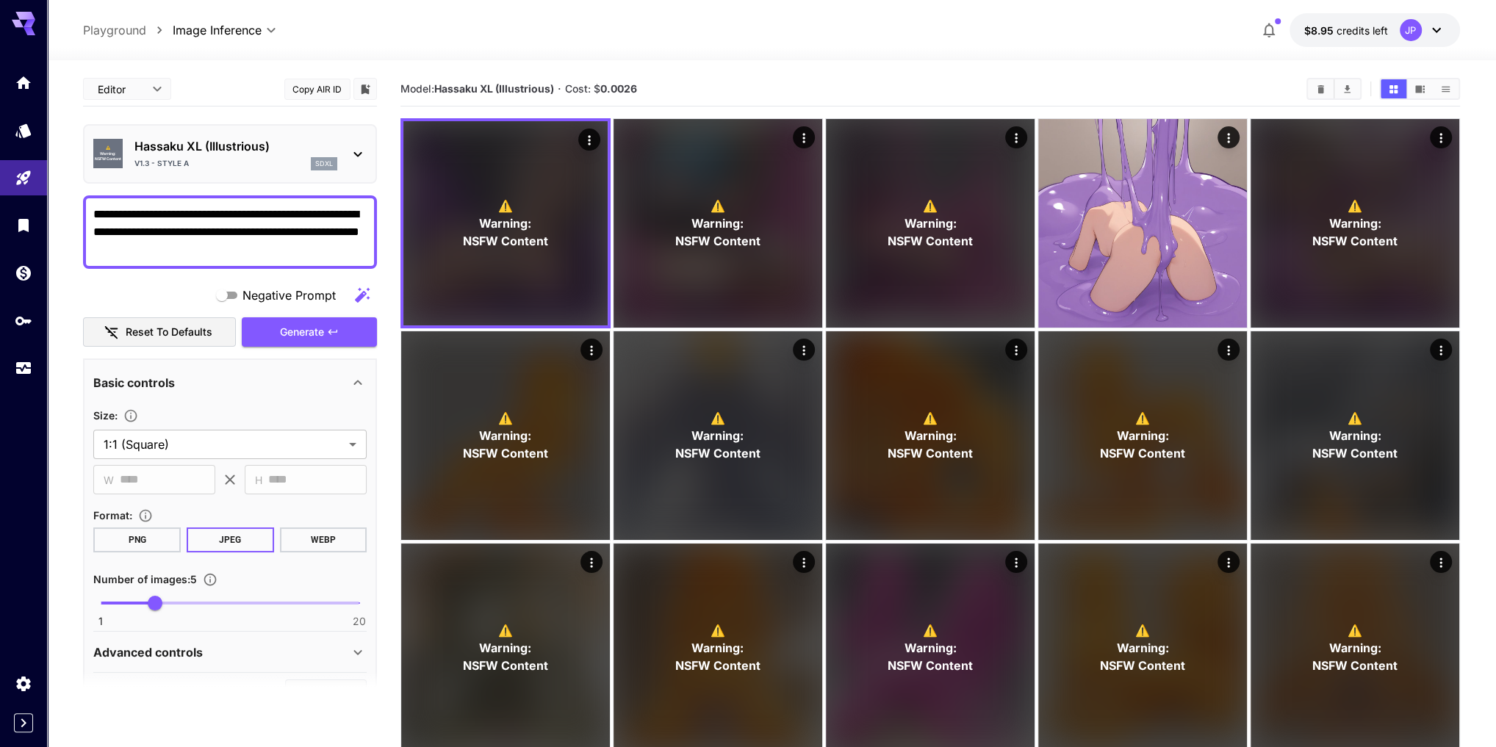
click at [242, 253] on textarea "**********" at bounding box center [230, 232] width 274 height 53
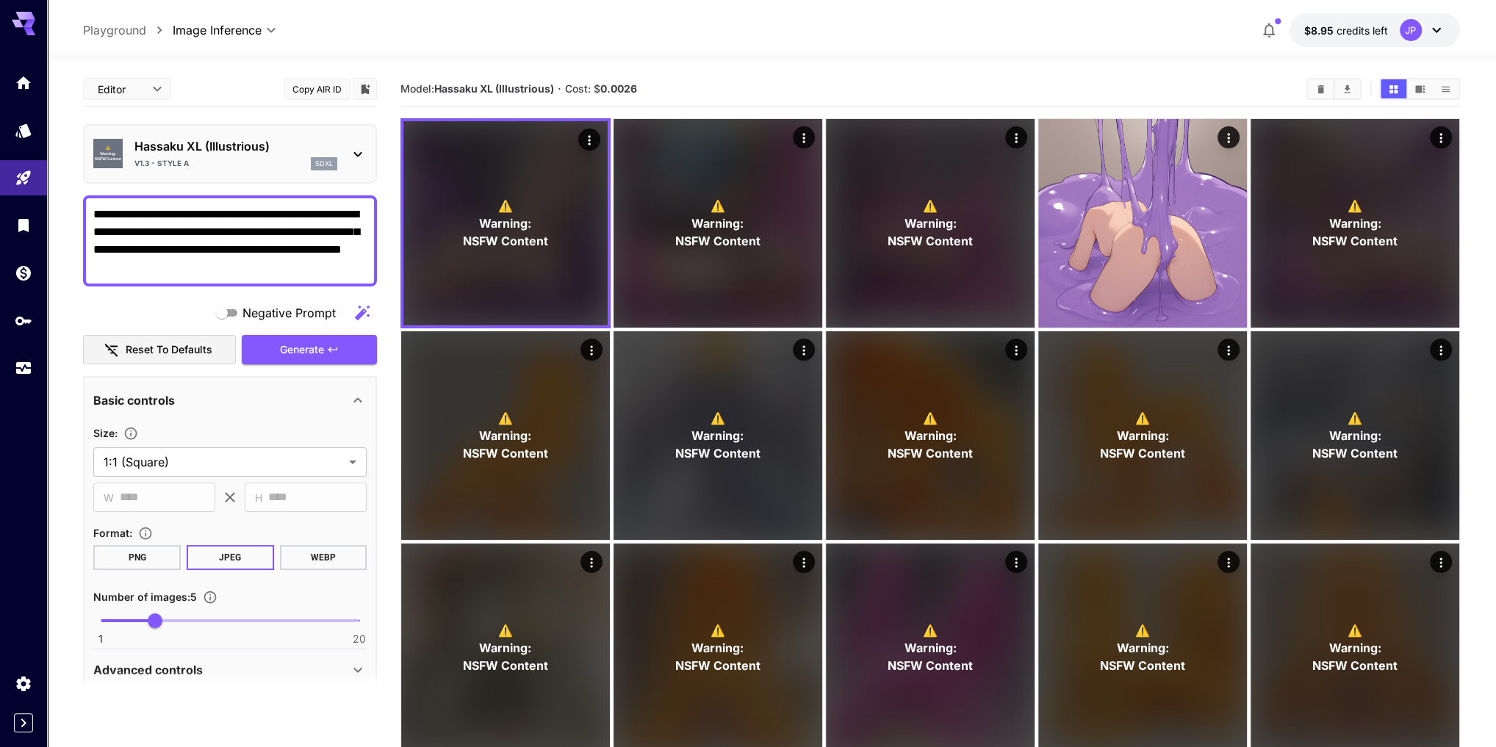
type textarea "**********"
click at [320, 349] on span "Generate" at bounding box center [302, 350] width 44 height 18
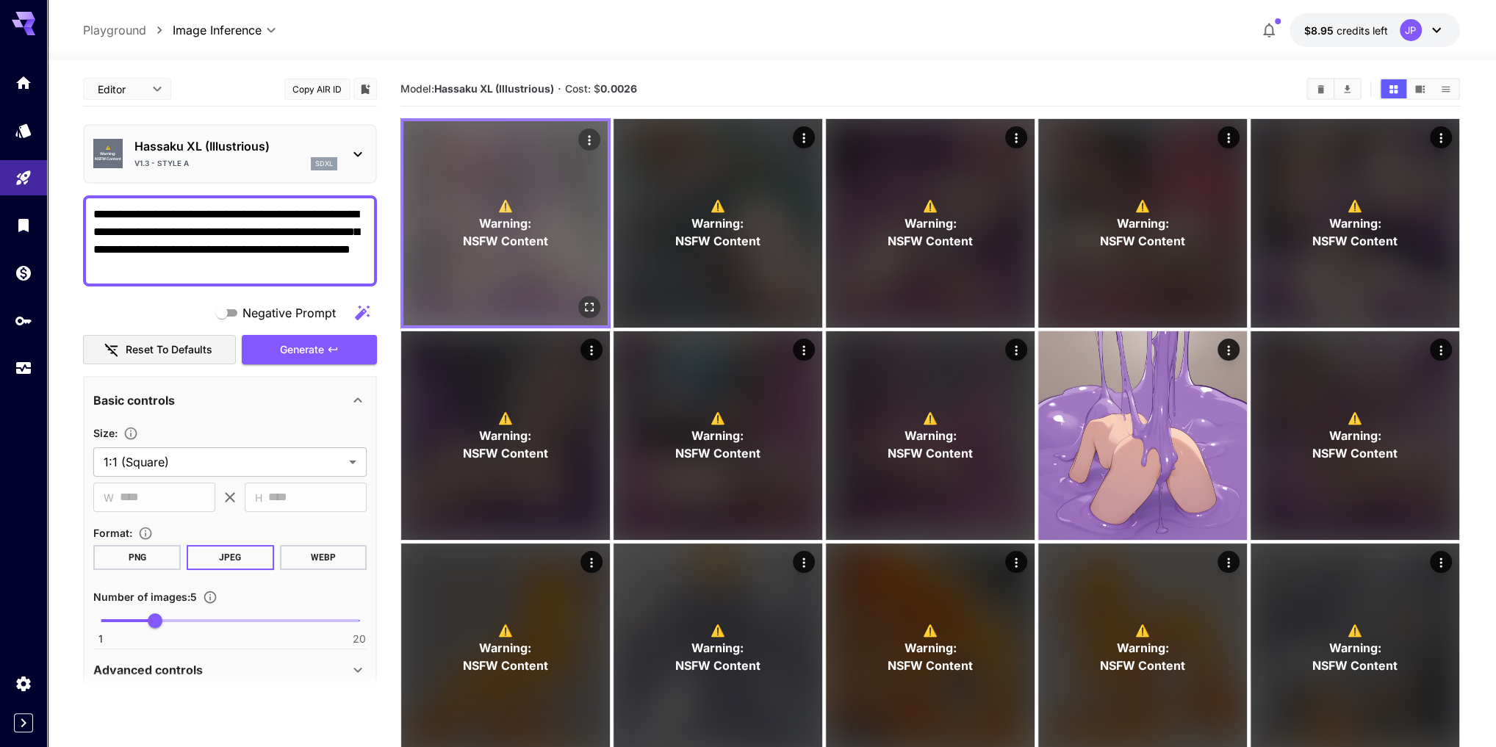
click at [590, 309] on icon "Open in fullscreen" at bounding box center [589, 307] width 15 height 15
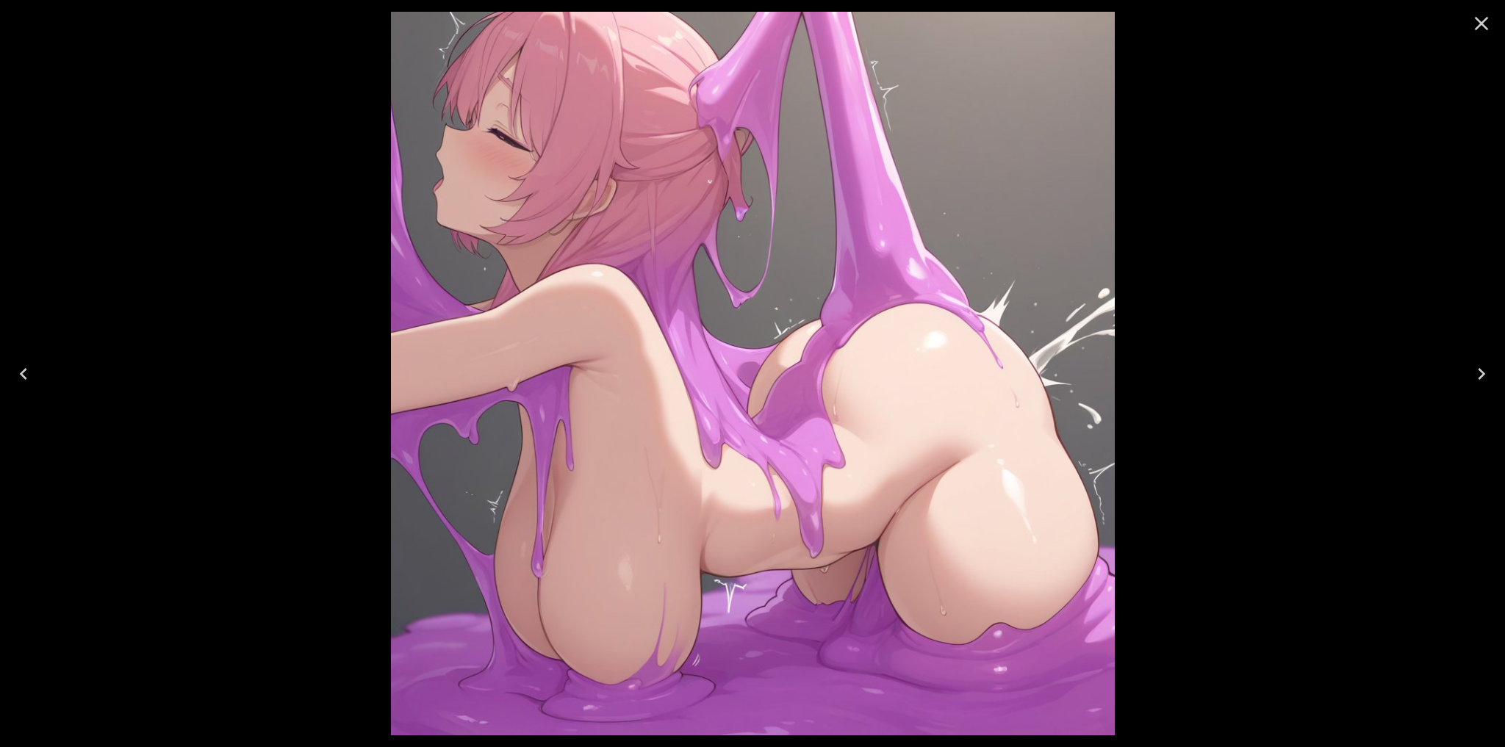
click at [1480, 376] on icon "Next" at bounding box center [1480, 374] width 7 height 12
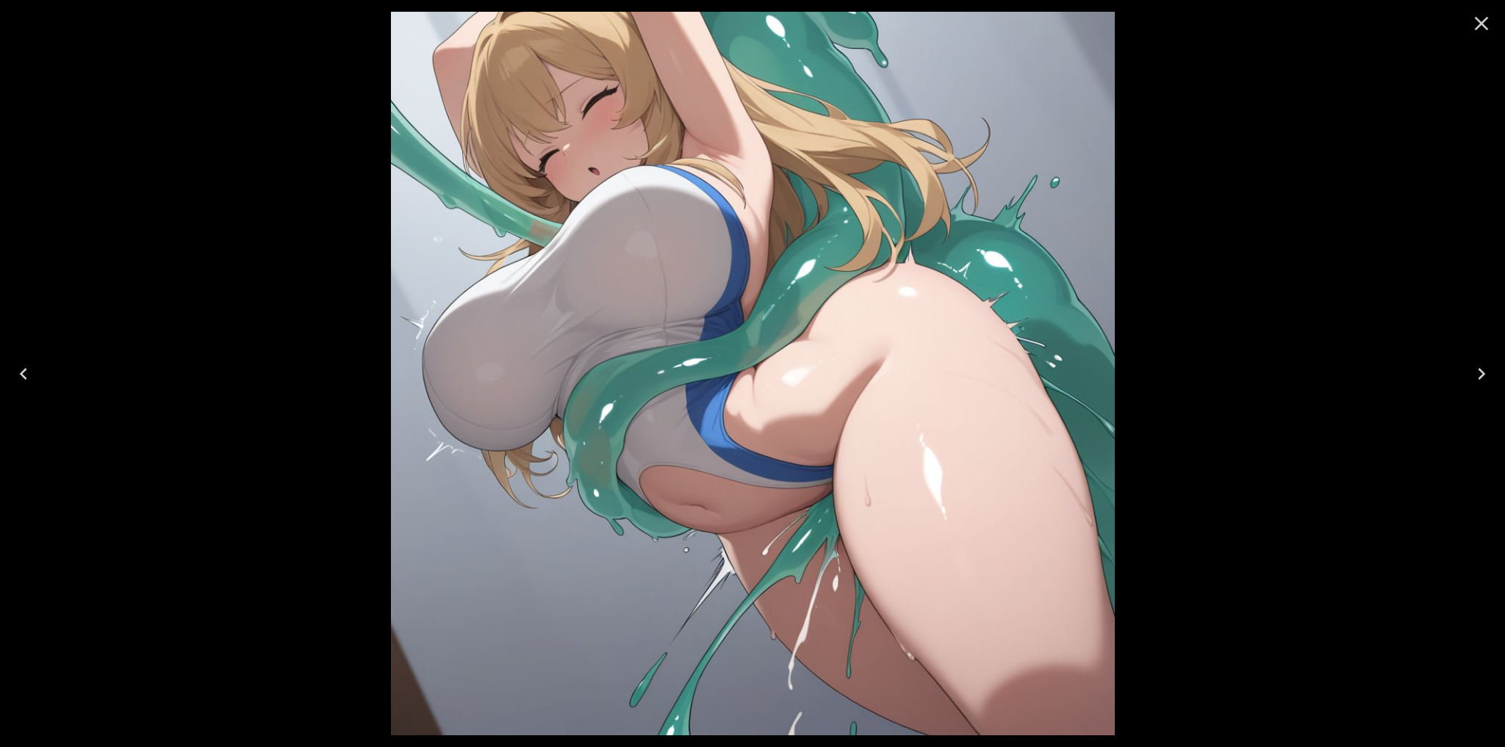
click at [1480, 376] on icon "Next" at bounding box center [1480, 374] width 7 height 12
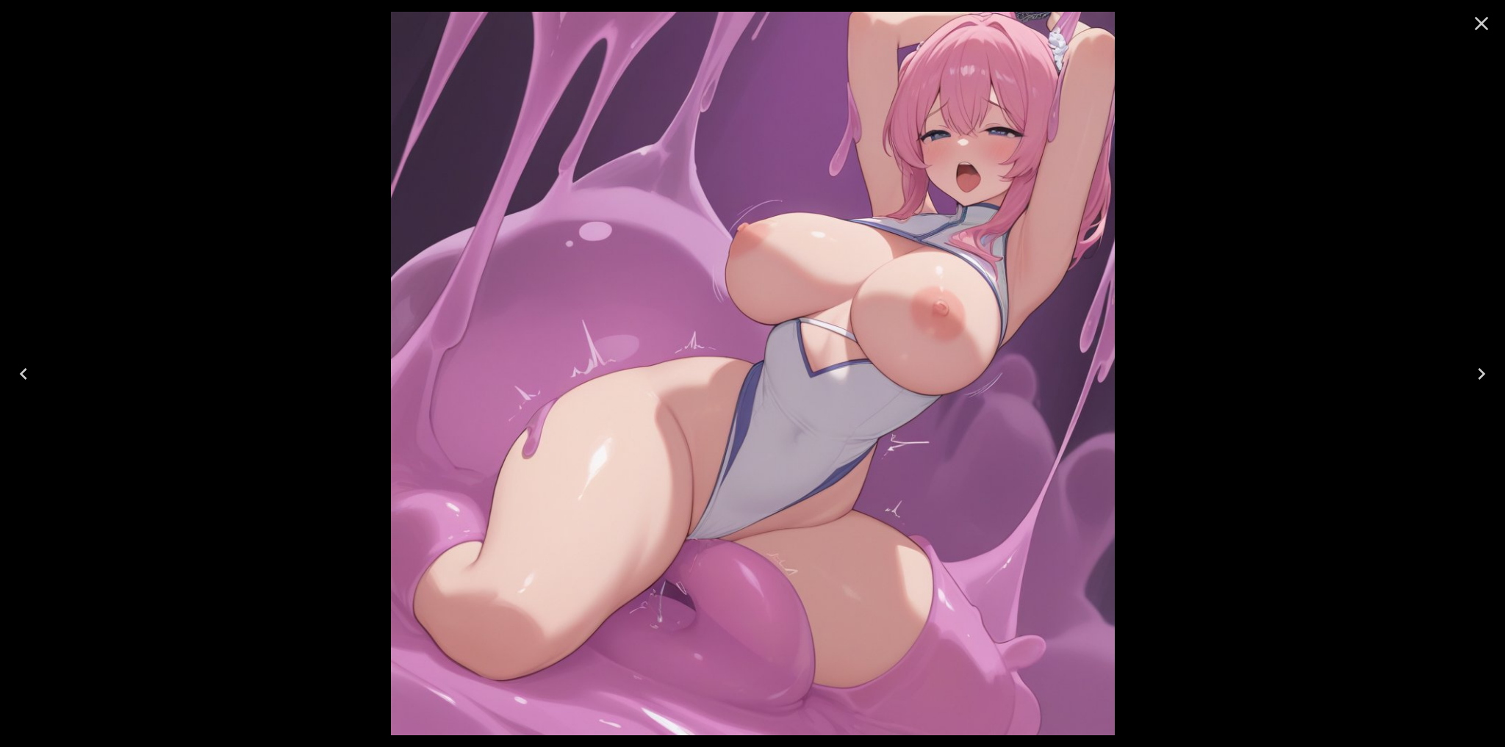
click at [1480, 376] on icon "Next" at bounding box center [1480, 374] width 7 height 12
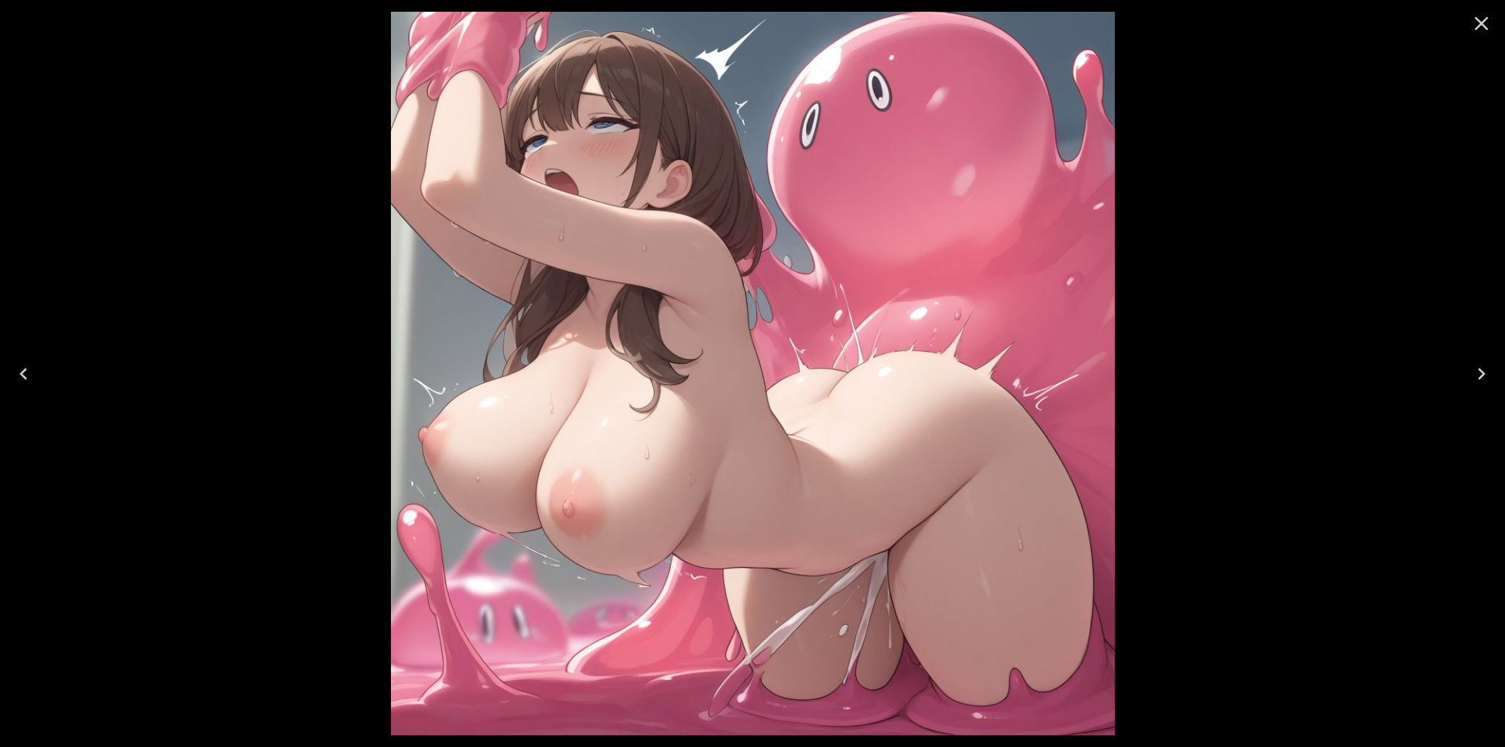
click at [1480, 376] on icon "Next" at bounding box center [1480, 374] width 7 height 12
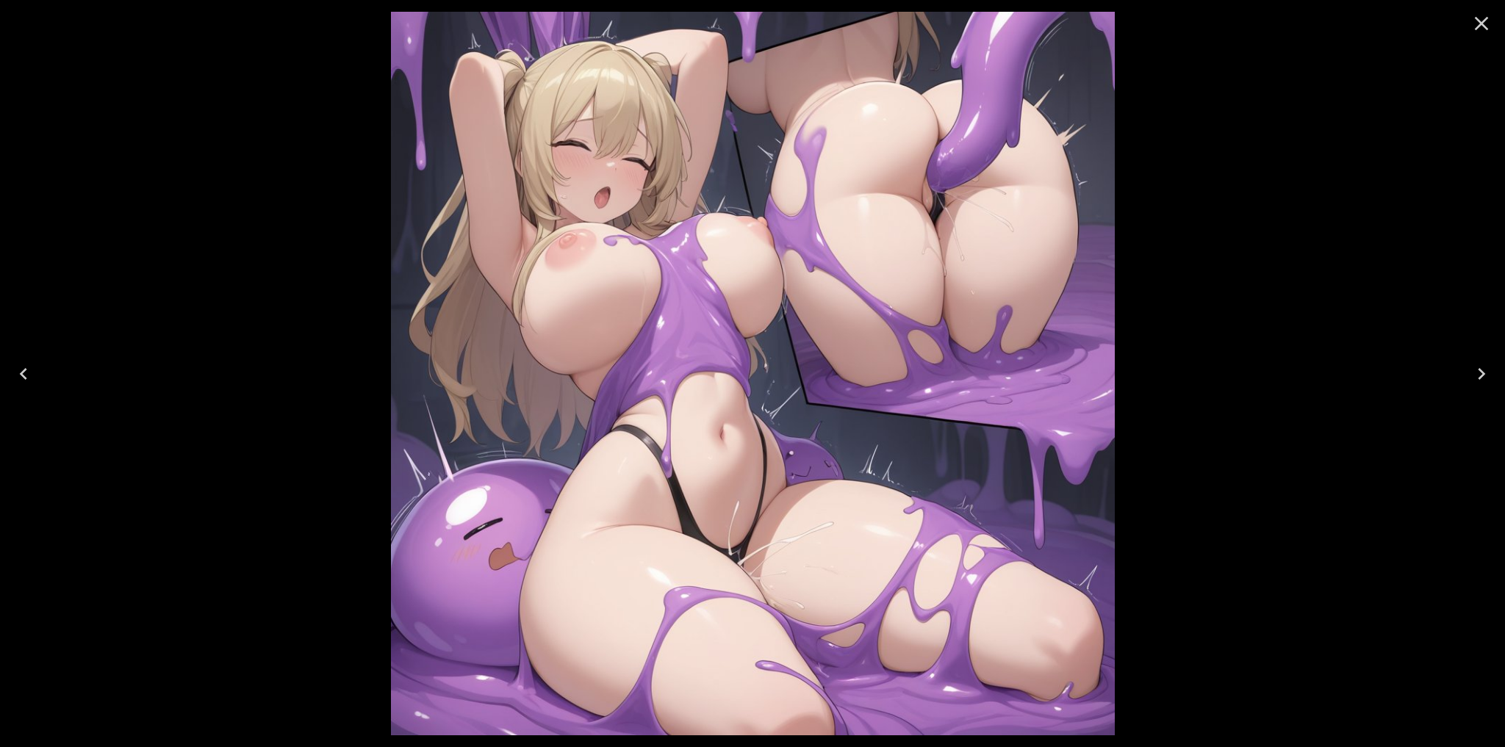
click at [1480, 376] on icon "Next" at bounding box center [1480, 374] width 7 height 12
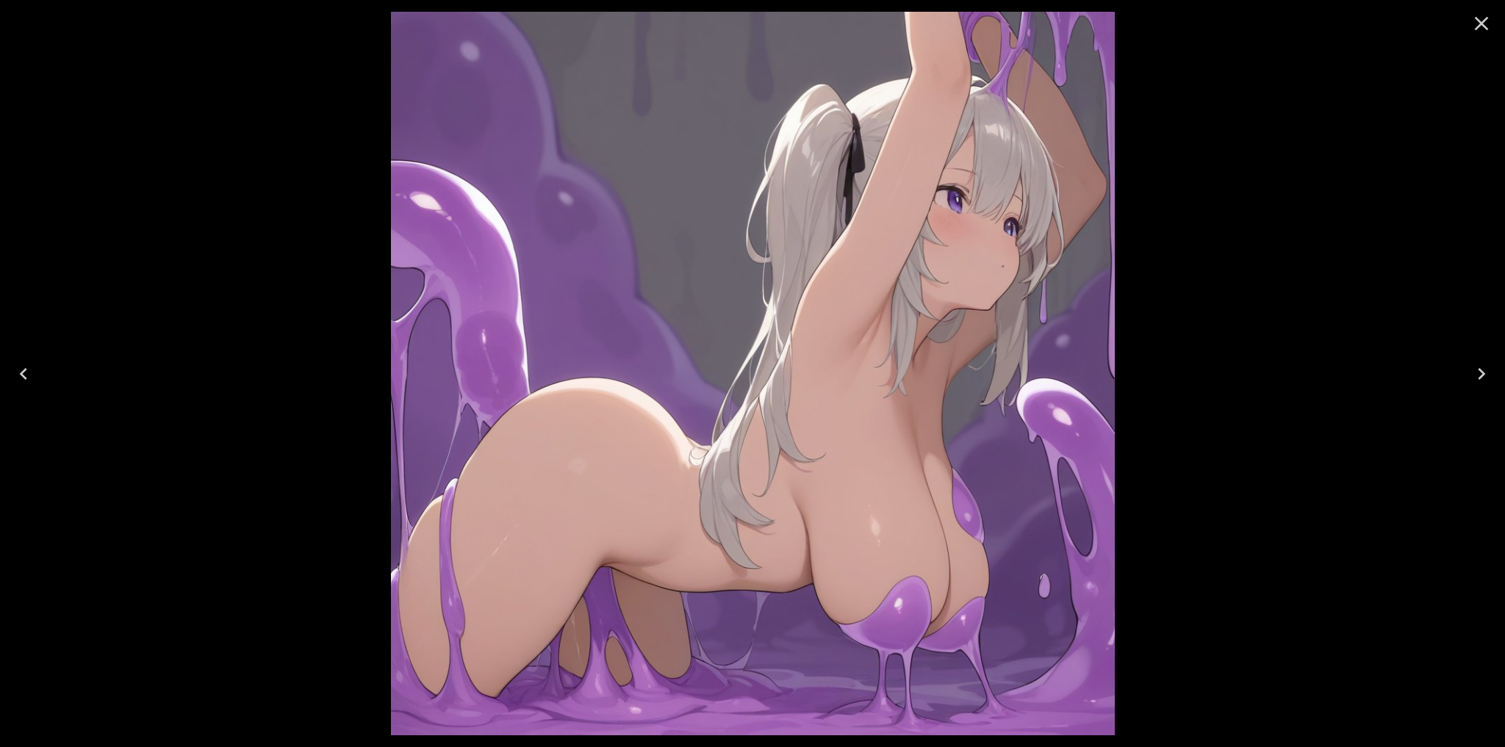
click at [1480, 377] on icon "Next" at bounding box center [1480, 374] width 7 height 12
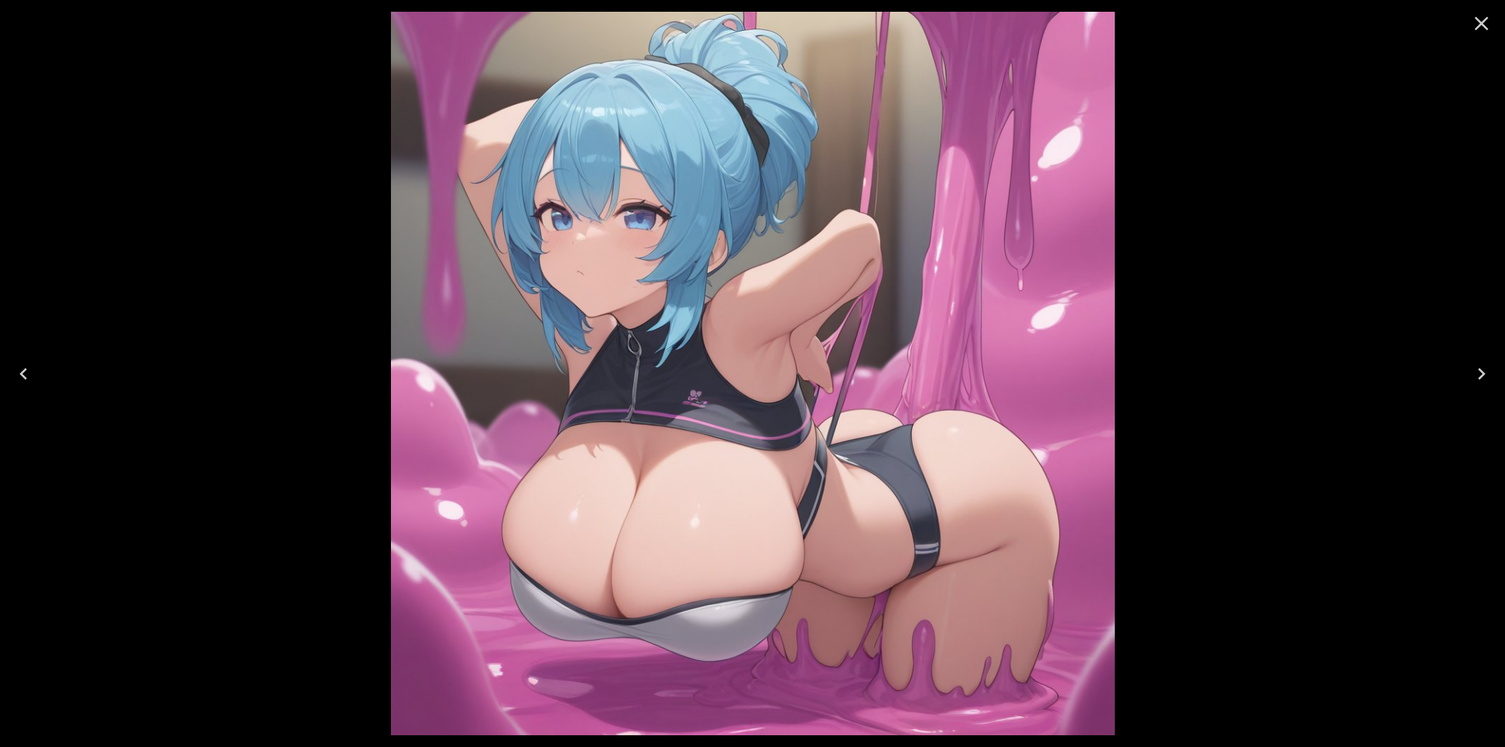
click at [1480, 377] on icon "Next" at bounding box center [1480, 374] width 7 height 12
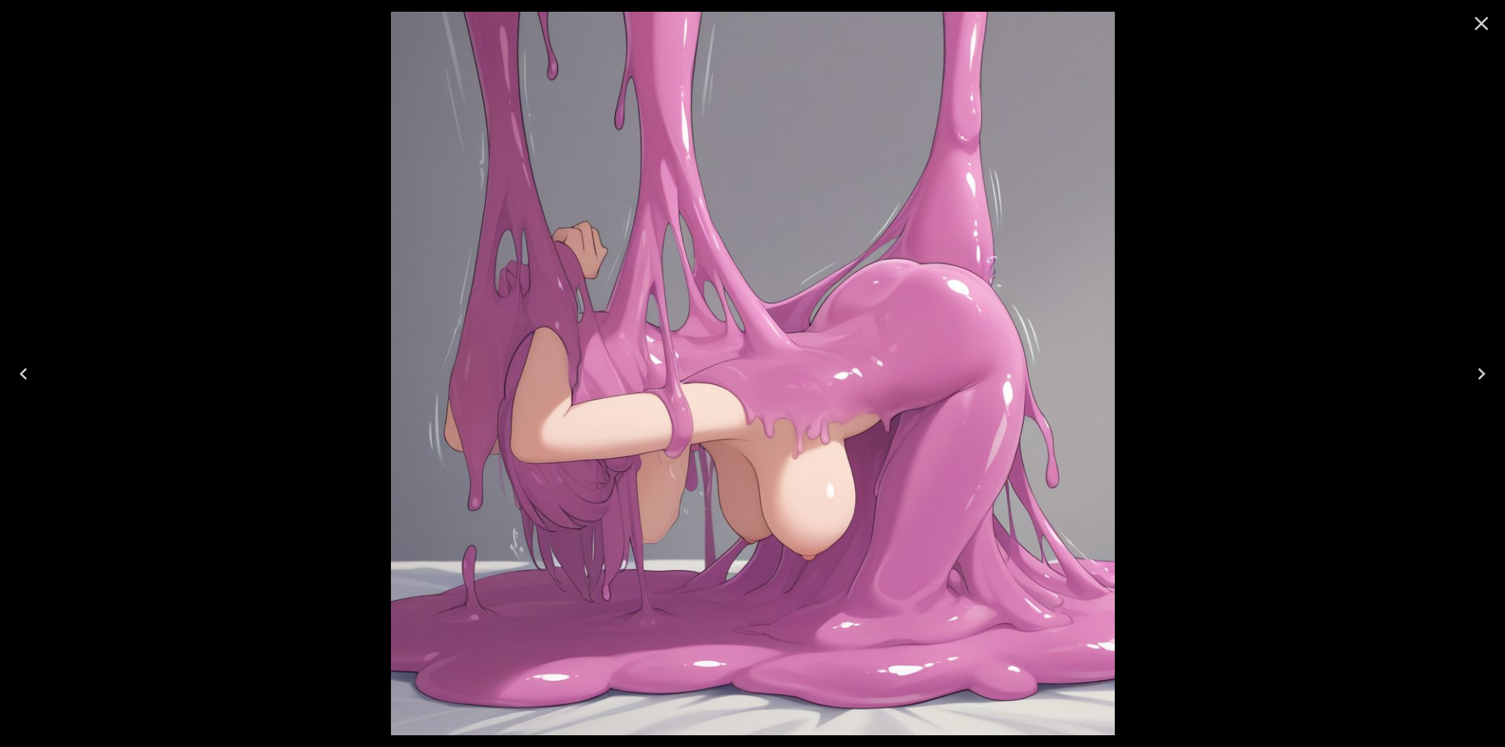
click at [1480, 21] on icon "Close" at bounding box center [1482, 24] width 14 height 14
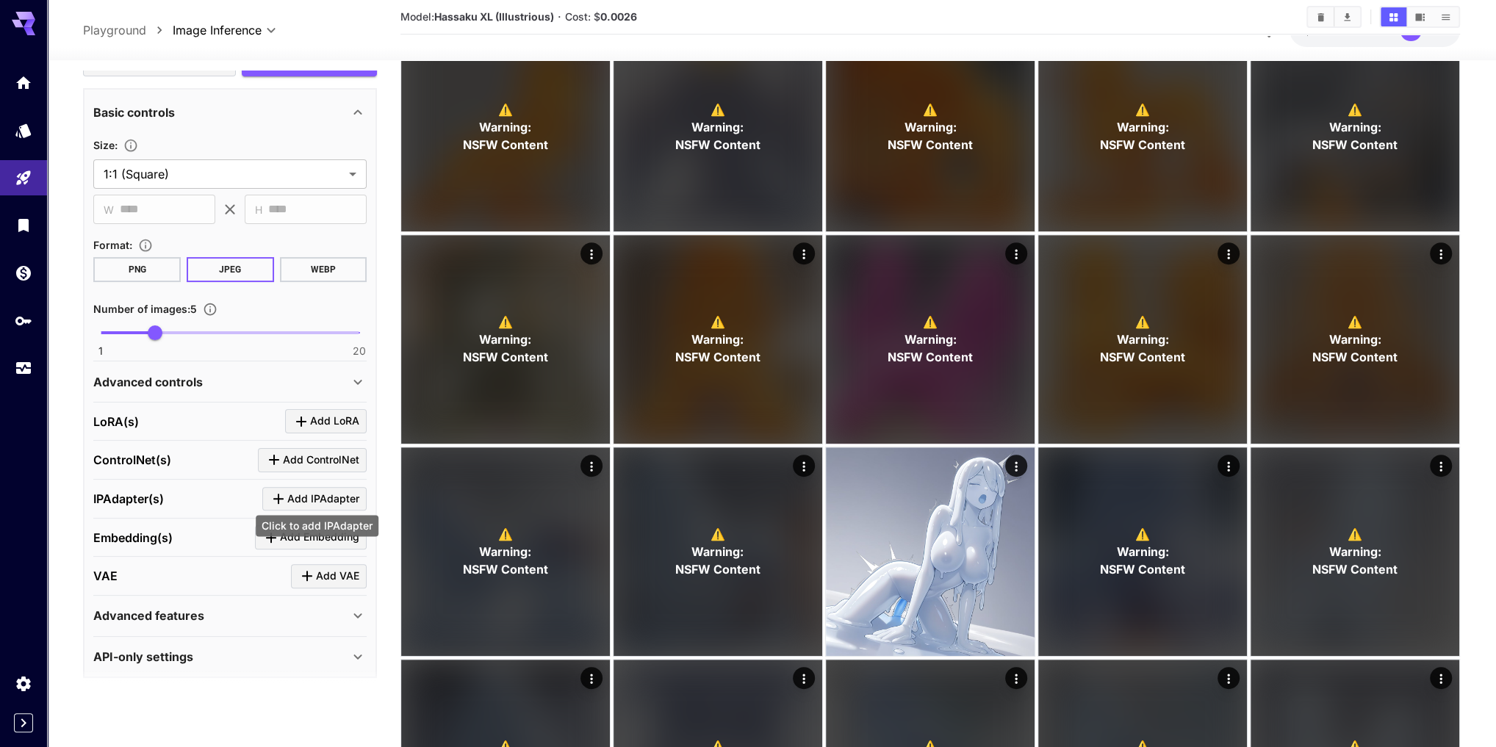
scroll to position [529, 0]
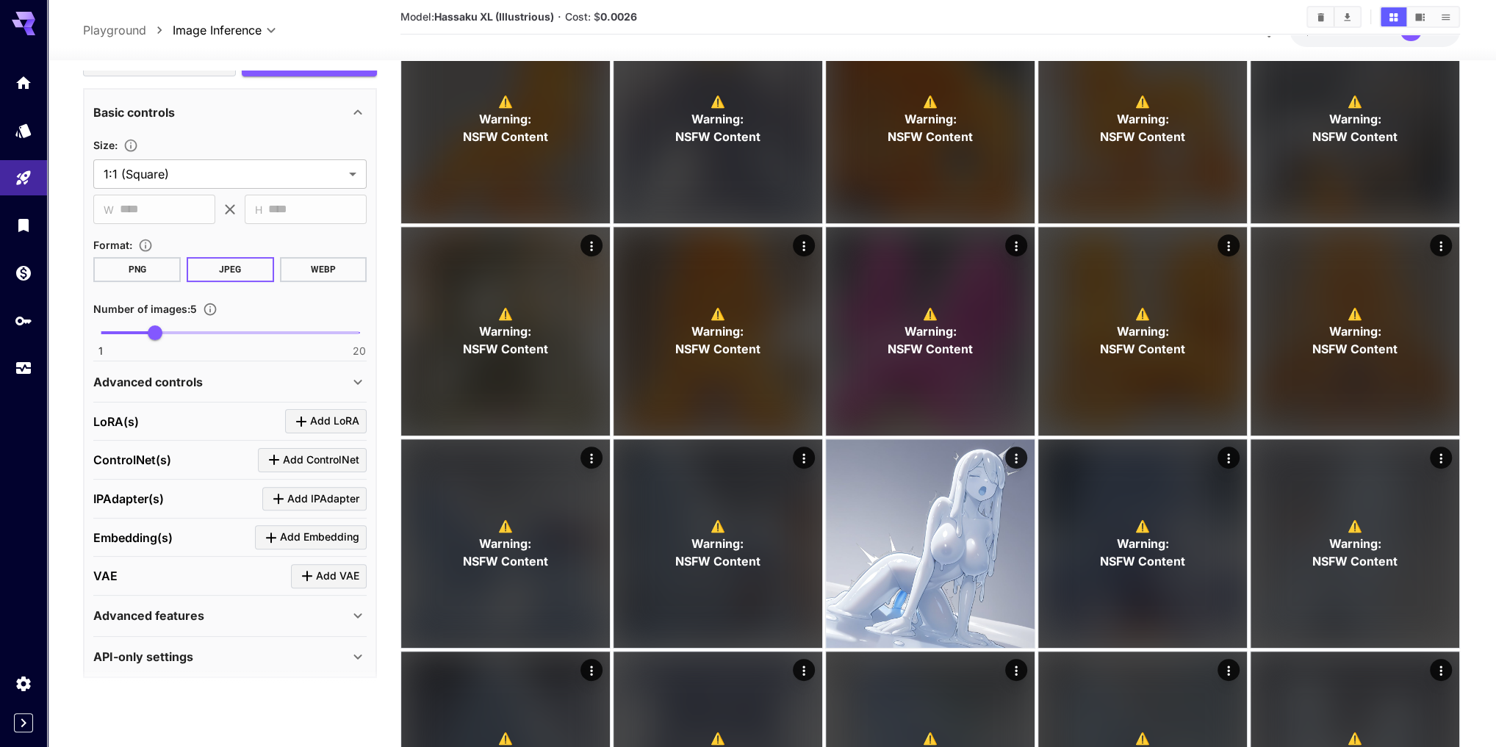
click at [360, 612] on icon at bounding box center [358, 616] width 18 height 18
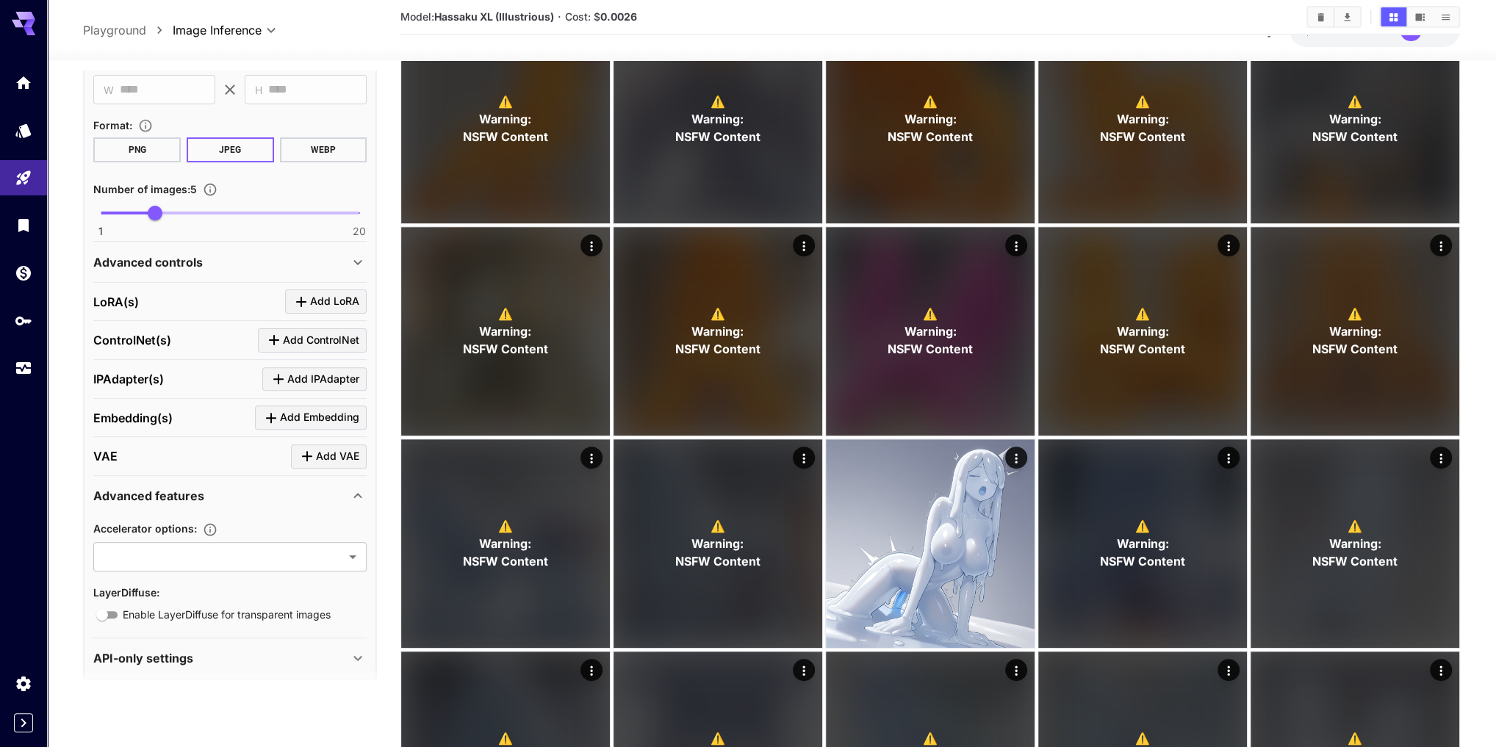
scroll to position [408, 0]
click at [364, 486] on icon at bounding box center [358, 494] width 18 height 18
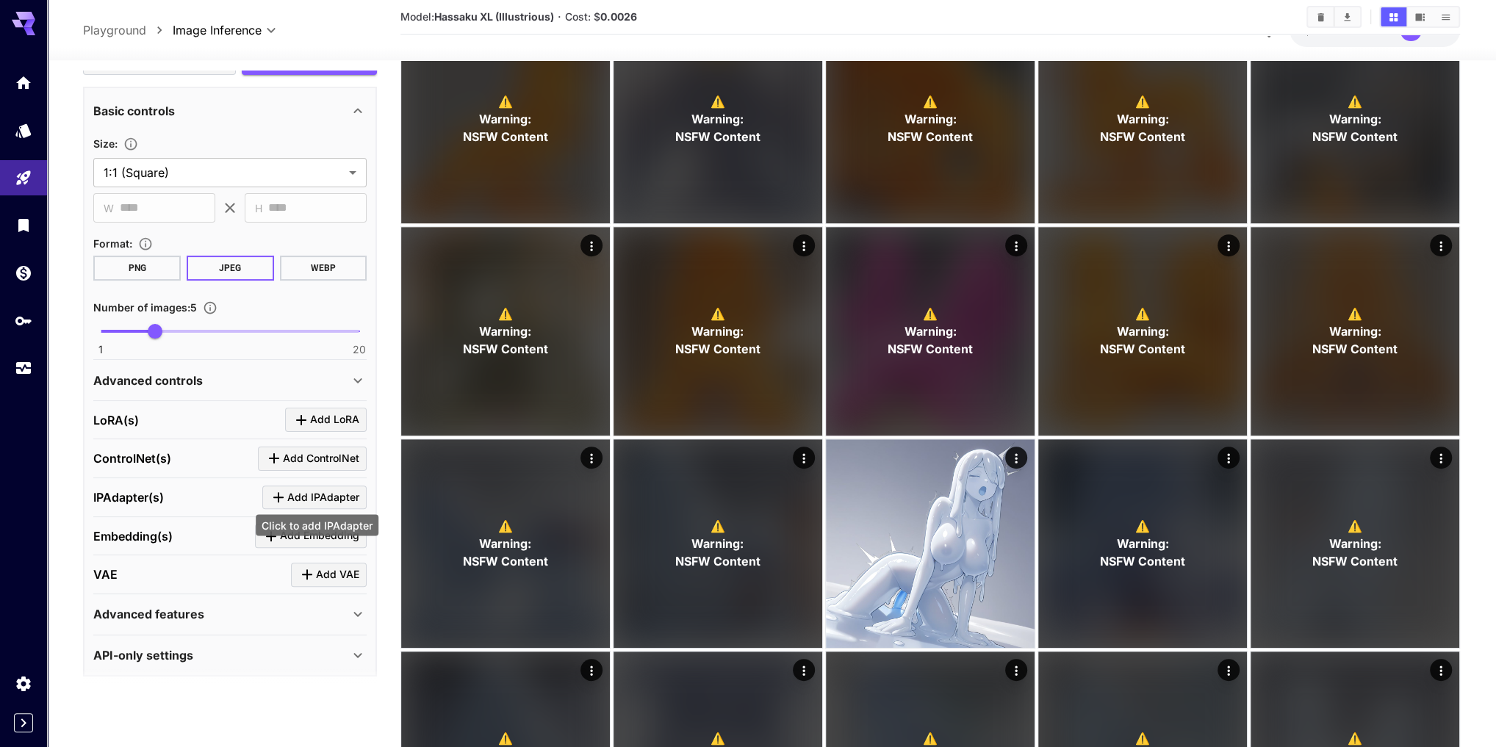
scroll to position [287, 0]
click at [365, 378] on icon at bounding box center [358, 382] width 18 height 18
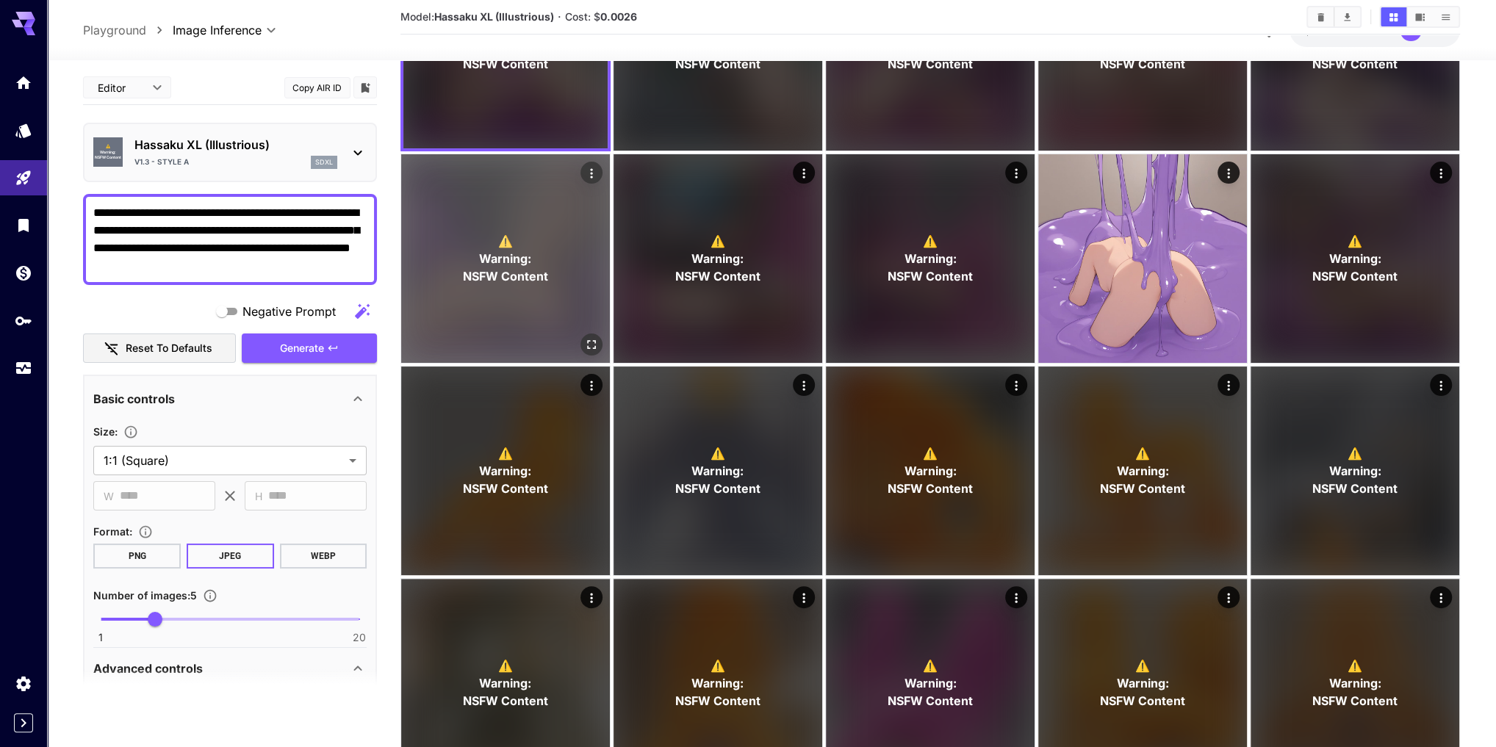
scroll to position [176, 0]
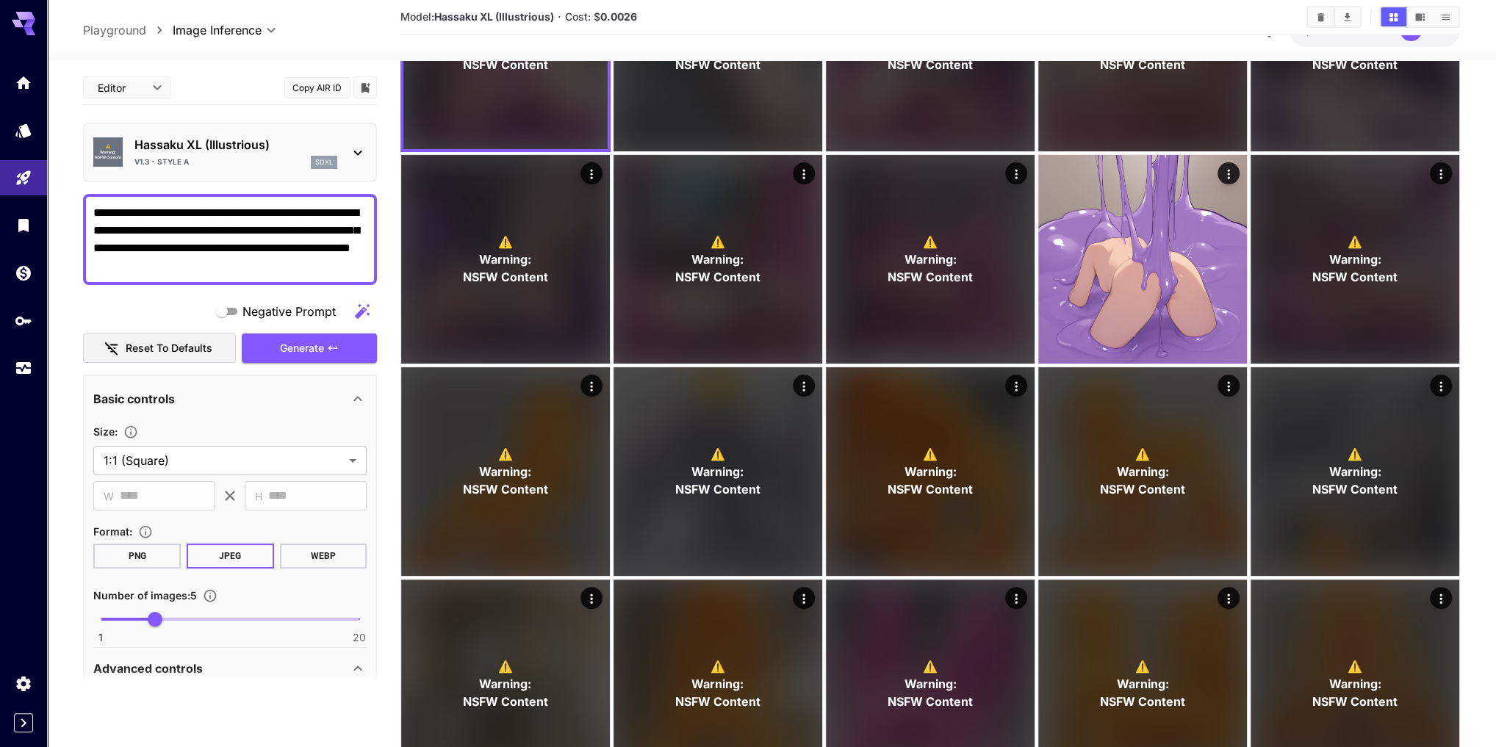
drag, startPoint x: 154, startPoint y: 247, endPoint x: 88, endPoint y: 247, distance: 65.4
click at [88, 247] on div "**********" at bounding box center [230, 239] width 294 height 91
click at [226, 264] on textarea "**********" at bounding box center [230, 239] width 274 height 71
type textarea "**********"
click at [336, 354] on button "Generate" at bounding box center [309, 349] width 135 height 30
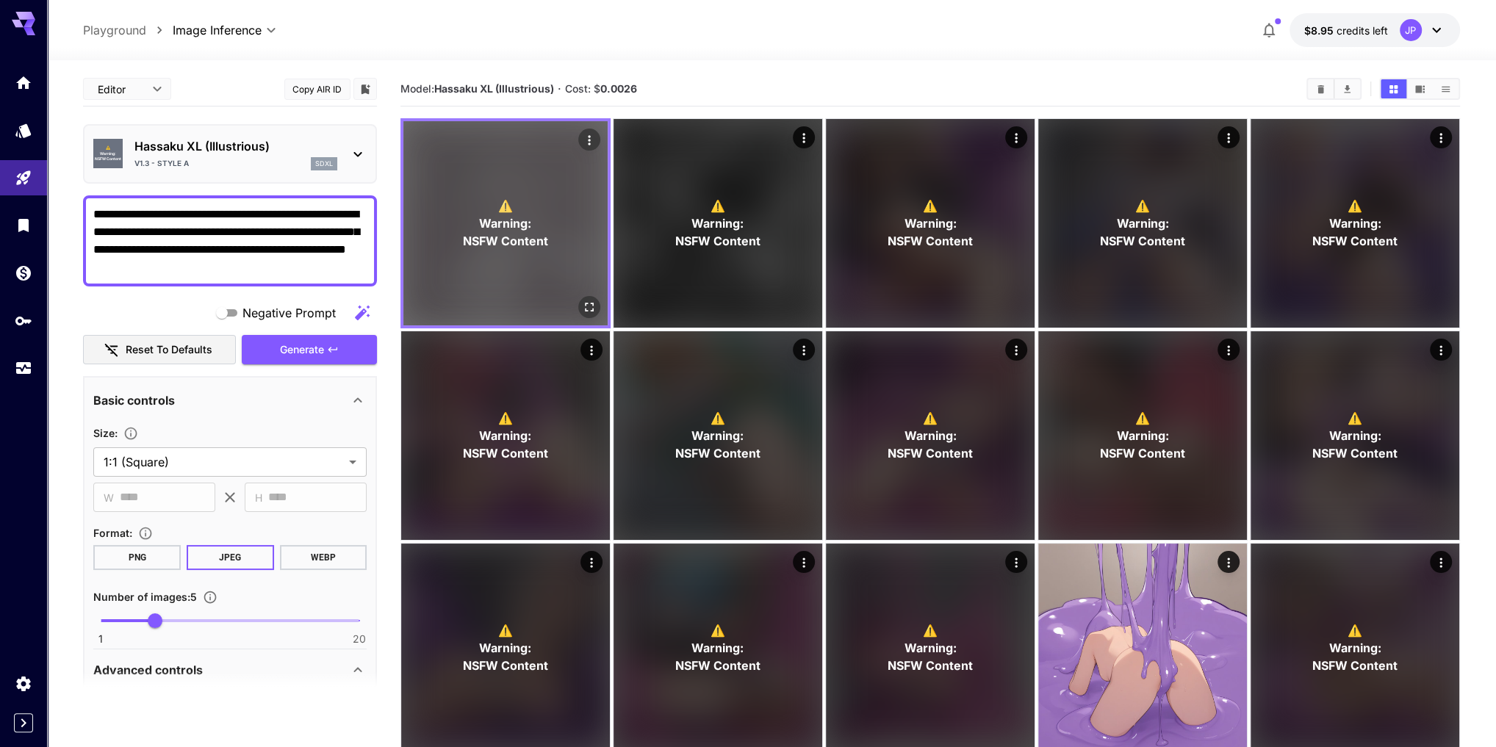
click at [589, 309] on icon "Open in fullscreen" at bounding box center [589, 307] width 15 height 15
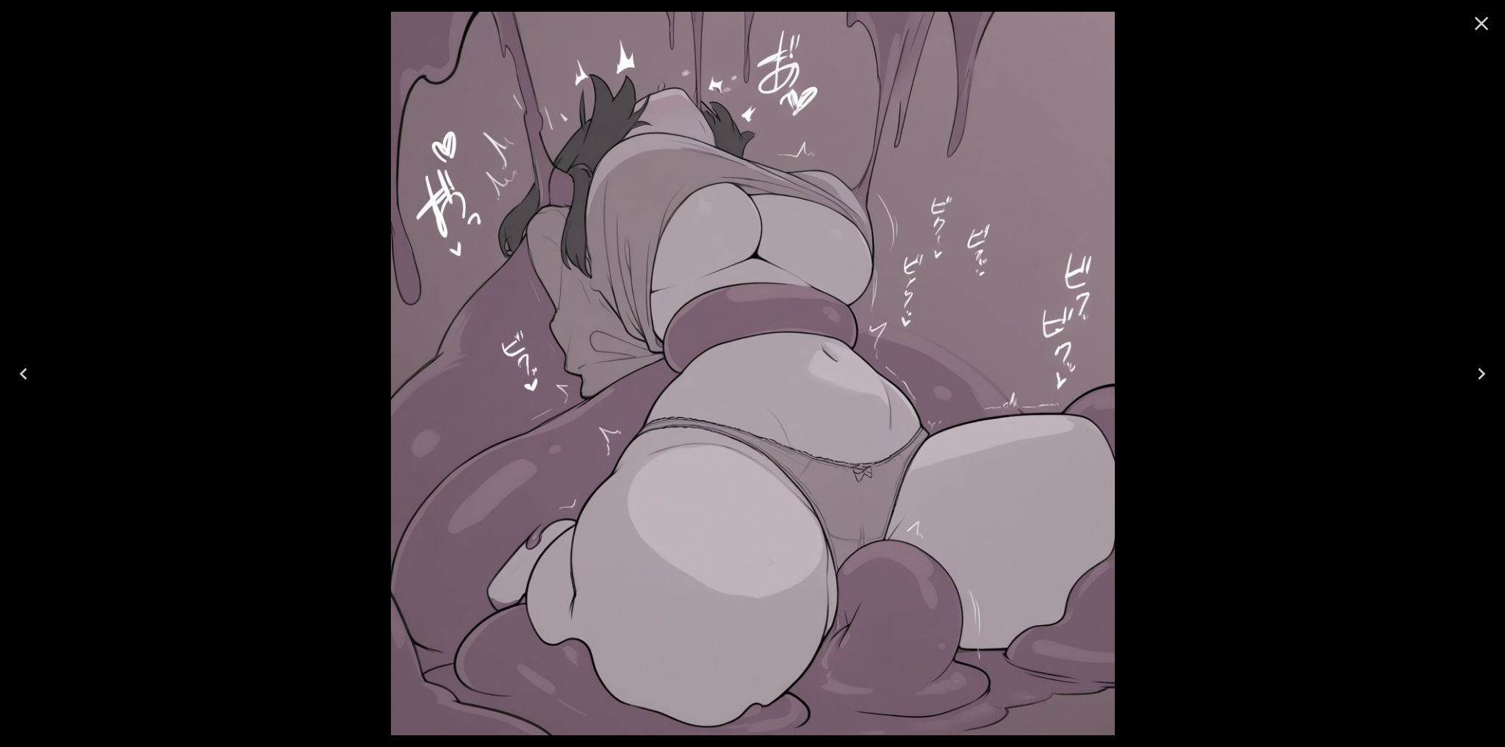
click at [1485, 375] on icon "Next" at bounding box center [1481, 374] width 24 height 24
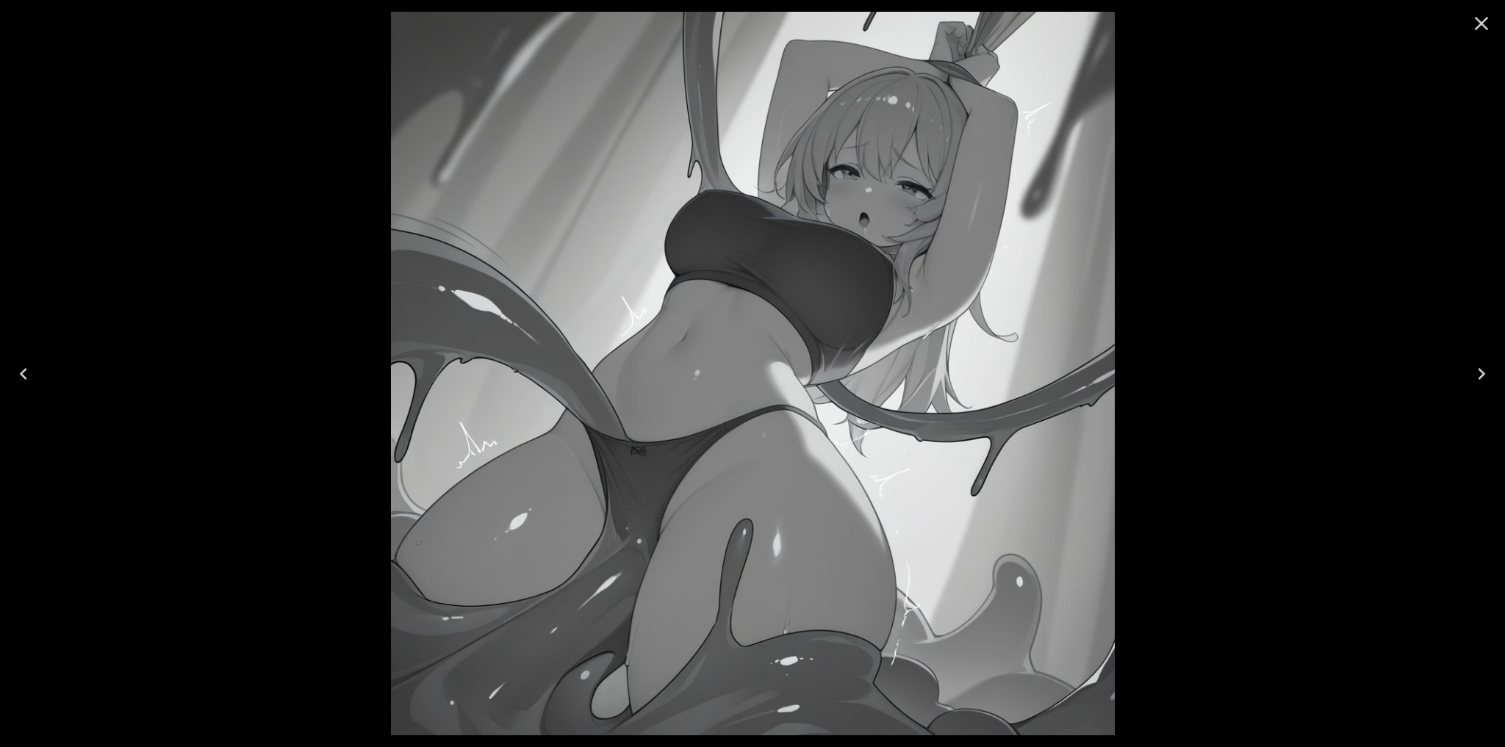
click at [1483, 376] on icon "Next" at bounding box center [1481, 374] width 24 height 24
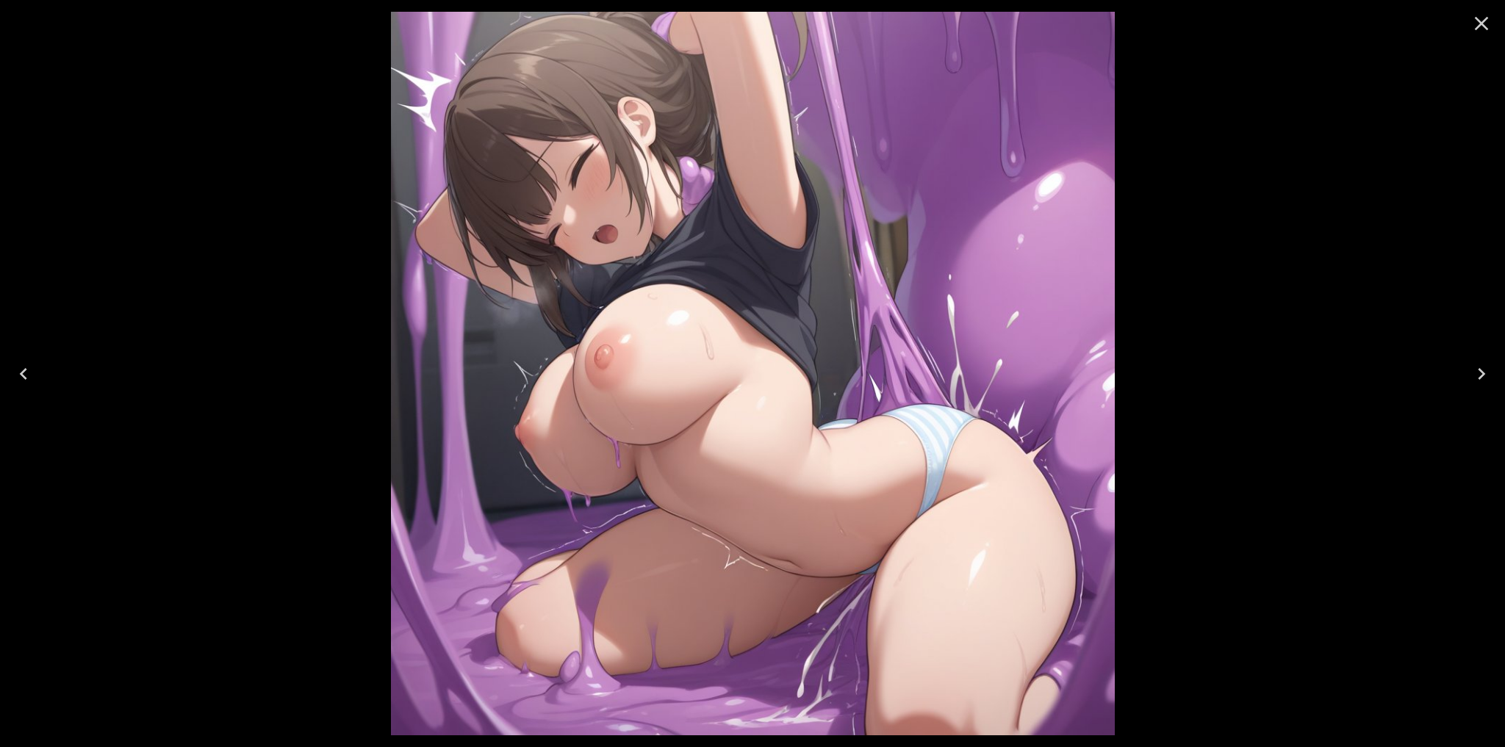
click at [1483, 376] on icon "Next" at bounding box center [1481, 374] width 24 height 24
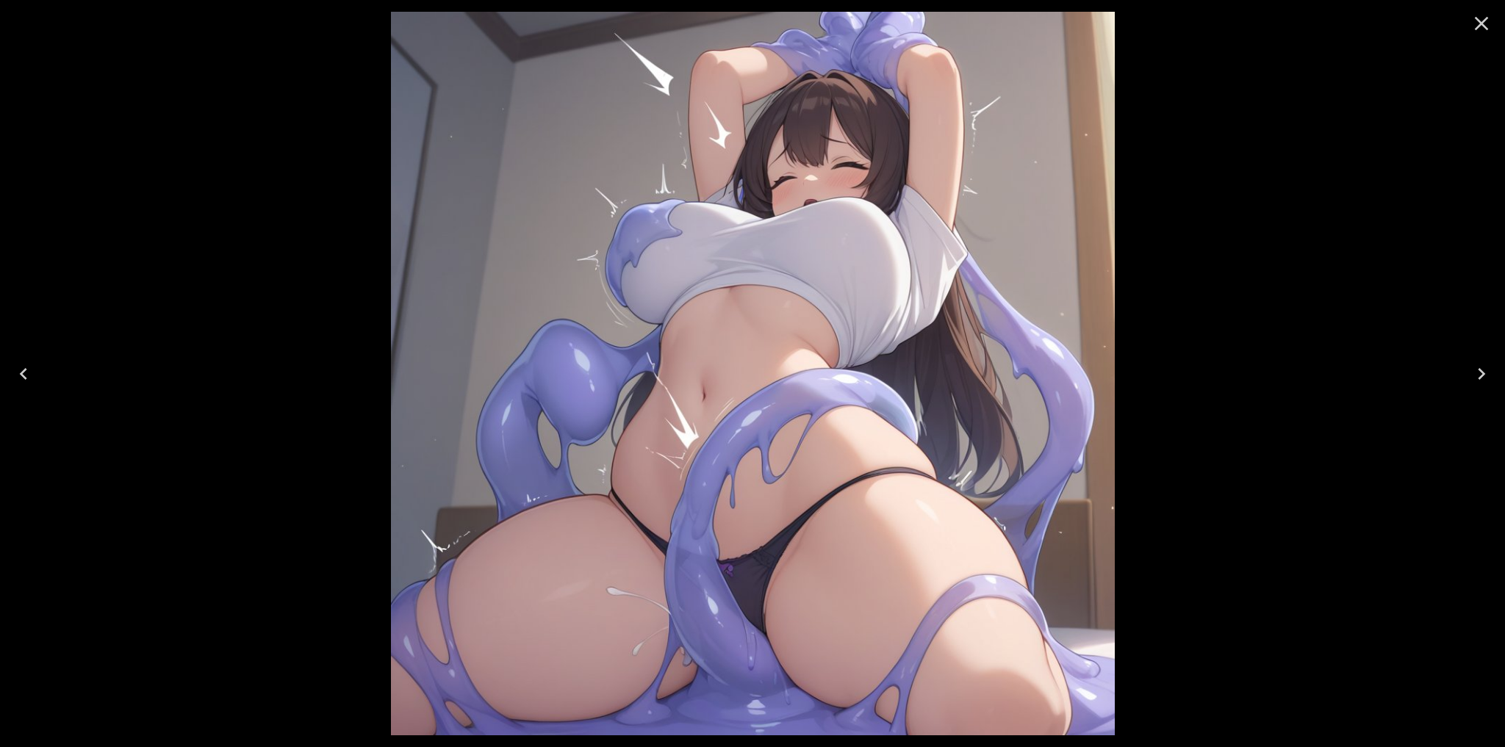
click at [1483, 376] on icon "Next" at bounding box center [1481, 374] width 24 height 24
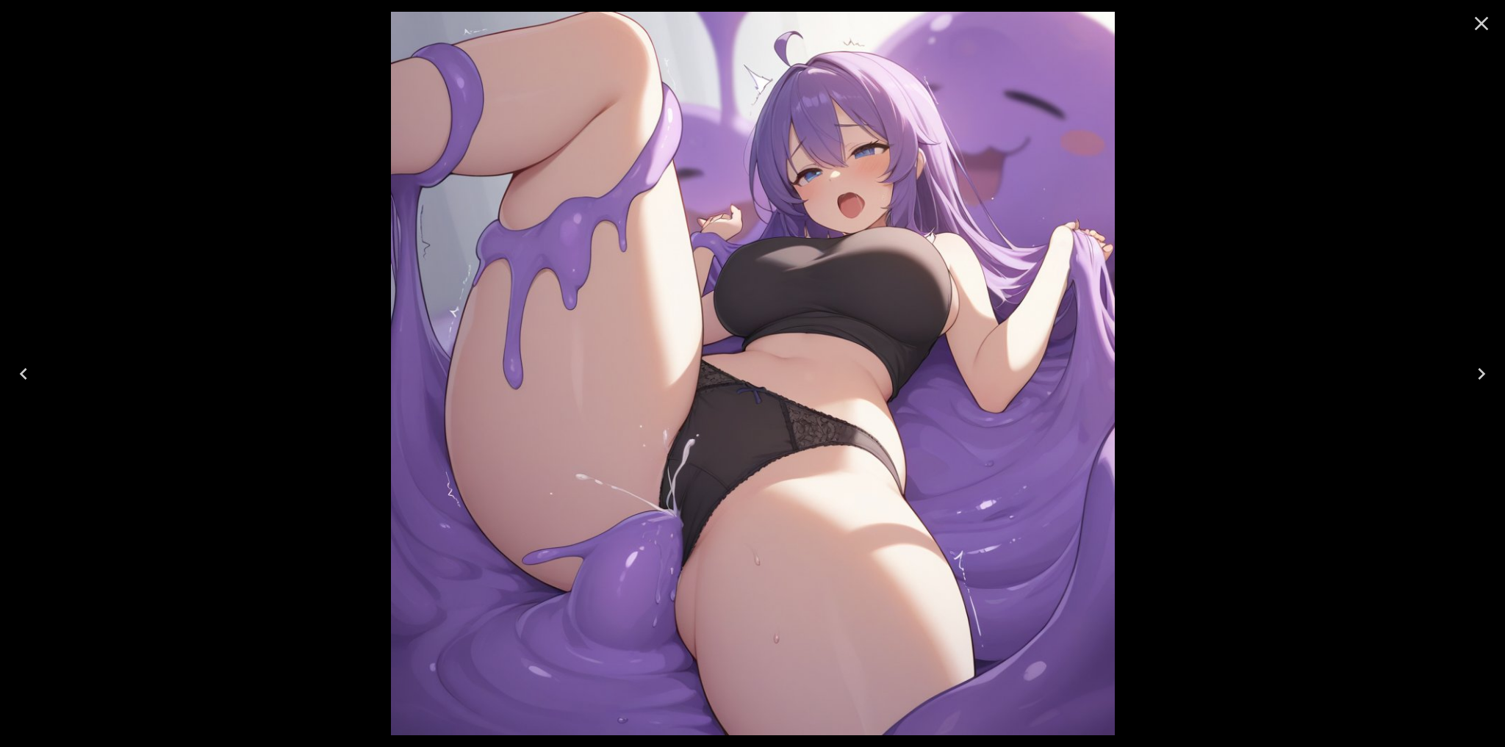
click at [1483, 376] on icon "Next" at bounding box center [1481, 374] width 24 height 24
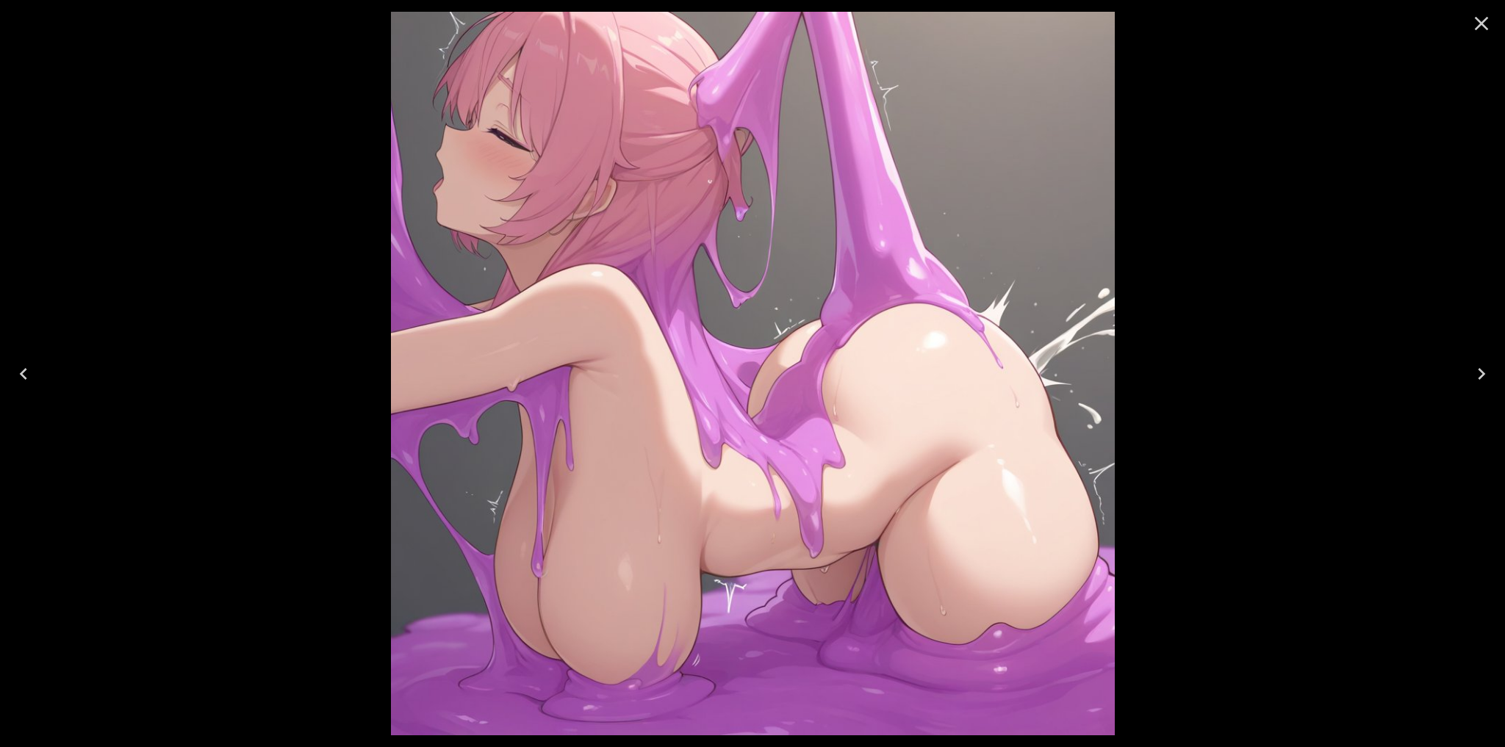
click at [1480, 23] on icon "Close" at bounding box center [1482, 24] width 14 height 14
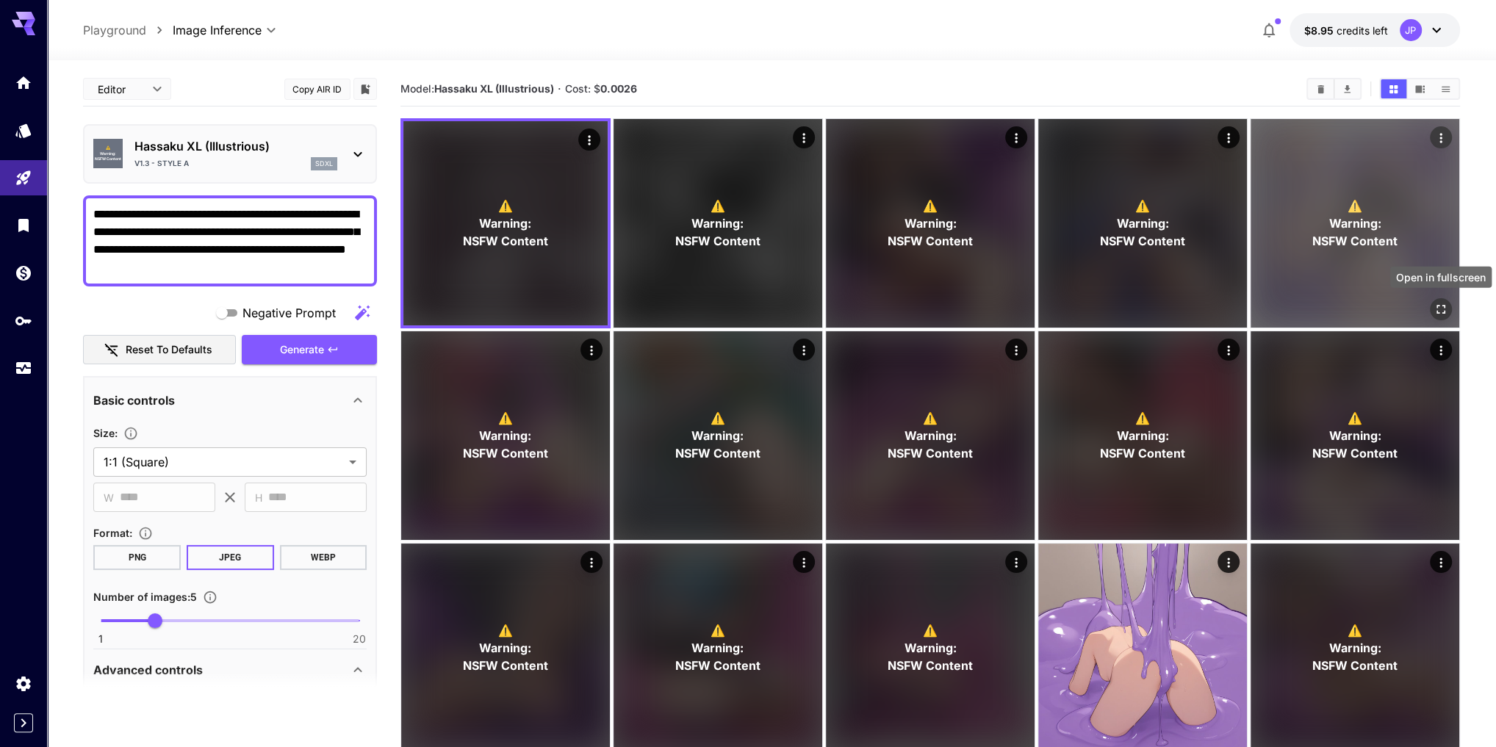
click at [1433, 307] on icon "Open in fullscreen" at bounding box center [1440, 309] width 15 height 15
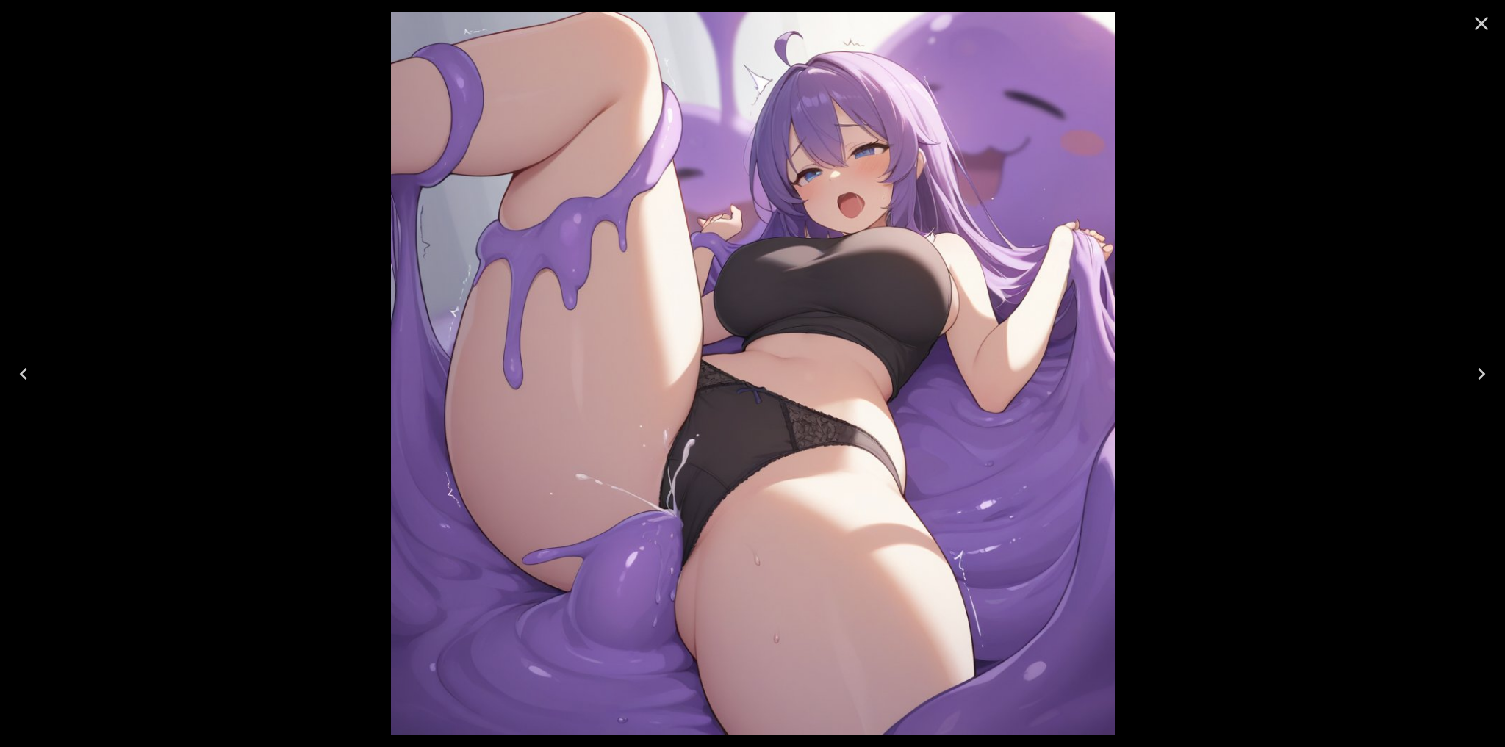
click at [1482, 18] on icon "Close" at bounding box center [1481, 24] width 24 height 24
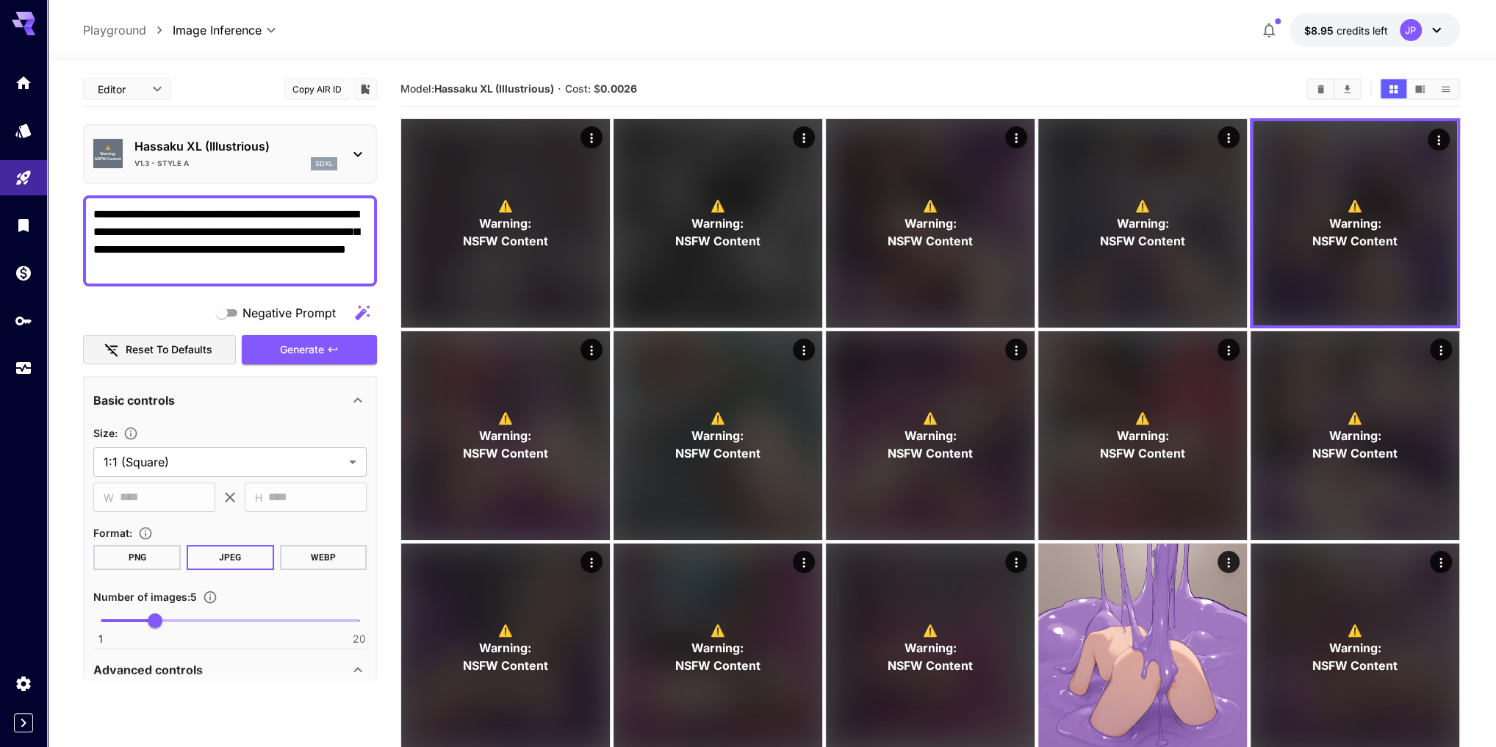
drag, startPoint x: 194, startPoint y: 268, endPoint x: 229, endPoint y: 268, distance: 35.3
click at [229, 268] on textarea "**********" at bounding box center [230, 241] width 274 height 71
click at [256, 262] on textarea "**********" at bounding box center [230, 241] width 274 height 71
type textarea "**********"
click at [319, 350] on span "Generate" at bounding box center [302, 350] width 44 height 18
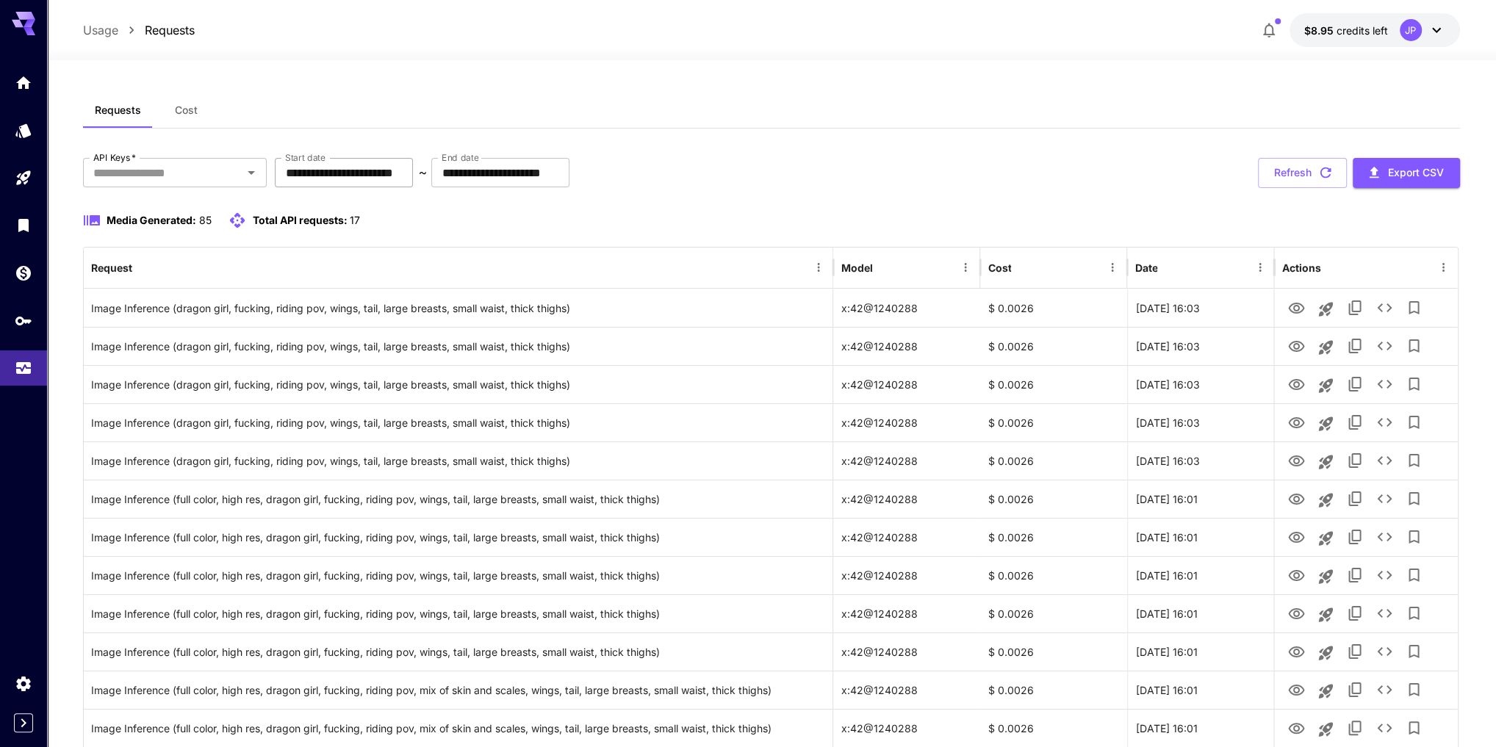
click at [307, 181] on input "**********" at bounding box center [344, 172] width 138 height 29
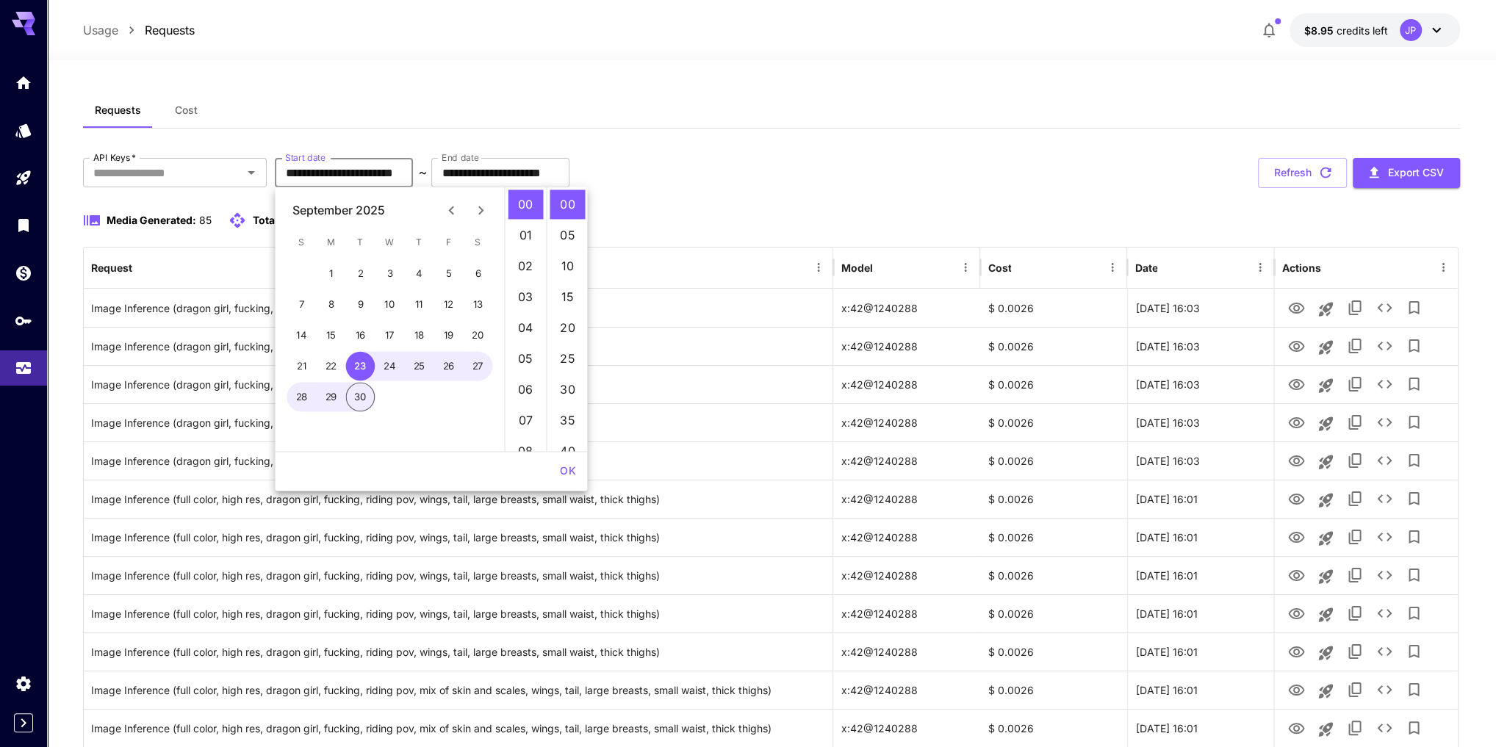
click at [450, 210] on icon "Previous month" at bounding box center [450, 210] width 5 height 9
click at [450, 273] on button "1" at bounding box center [448, 273] width 29 height 29
type input "**********"
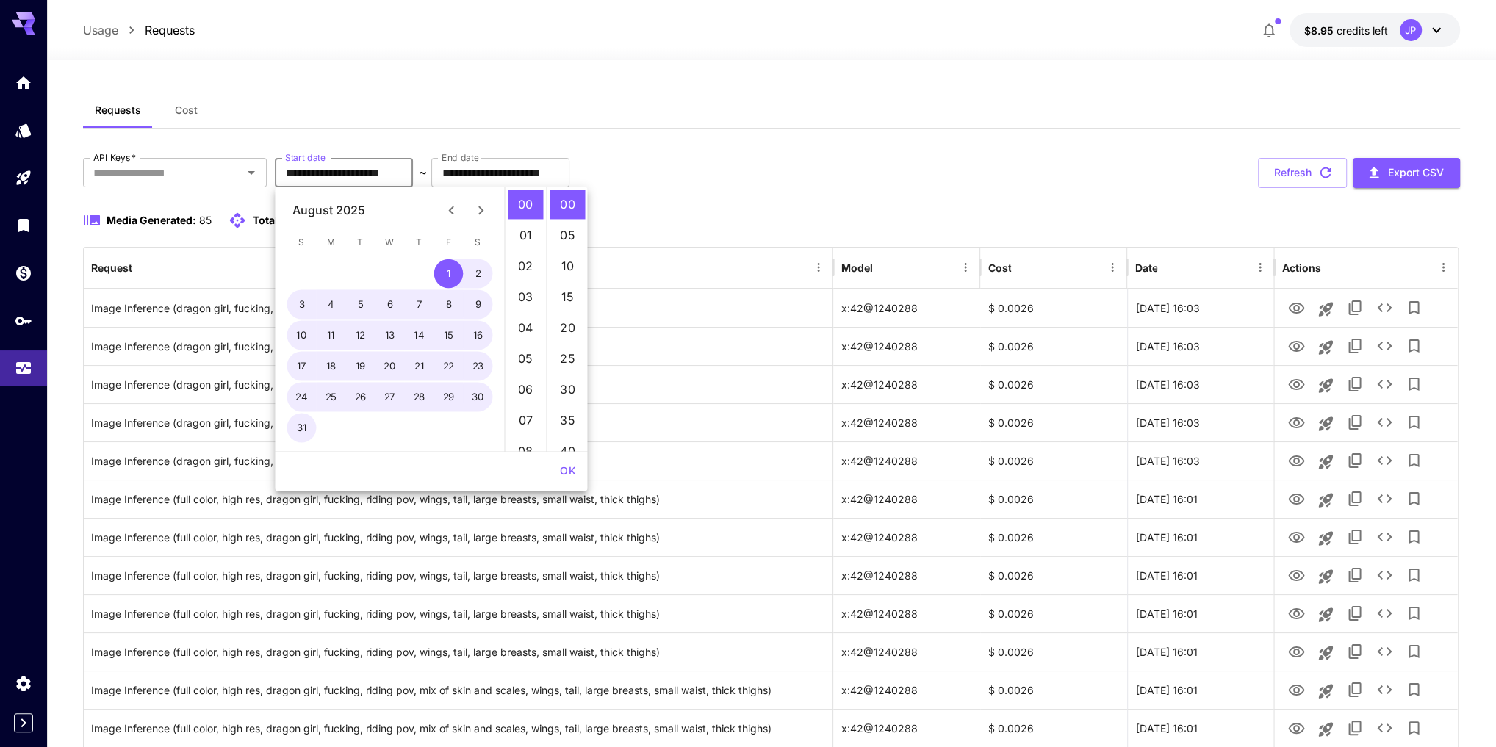
click at [486, 212] on icon "Next month" at bounding box center [481, 210] width 18 height 18
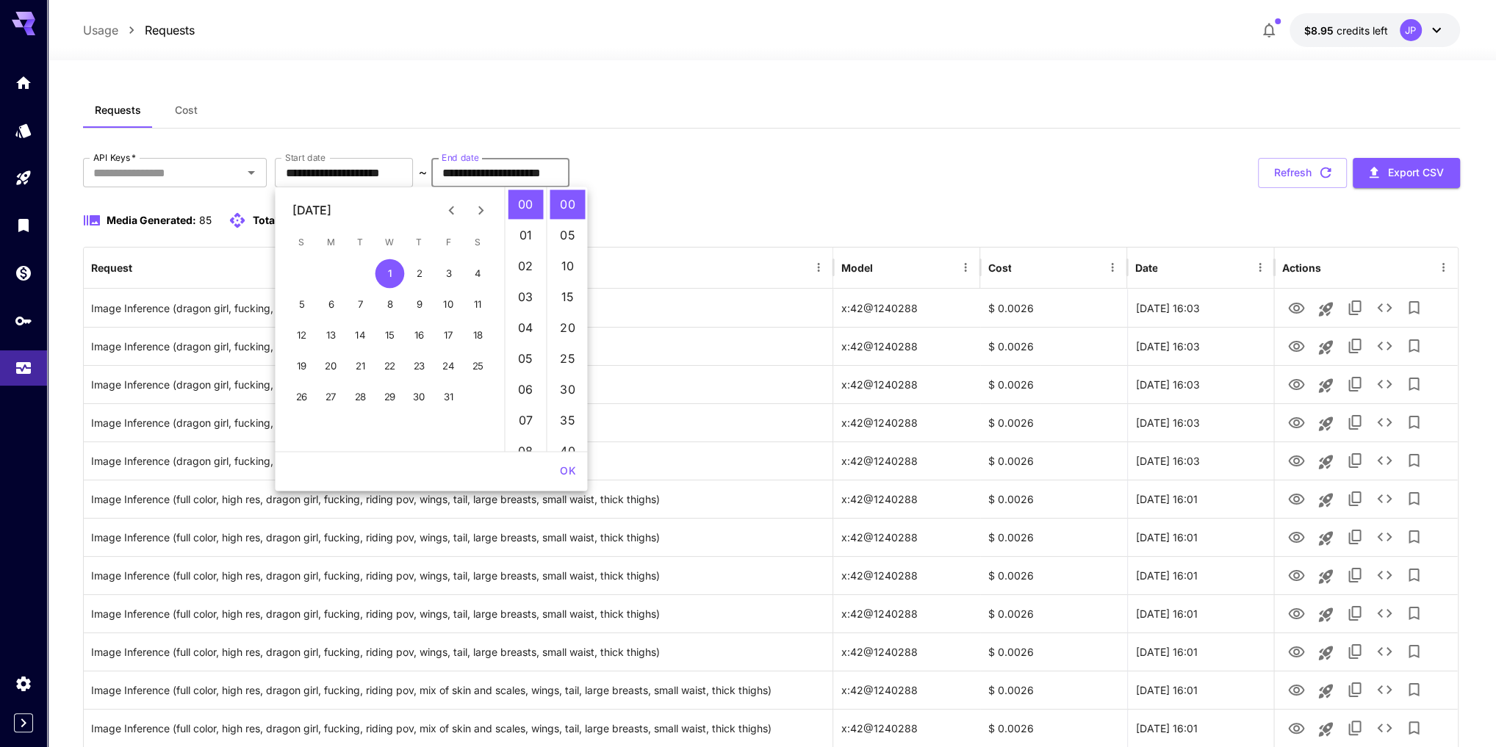
click at [513, 169] on input "**********" at bounding box center [500, 172] width 138 height 29
click at [451, 209] on icon "Previous month" at bounding box center [451, 210] width 18 height 18
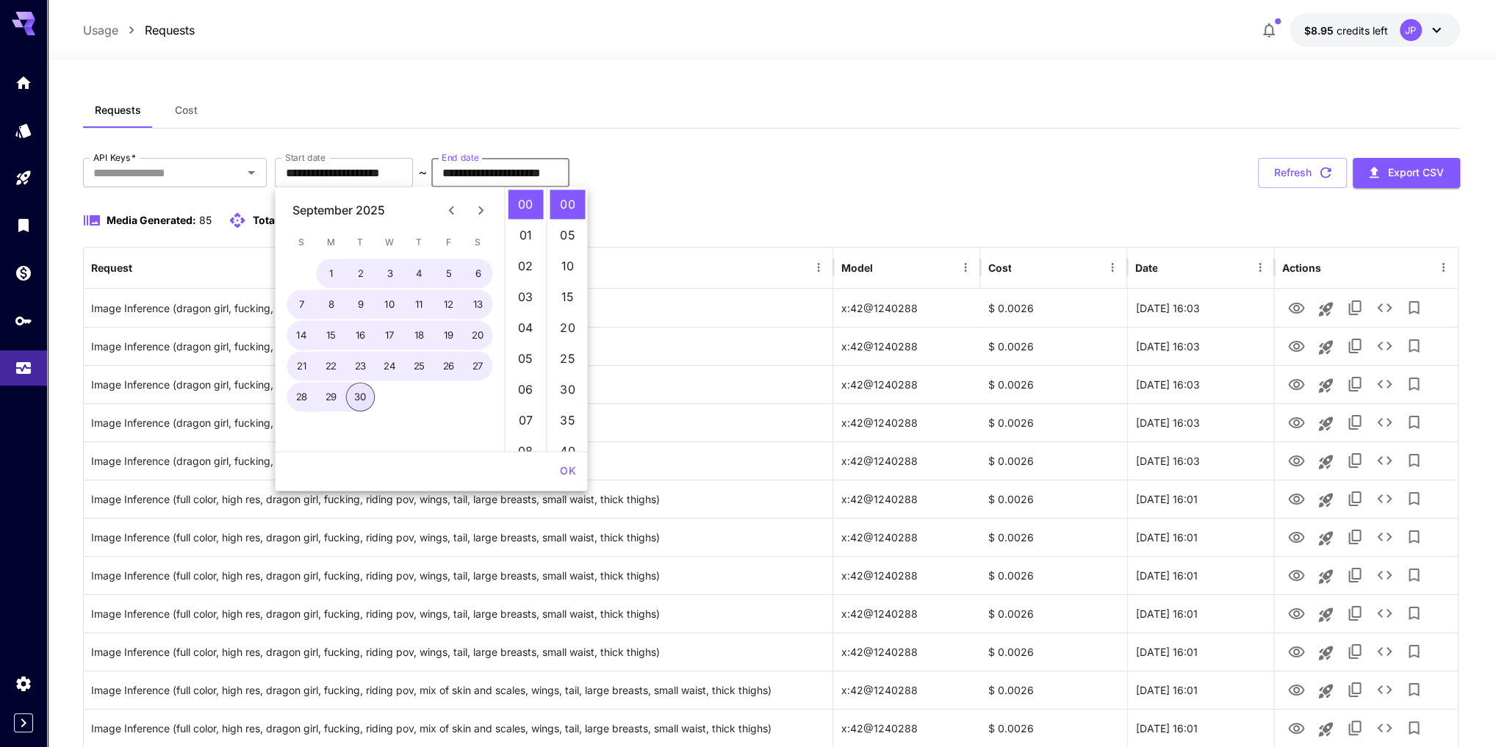
click at [356, 397] on button "30" at bounding box center [360, 397] width 29 height 29
type input "**********"
click at [1308, 173] on button "Refresh" at bounding box center [1302, 173] width 89 height 30
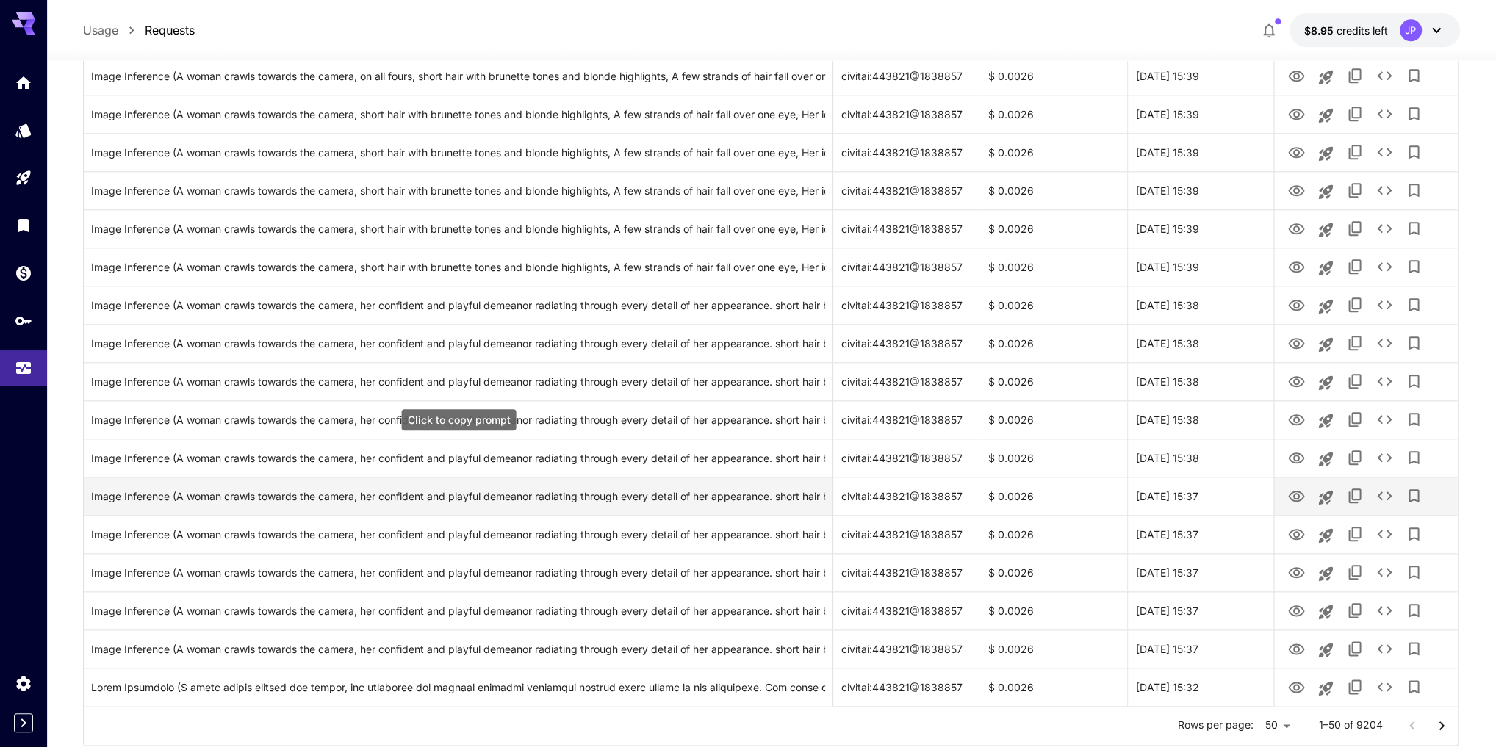
scroll to position [1533, 0]
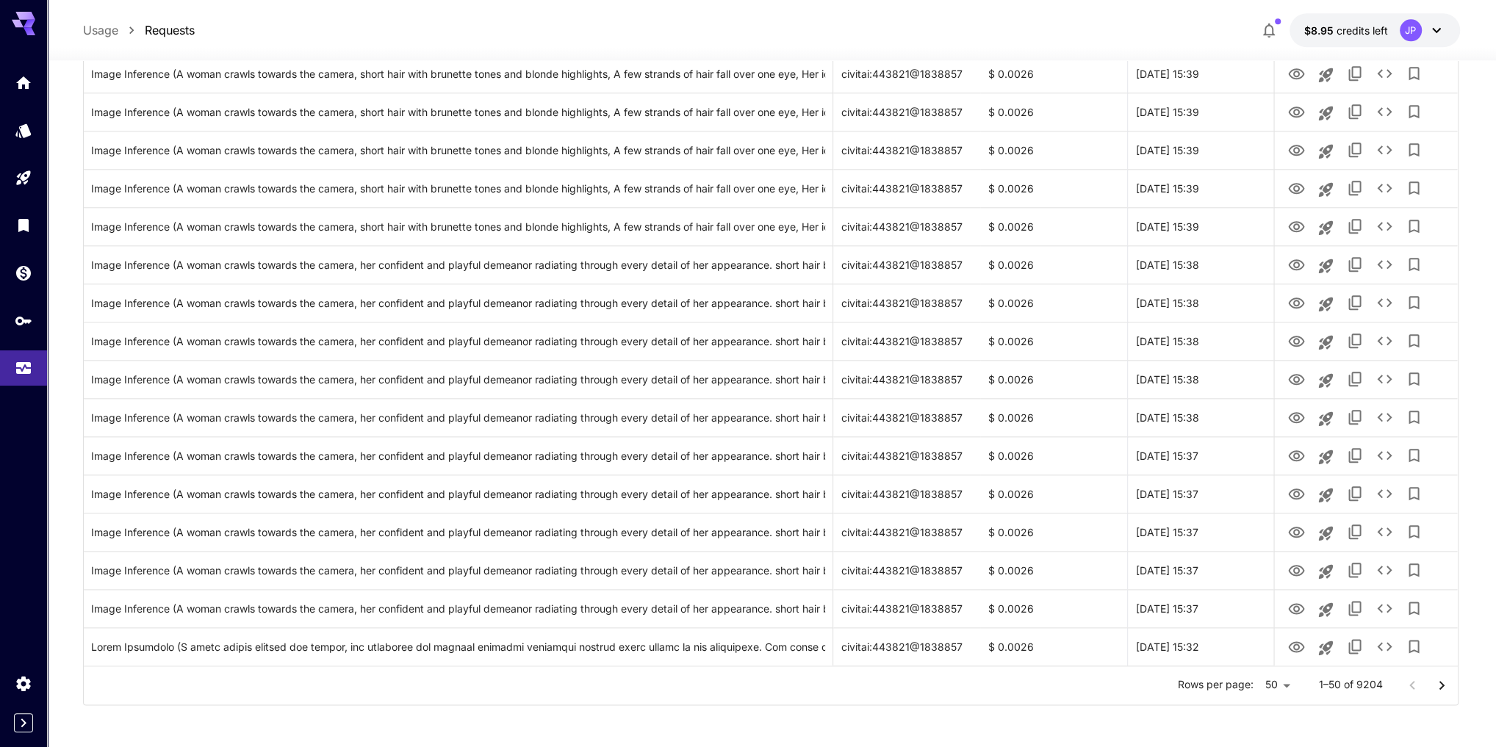
click at [1442, 685] on icon "Go to next page" at bounding box center [1442, 686] width 18 height 18
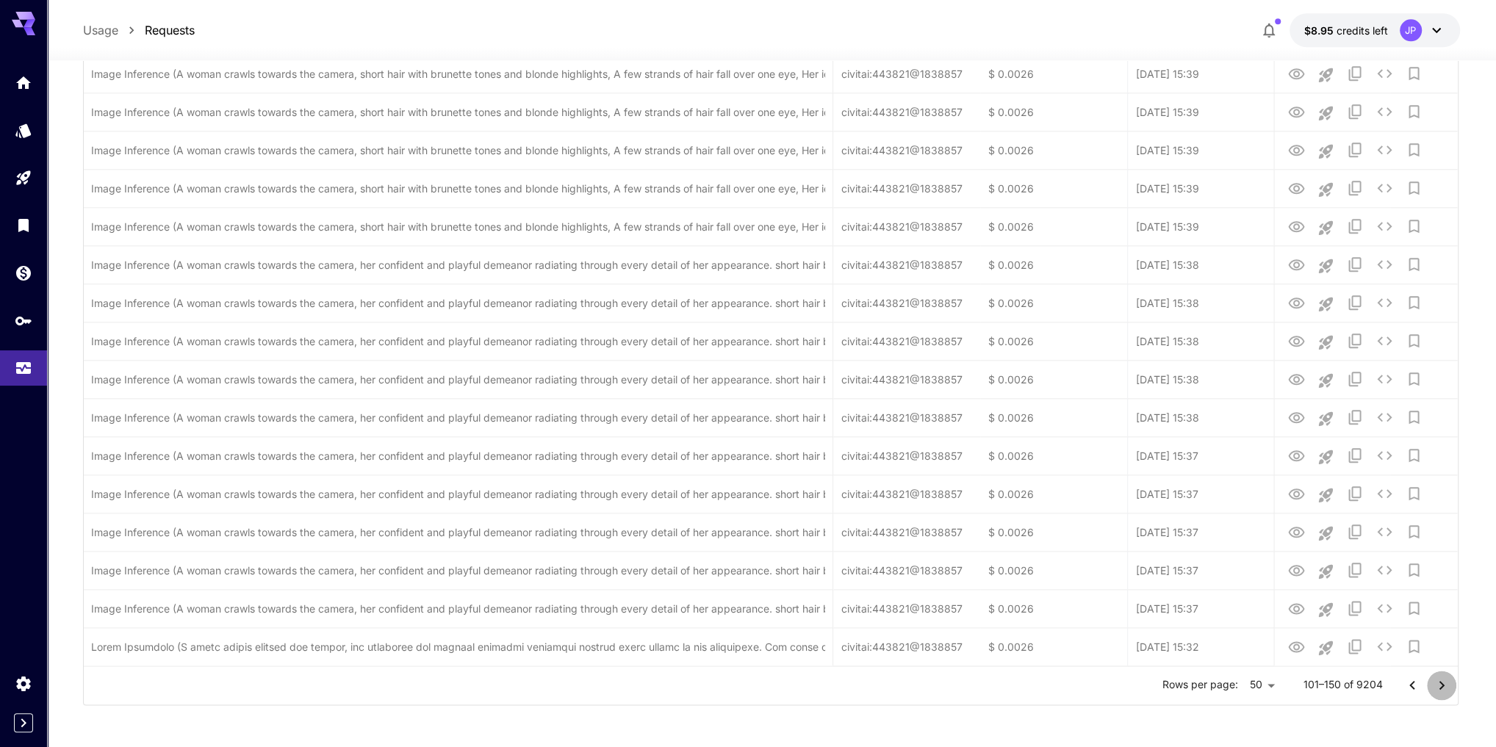
click at [1442, 685] on icon "Go to next page" at bounding box center [1442, 686] width 18 height 18
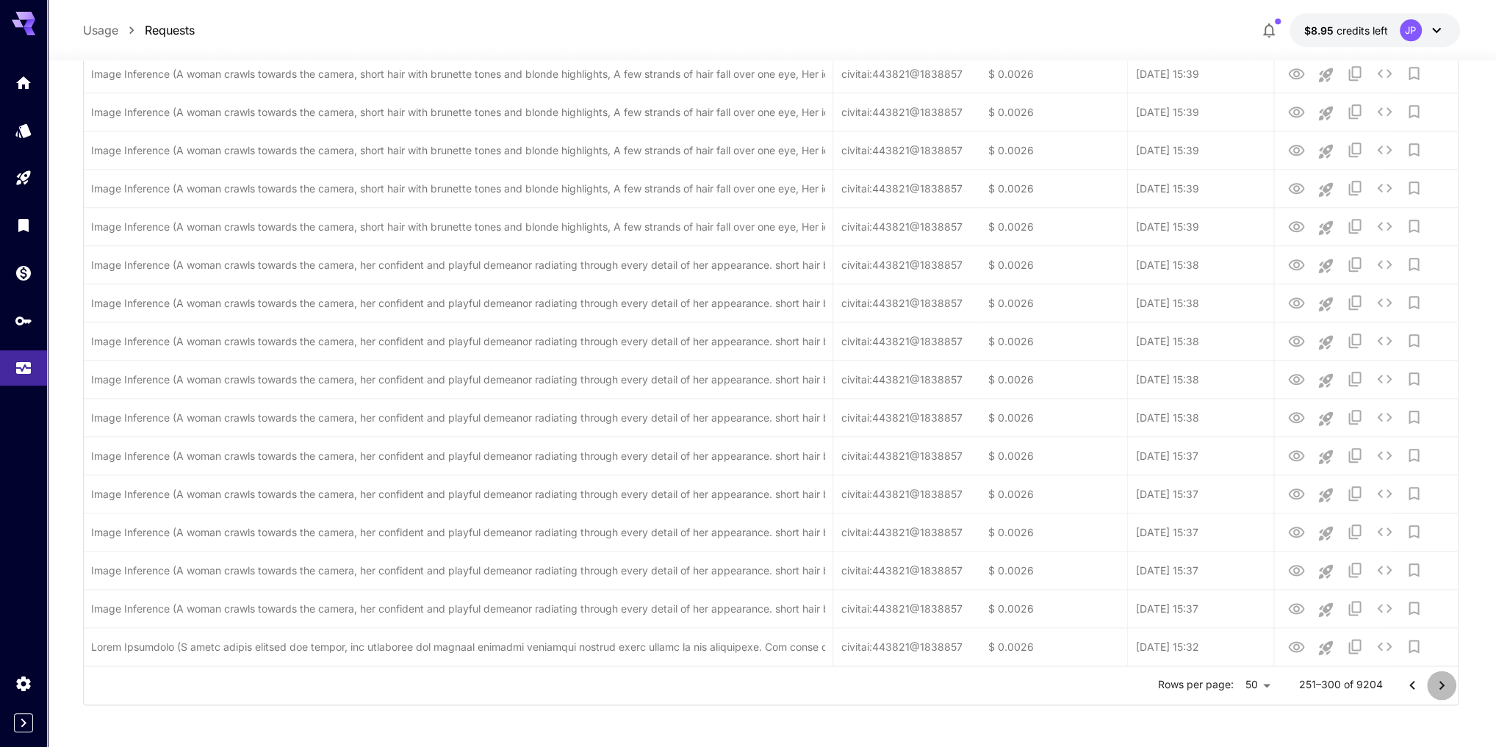
click at [1442, 685] on icon "Go to next page" at bounding box center [1442, 686] width 18 height 18
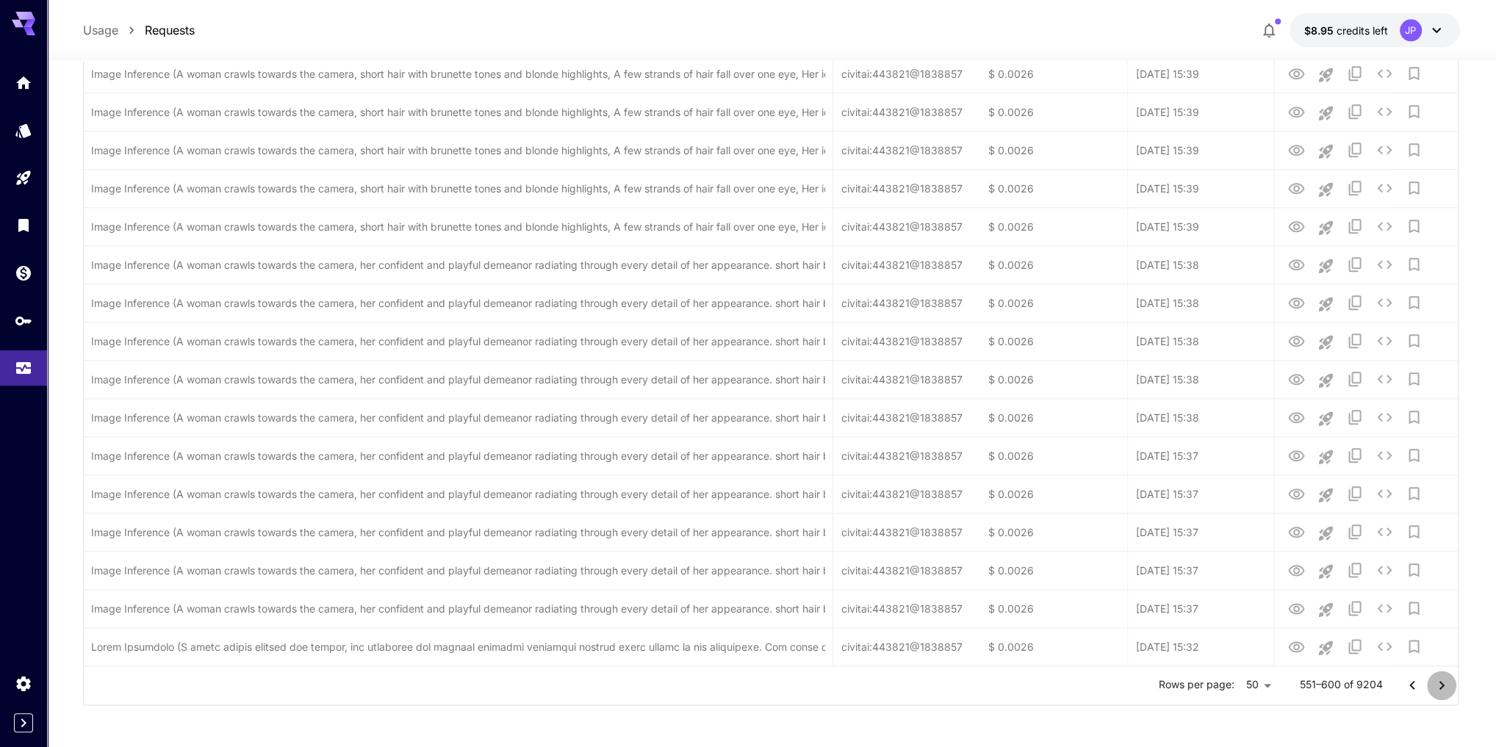
click at [1442, 685] on icon "Go to next page" at bounding box center [1442, 686] width 18 height 18
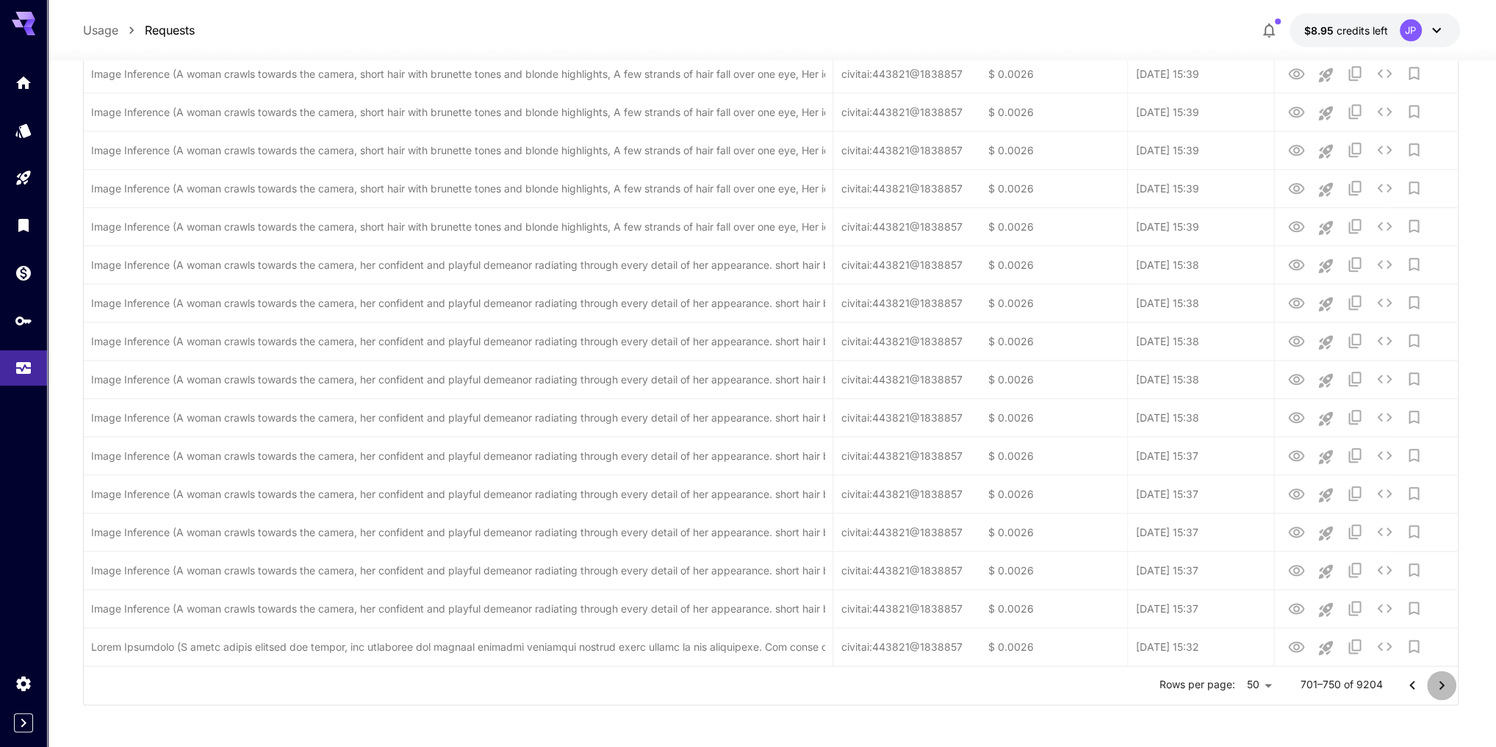
click at [1442, 685] on icon "Go to next page" at bounding box center [1442, 686] width 18 height 18
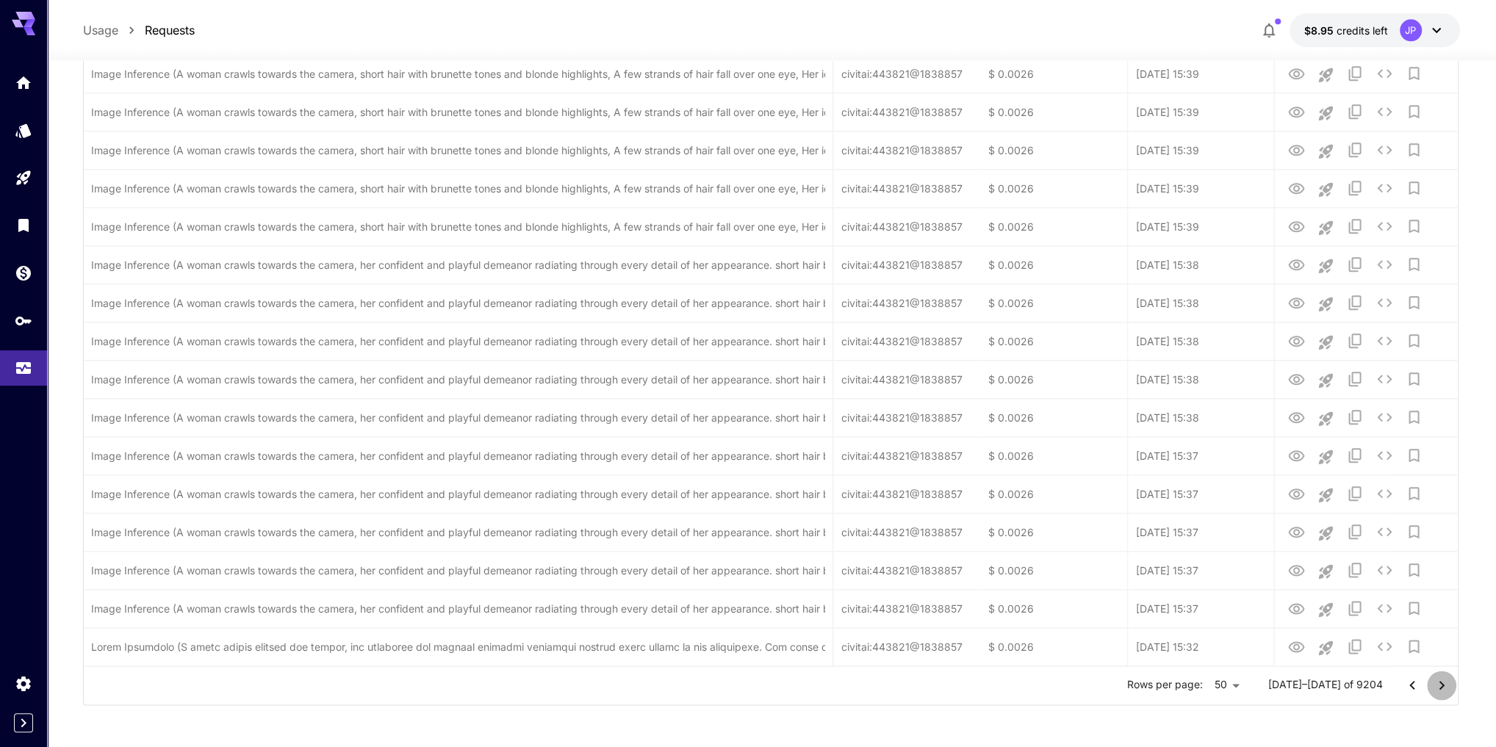
click at [1442, 685] on icon "Go to next page" at bounding box center [1442, 686] width 18 height 18
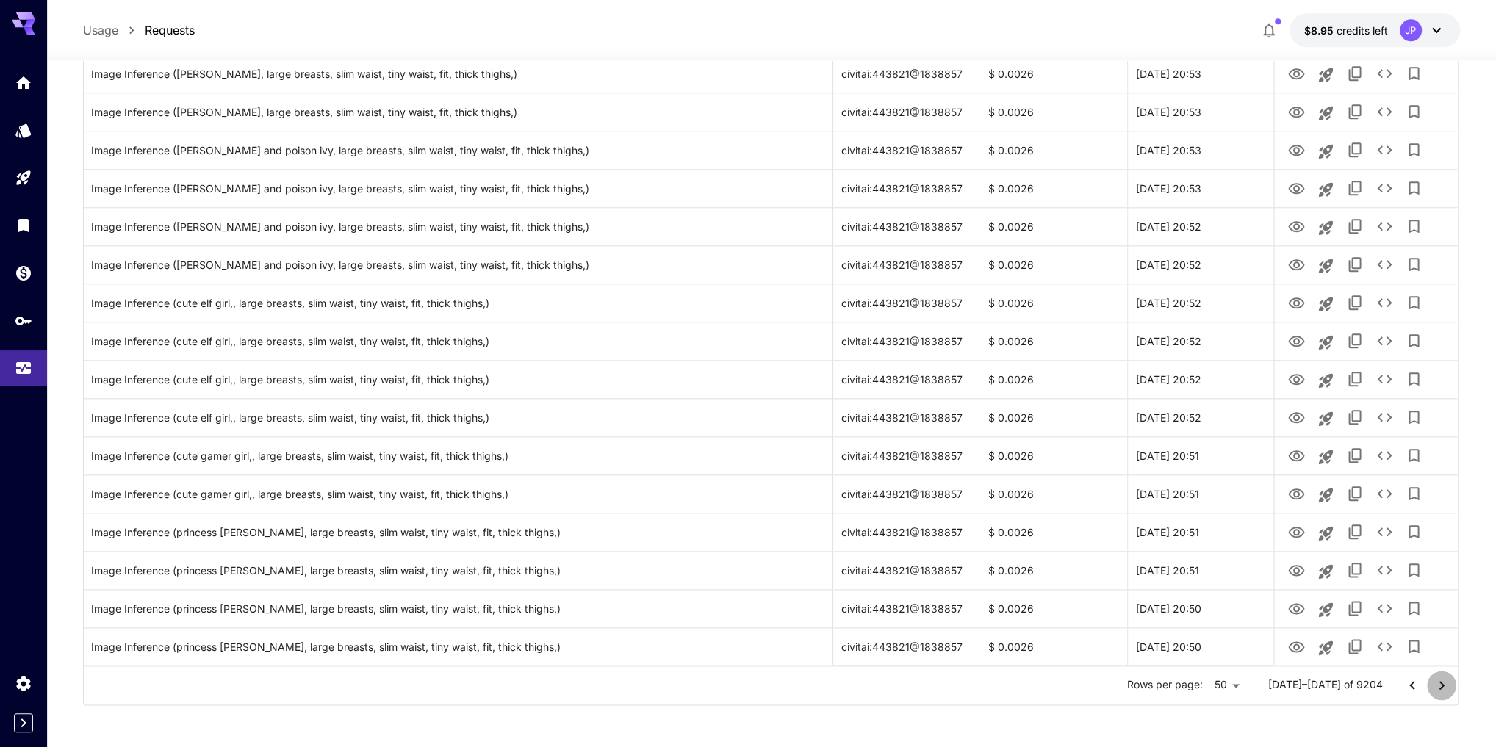
click at [1440, 684] on icon "Go to next page" at bounding box center [1442, 686] width 18 height 18
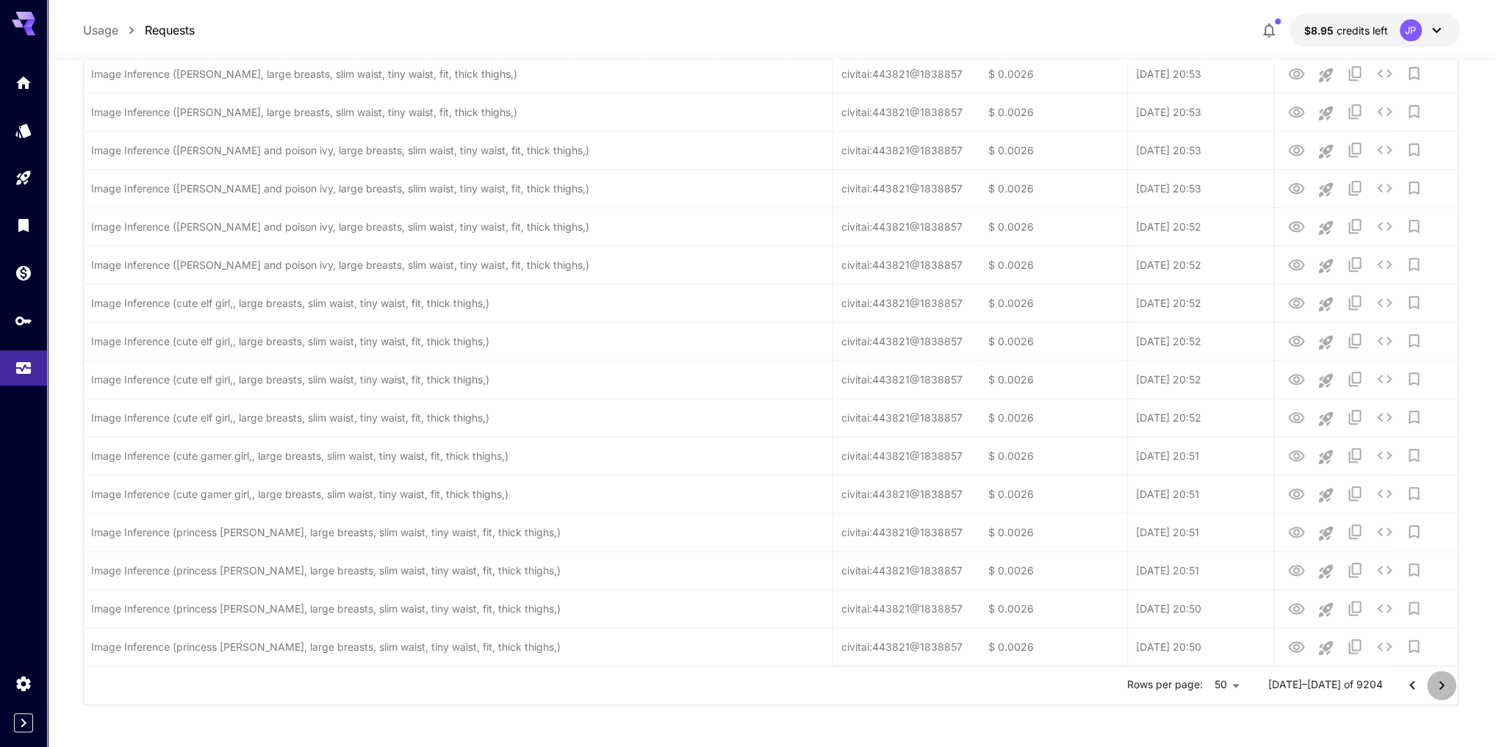
click at [1440, 684] on icon "Go to next page" at bounding box center [1442, 686] width 18 height 18
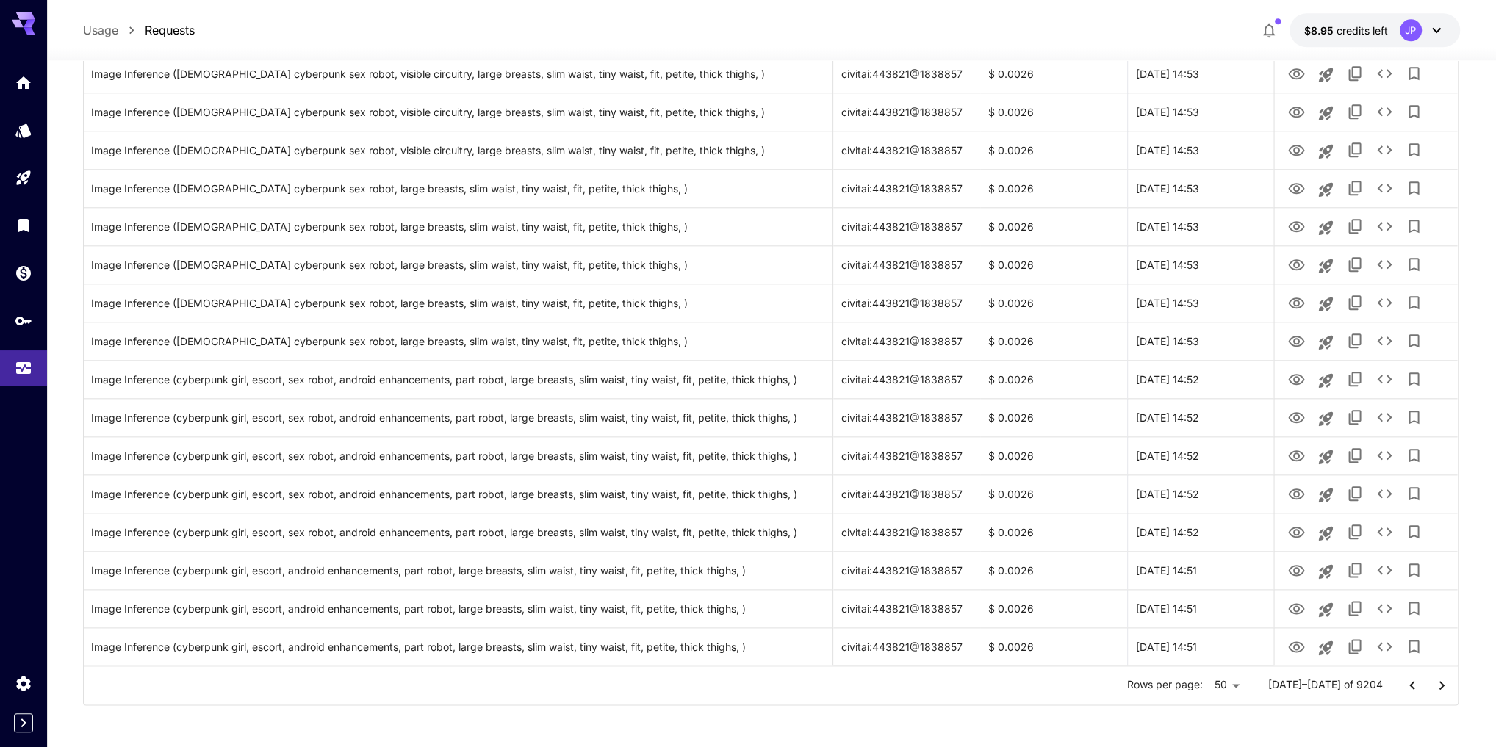
click at [1441, 690] on icon "Go to next page" at bounding box center [1442, 686] width 18 height 18
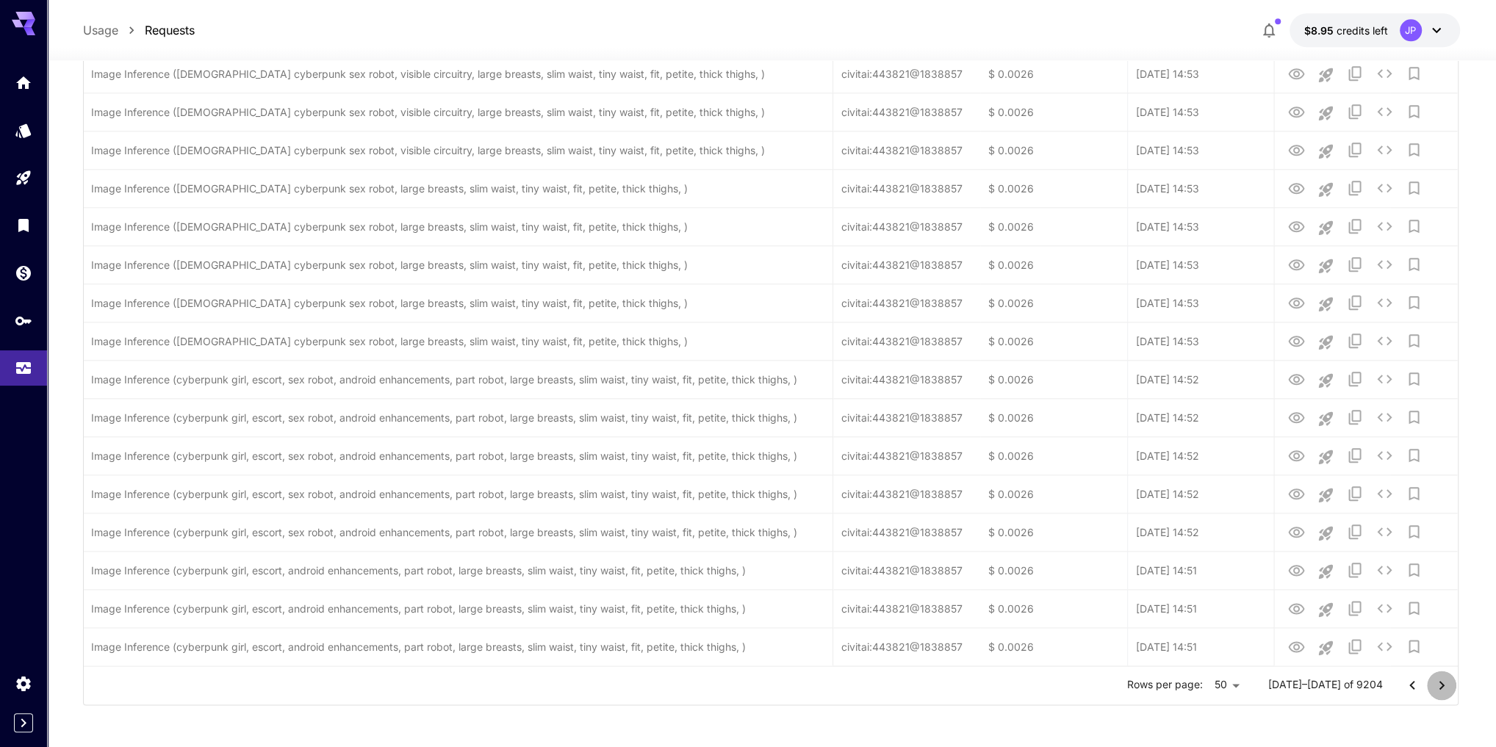
click at [1441, 690] on icon "Go to next page" at bounding box center [1442, 686] width 18 height 18
click at [1441, 691] on icon "Go to next page" at bounding box center [1442, 686] width 18 height 18
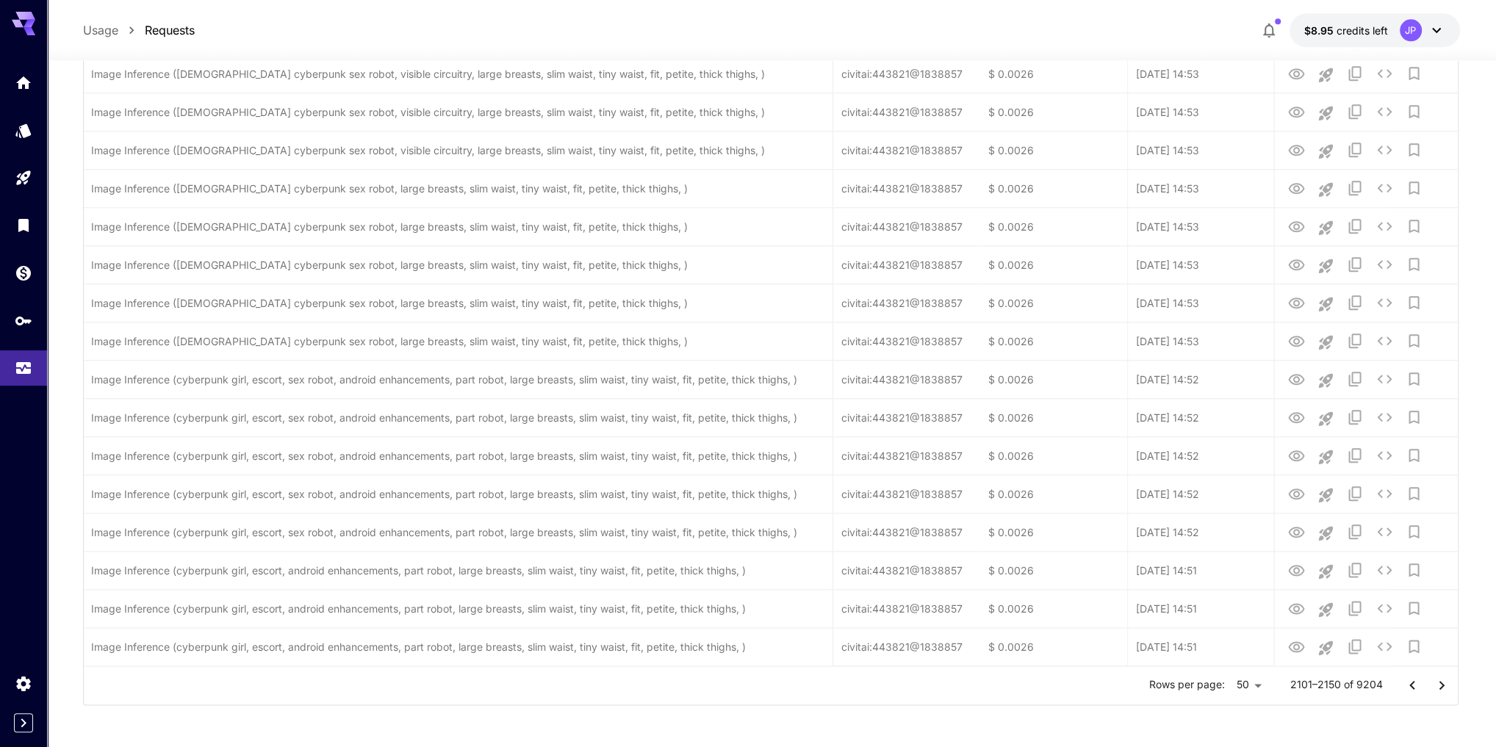
click at [1441, 691] on icon "Go to next page" at bounding box center [1442, 686] width 18 height 18
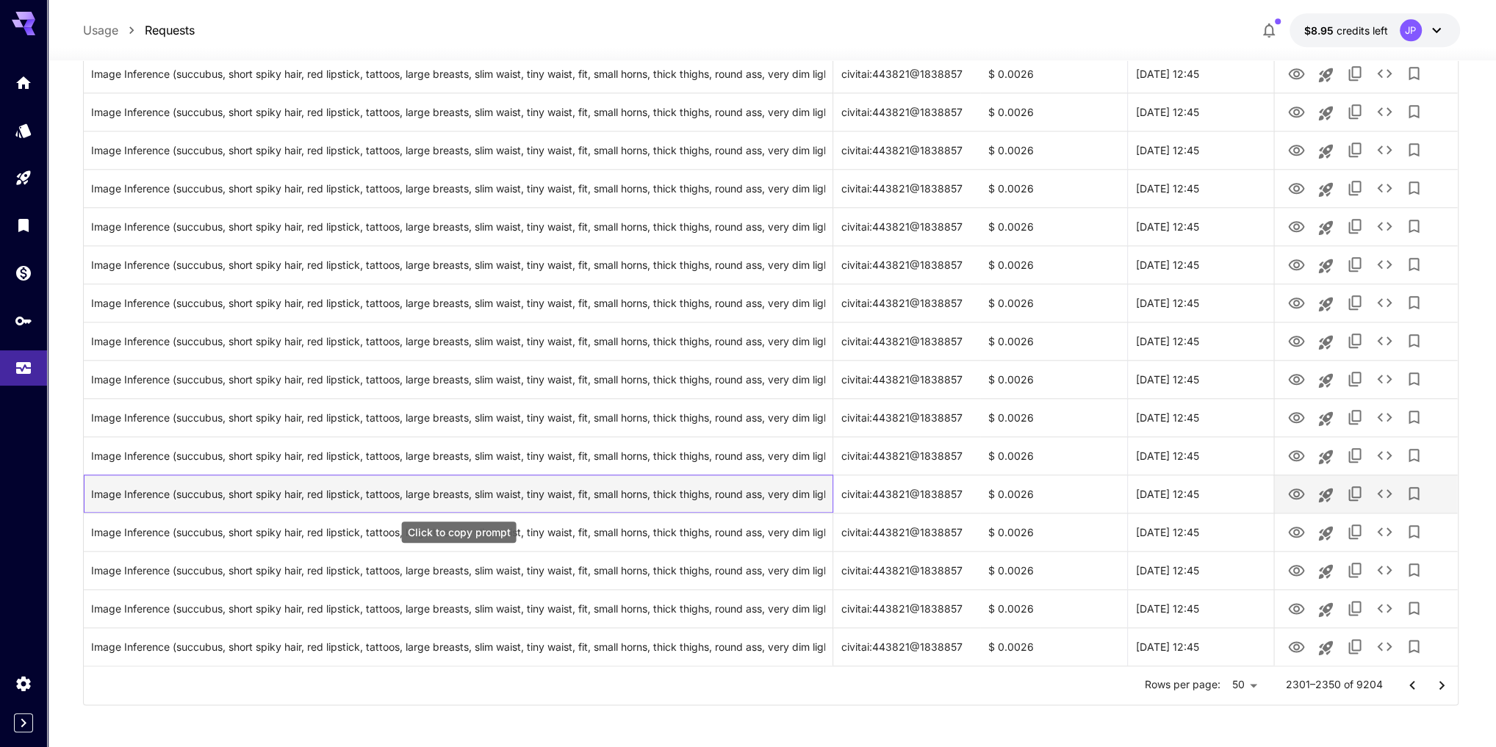
click at [727, 492] on div "Image Inference (succubus, short spiky hair, red lipstick, tattoos, large breas…" at bounding box center [458, 493] width 734 height 37
